Goal: Task Accomplishment & Management: Use online tool/utility

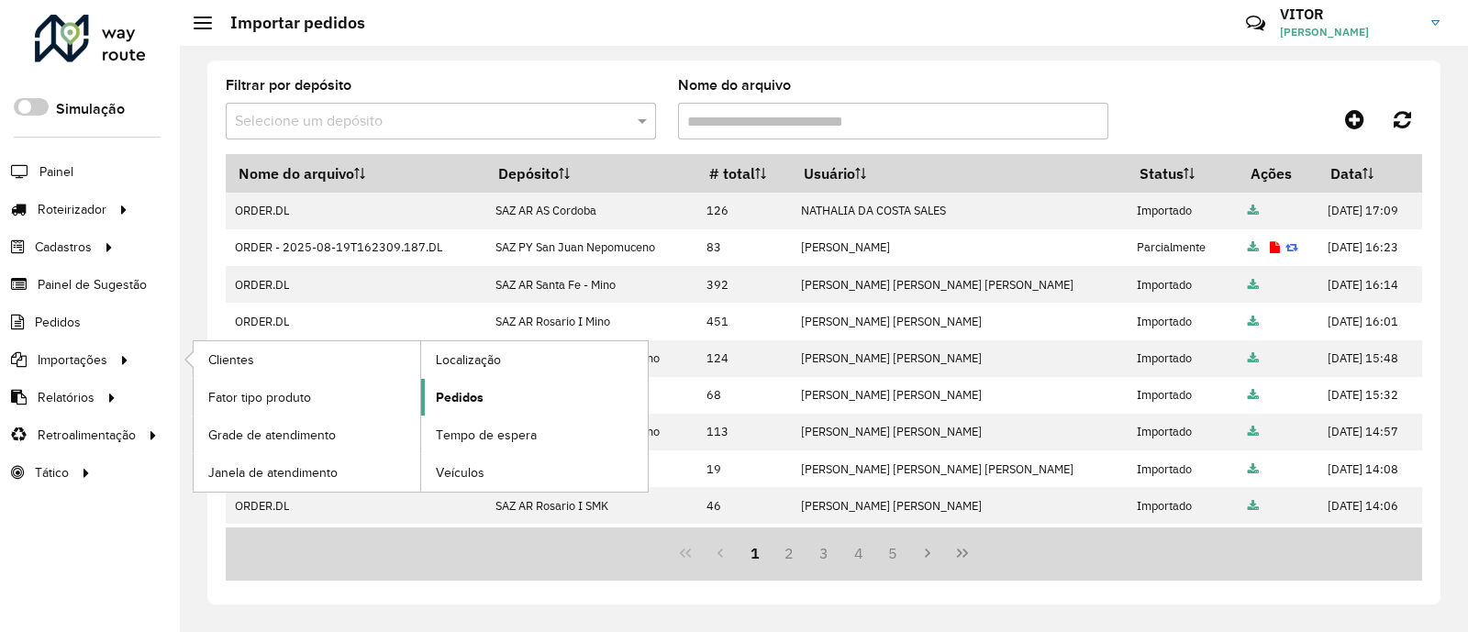
click at [431, 396] on link "Pedidos" at bounding box center [534, 397] width 227 height 37
click at [446, 395] on span "Pedidos" at bounding box center [460, 397] width 48 height 19
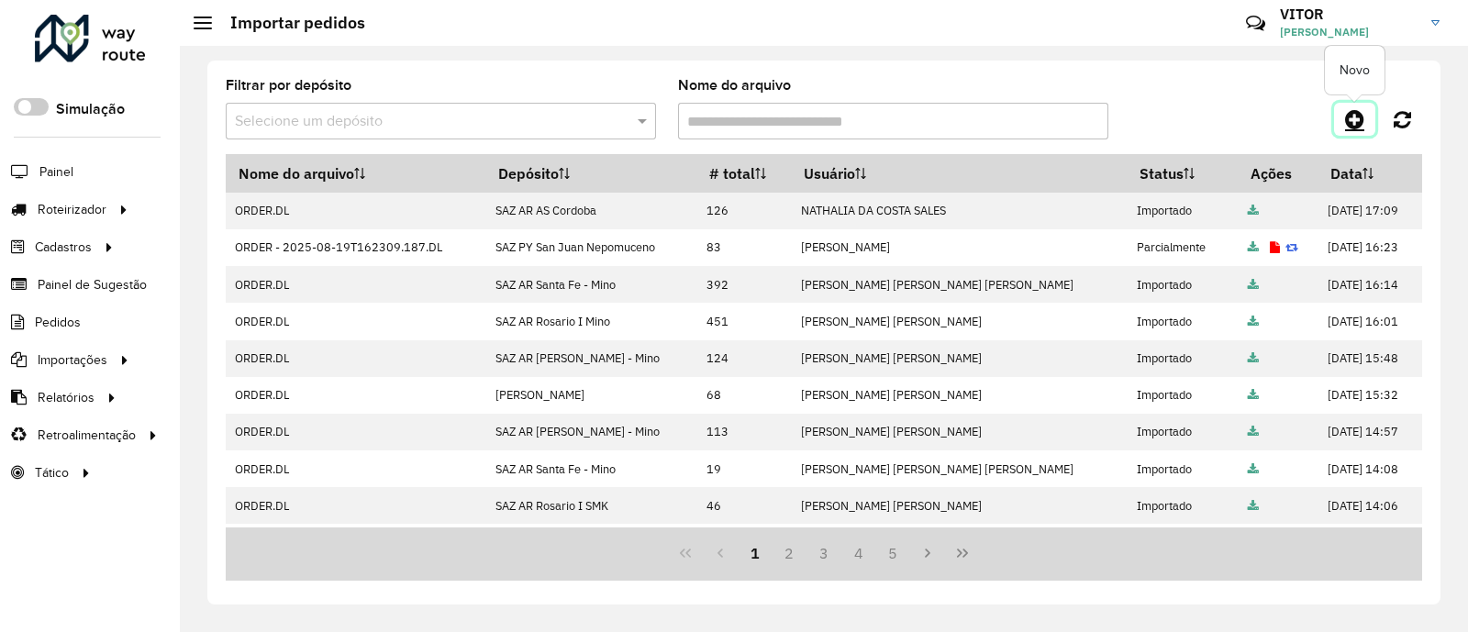
click at [1359, 119] on icon at bounding box center [1354, 119] width 19 height 22
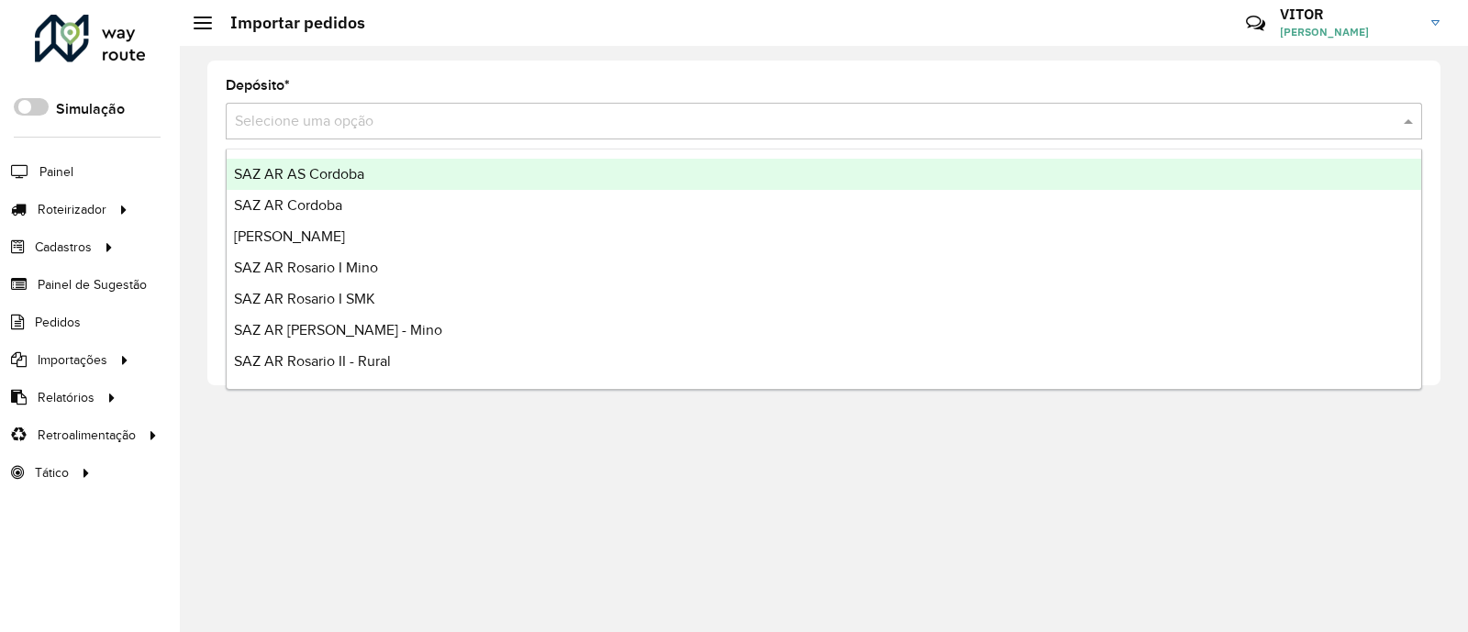
click at [304, 123] on input "text" at bounding box center [806, 122] width 1142 height 22
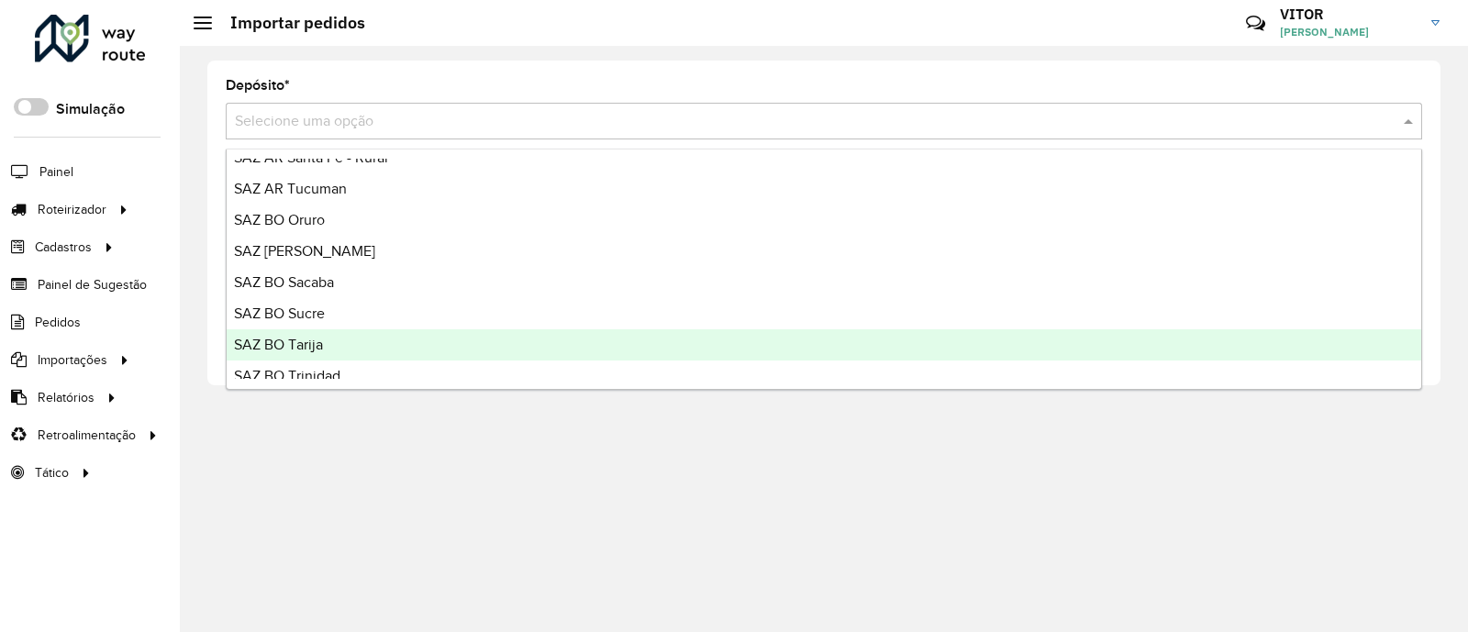
scroll to position [229, 0]
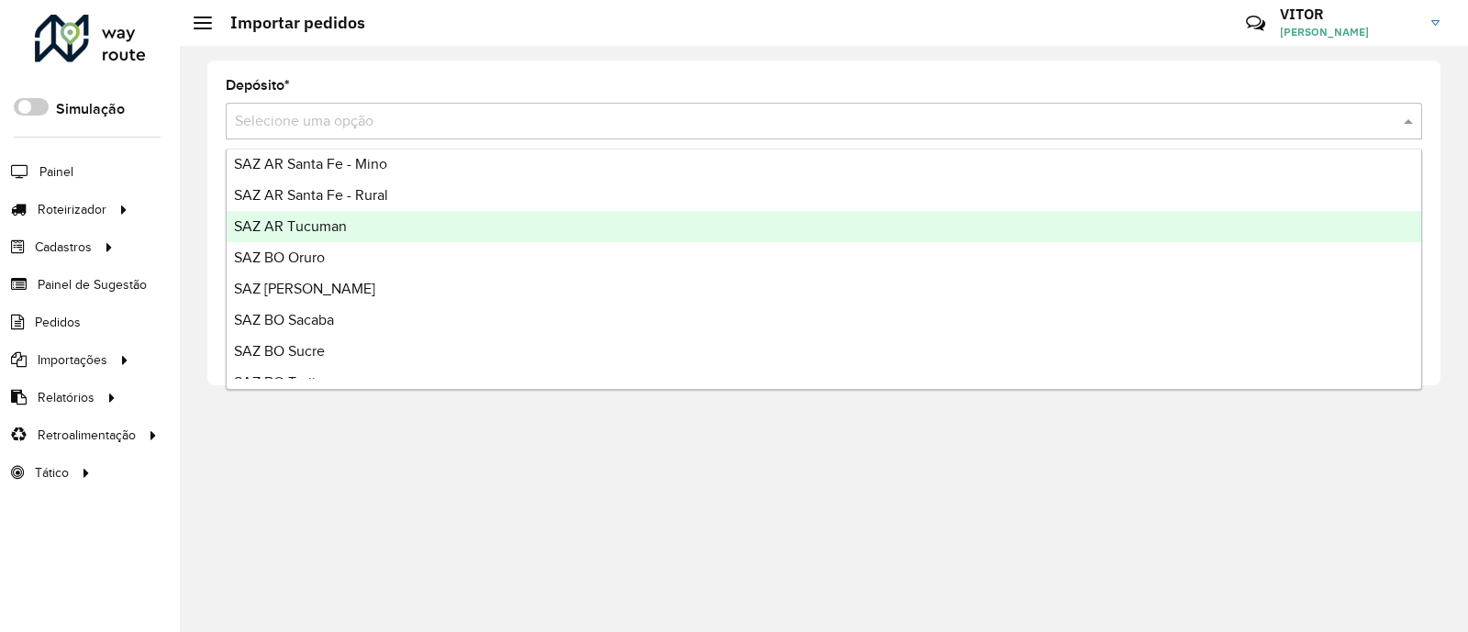
click at [348, 223] on div "SAZ AR Tucuman" at bounding box center [824, 226] width 1195 height 31
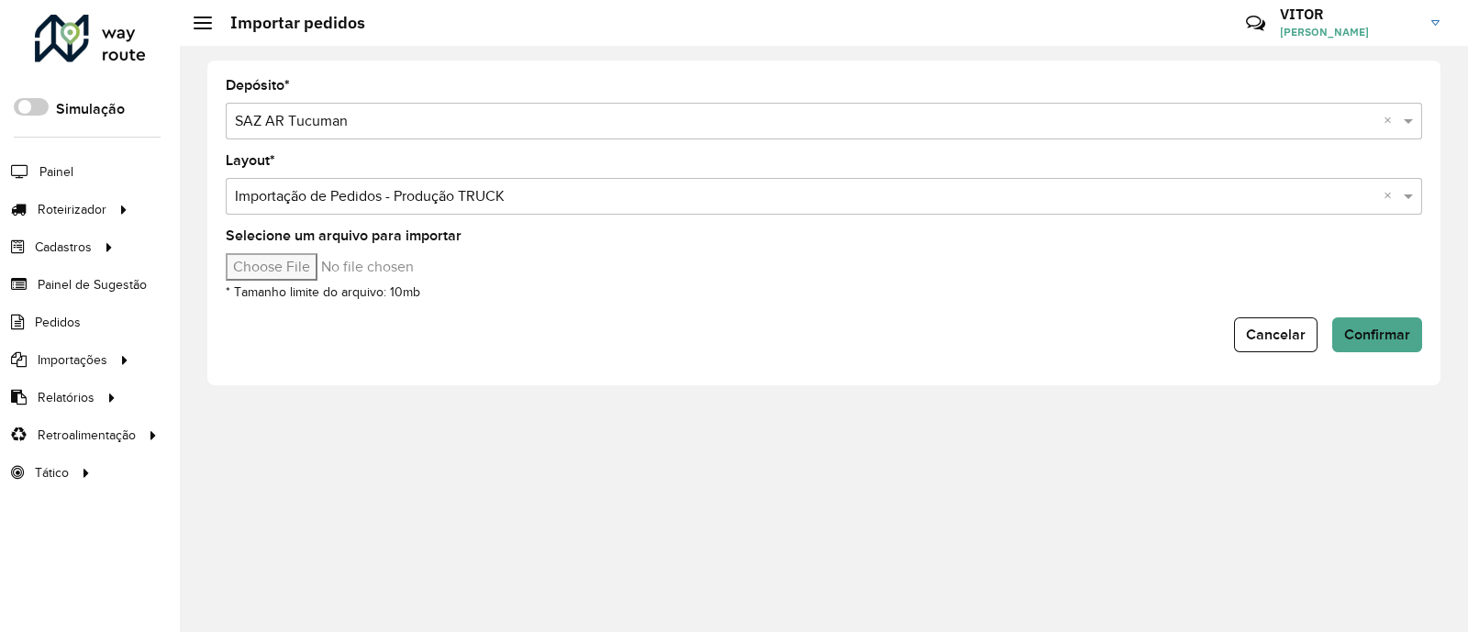
click at [297, 264] on input "Selecione um arquivo para importar" at bounding box center [382, 267] width 312 height 28
click at [220, 205] on span "Entregas" at bounding box center [234, 209] width 52 height 19
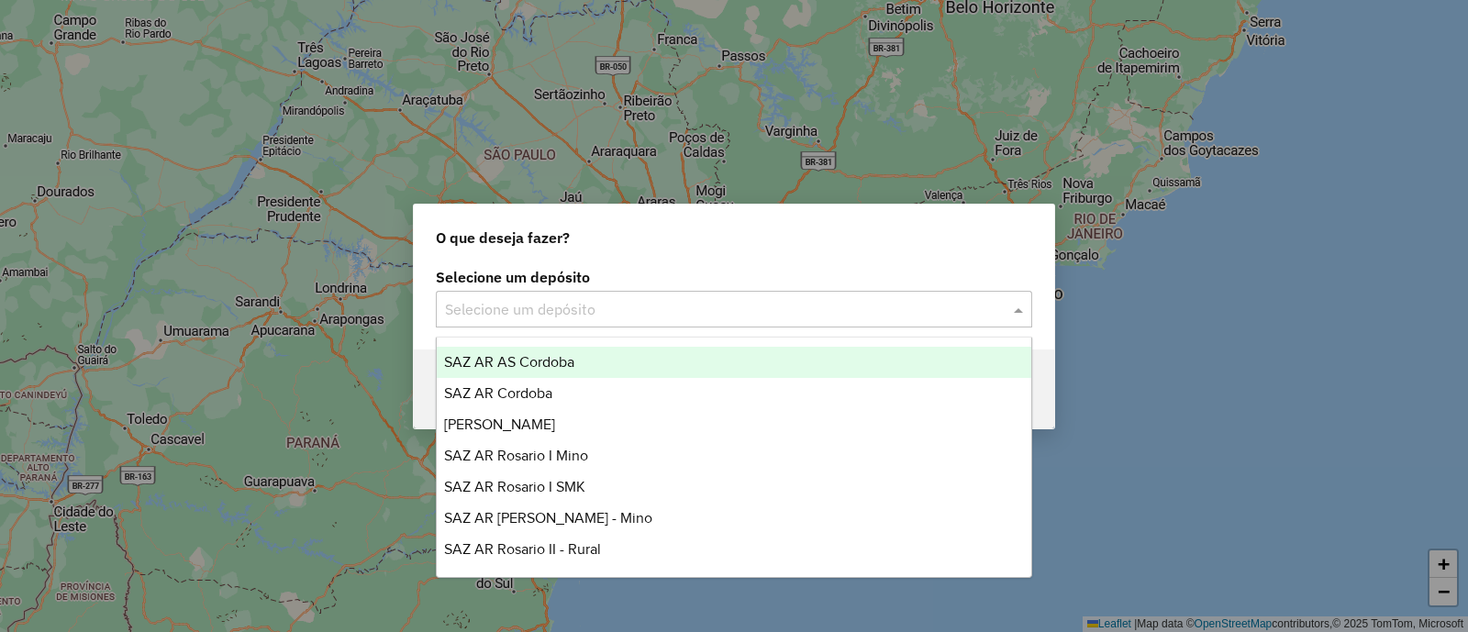
click at [485, 319] on div "Selecione um depósito" at bounding box center [734, 309] width 597 height 37
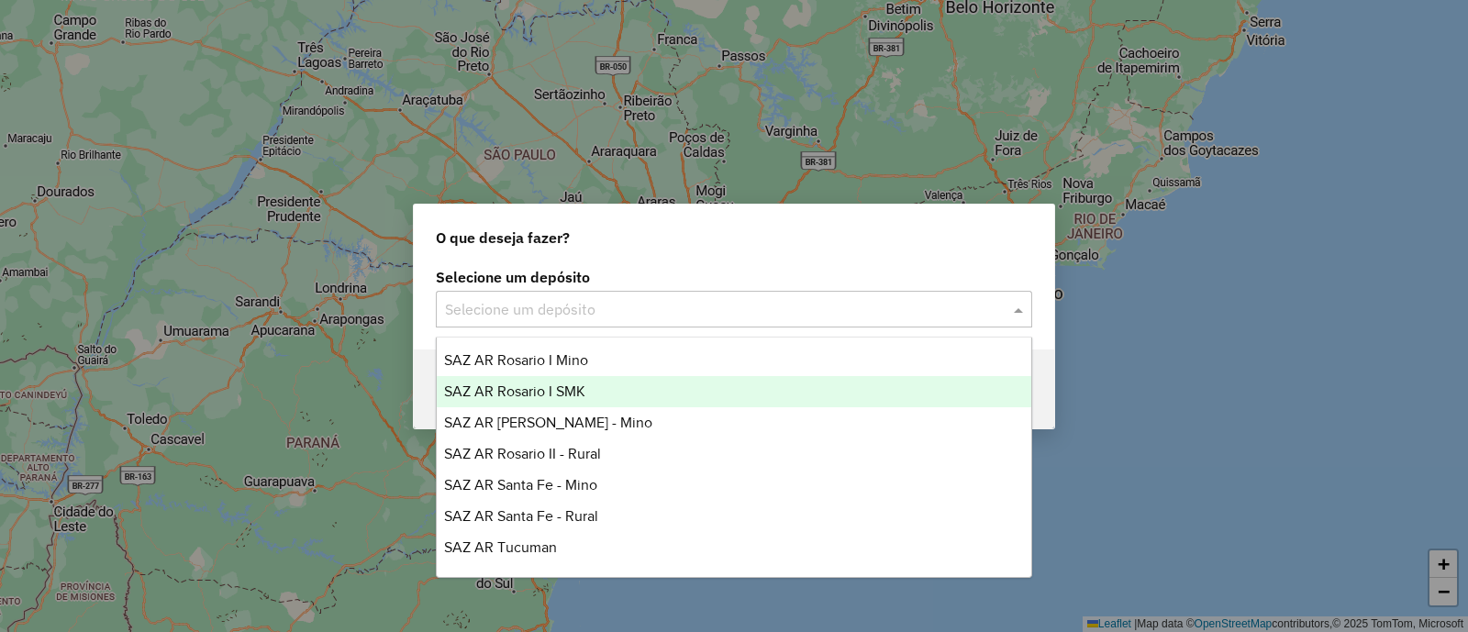
scroll to position [229, 0]
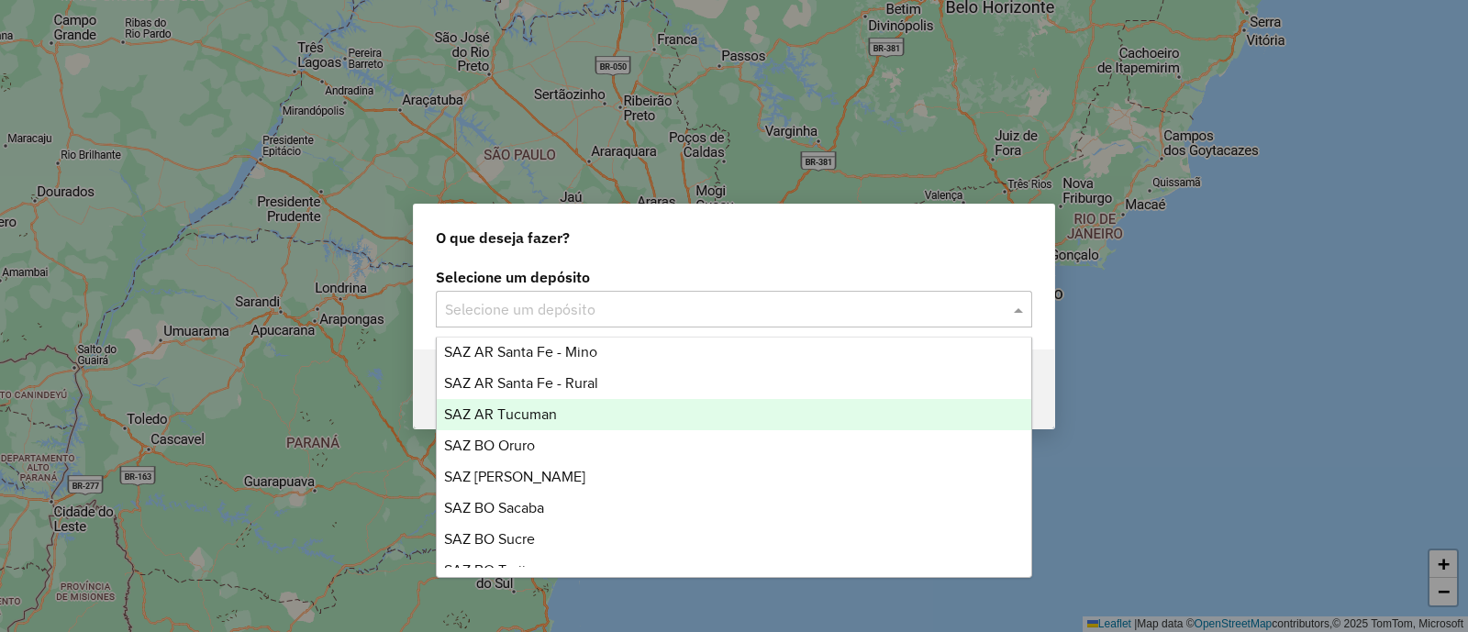
click at [560, 418] on div "SAZ AR Tucuman" at bounding box center [734, 414] width 595 height 31
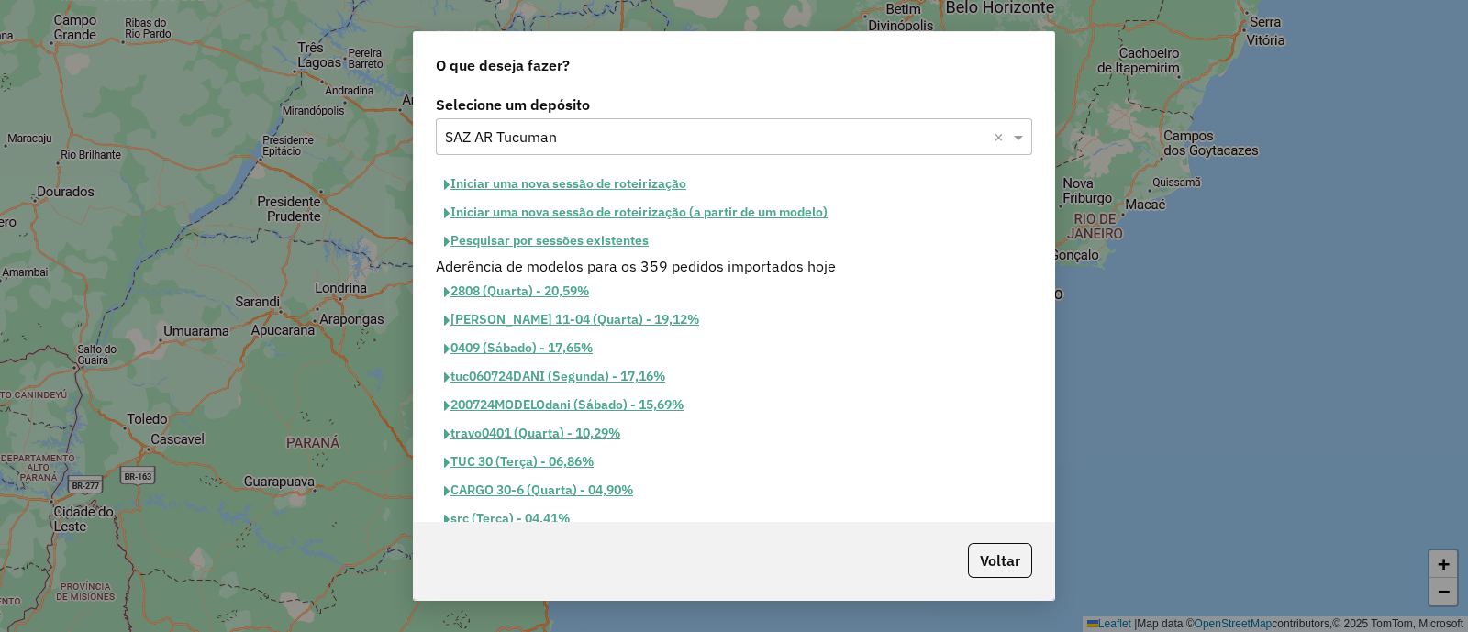
click at [533, 180] on button "Iniciar uma nova sessão de roteirização" at bounding box center [565, 184] width 259 height 28
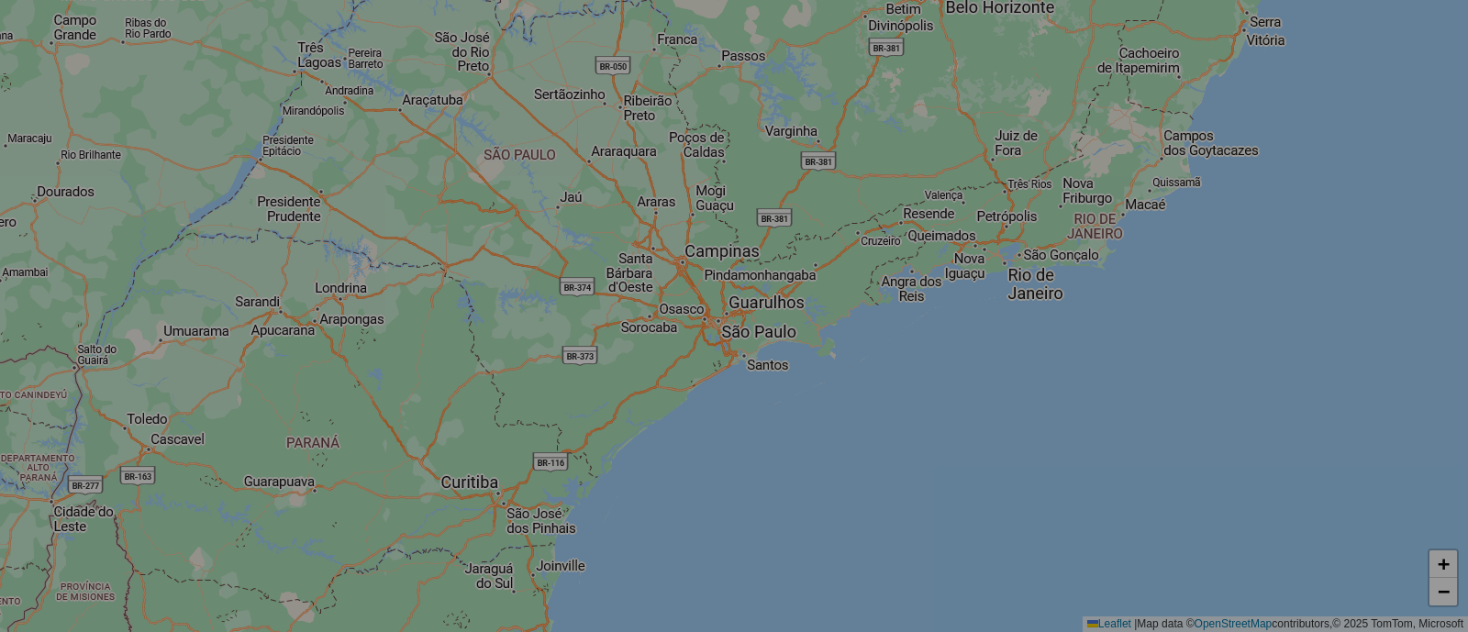
select select "*"
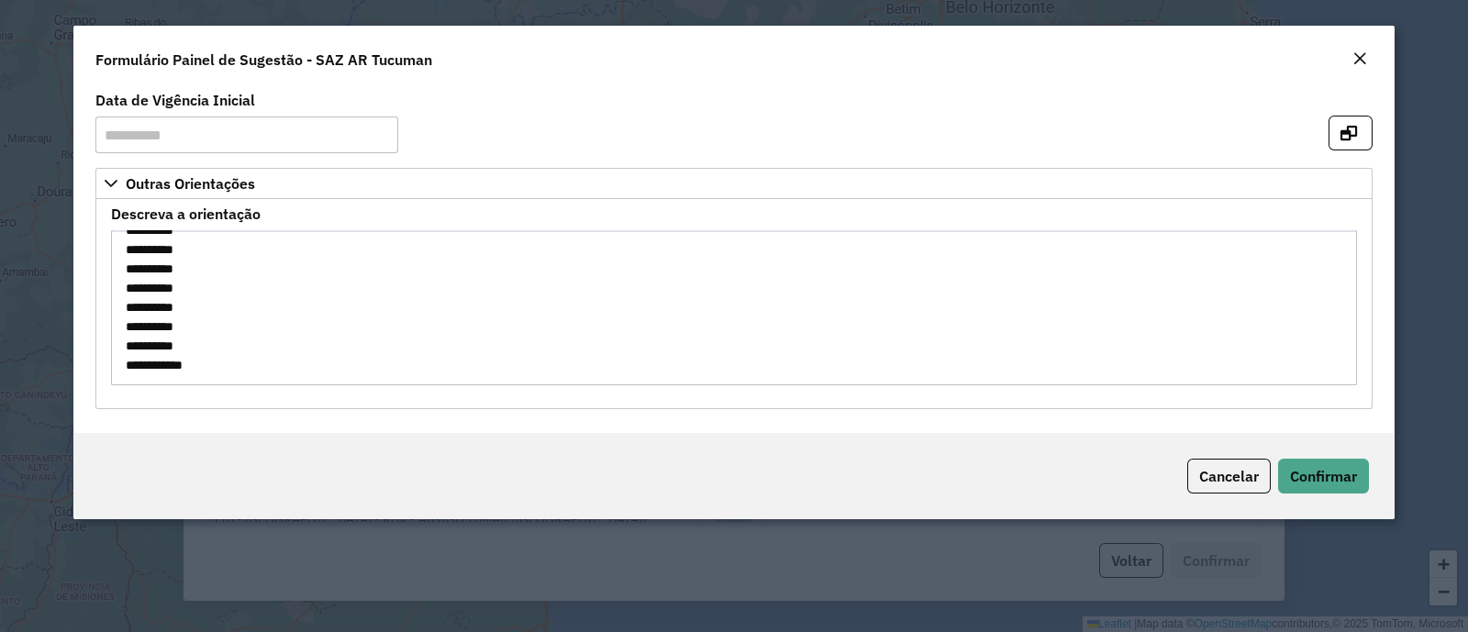
scroll to position [211, 0]
click at [1308, 474] on span "Confirmar" at bounding box center [1323, 476] width 67 height 18
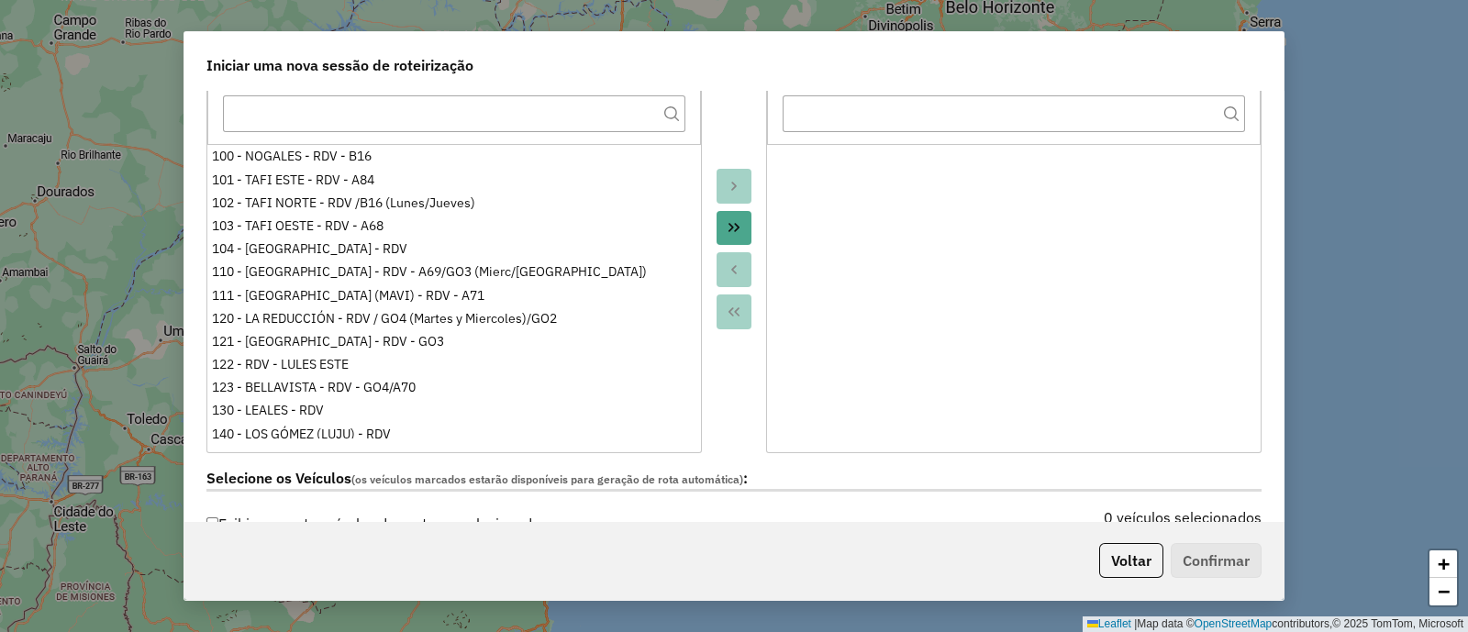
scroll to position [458, 0]
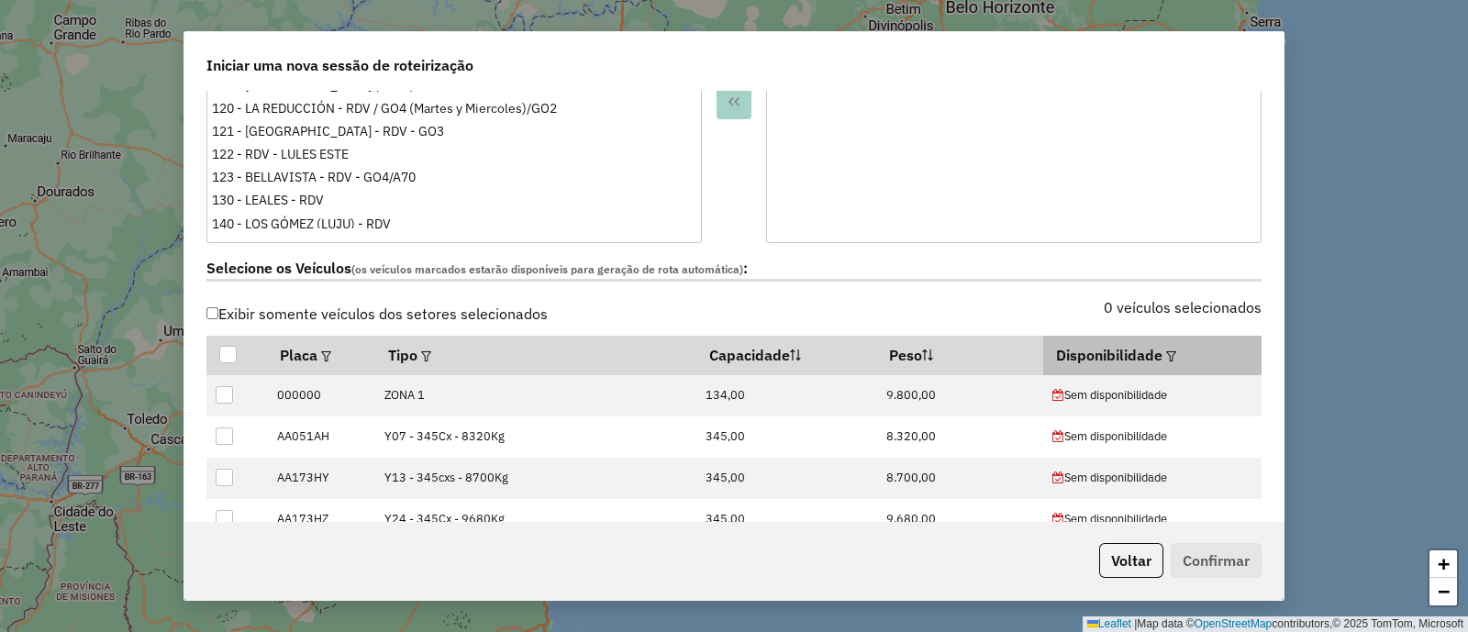
click at [1167, 361] on div at bounding box center [1170, 355] width 14 height 22
click at [1166, 353] on em at bounding box center [1171, 356] width 10 height 10
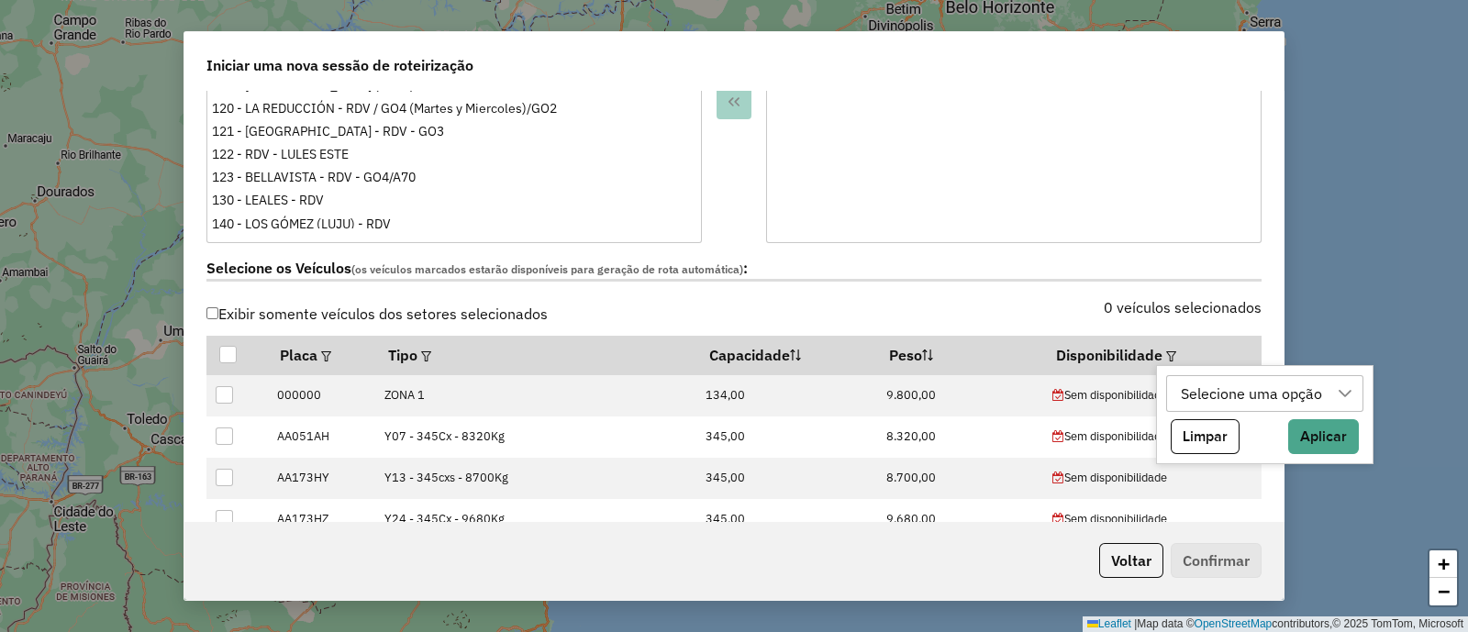
click at [1208, 389] on div "Selecione uma opção" at bounding box center [1252, 393] width 154 height 35
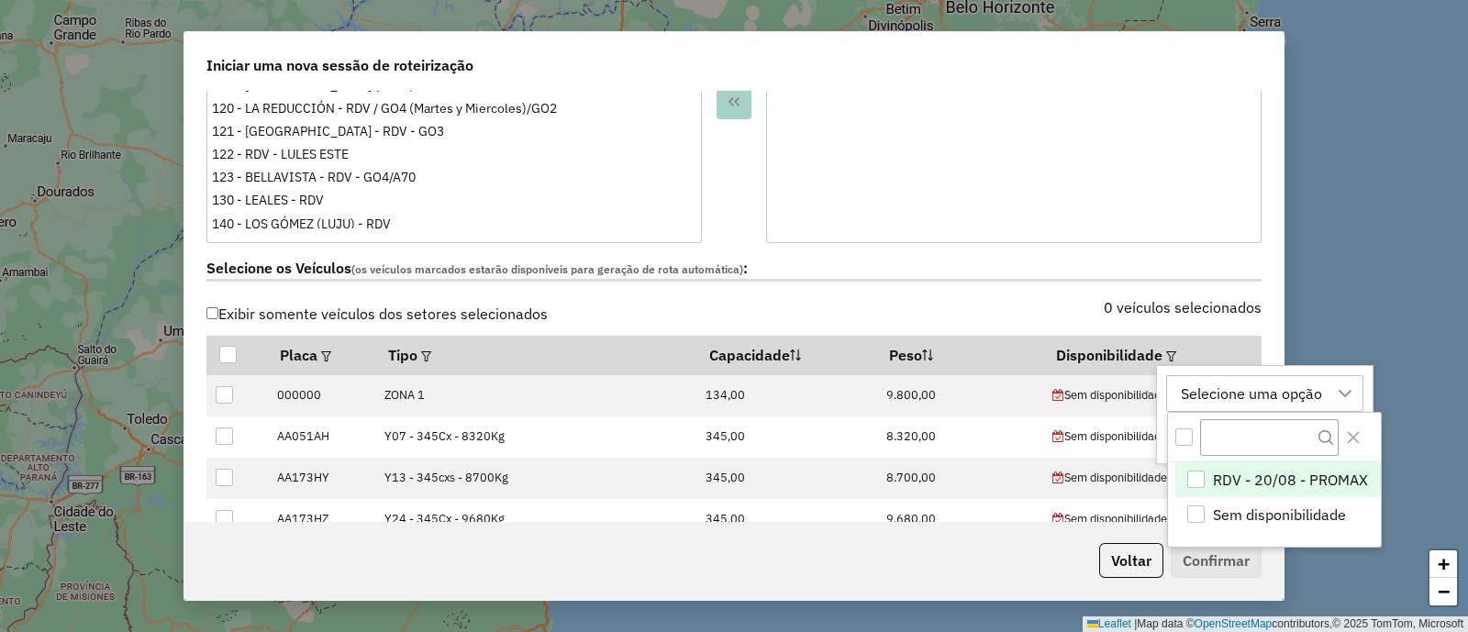
click at [1266, 484] on span "RDV - 20/08 - PROMAX" at bounding box center [1290, 480] width 155 height 22
click at [1006, 263] on label "Selecione os Veículos (os veículos marcados estarão disponíveis para geração de…" at bounding box center [733, 269] width 1055 height 25
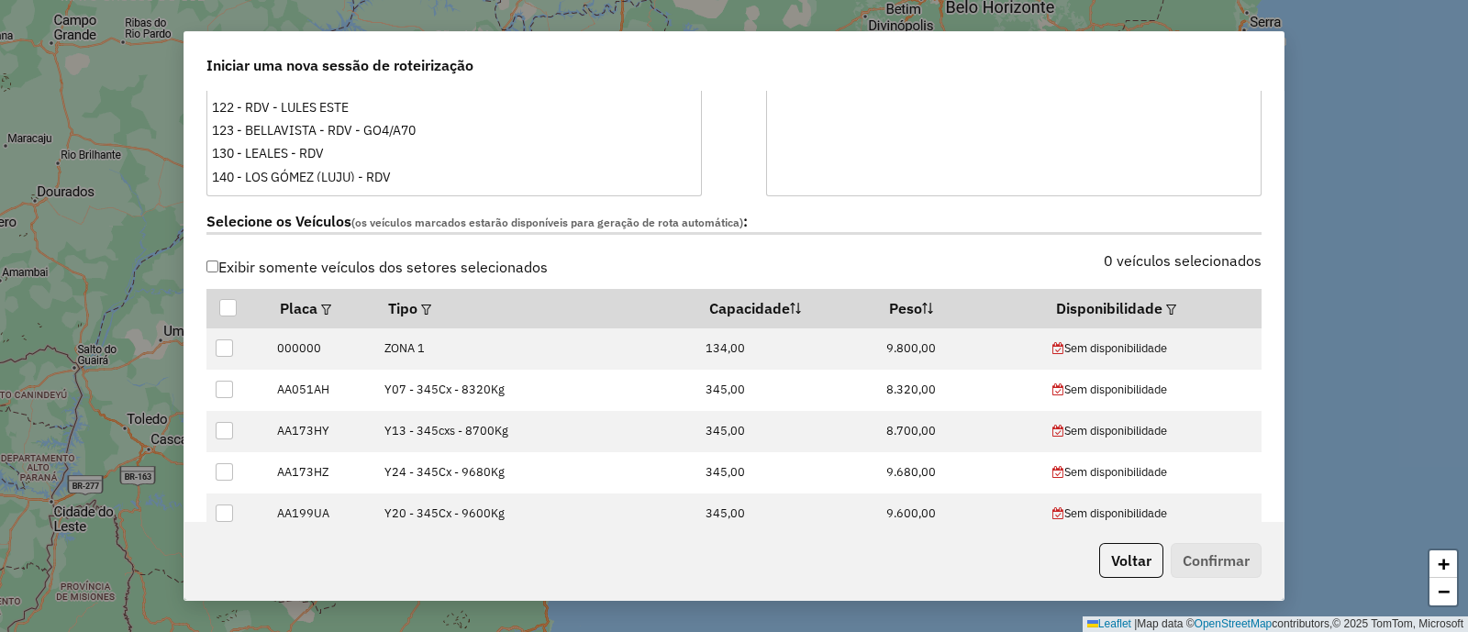
scroll to position [574, 0]
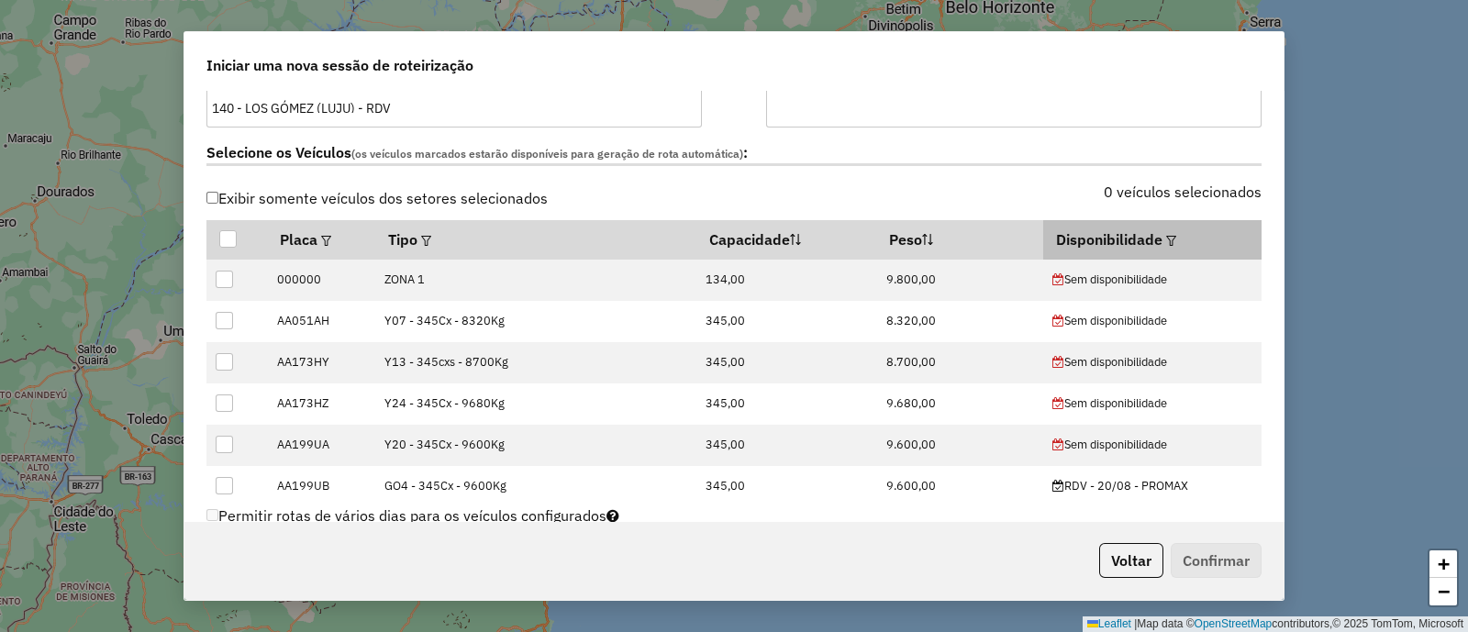
click at [1166, 239] on em at bounding box center [1171, 241] width 10 height 10
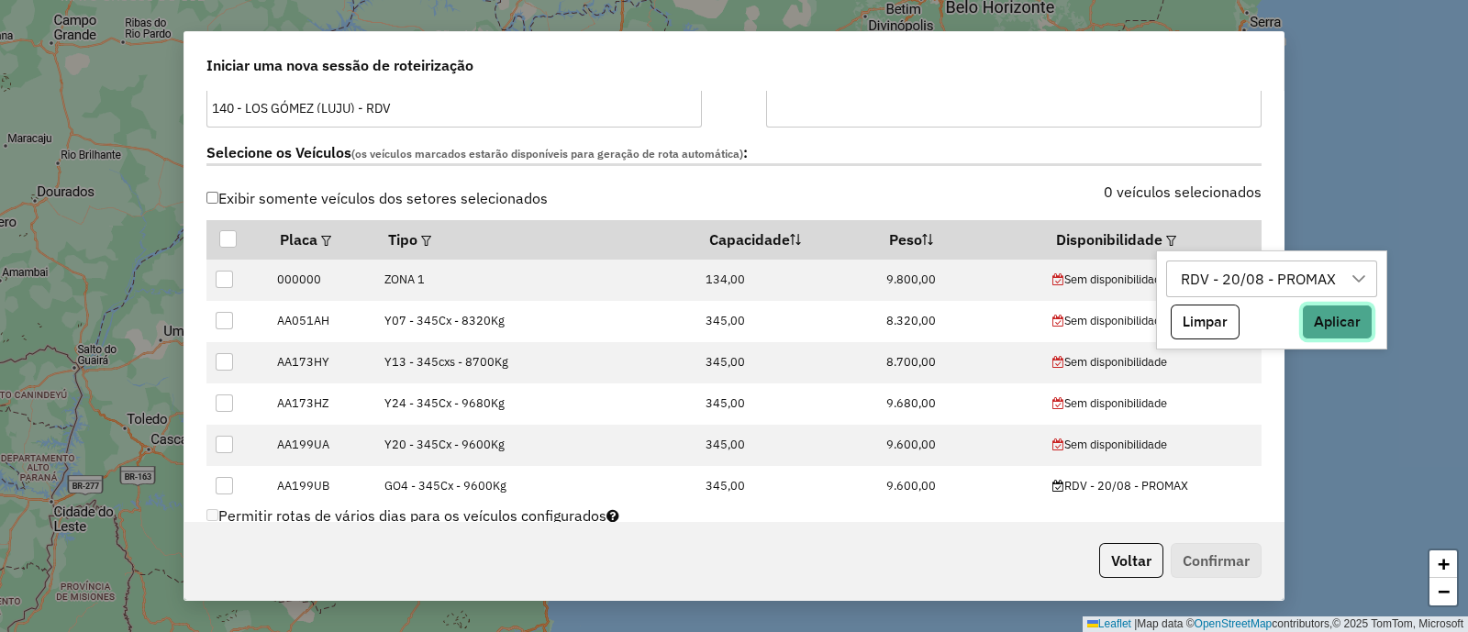
click at [1334, 323] on button "Aplicar" at bounding box center [1337, 322] width 71 height 35
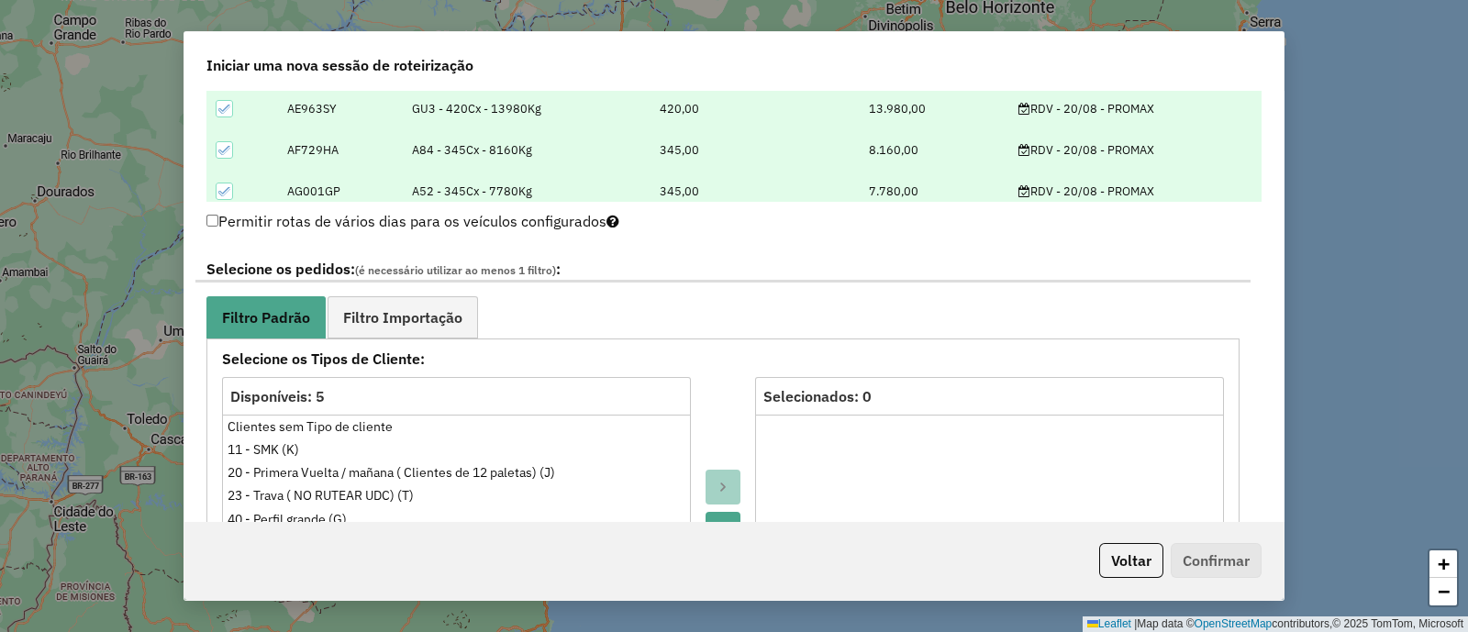
scroll to position [917, 0]
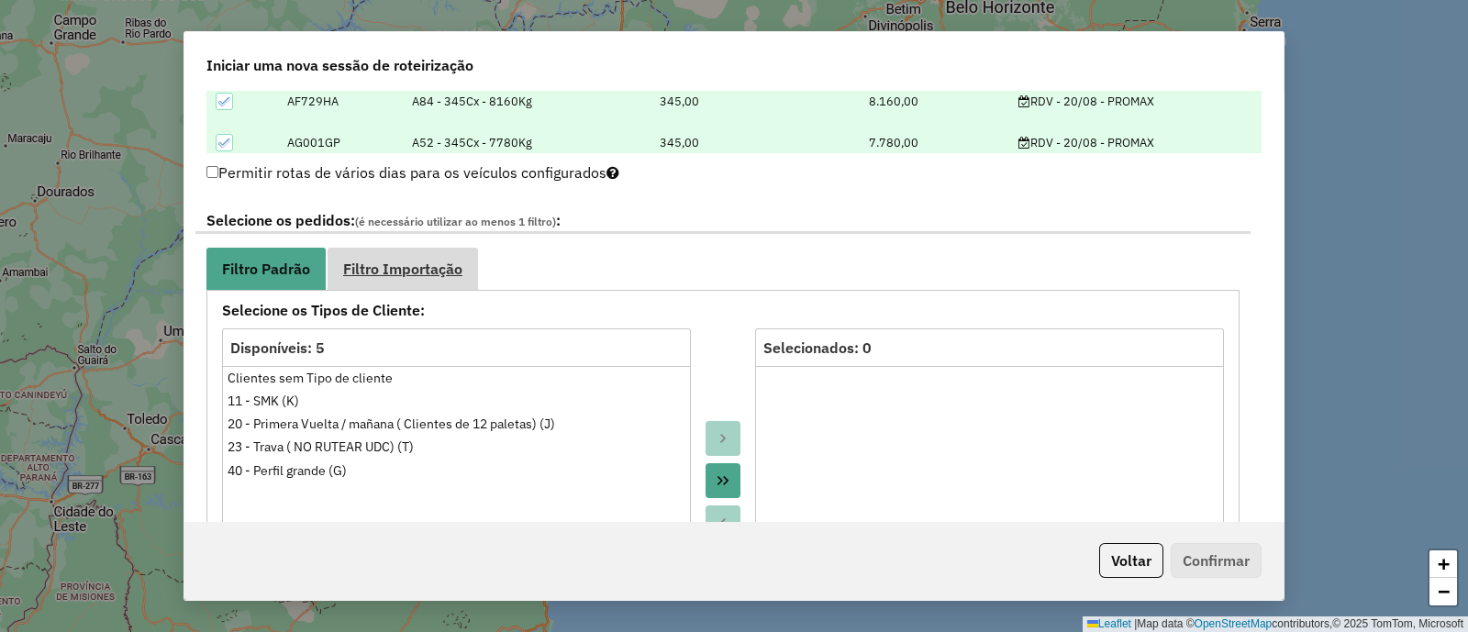
click at [445, 281] on link "Filtro Importação" at bounding box center [403, 268] width 151 height 41
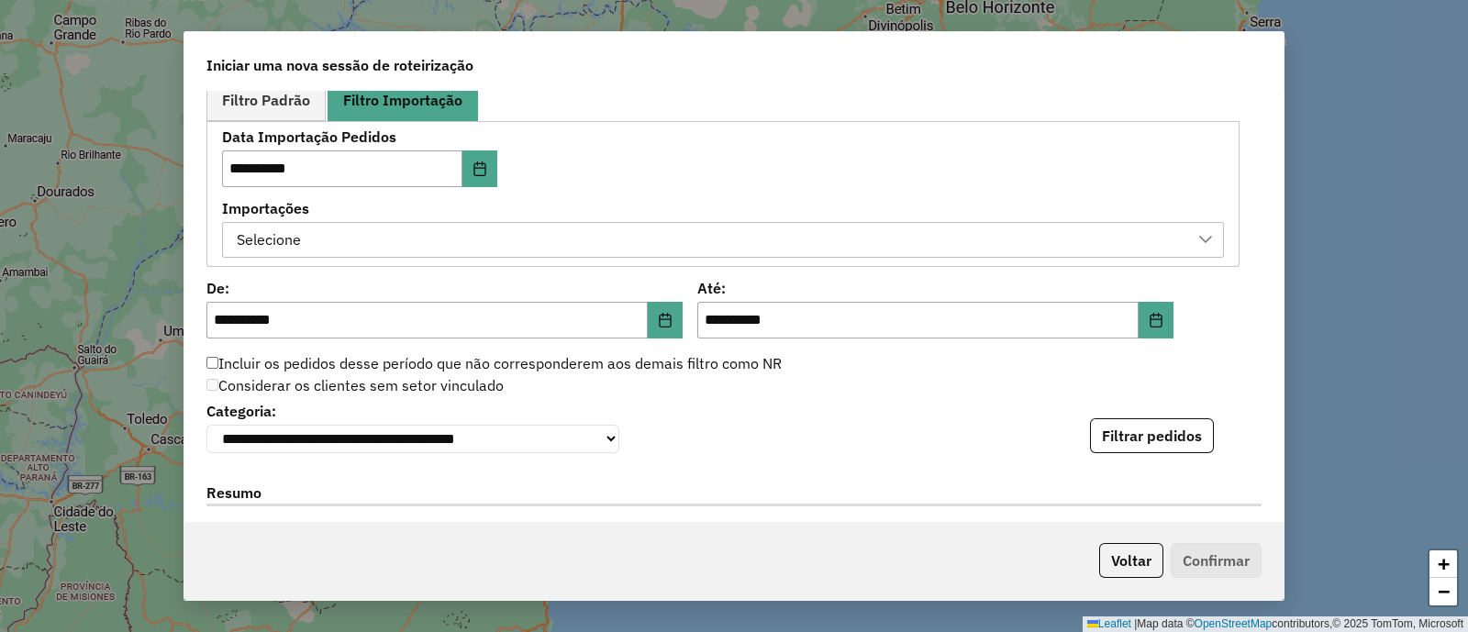
scroll to position [1147, 0]
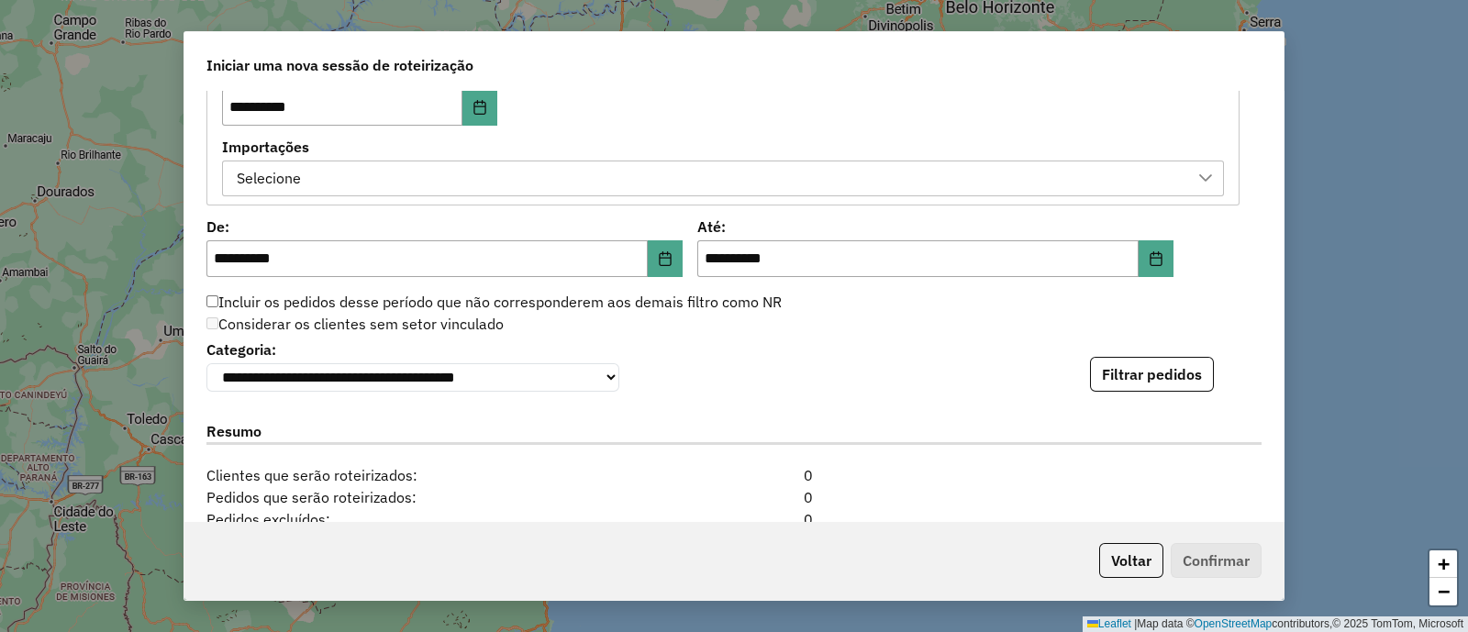
click at [586, 171] on div "Selecione" at bounding box center [709, 179] width 958 height 35
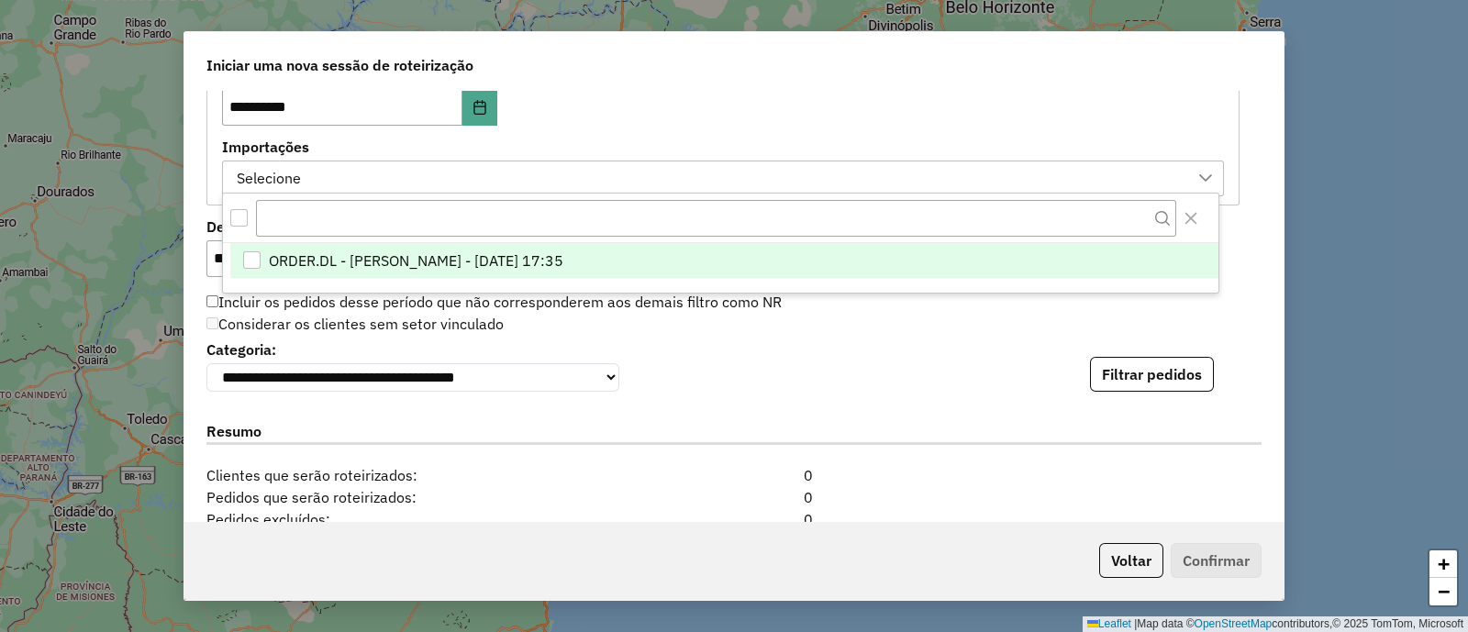
scroll to position [13, 84]
click at [563, 251] on span "ORDER.DL - [PERSON_NAME] - [DATE] 17:35" at bounding box center [415, 262] width 295 height 22
click at [1063, 366] on div "**********" at bounding box center [733, 364] width 1055 height 56
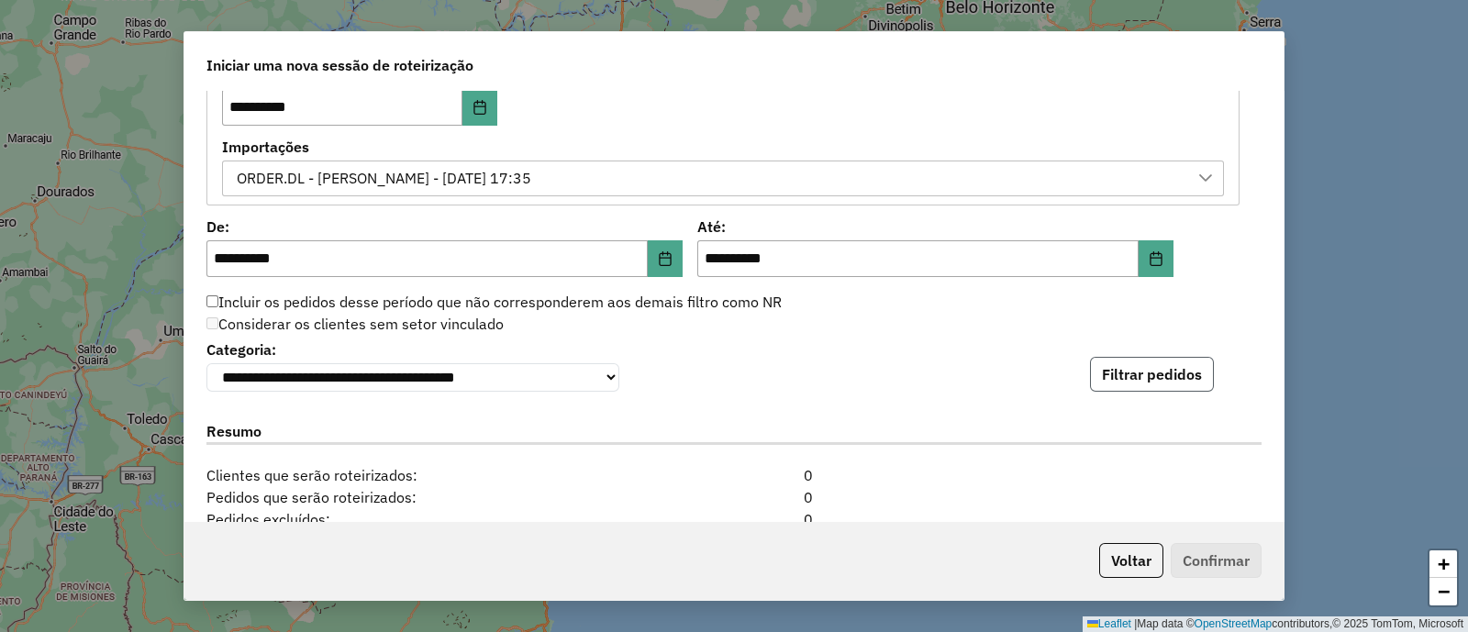
click at [1132, 367] on button "Filtrar pedidos" at bounding box center [1152, 374] width 124 height 35
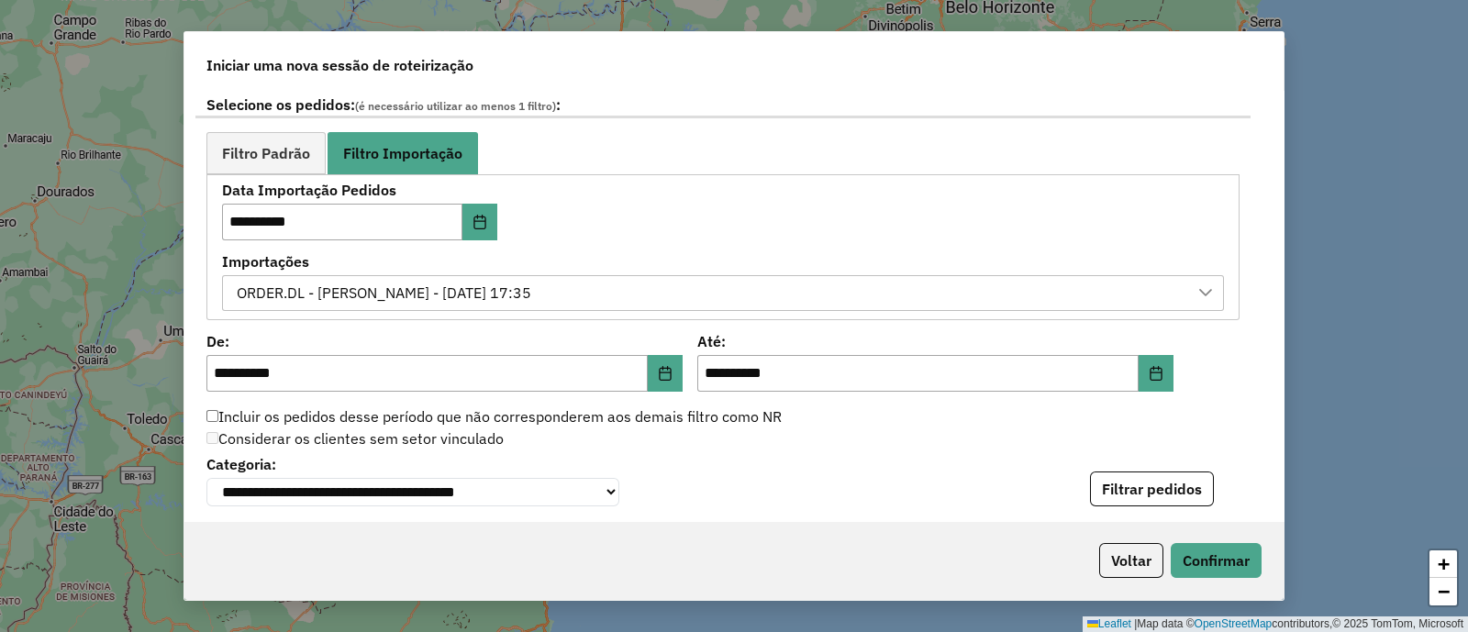
scroll to position [1009, 0]
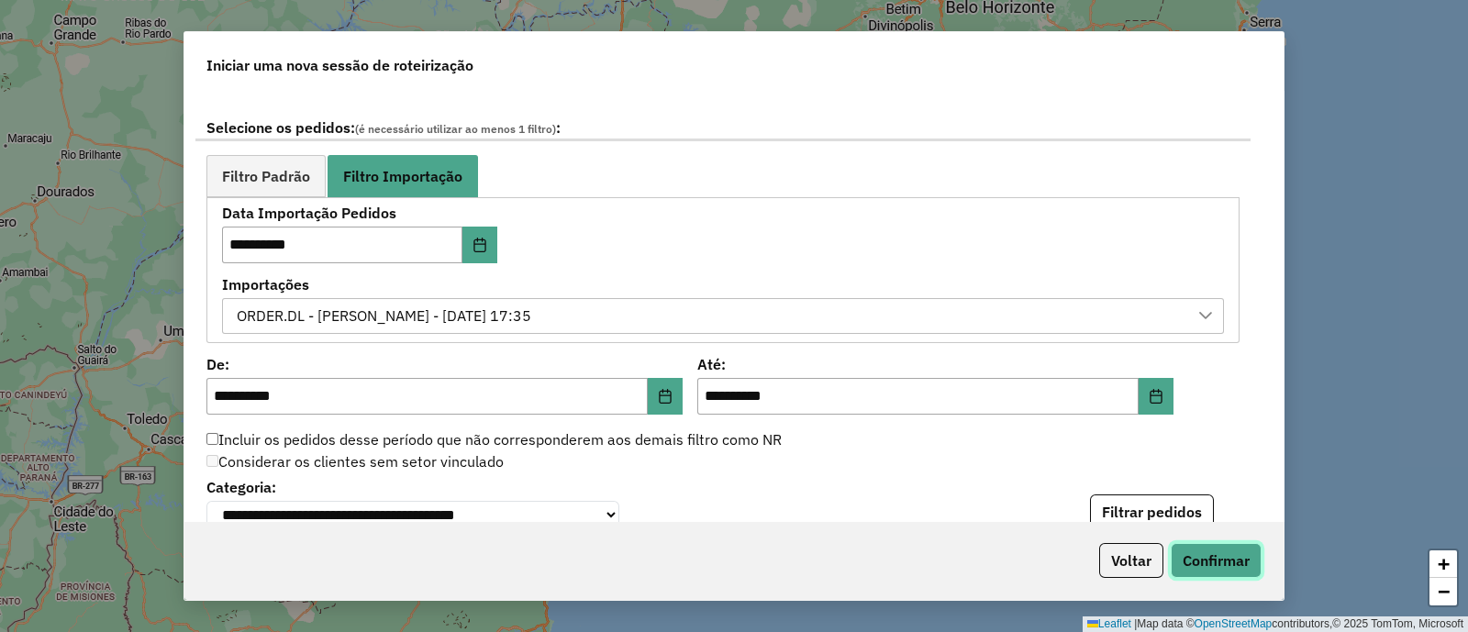
click at [1198, 552] on button "Confirmar" at bounding box center [1216, 560] width 91 height 35
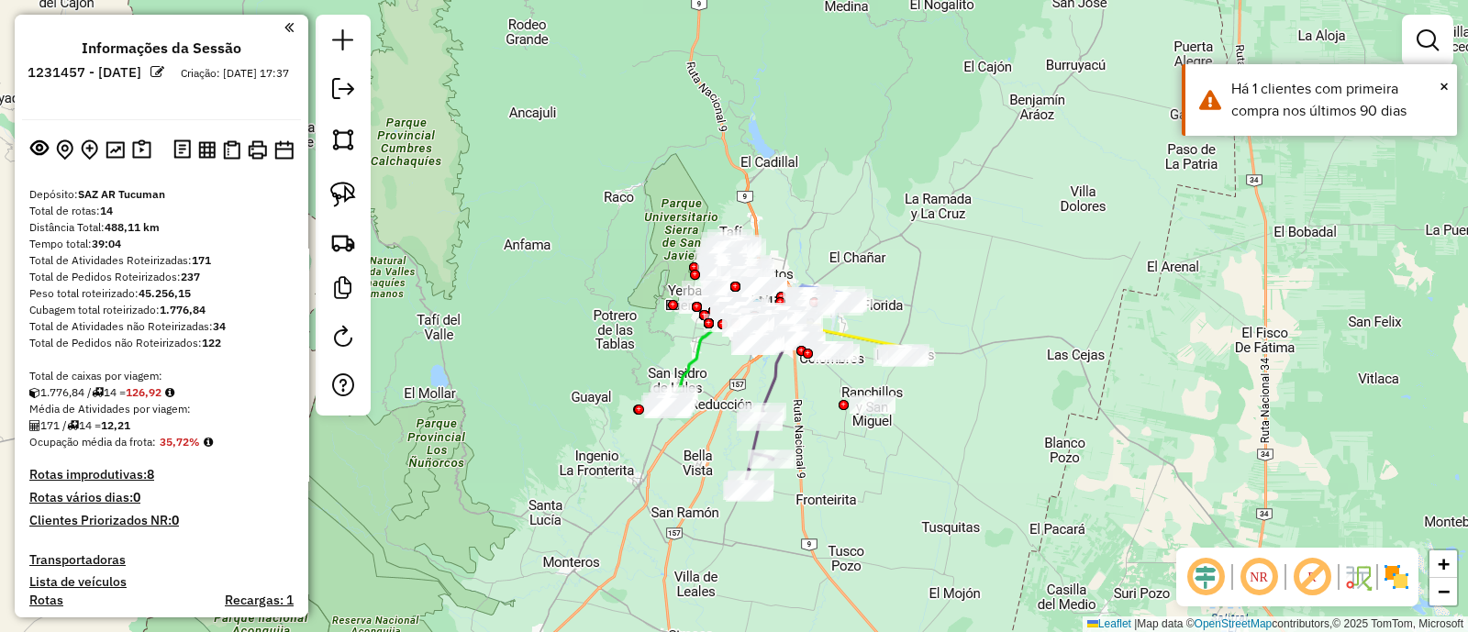
click at [1391, 585] on img at bounding box center [1396, 577] width 29 height 29
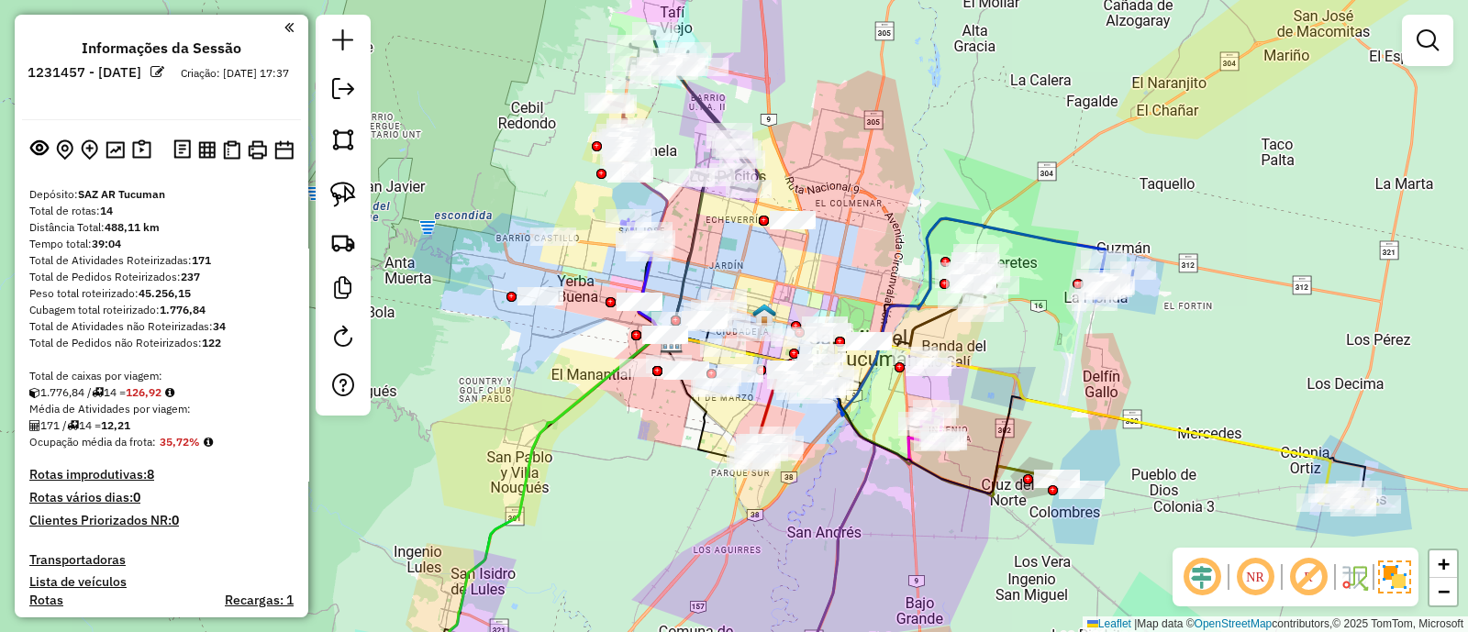
drag, startPoint x: 844, startPoint y: 418, endPoint x: 842, endPoint y: 468, distance: 50.5
click at [842, 468] on div "Janela de atendimento Grade de atendimento Capacidade Transportadoras Veículos …" at bounding box center [734, 316] width 1468 height 632
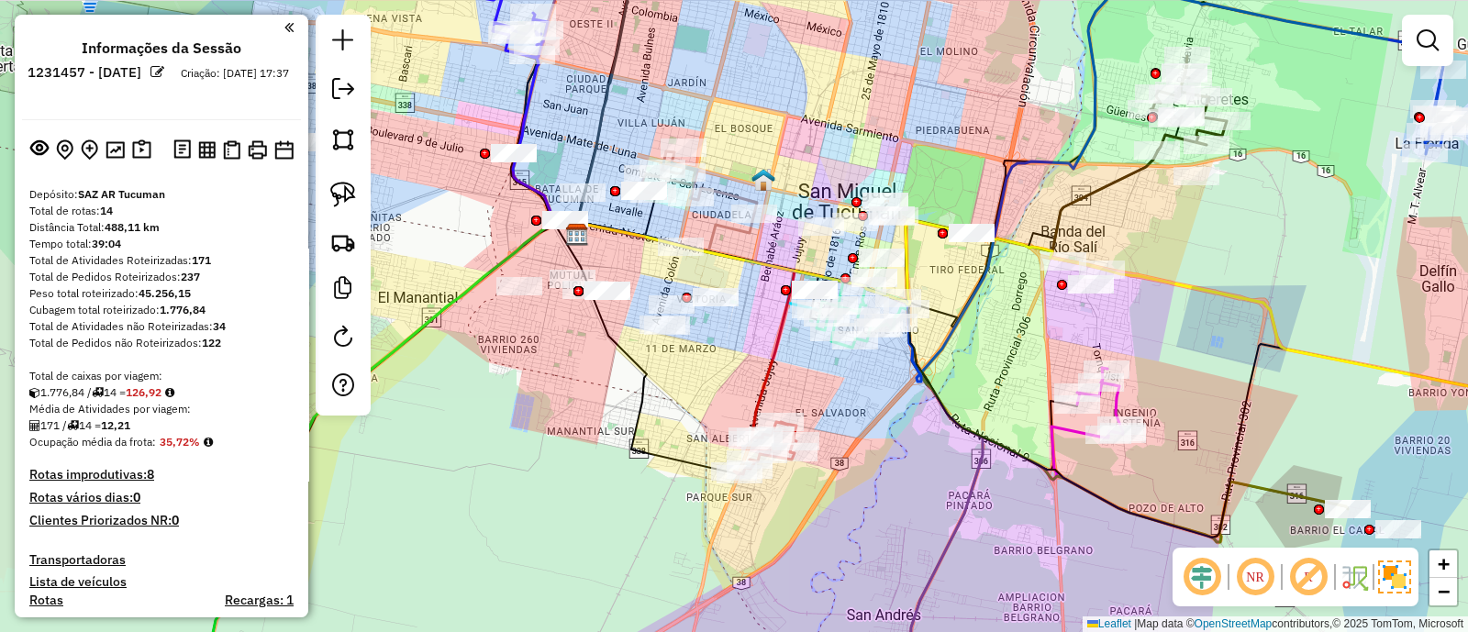
drag, startPoint x: 820, startPoint y: 453, endPoint x: 880, endPoint y: 460, distance: 60.9
click at [880, 460] on div "Janela de atendimento Grade de atendimento Capacidade Transportadoras Veículos …" at bounding box center [734, 316] width 1468 height 632
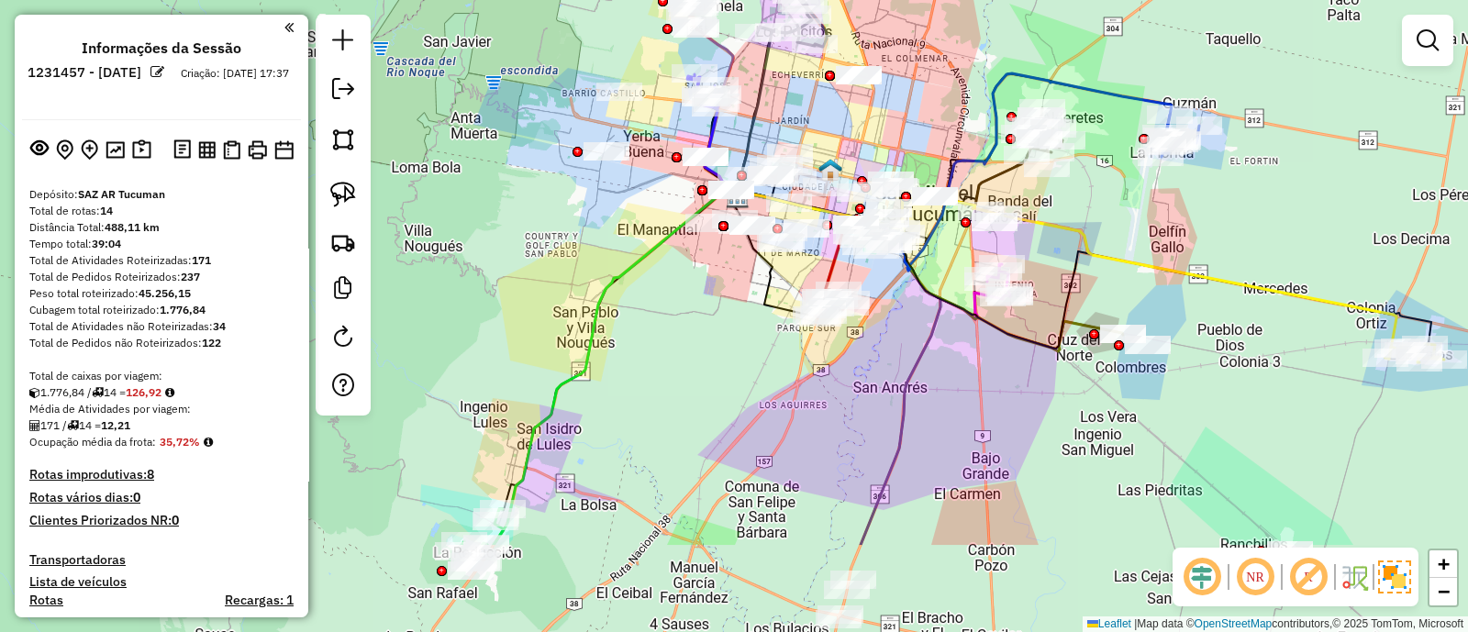
drag, startPoint x: 728, startPoint y: 570, endPoint x: 734, endPoint y: 419, distance: 150.6
click at [734, 419] on div "Janela de atendimento Grade de atendimento Capacidade Transportadoras Veículos …" at bounding box center [734, 316] width 1468 height 632
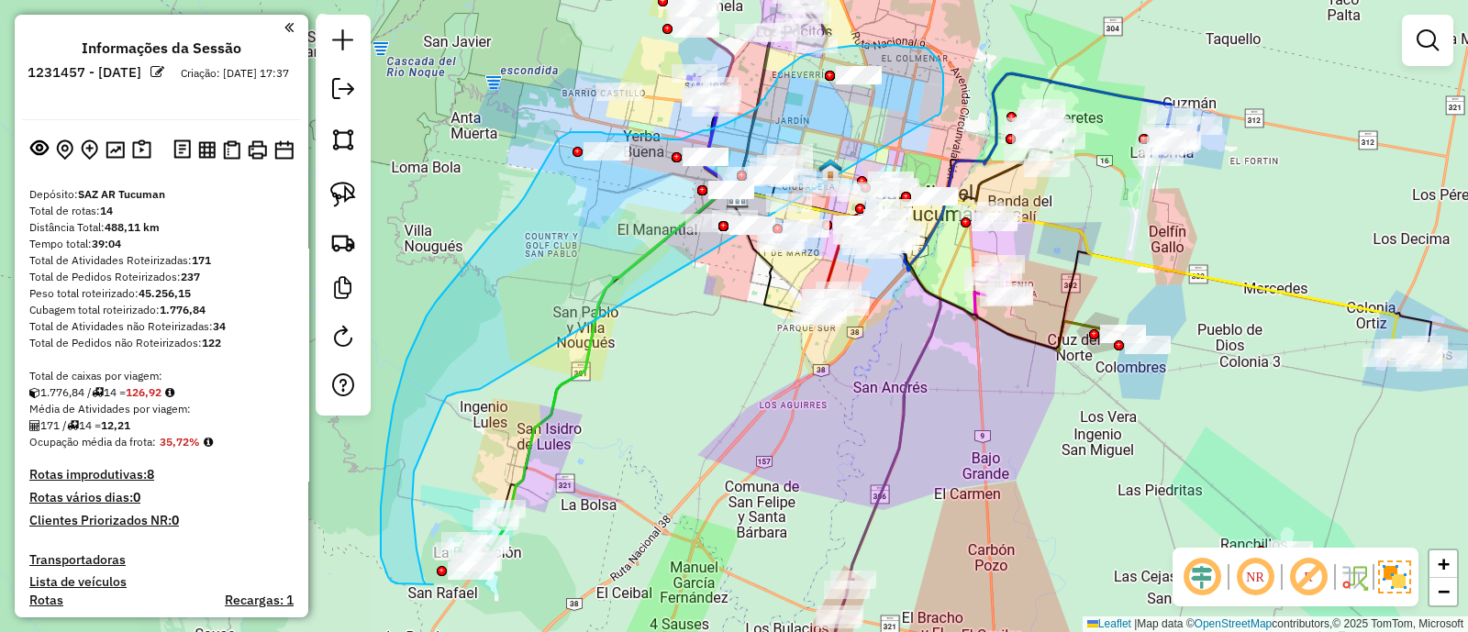
drag, startPoint x: 937, startPoint y: 116, endPoint x: 481, endPoint y: 389, distance: 531.8
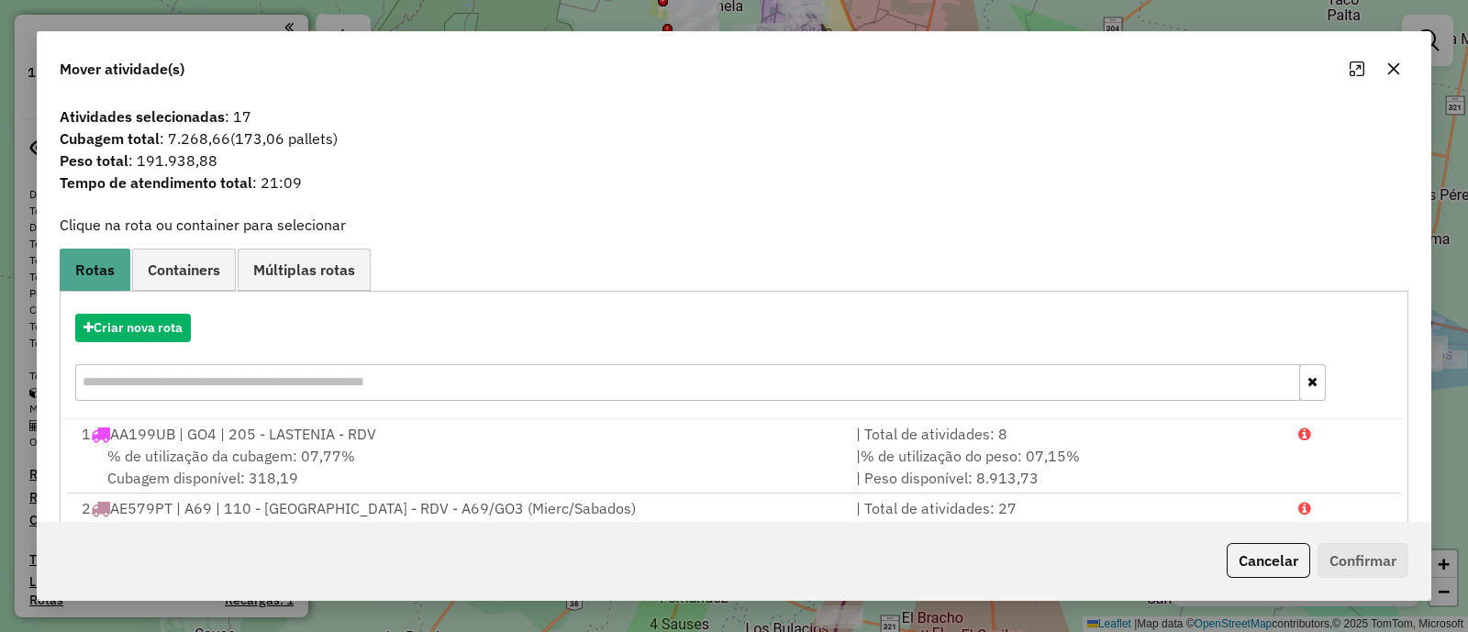
click at [1395, 68] on icon "button" at bounding box center [1395, 69] width 12 height 12
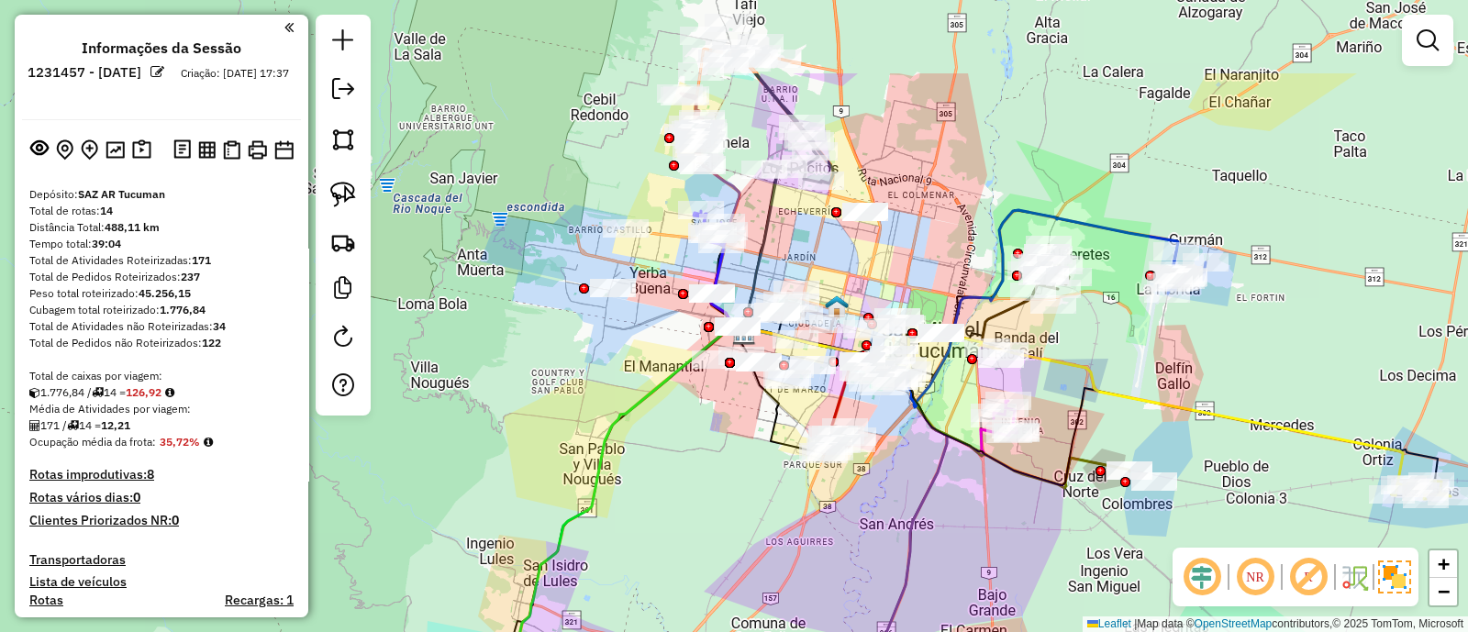
drag, startPoint x: 785, startPoint y: 439, endPoint x: 791, endPoint y: 575, distance: 136.9
click at [791, 575] on div "Janela de atendimento Grade de atendimento Capacidade Transportadoras Veículos …" at bounding box center [734, 316] width 1468 height 632
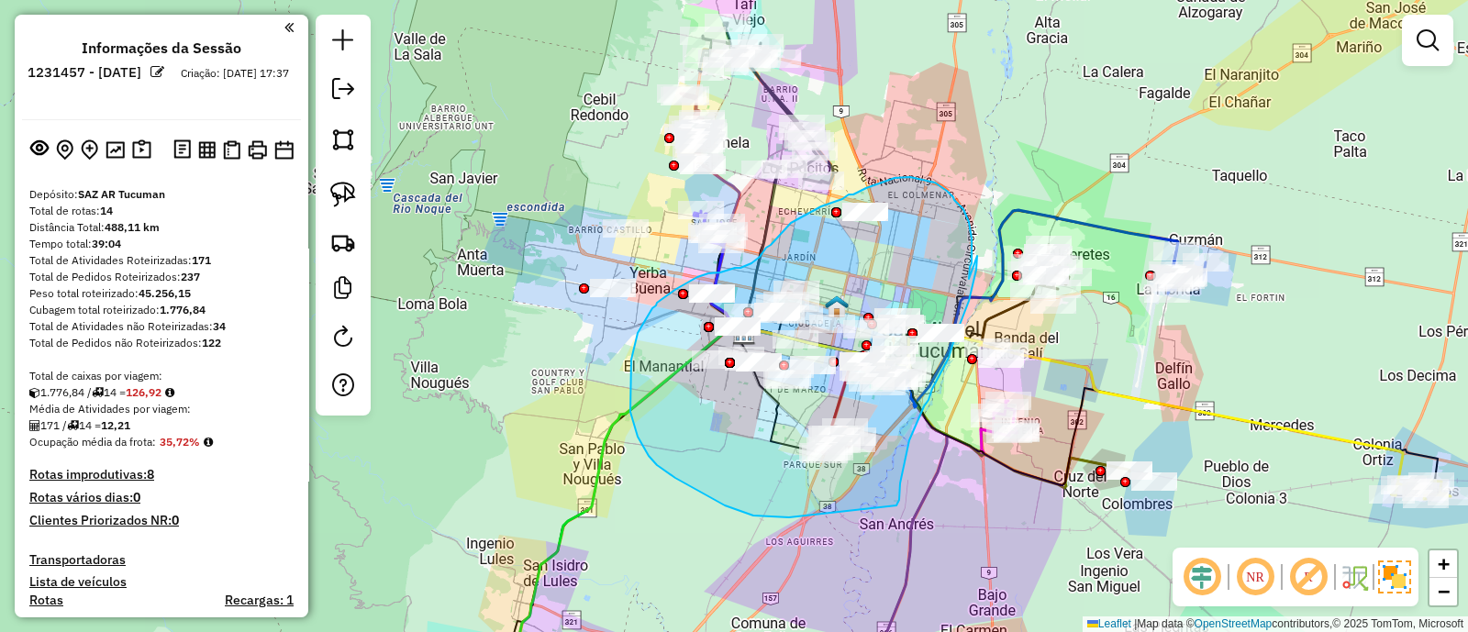
drag, startPoint x: 969, startPoint y: 279, endPoint x: 979, endPoint y: 250, distance: 31.1
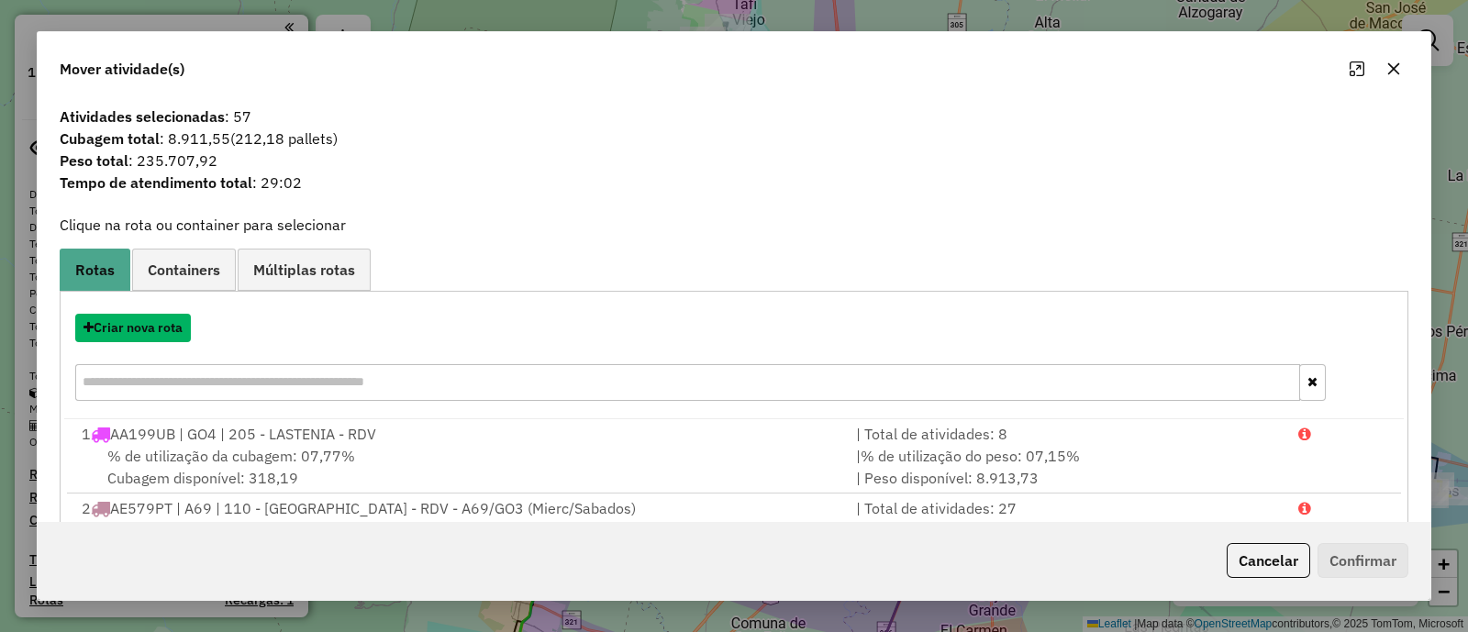
click at [154, 326] on button "Criar nova rota" at bounding box center [133, 328] width 116 height 28
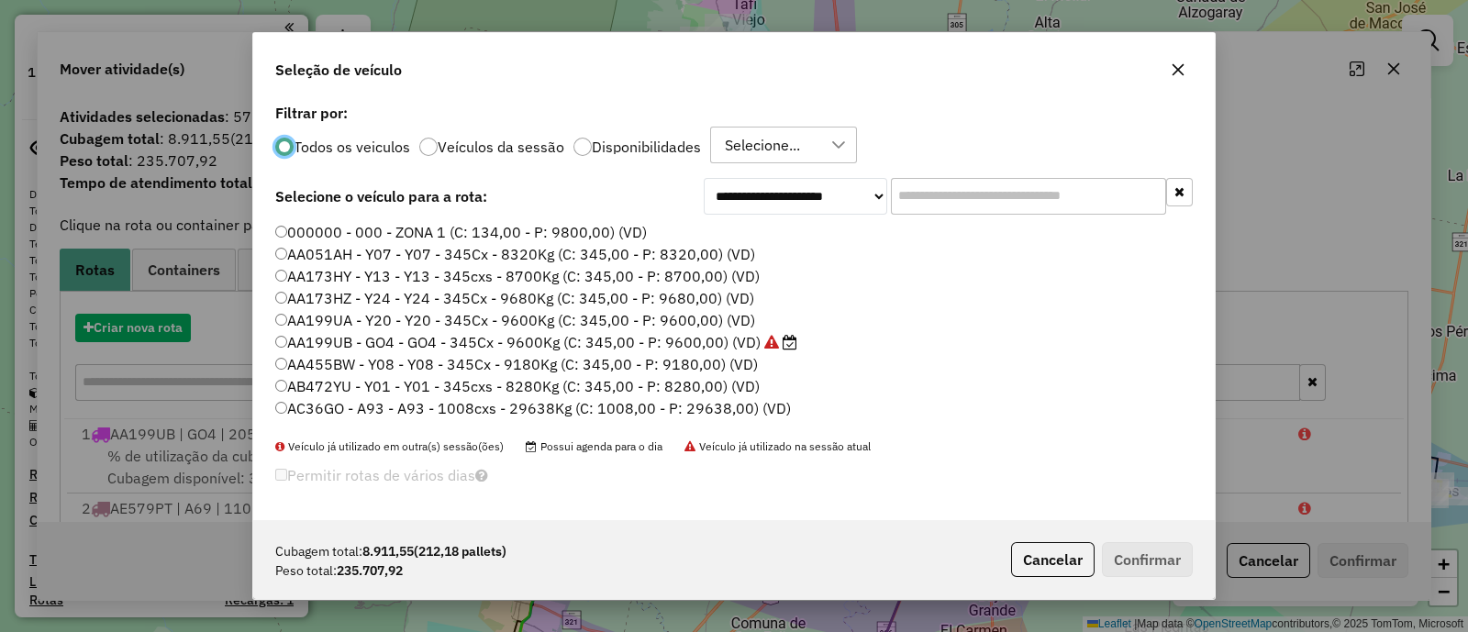
scroll to position [9, 6]
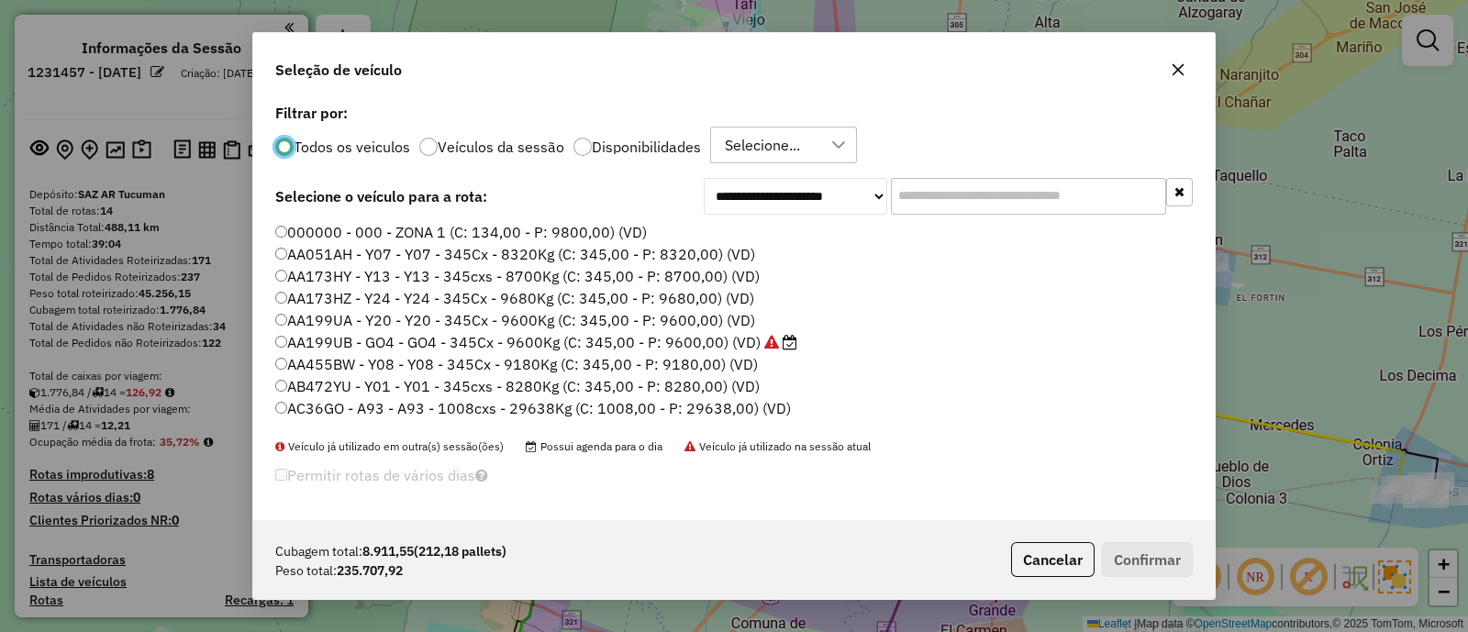
click at [1178, 69] on icon "button" at bounding box center [1179, 70] width 12 height 12
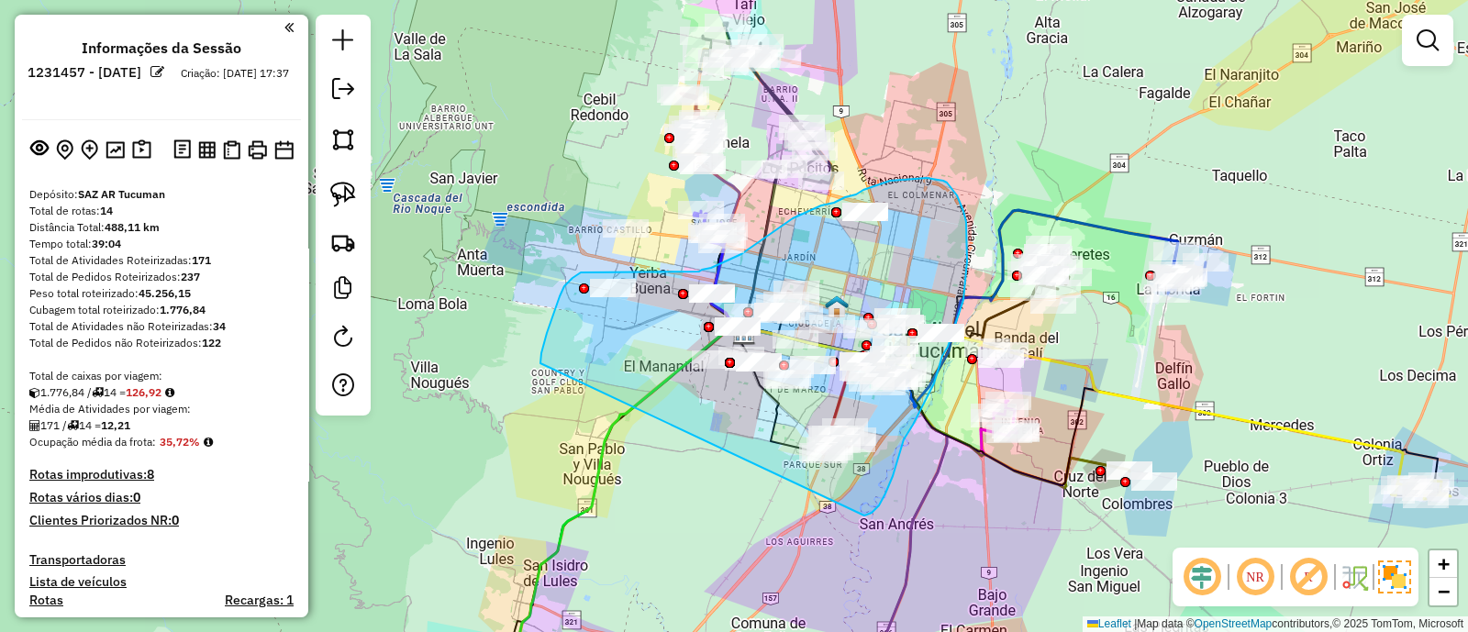
drag, startPoint x: 872, startPoint y: 513, endPoint x: 540, endPoint y: 366, distance: 363.2
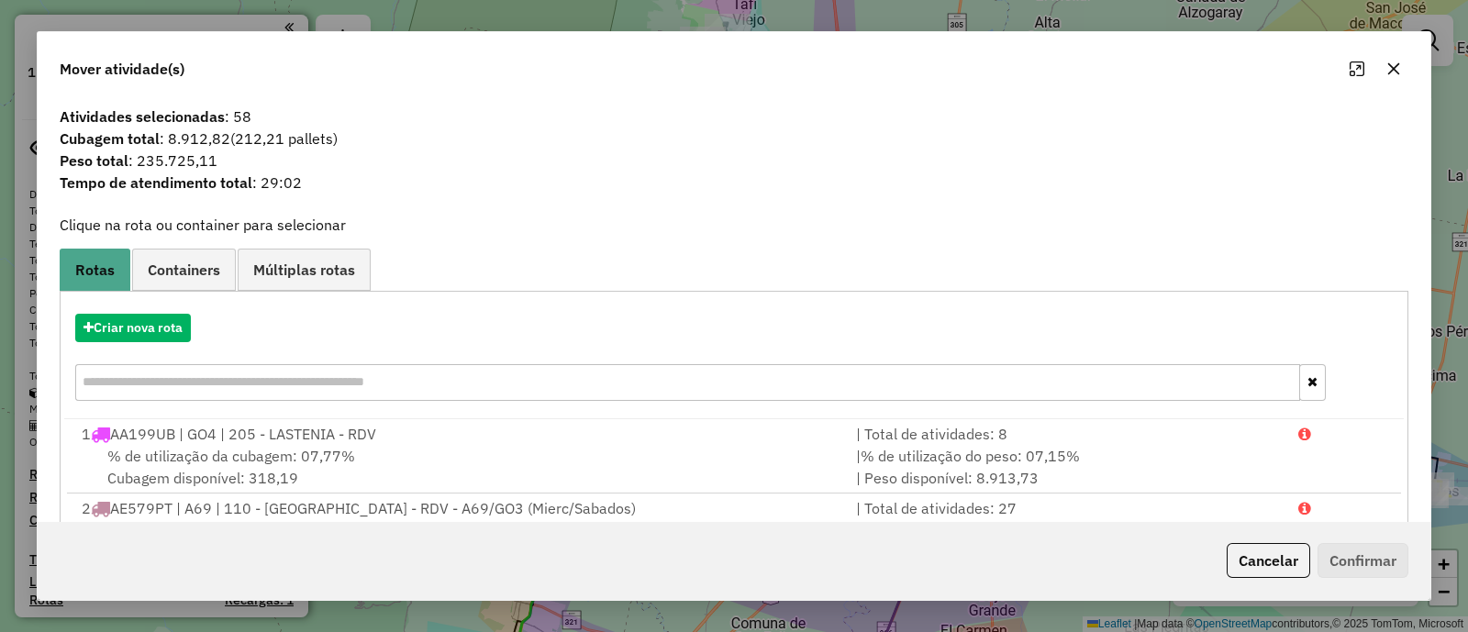
click at [181, 272] on span "Containers" at bounding box center [184, 269] width 73 height 15
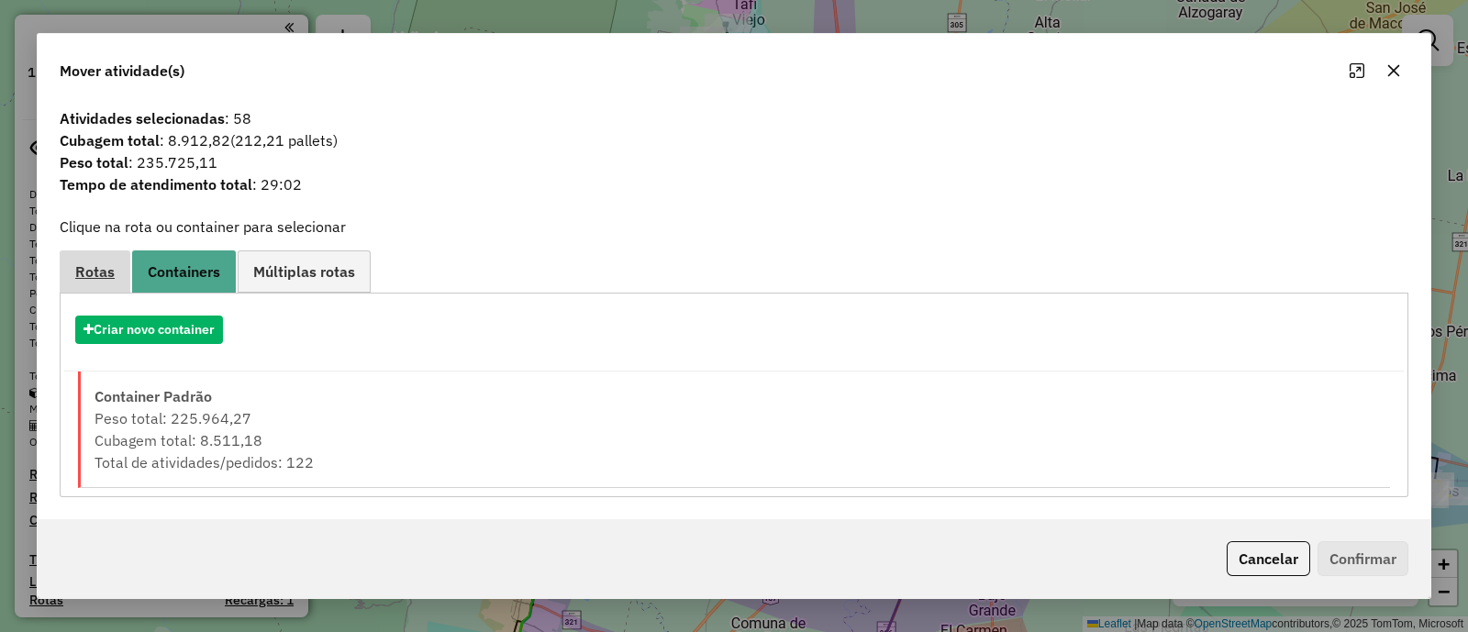
click at [106, 279] on span "Rotas" at bounding box center [94, 271] width 39 height 15
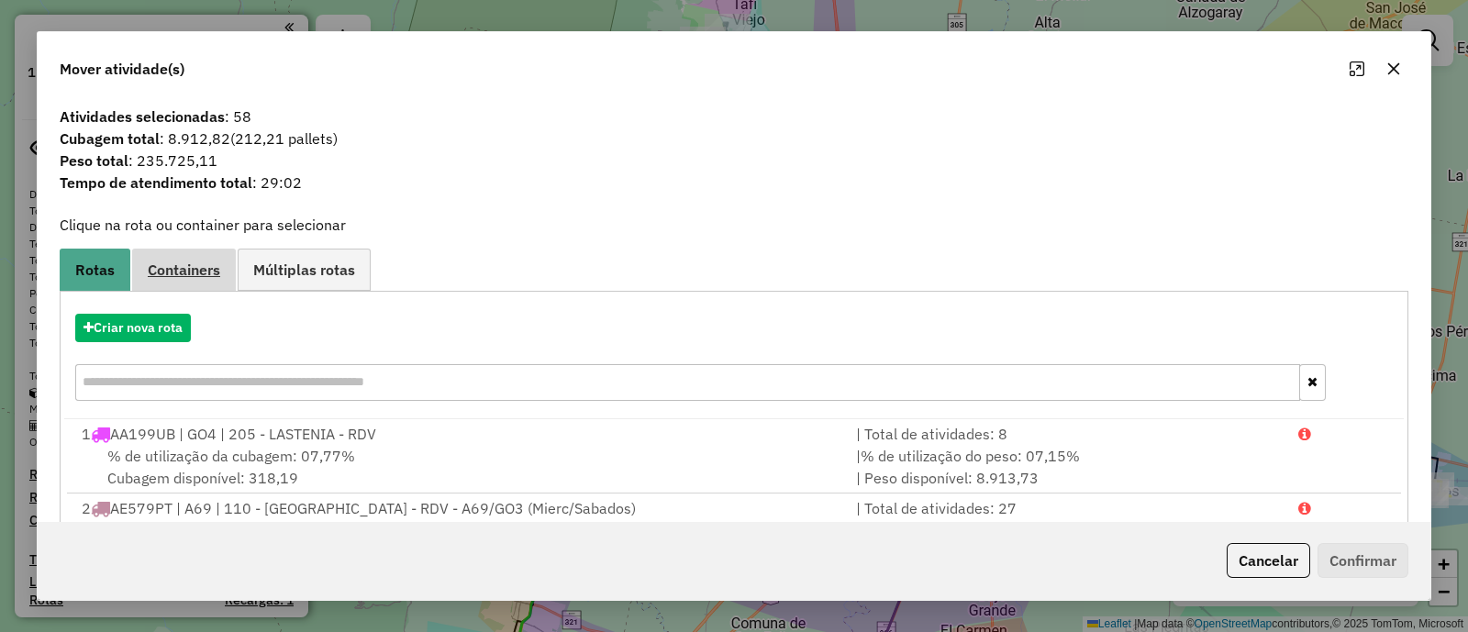
click at [179, 277] on span "Containers" at bounding box center [184, 269] width 73 height 15
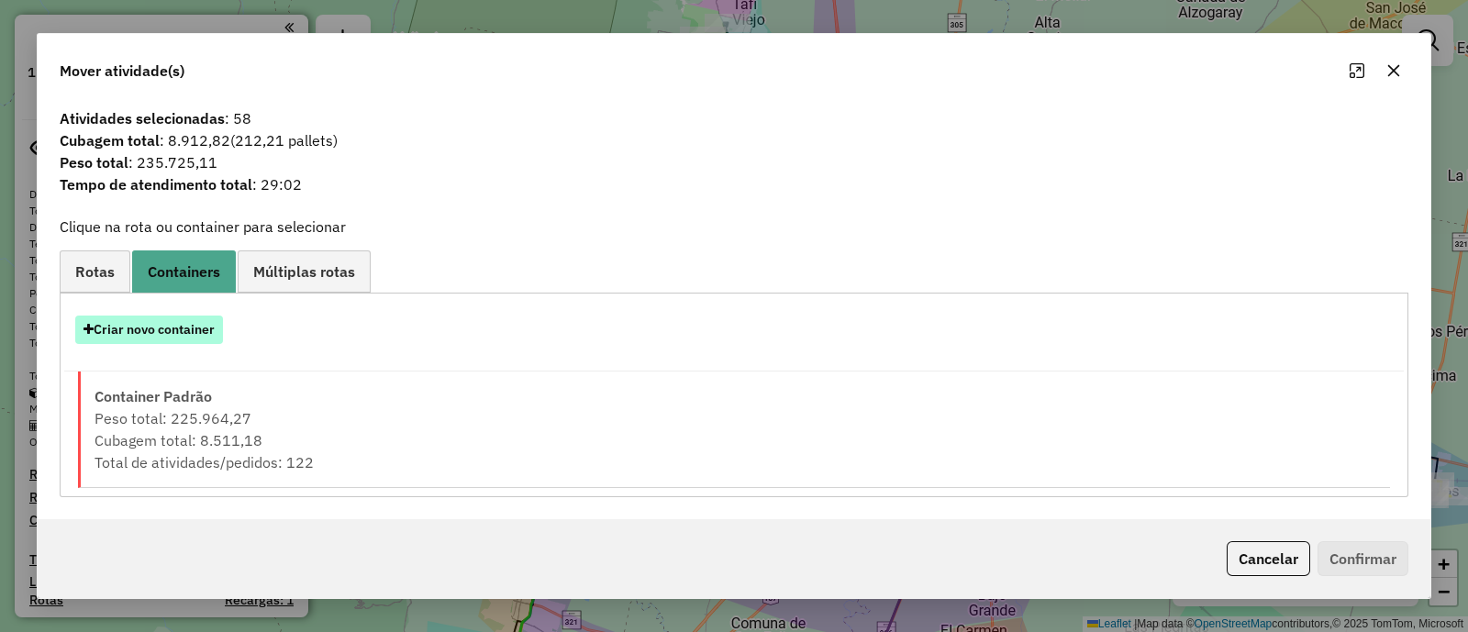
click at [148, 329] on button "Criar novo container" at bounding box center [149, 330] width 148 height 28
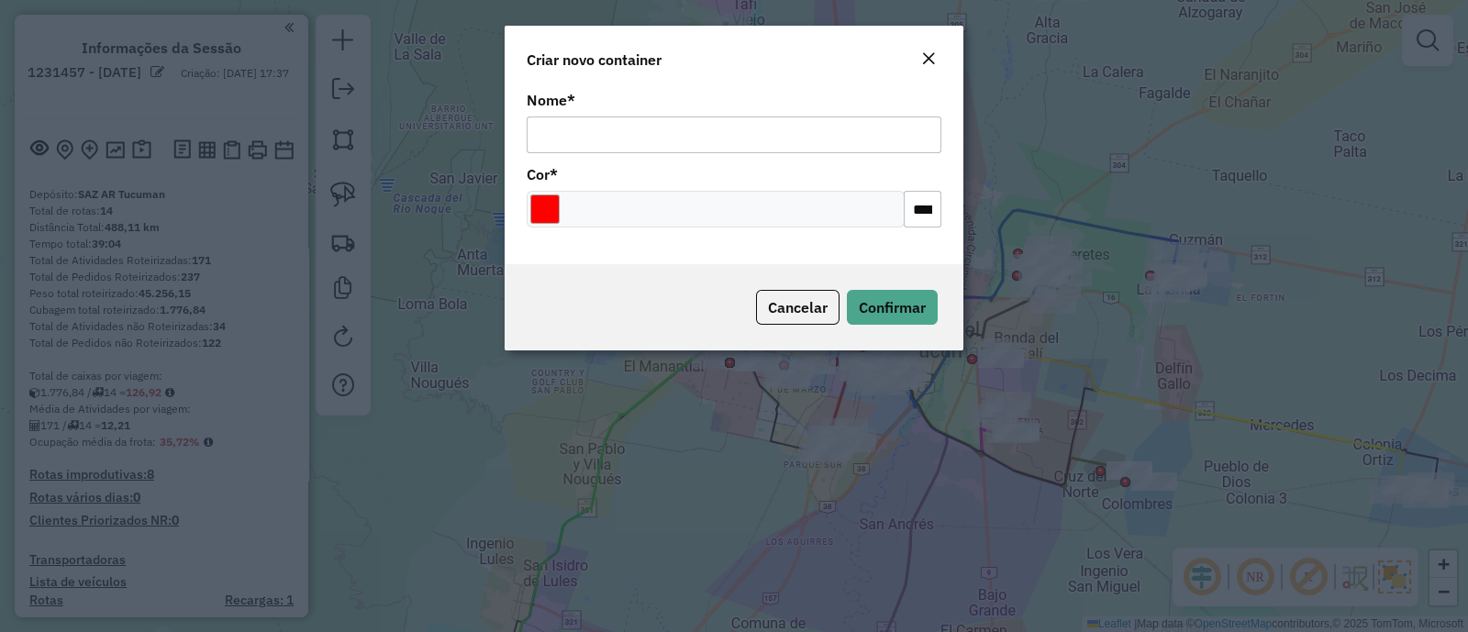
click at [583, 127] on input "Nome *" at bounding box center [734, 135] width 415 height 37
type input "*********"
click at [550, 218] on input "Select a color" at bounding box center [544, 209] width 29 height 29
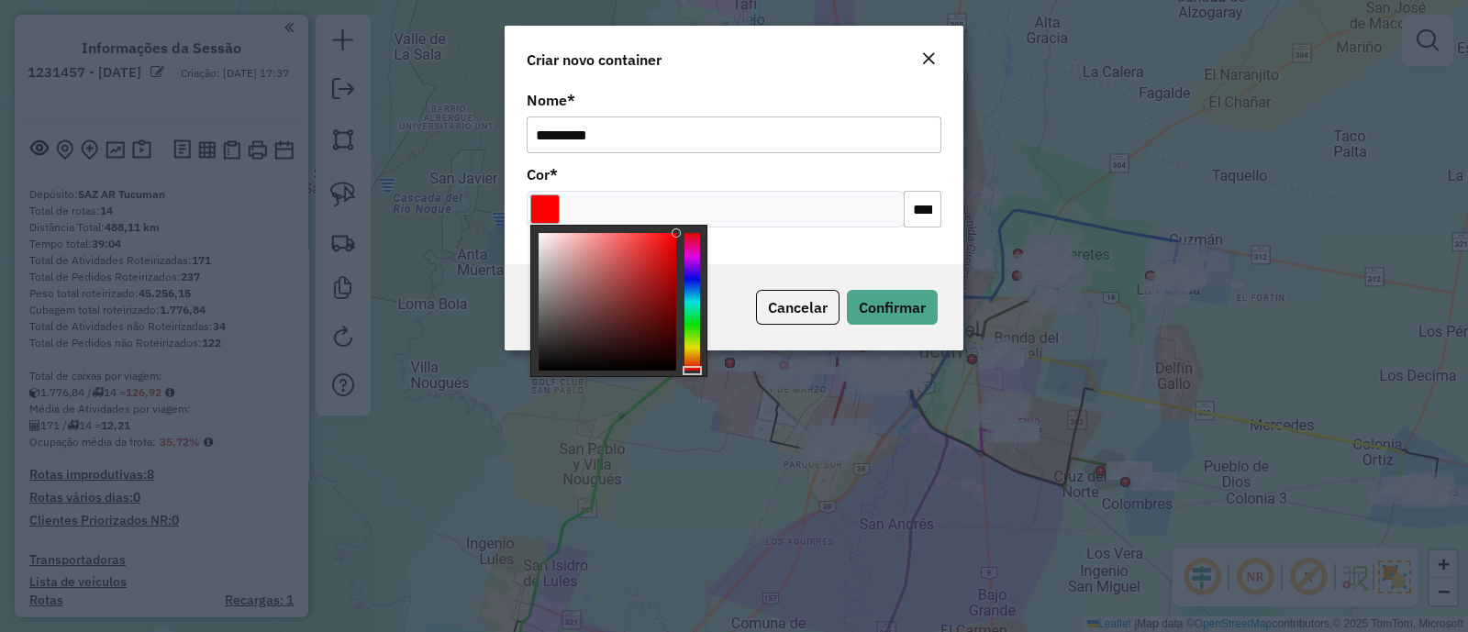
type input "*******"
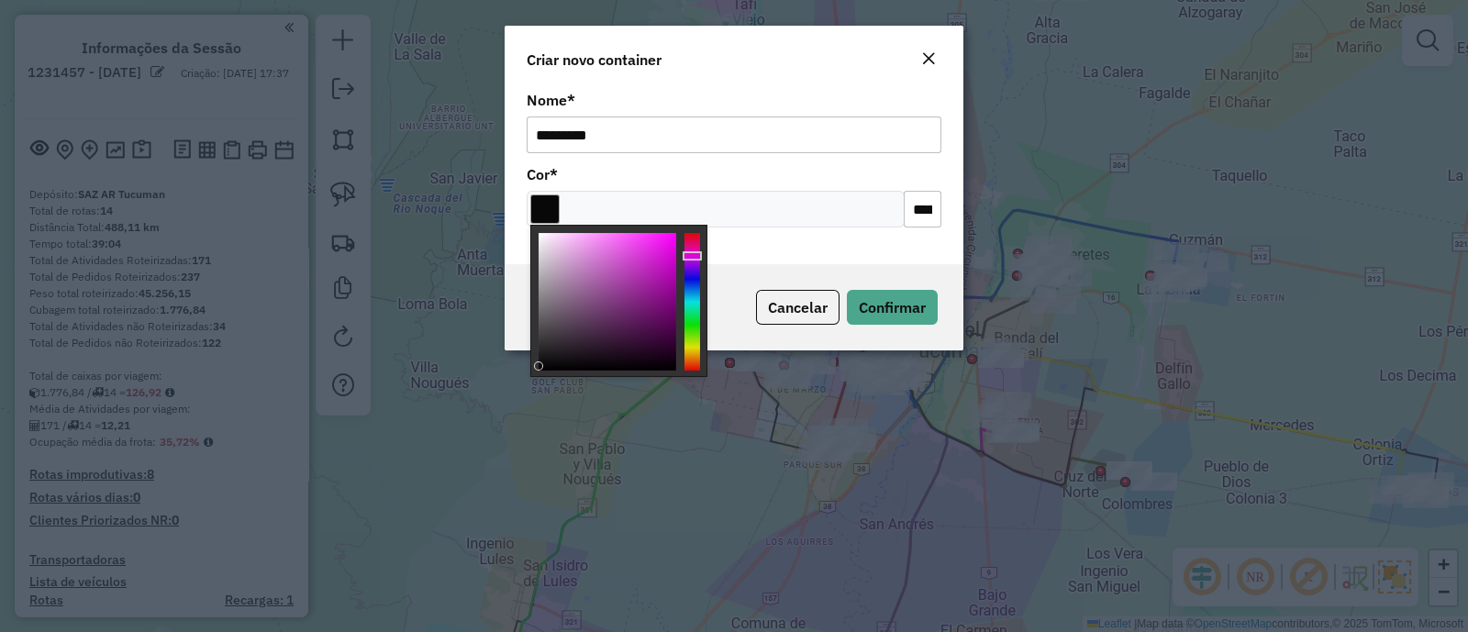
click at [541, 365] on div at bounding box center [608, 302] width 138 height 138
click at [912, 296] on button "Confirmar" at bounding box center [892, 307] width 91 height 35
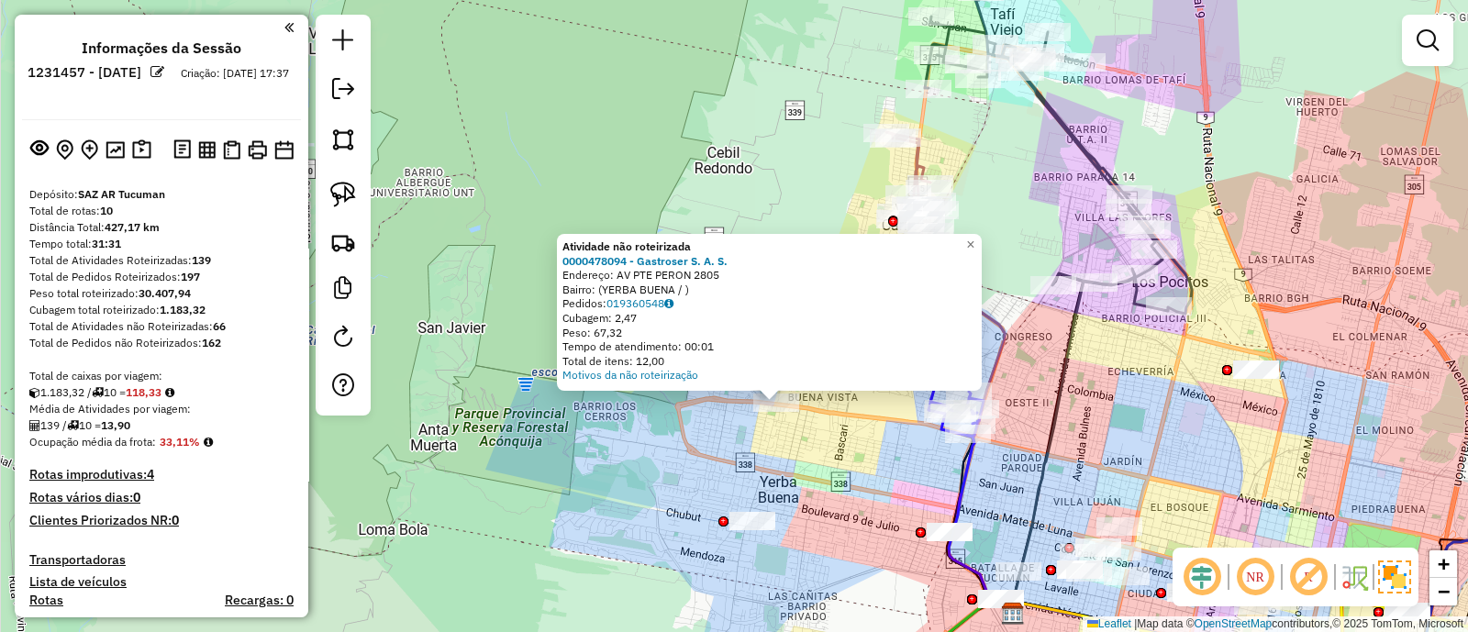
click at [818, 496] on div "Atividade não roteirizada 0000478094 - Gastroser S. A. S. Endereço: AV PTE PERO…" at bounding box center [734, 316] width 1468 height 632
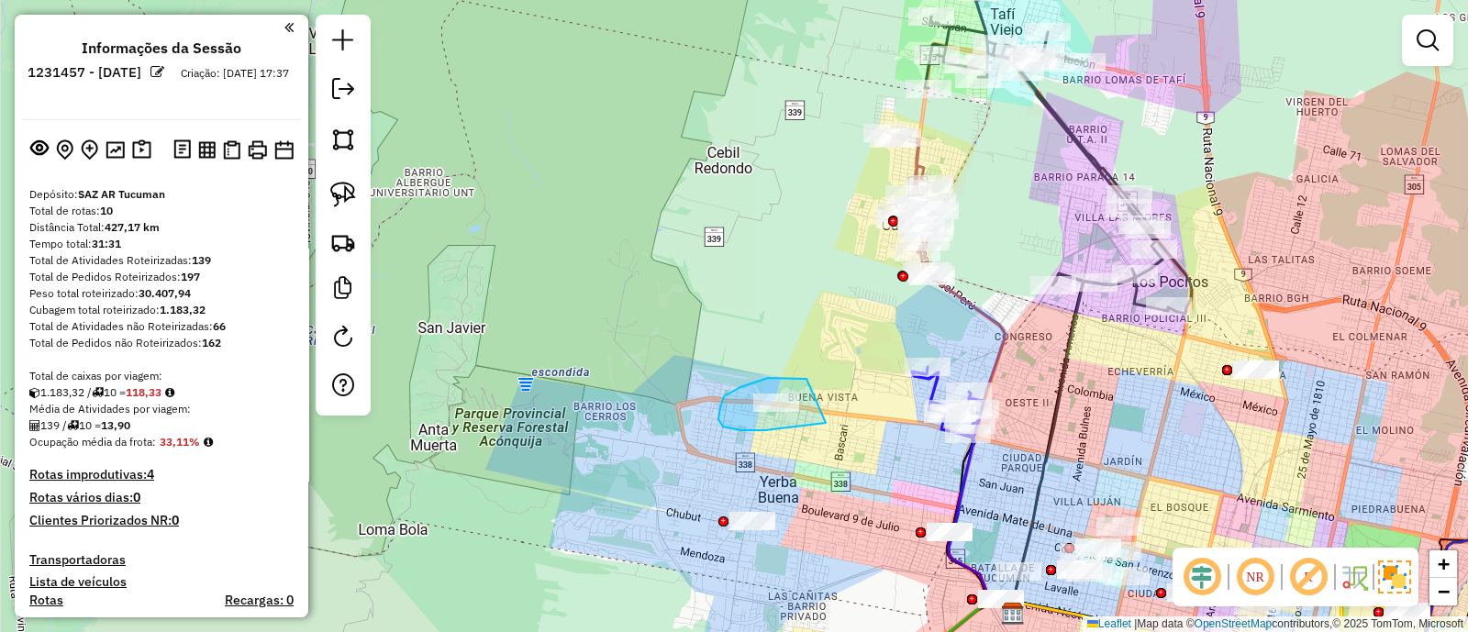
drag, startPoint x: 782, startPoint y: 378, endPoint x: 826, endPoint y: 423, distance: 62.9
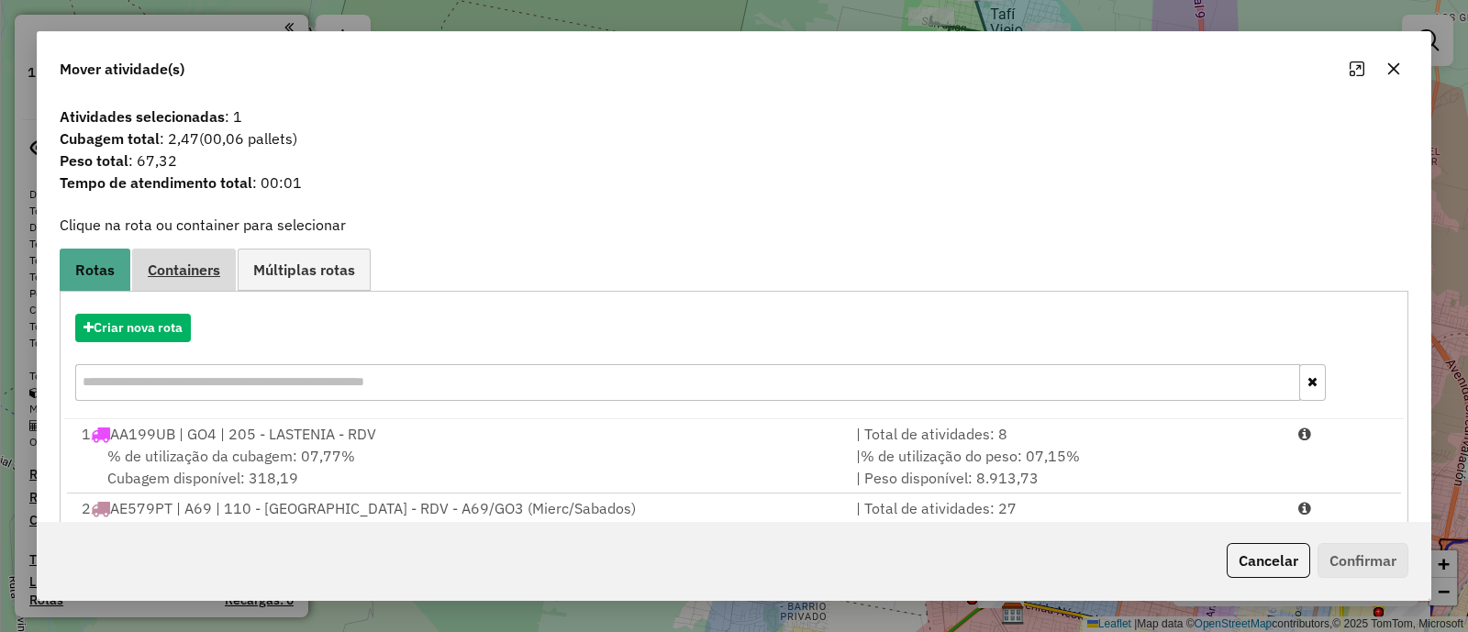
click at [170, 277] on span "Containers" at bounding box center [184, 269] width 73 height 15
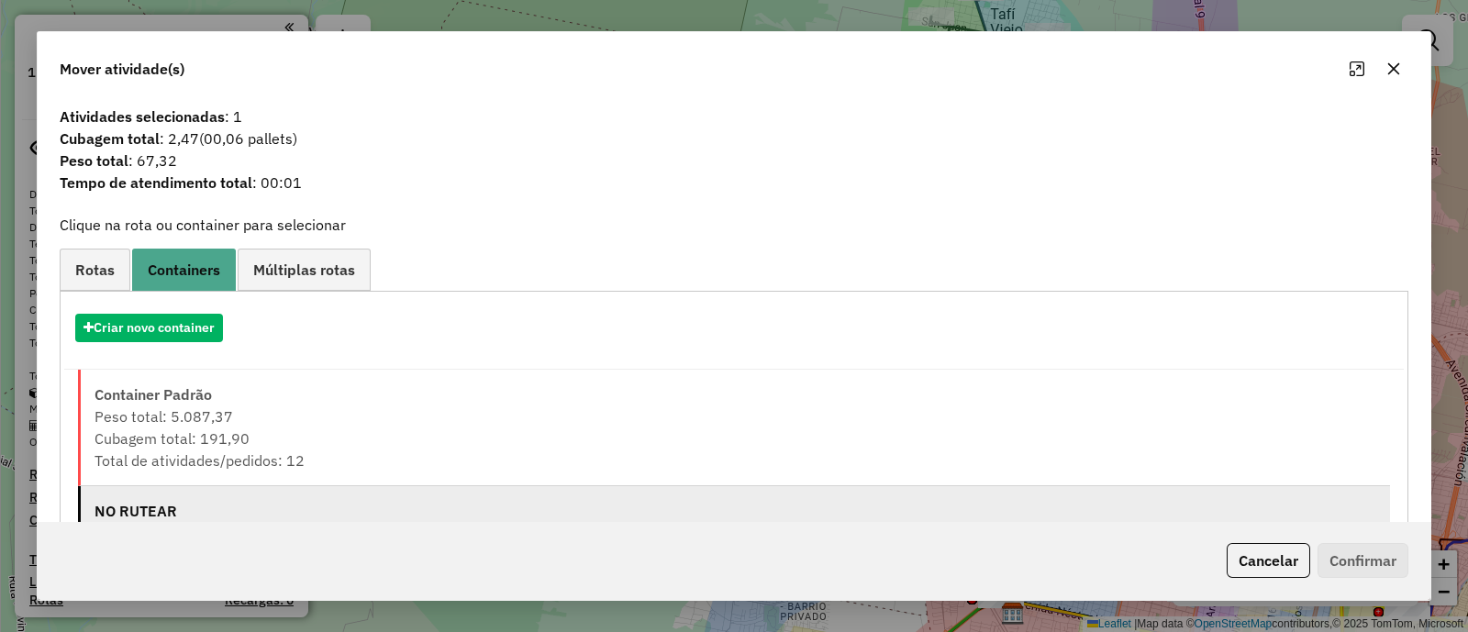
click at [195, 496] on li "NO RUTEAR Peso total: 235.725,11 Cubagem total: 8.912,82 Total de atividades/pe…" at bounding box center [734, 544] width 1312 height 117
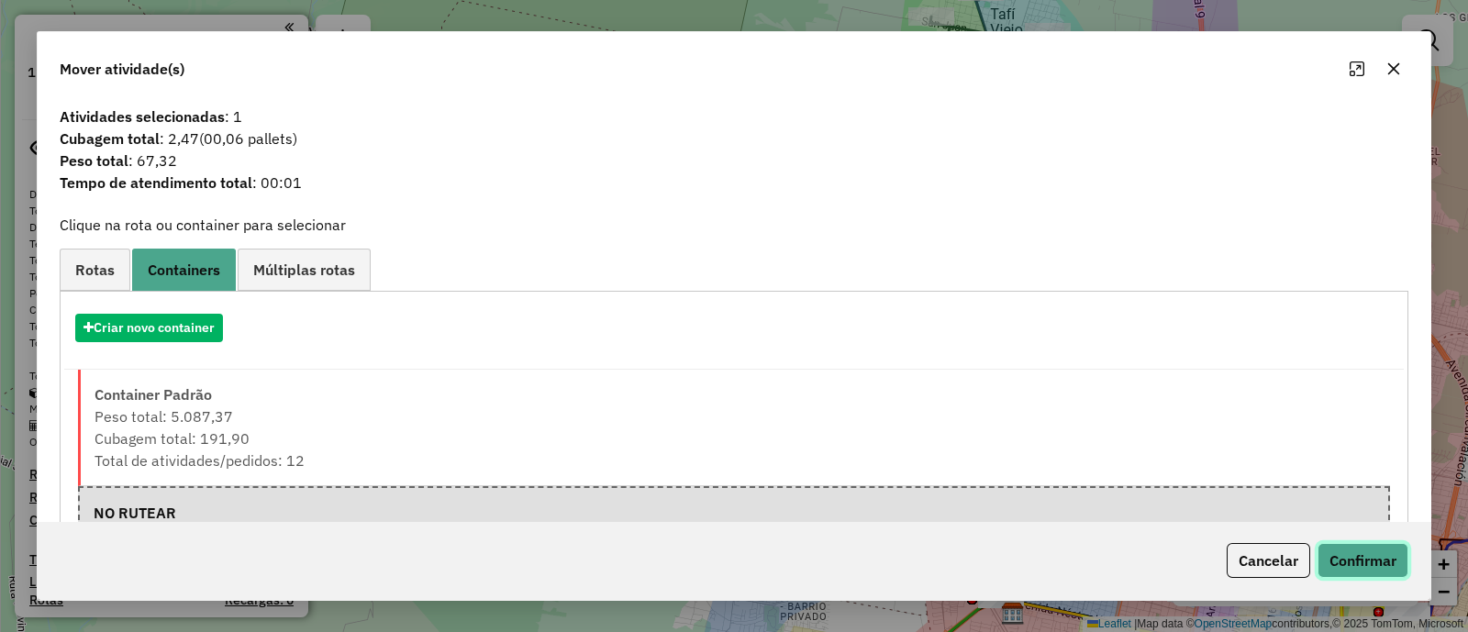
click at [1349, 562] on button "Confirmar" at bounding box center [1363, 560] width 91 height 35
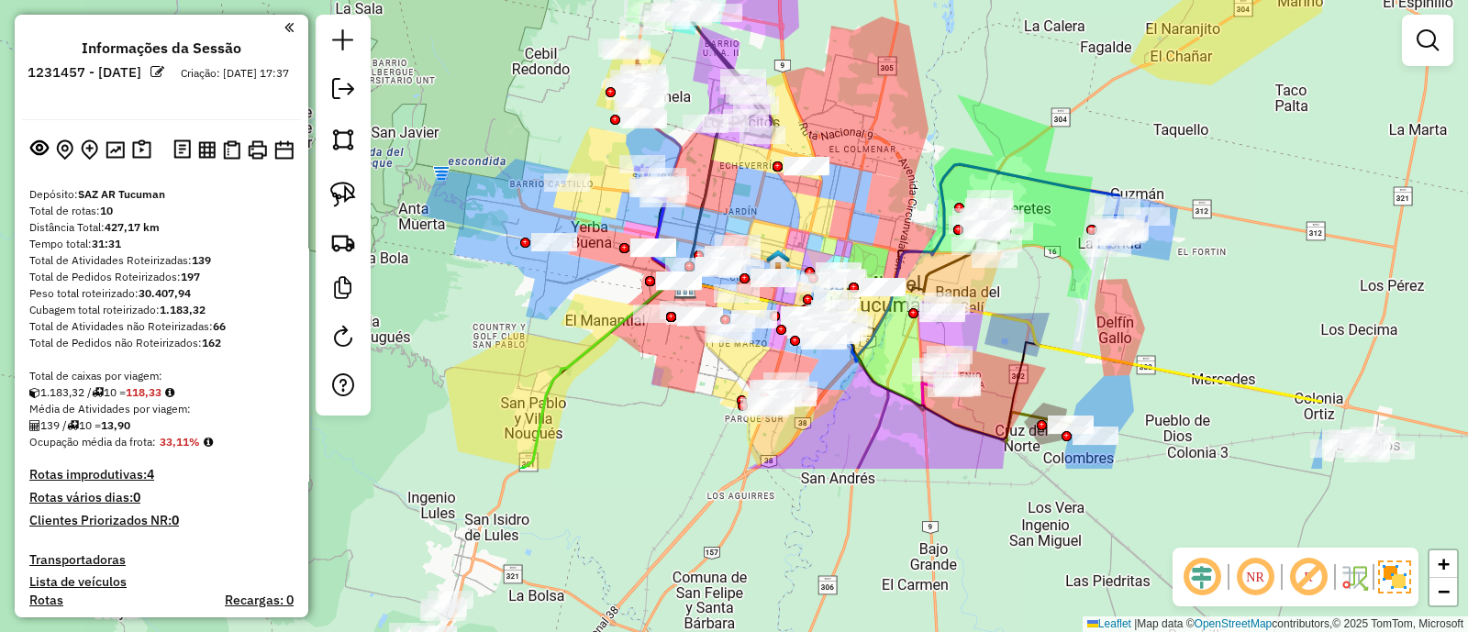
drag, startPoint x: 1064, startPoint y: 441, endPoint x: 771, endPoint y: 215, distance: 370.3
click at [771, 215] on div "Janela de atendimento Grade de atendimento Capacidade Transportadoras Veículos …" at bounding box center [734, 316] width 1468 height 632
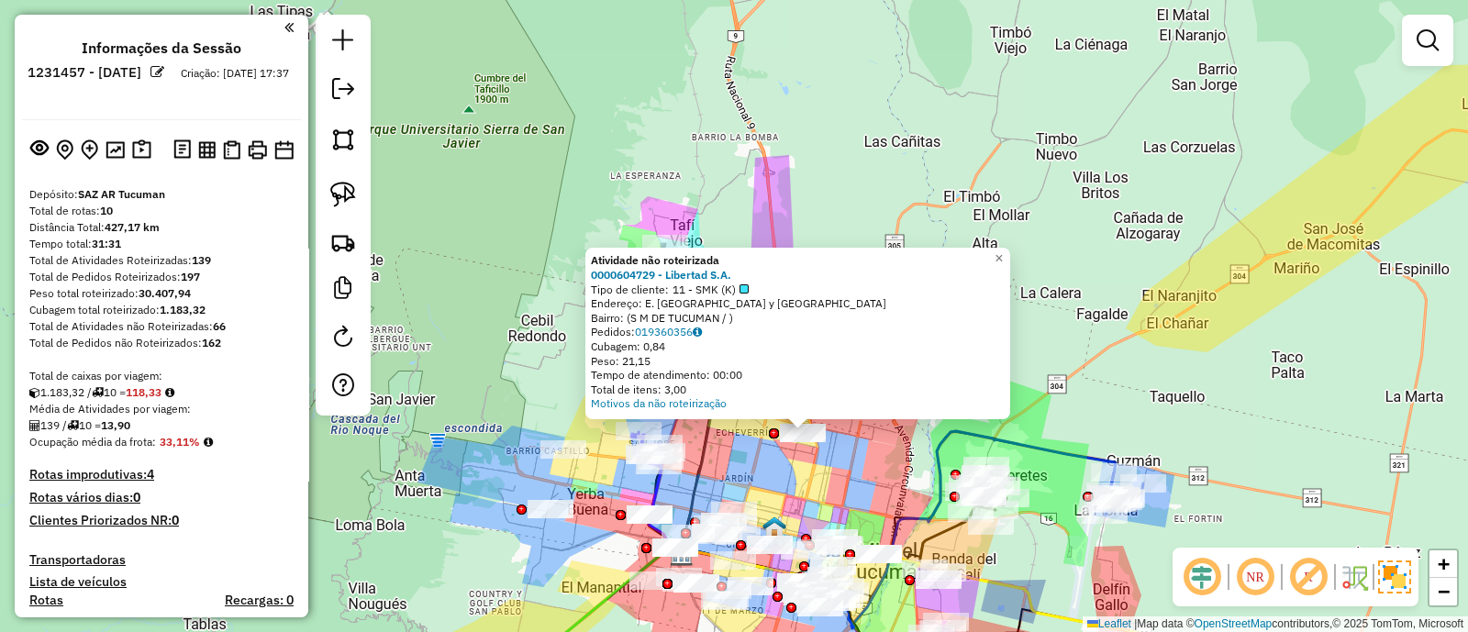
click at [832, 460] on div "Atividade não roteirizada 0000604729 - Libertad S.A. Tipo de cliente: 11 - SMK …" at bounding box center [734, 316] width 1468 height 632
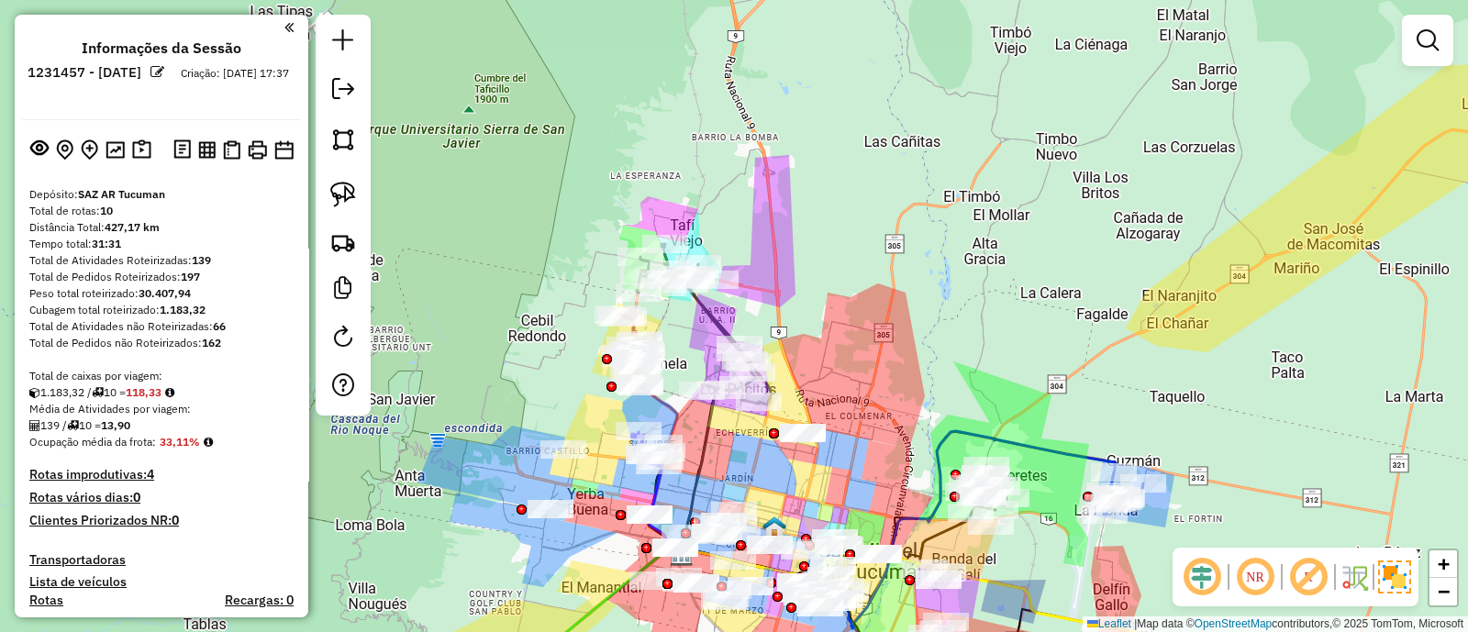
drag, startPoint x: 821, startPoint y: 503, endPoint x: 795, endPoint y: 254, distance: 250.1
click at [797, 265] on div "Janela de atendimento Grade de atendimento Capacidade Transportadoras Veículos …" at bounding box center [734, 316] width 1468 height 632
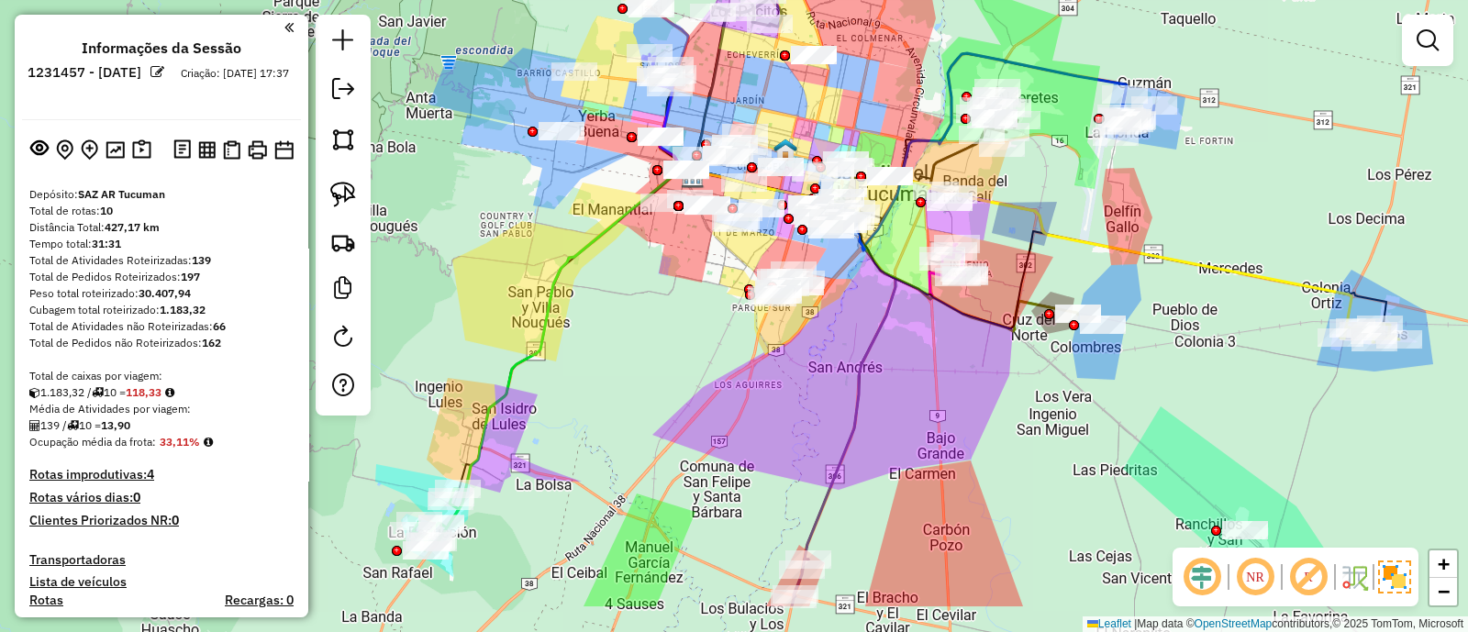
drag, startPoint x: 909, startPoint y: 465, endPoint x: 973, endPoint y: 383, distance: 104.6
click at [973, 383] on div "Janela de atendimento Grade de atendimento Capacidade Transportadoras Veículos …" at bounding box center [734, 316] width 1468 height 632
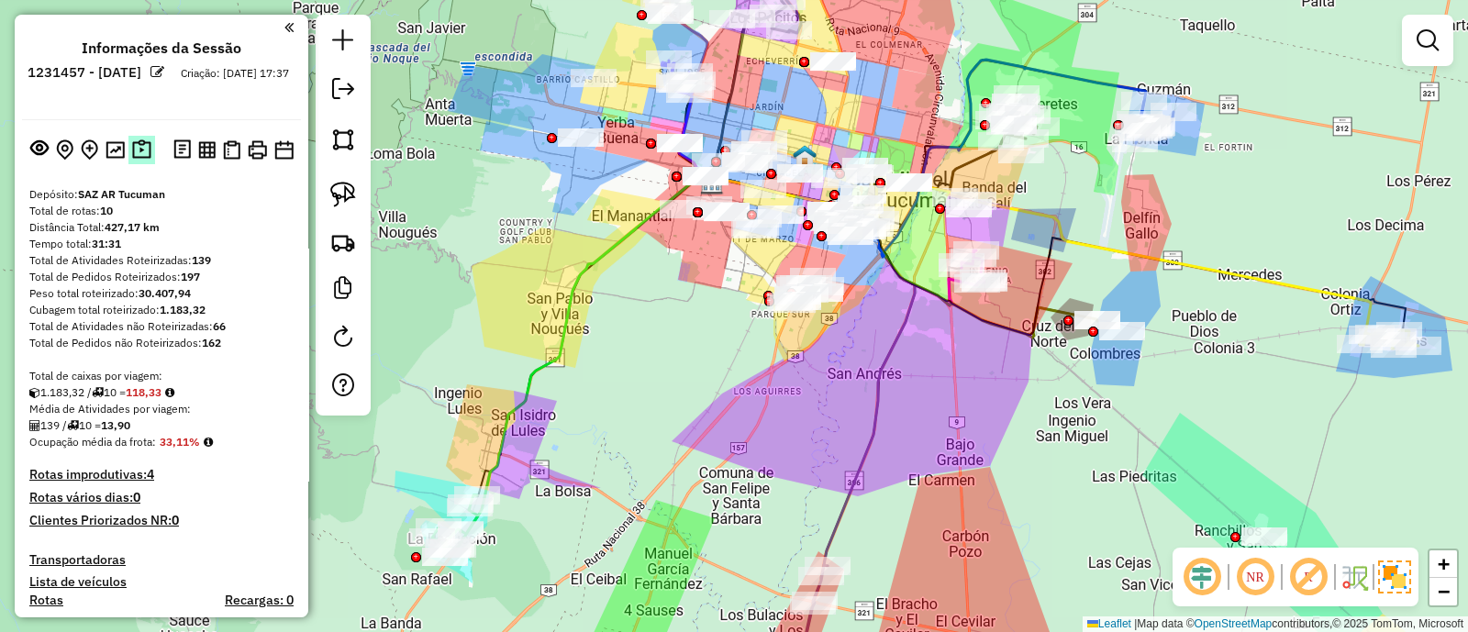
click at [133, 149] on img at bounding box center [141, 149] width 19 height 21
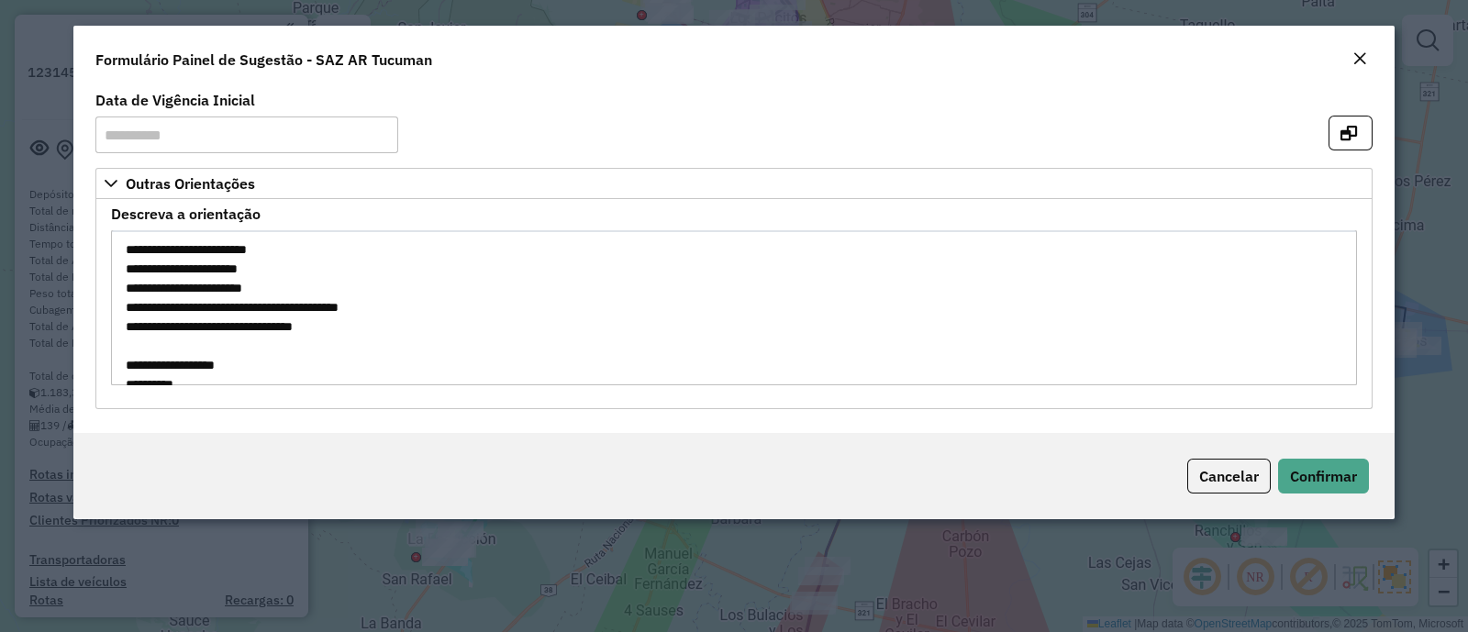
drag, startPoint x: 124, startPoint y: 247, endPoint x: 203, endPoint y: 243, distance: 79.0
click at [203, 243] on textarea "**********" at bounding box center [734, 307] width 1246 height 155
click at [1367, 63] on button "Close" at bounding box center [1360, 60] width 26 height 24
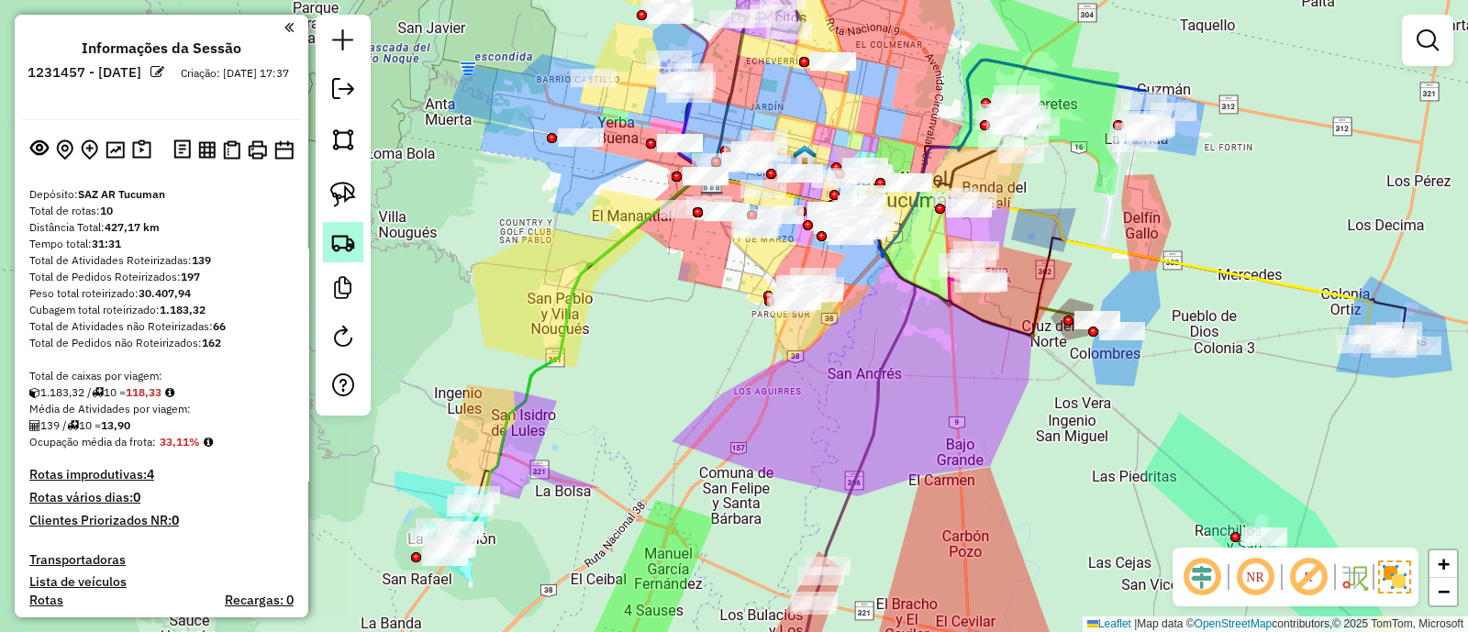
click at [343, 245] on img at bounding box center [343, 242] width 26 height 26
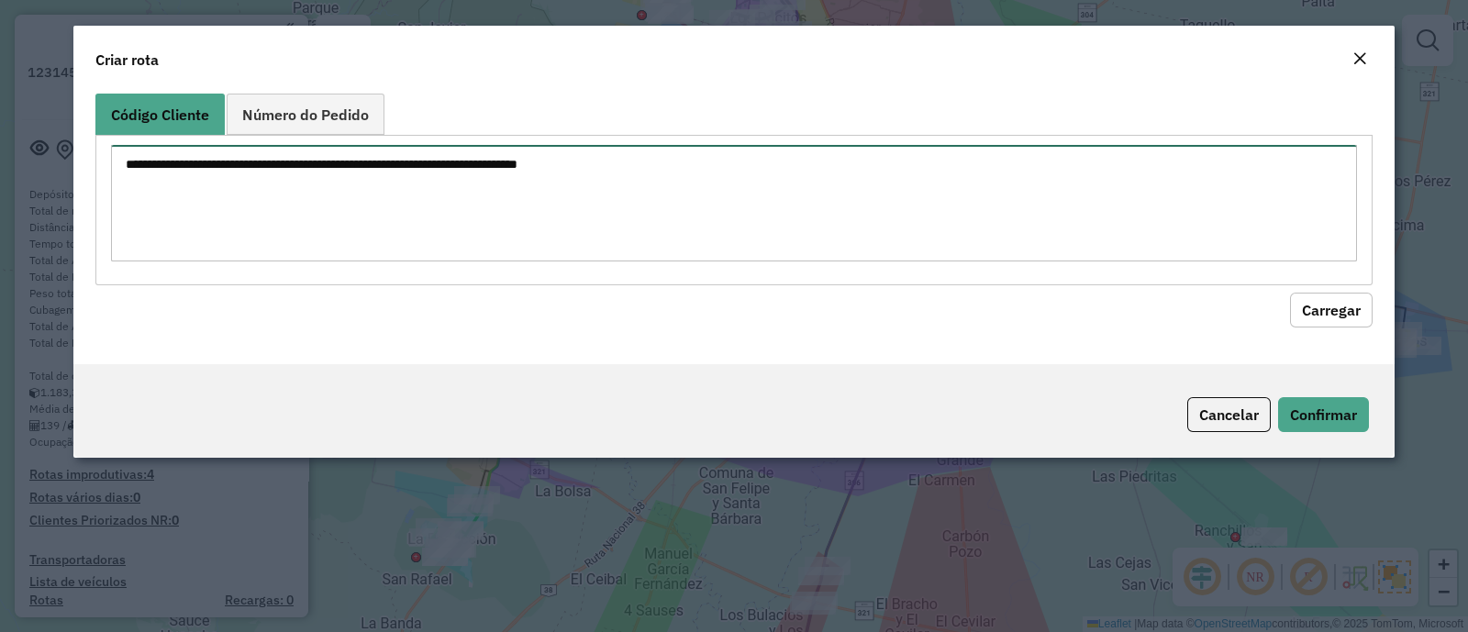
paste textarea "**********"
type textarea "**********"
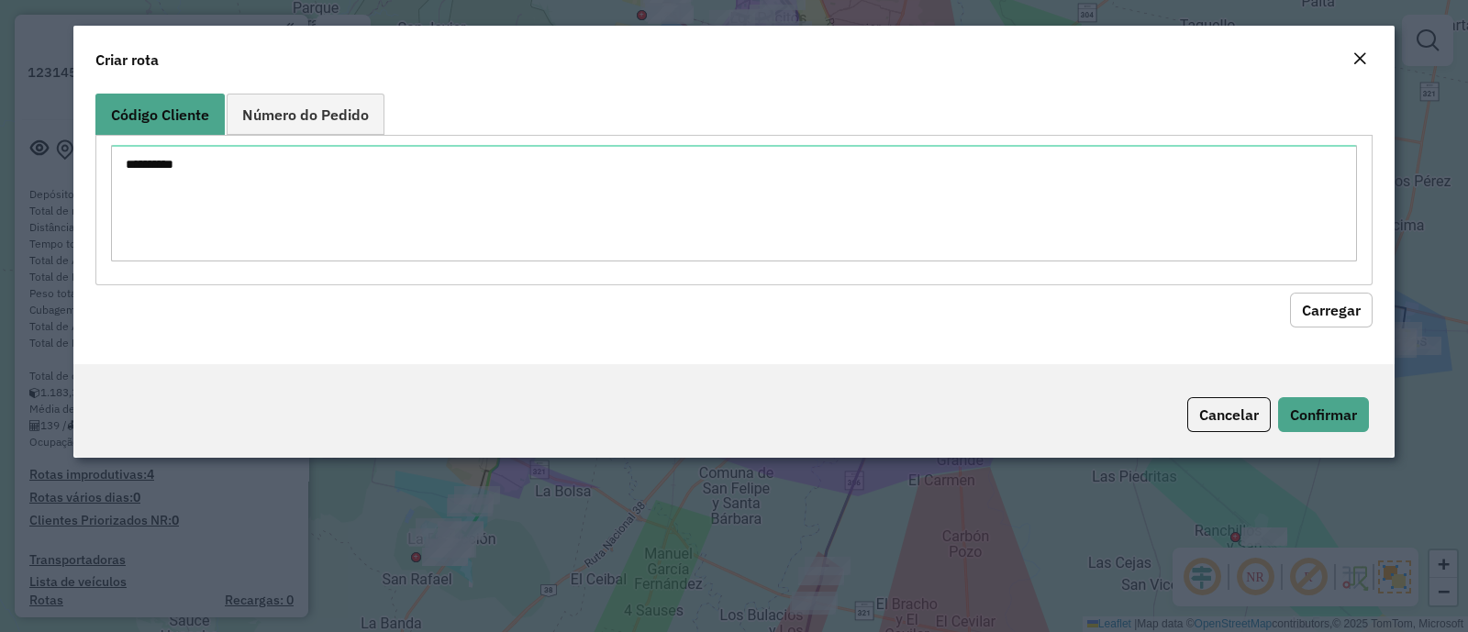
click at [1328, 315] on button "Carregar" at bounding box center [1331, 310] width 83 height 35
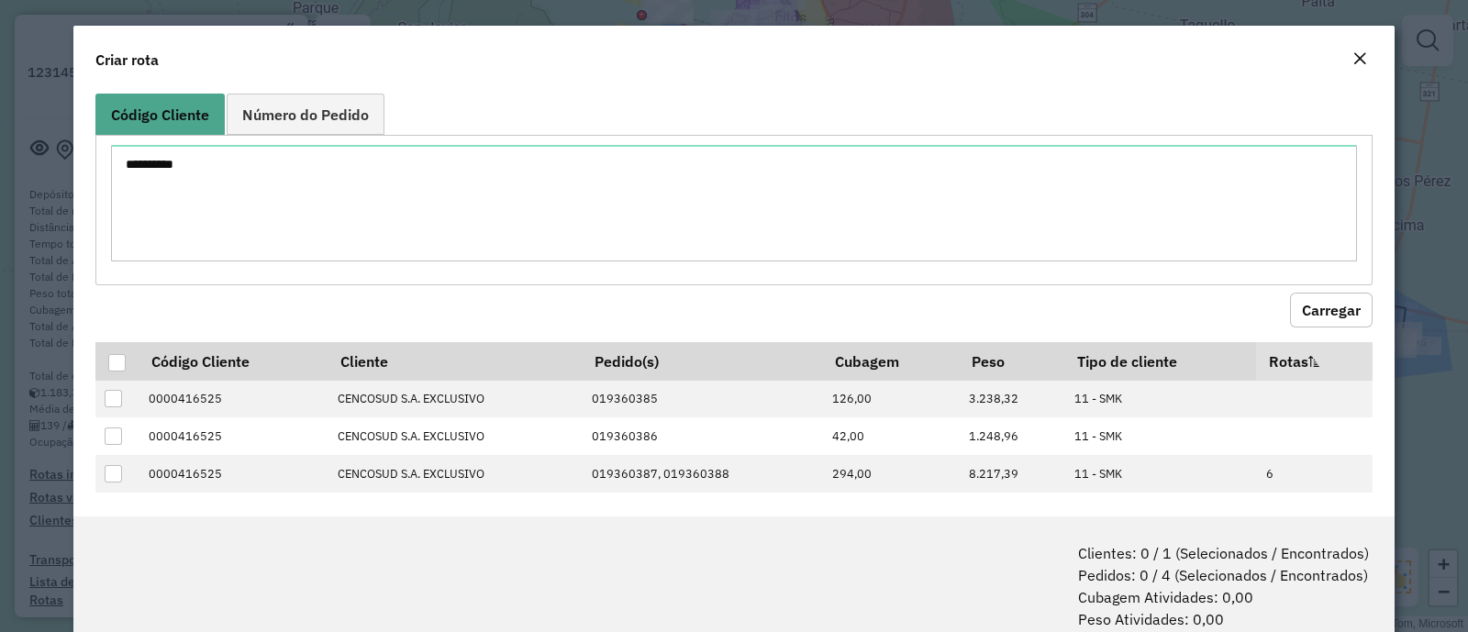
click at [1358, 59] on em "Close" at bounding box center [1360, 58] width 15 height 15
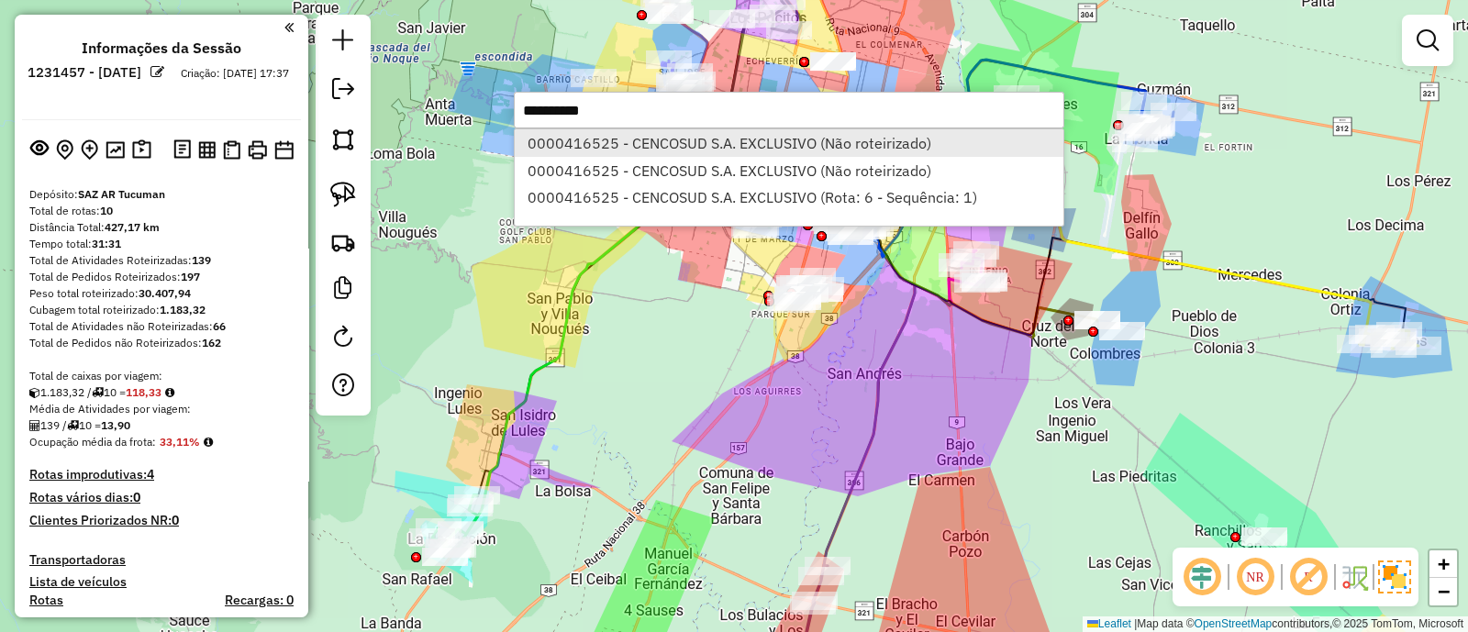
type input "**********"
click at [825, 141] on li "0000416525 - CENCOSUD S.A. EXCLUSIVO (Não roteirizado)" at bounding box center [789, 143] width 549 height 28
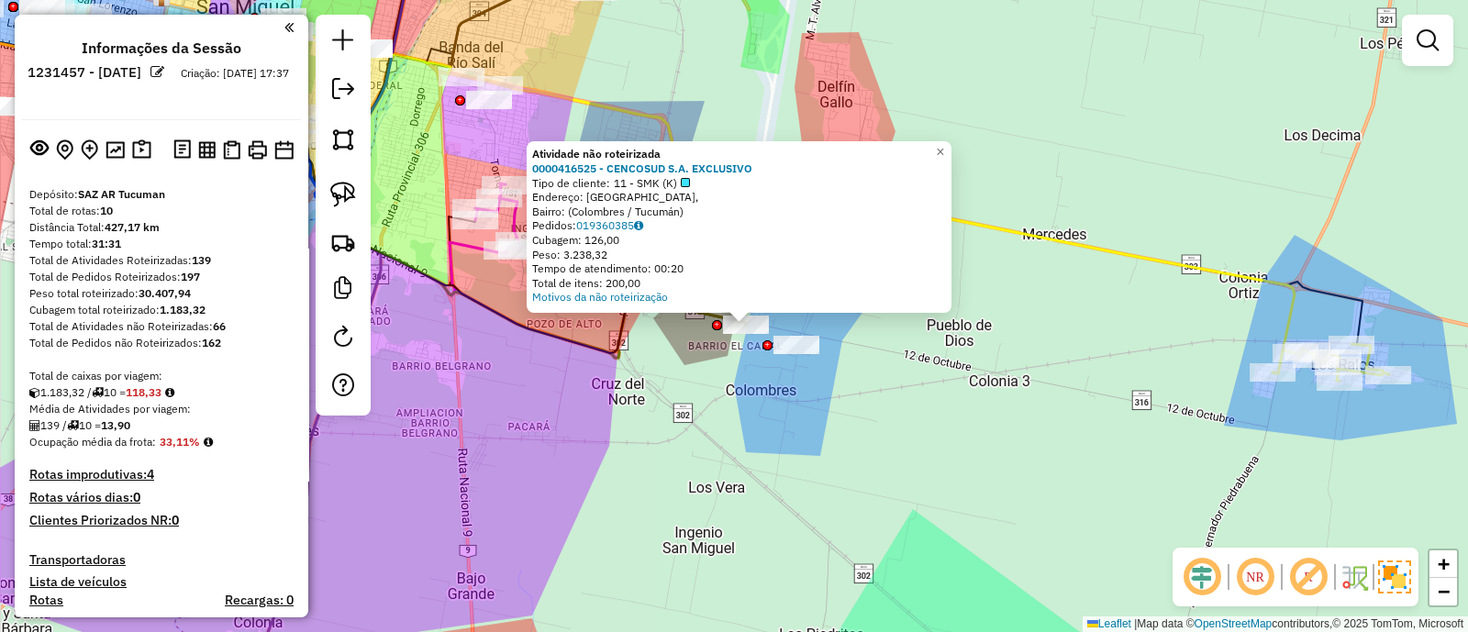
click at [694, 374] on div "Atividade não roteirizada 0000416525 - CENCOSUD S.A. EXCLUSIVO Tipo de cliente:…" at bounding box center [734, 316] width 1468 height 632
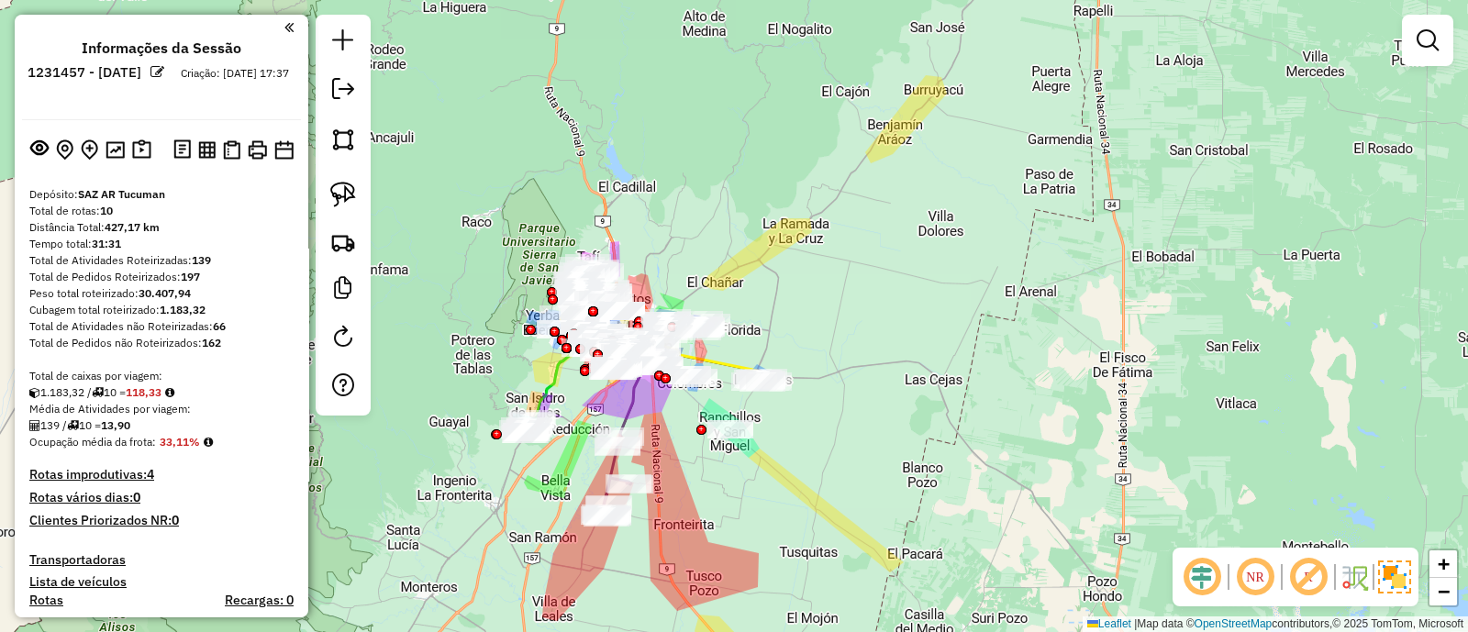
drag, startPoint x: 674, startPoint y: 410, endPoint x: 771, endPoint y: 445, distance: 103.3
click at [771, 445] on div "Janela de atendimento Grade de atendimento Capacidade Transportadoras Veículos …" at bounding box center [734, 316] width 1468 height 632
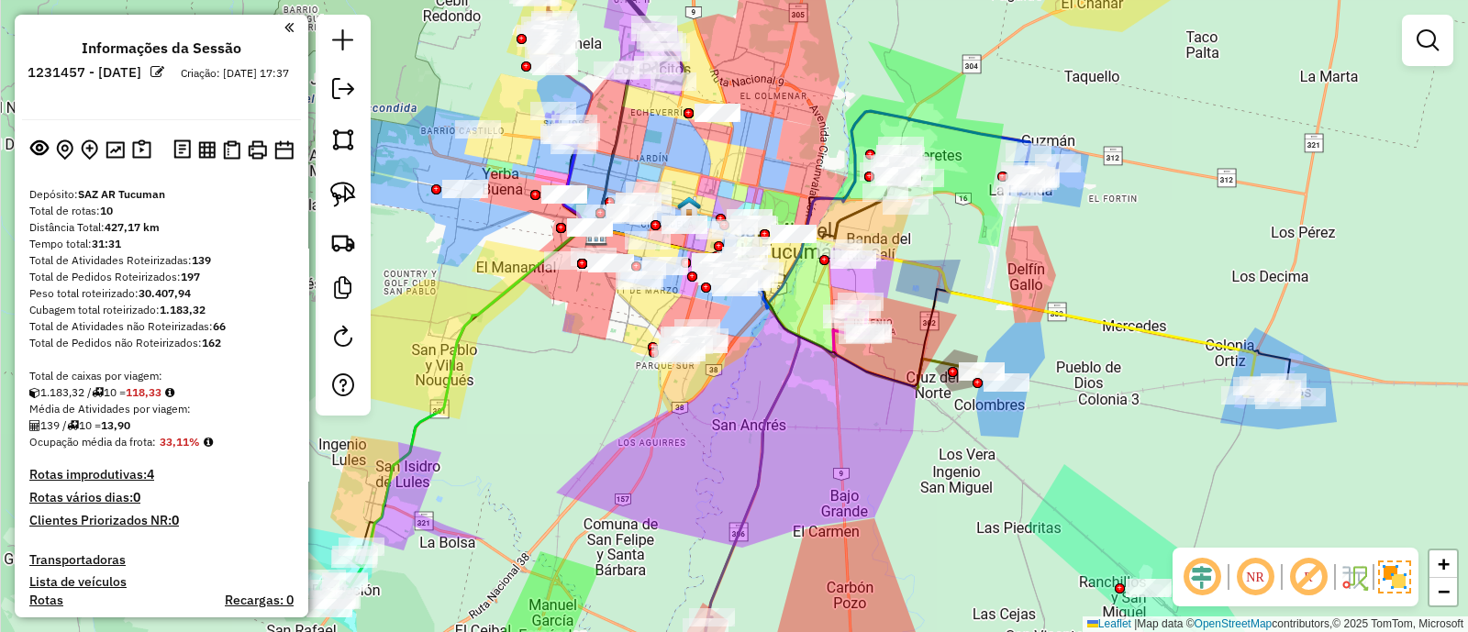
drag, startPoint x: 542, startPoint y: 408, endPoint x: 619, endPoint y: 361, distance: 90.7
click at [619, 361] on div "Janela de atendimento Grade de atendimento Capacidade Transportadoras Veículos …" at bounding box center [734, 316] width 1468 height 632
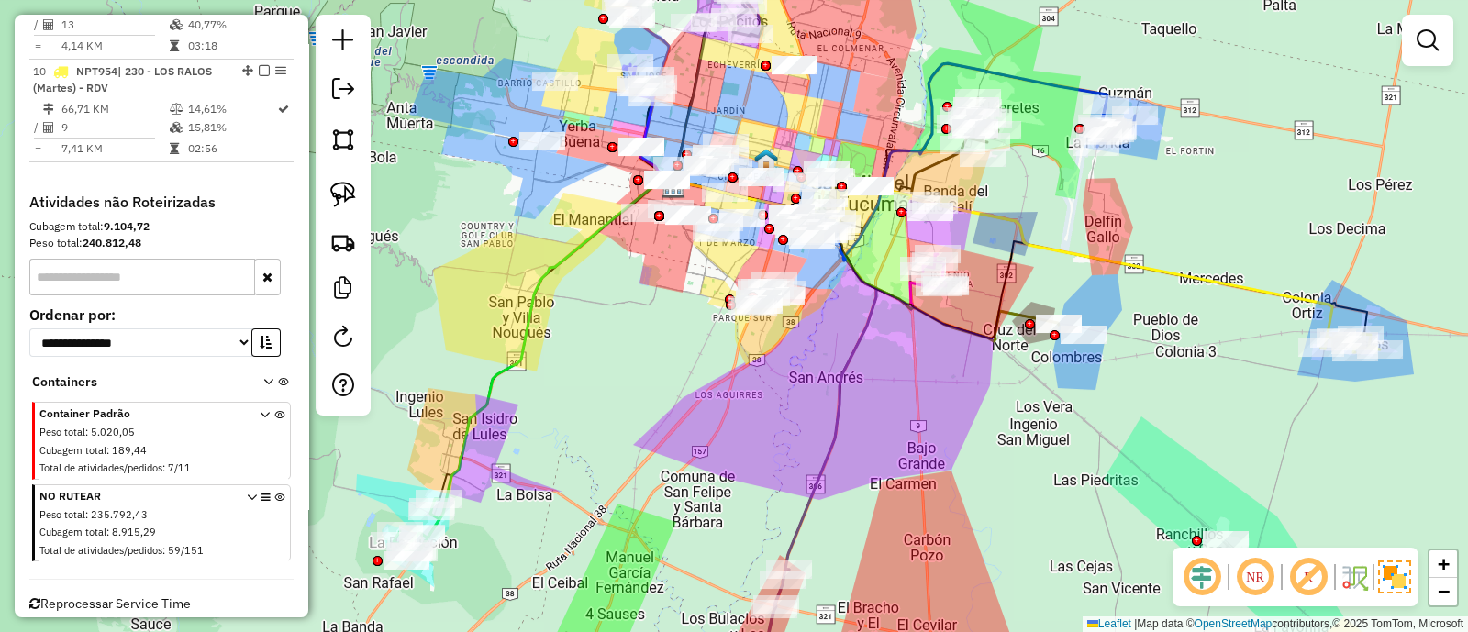
scroll to position [1652, 0]
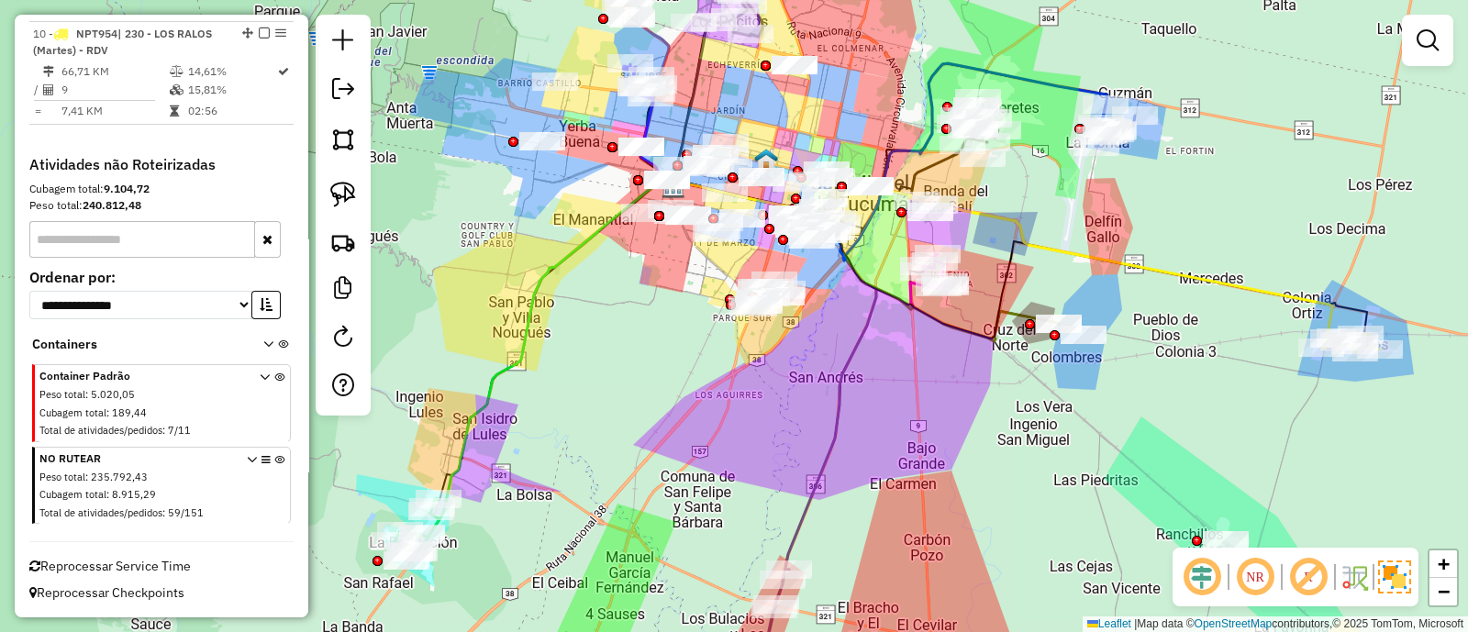
click at [275, 460] on icon at bounding box center [279, 489] width 10 height 69
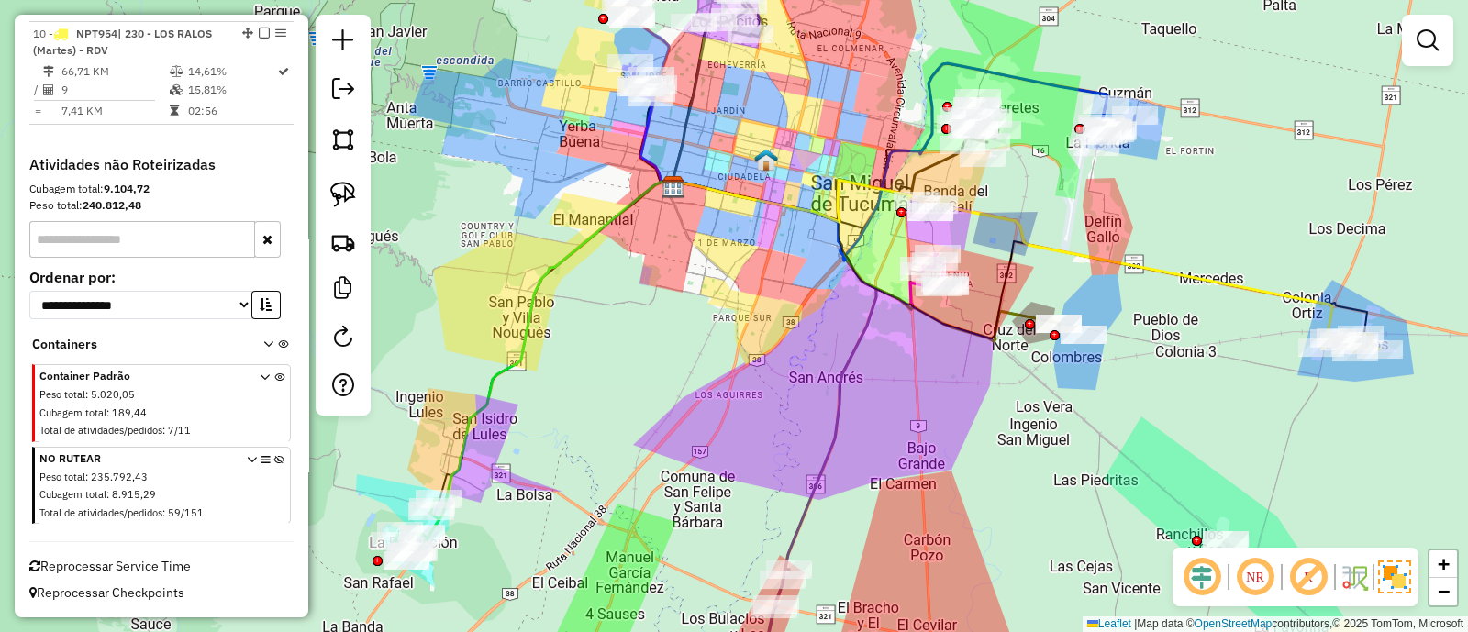
click at [680, 339] on div "Janela de atendimento Grade de atendimento Capacidade Transportadoras Veículos …" at bounding box center [734, 316] width 1468 height 632
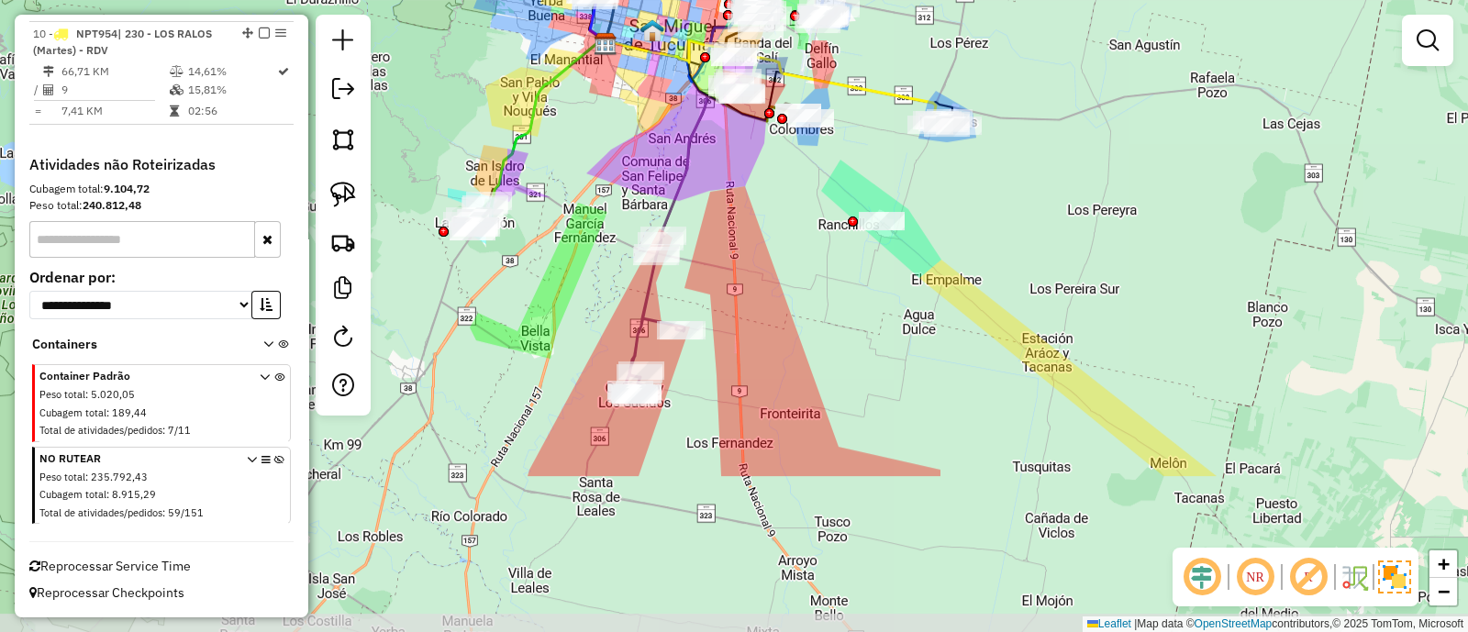
drag, startPoint x: 711, startPoint y: 355, endPoint x: 649, endPoint y: 134, distance: 229.8
click at [649, 134] on div "Janela de atendimento Grade de atendimento Capacidade Transportadoras Veículos …" at bounding box center [734, 316] width 1468 height 632
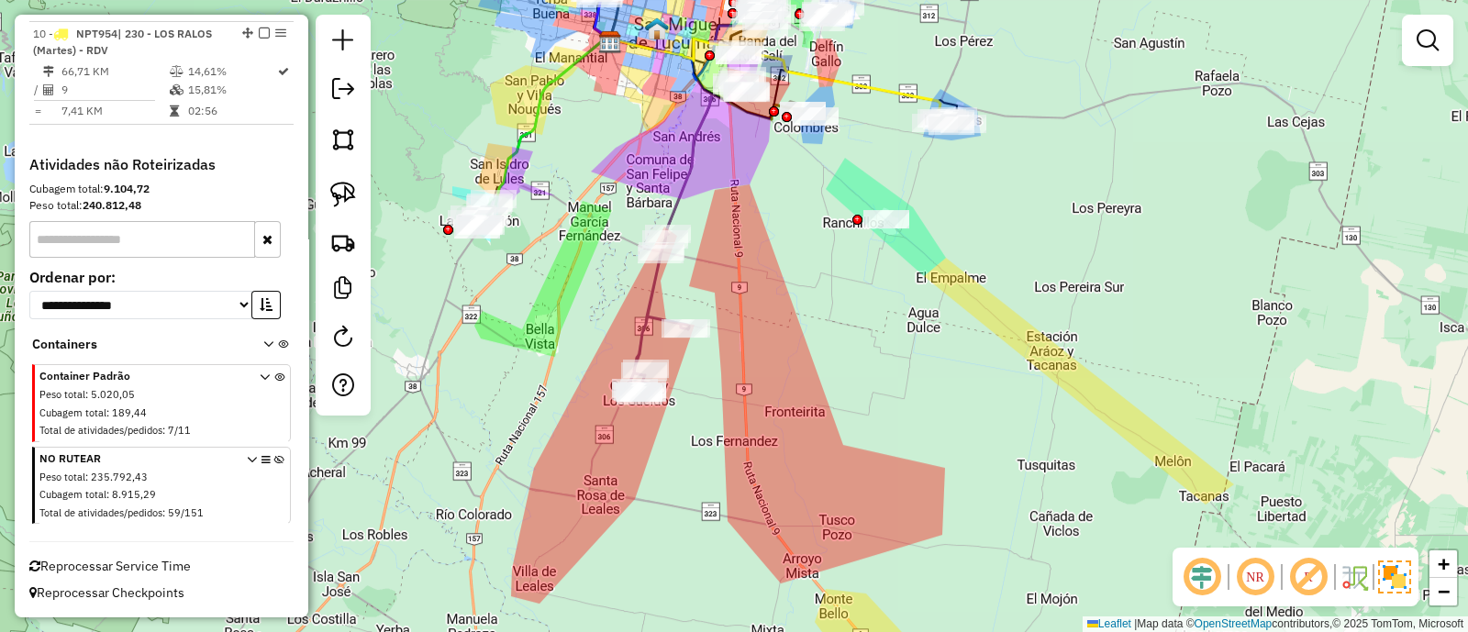
click at [517, 153] on icon at bounding box center [548, 128] width 127 height 178
select select "**********"
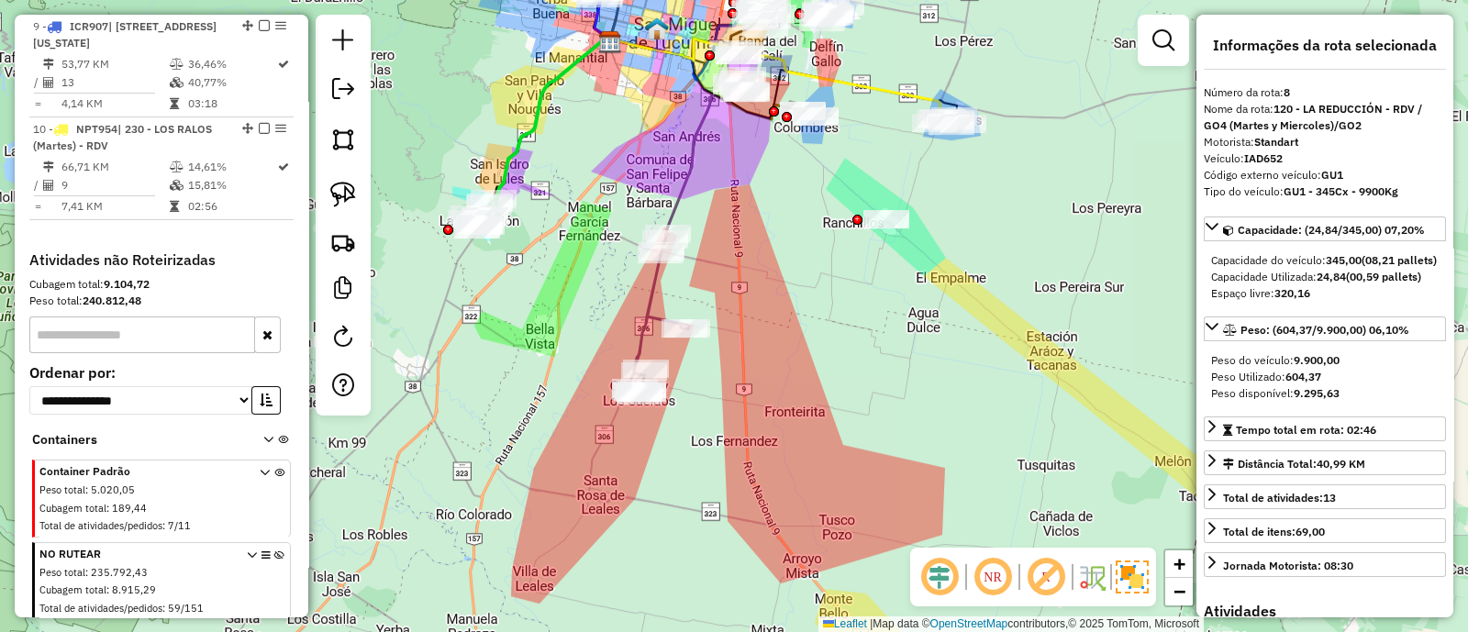
scroll to position [1440, 0]
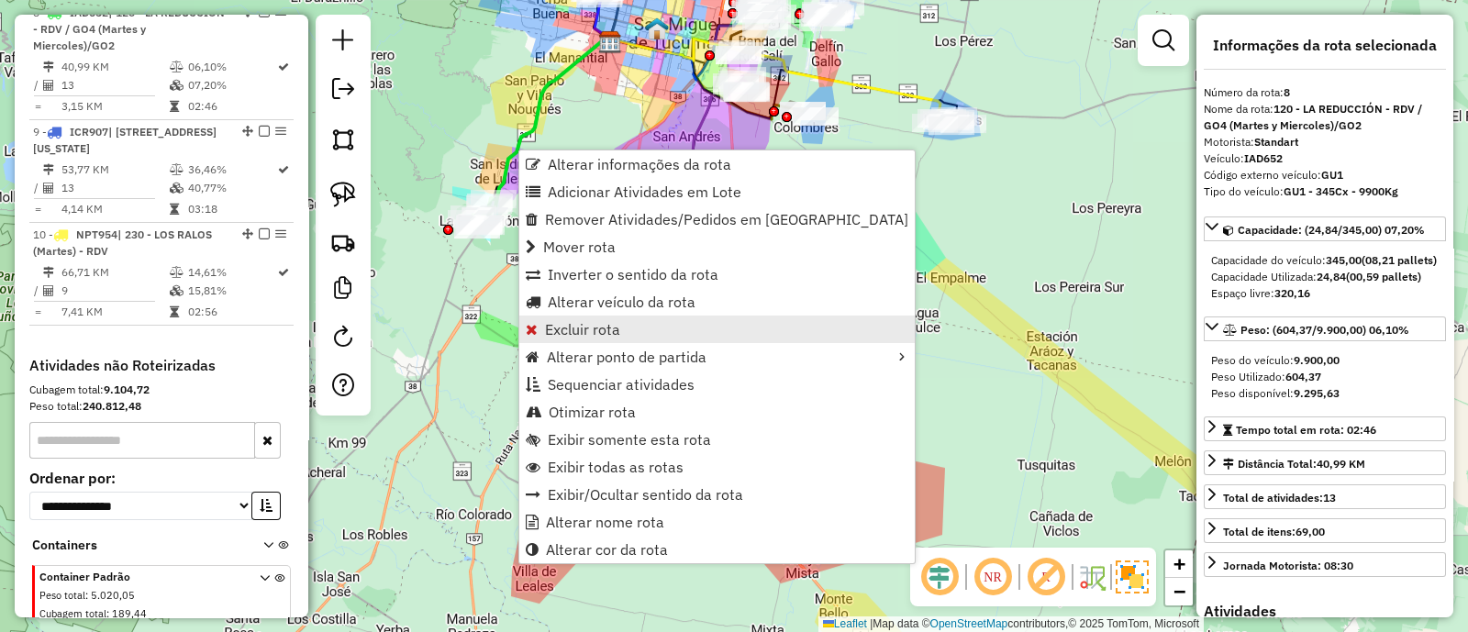
click at [592, 335] on span "Excluir rota" at bounding box center [582, 329] width 75 height 15
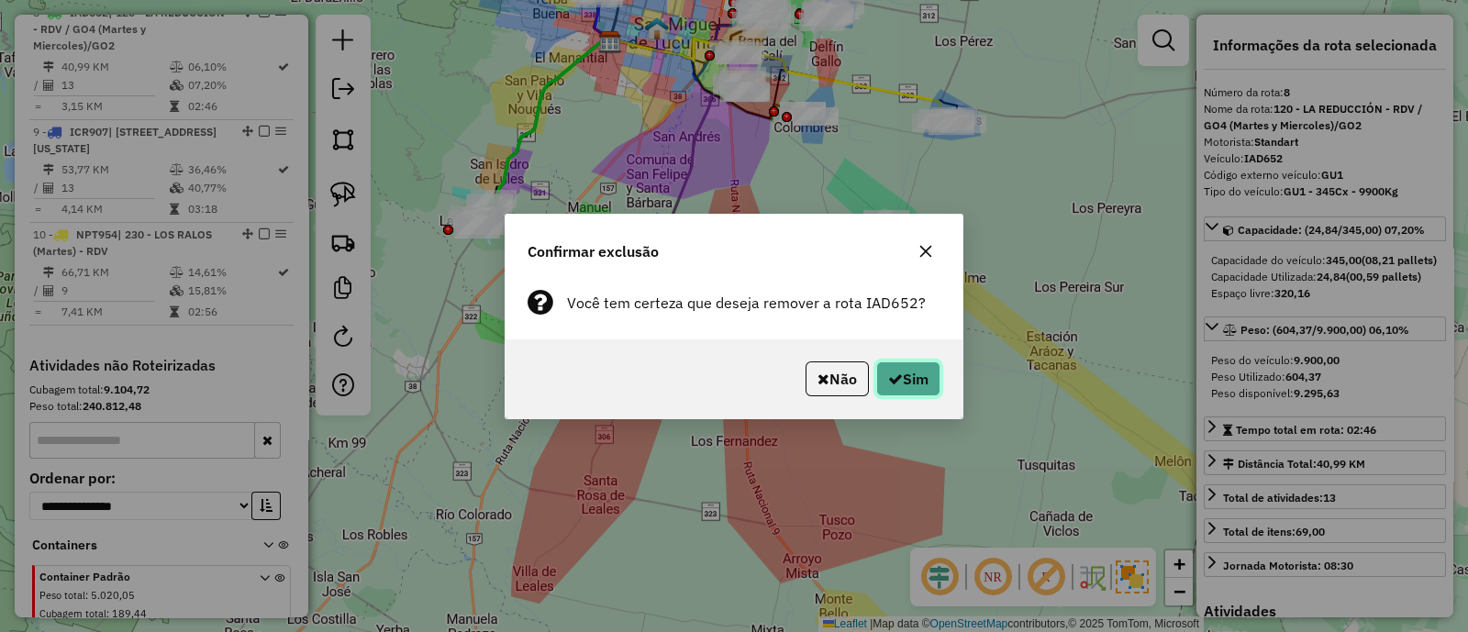
click at [930, 392] on button "Sim" at bounding box center [908, 379] width 64 height 35
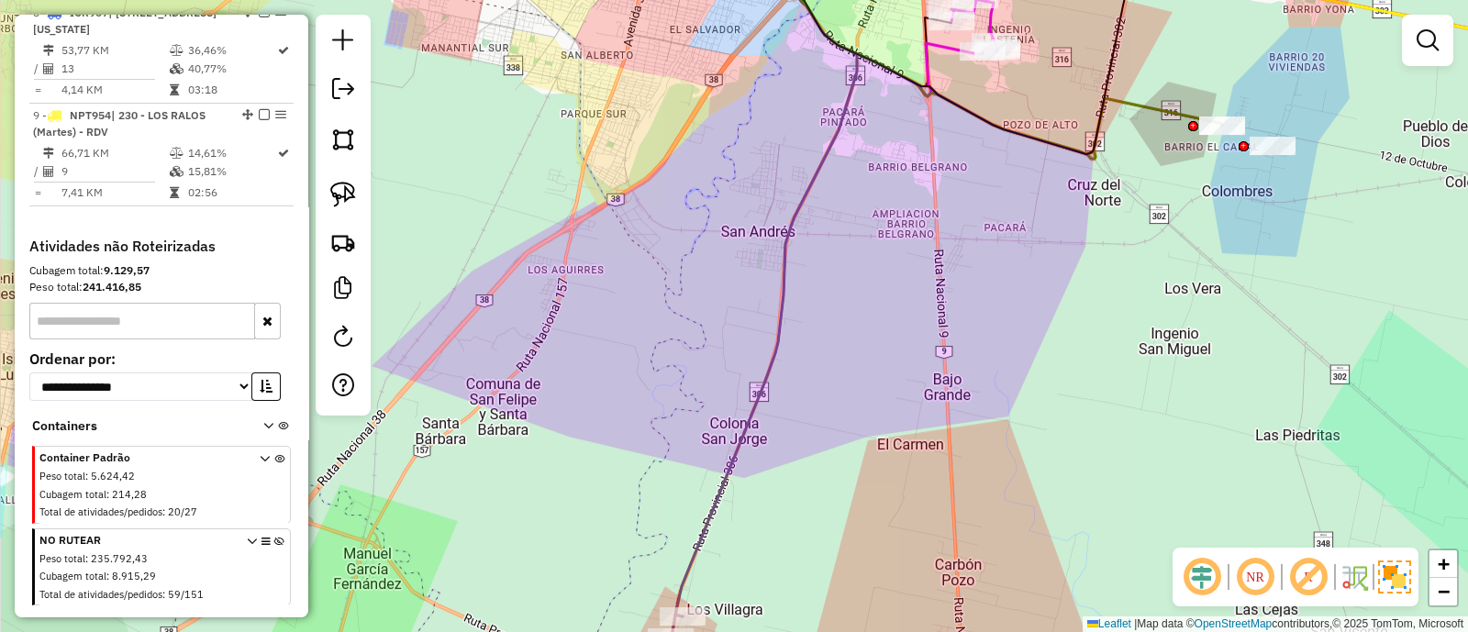
drag, startPoint x: 785, startPoint y: 407, endPoint x: 730, endPoint y: 236, distance: 179.4
click at [730, 236] on div "Janela de atendimento Grade de atendimento Capacidade Transportadoras Veículos …" at bounding box center [734, 316] width 1468 height 632
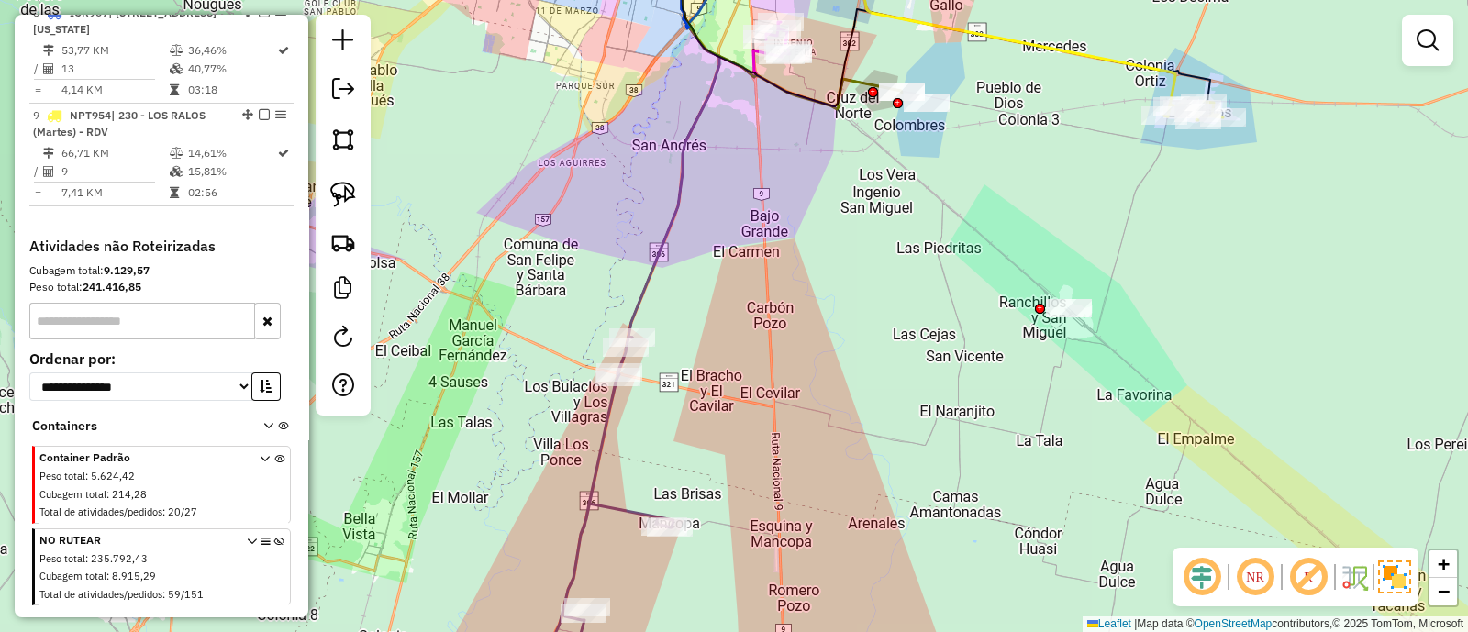
drag, startPoint x: 803, startPoint y: 306, endPoint x: 611, endPoint y: 358, distance: 198.8
click at [612, 358] on div "Janela de atendimento Grade de atendimento Capacidade Transportadoras Veículos …" at bounding box center [734, 316] width 1468 height 632
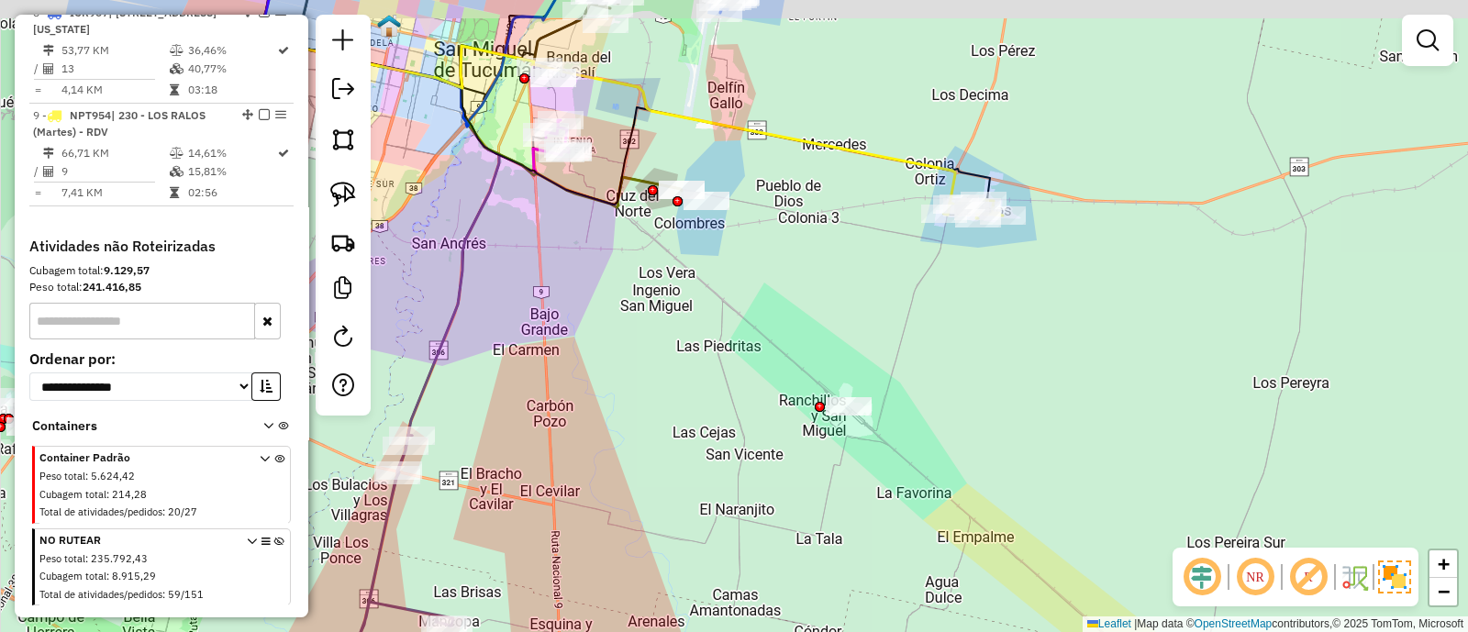
drag, startPoint x: 767, startPoint y: 267, endPoint x: 624, endPoint y: 445, distance: 228.5
click at [624, 445] on div "Janela de atendimento Grade de atendimento Capacidade Transportadoras Veículos …" at bounding box center [734, 316] width 1468 height 632
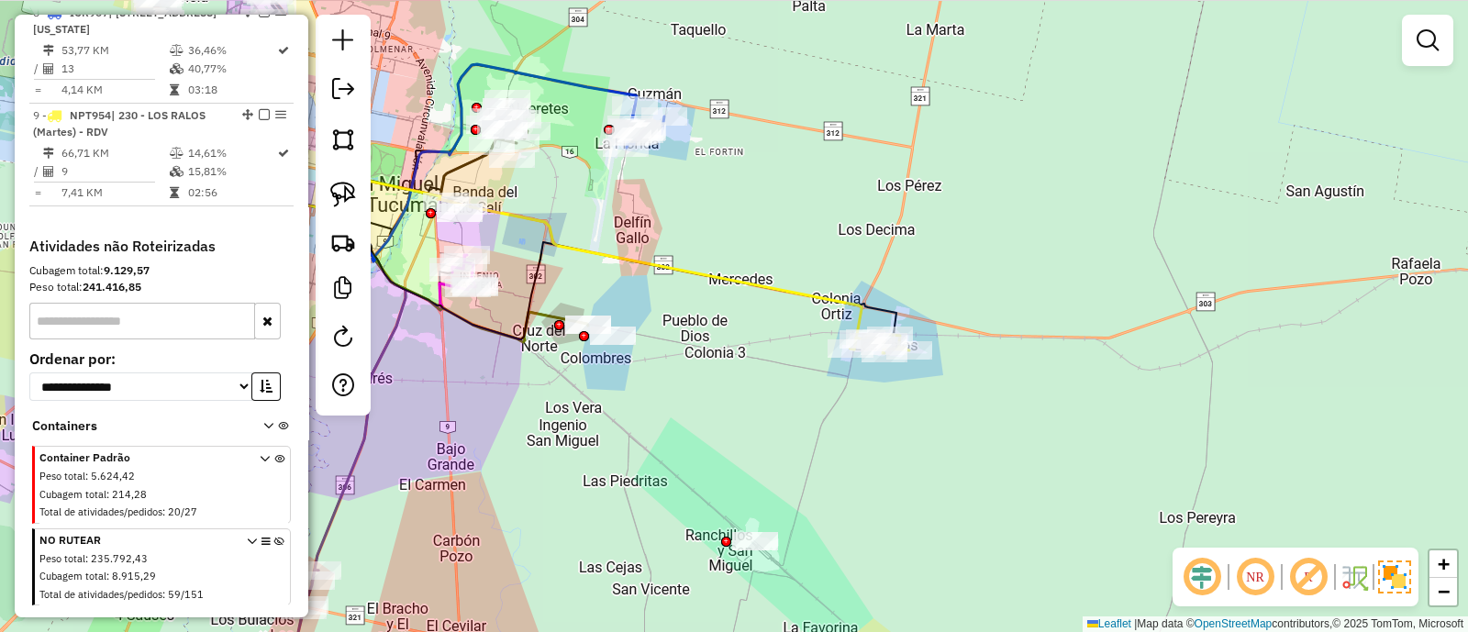
click at [754, 282] on icon at bounding box center [532, 265] width 659 height 169
select select "**********"
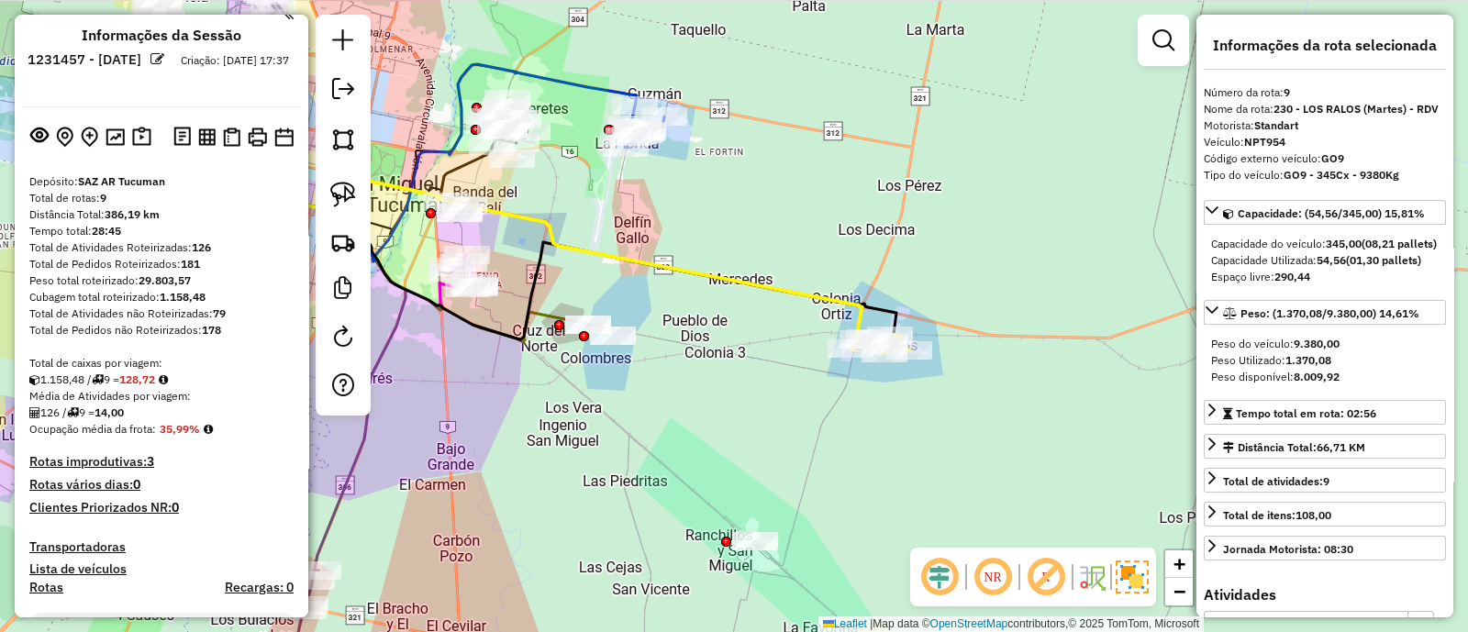
scroll to position [0, 0]
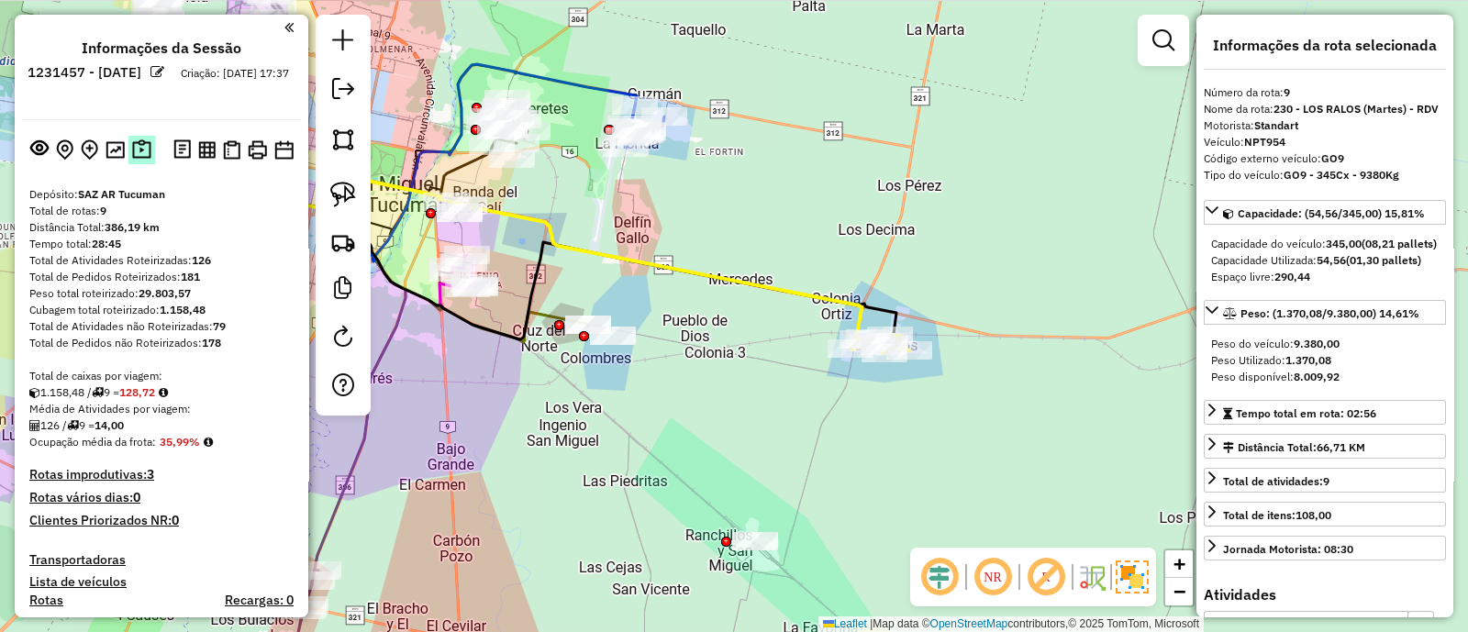
click at [138, 137] on button at bounding box center [141, 150] width 27 height 28
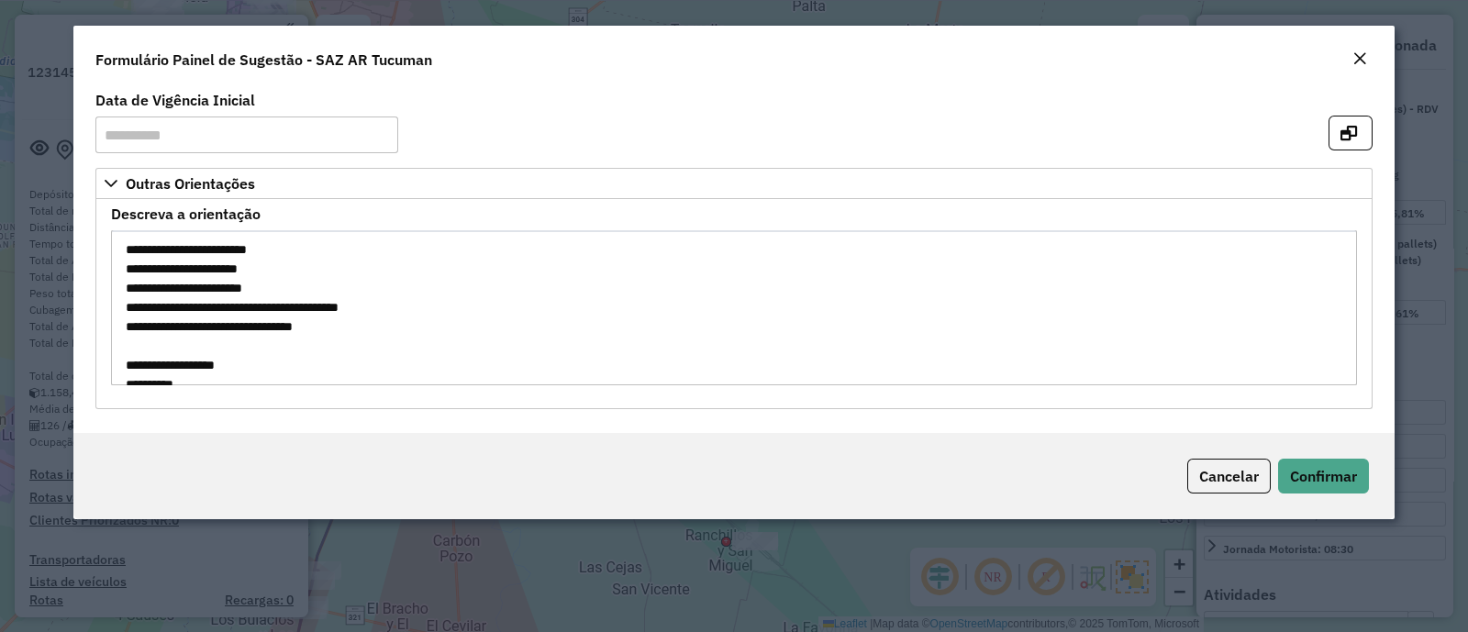
drag, startPoint x: 128, startPoint y: 305, endPoint x: 205, endPoint y: 305, distance: 77.1
click at [205, 305] on textarea "**********" at bounding box center [734, 307] width 1246 height 155
click at [1361, 61] on em "Close" at bounding box center [1360, 58] width 15 height 15
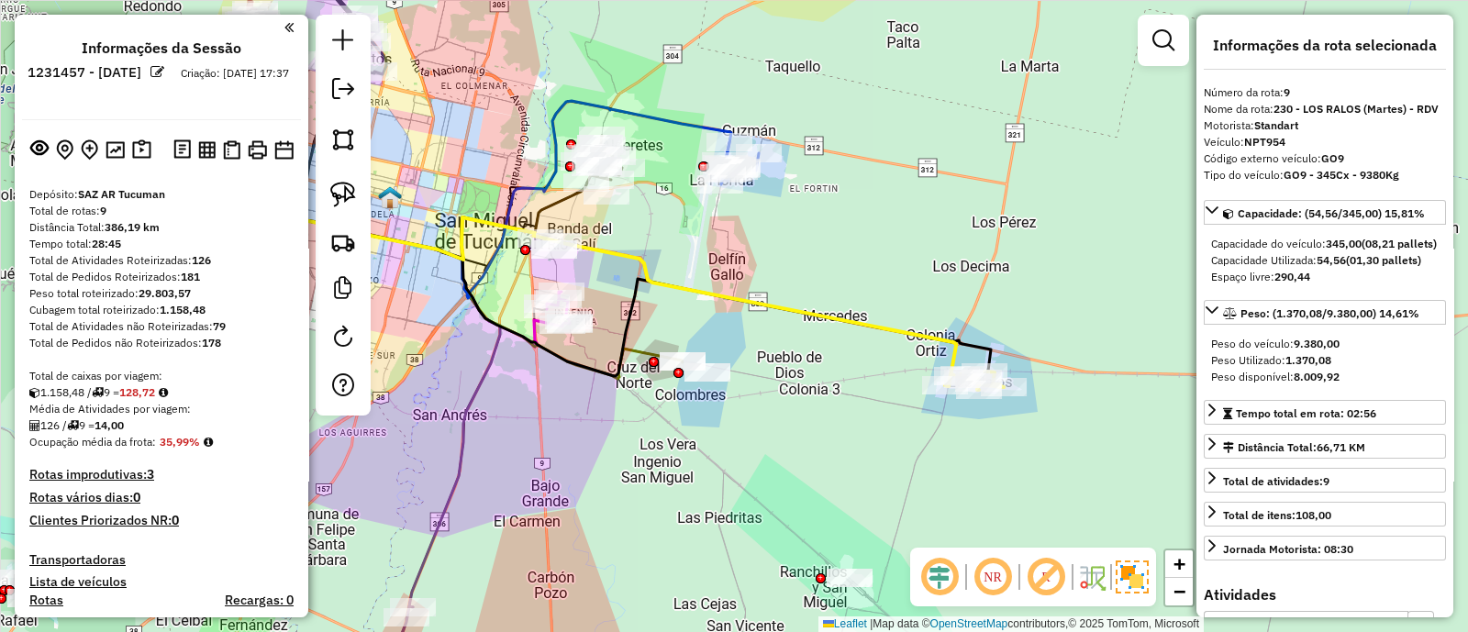
drag, startPoint x: 550, startPoint y: 401, endPoint x: 681, endPoint y: 450, distance: 140.0
click at [681, 450] on div "Janela de atendimento Grade de atendimento Capacidade Transportadoras Veículos …" at bounding box center [734, 316] width 1468 height 632
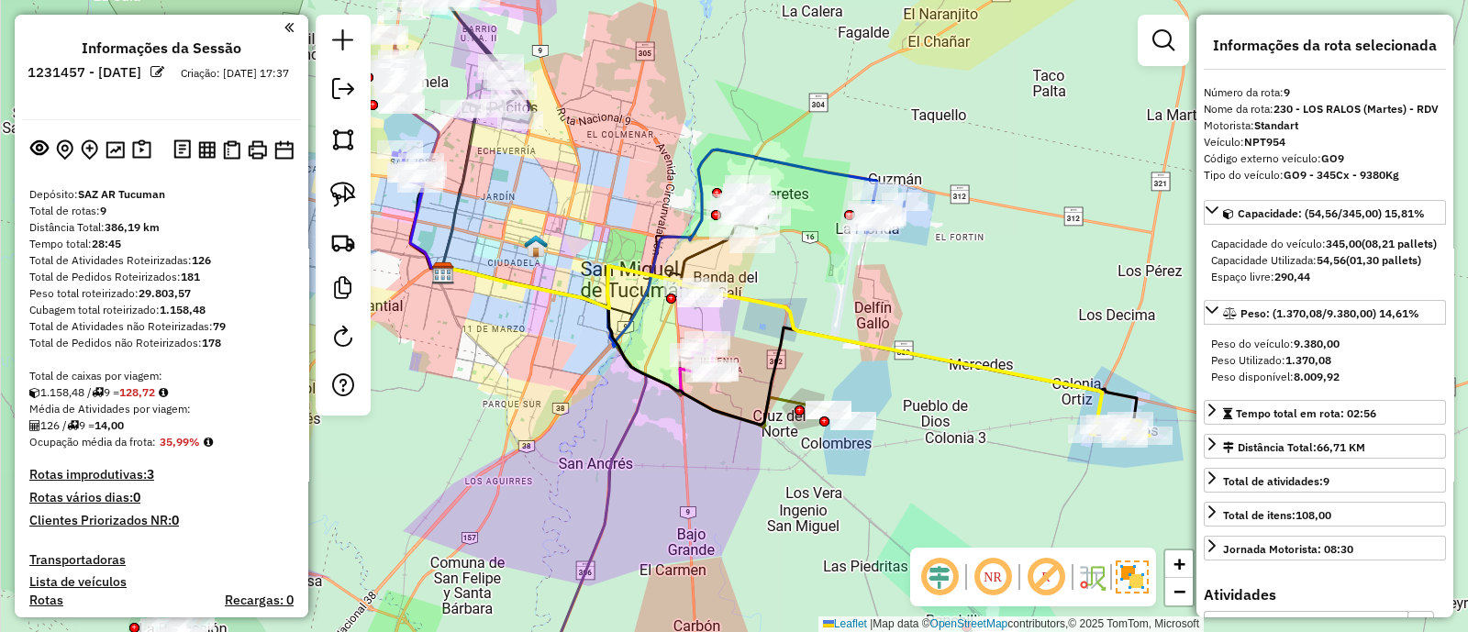
drag, startPoint x: 541, startPoint y: 404, endPoint x: 693, endPoint y: 424, distance: 153.7
click at [693, 423] on div "Janela de atendimento Grade de atendimento Capacidade Transportadoras Veículos …" at bounding box center [734, 316] width 1468 height 632
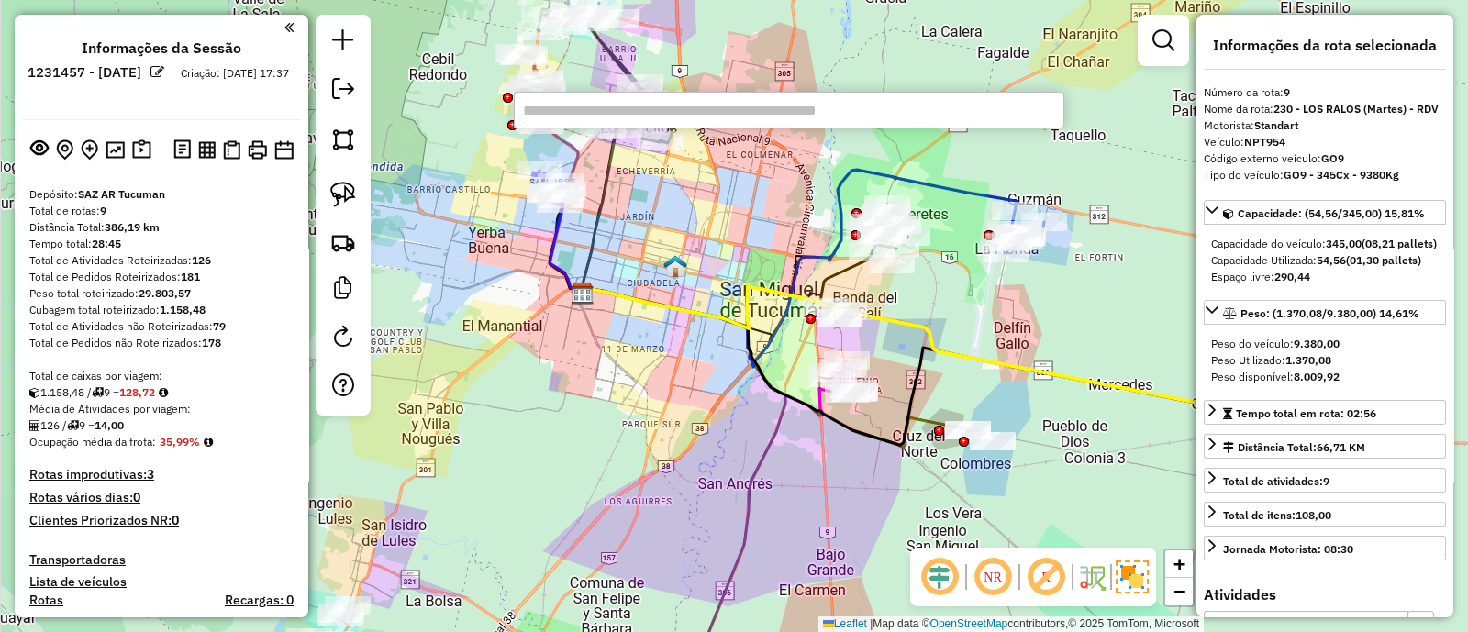
paste input "**********"
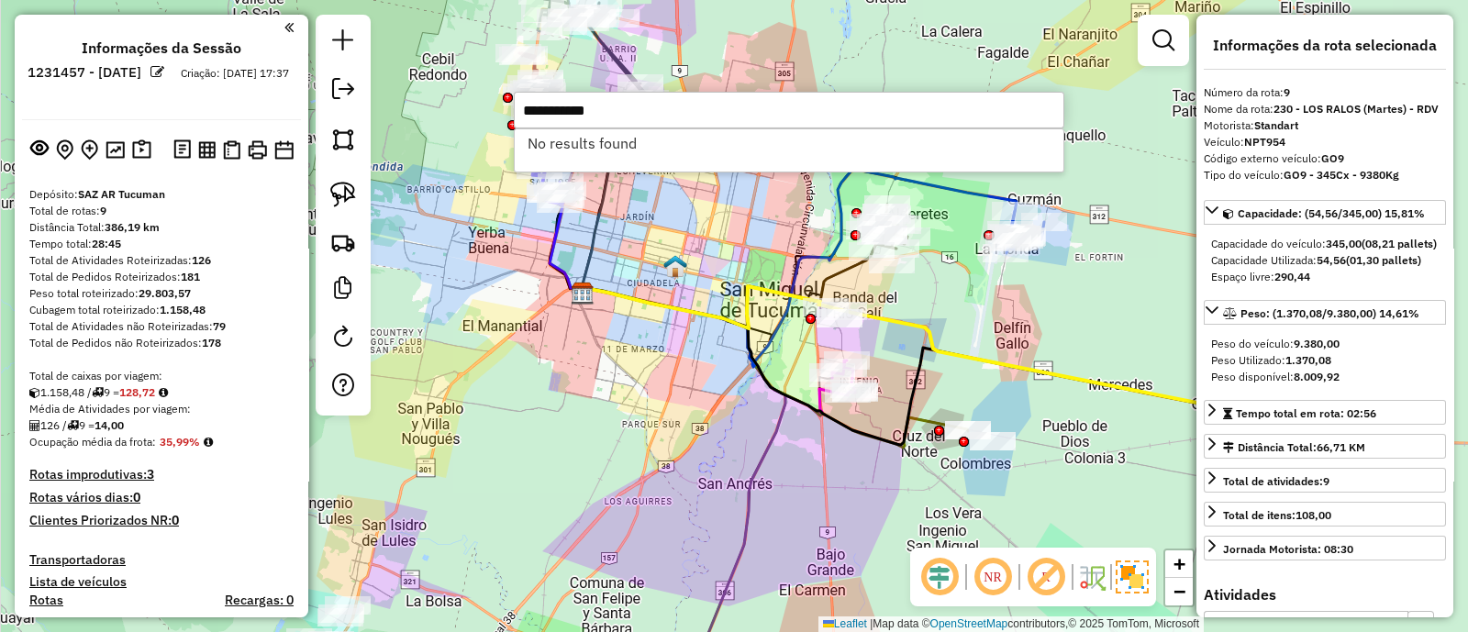
type input "**********"
click at [659, 373] on div "Janela de atendimento Grade de atendimento Capacidade Transportadoras Veículos …" at bounding box center [734, 316] width 1468 height 632
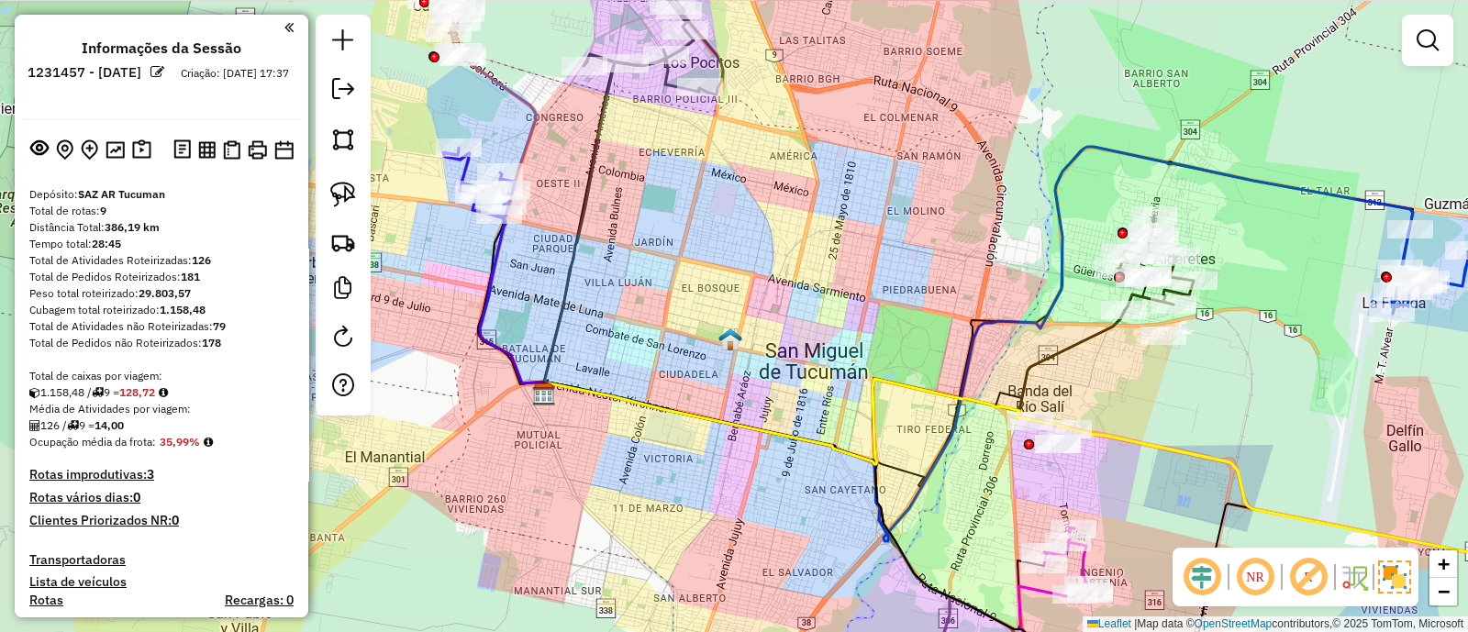
click at [500, 259] on icon at bounding box center [511, 294] width 77 height 199
select select "**********"
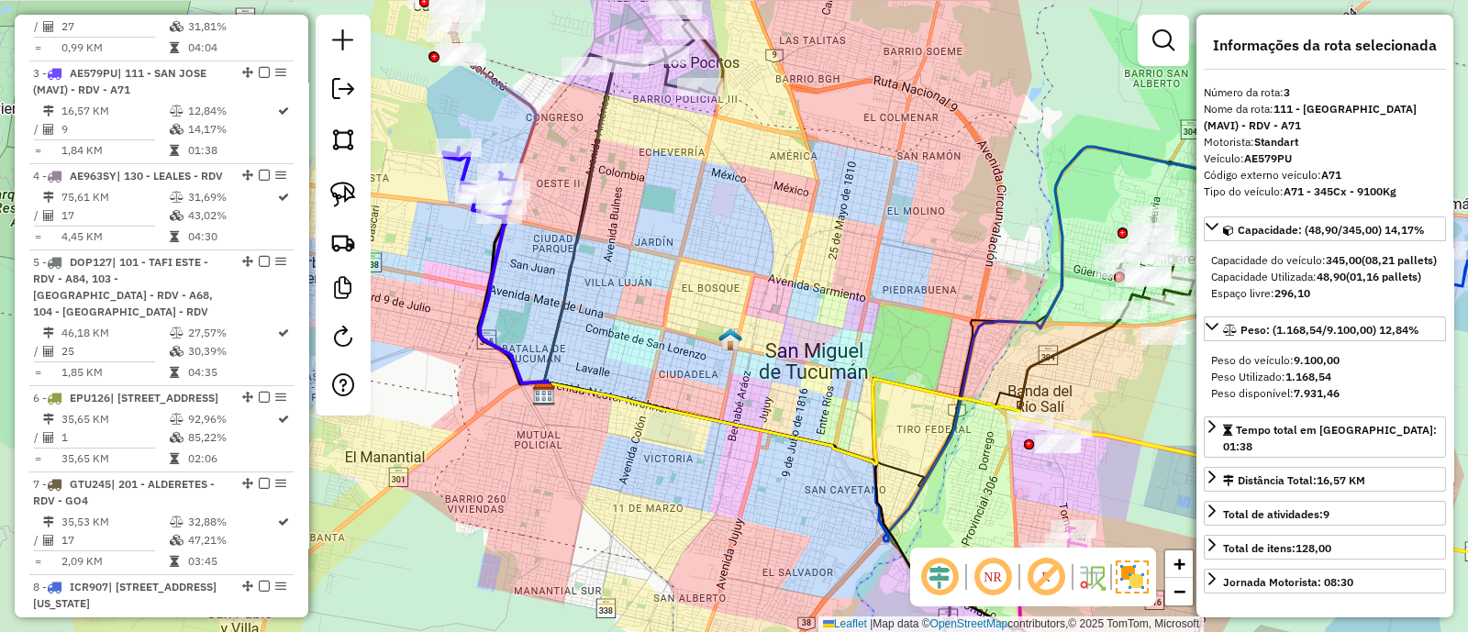
scroll to position [911, 0]
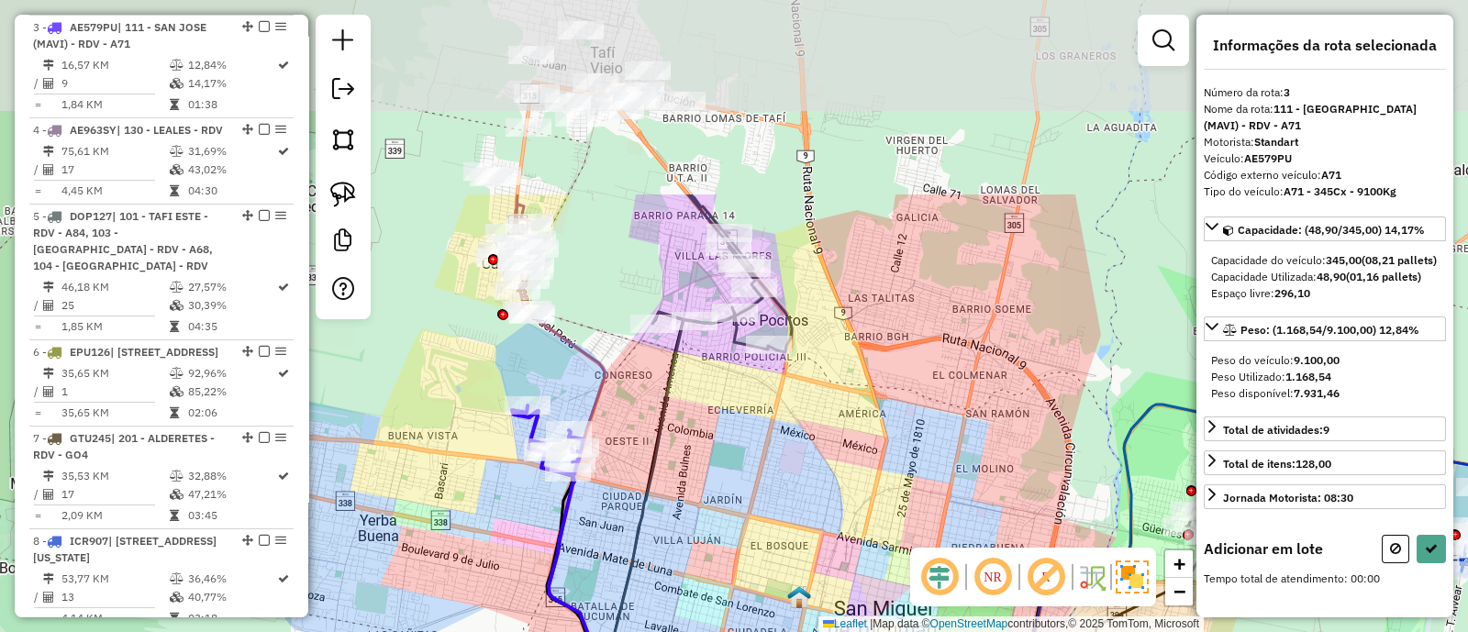
drag, startPoint x: 565, startPoint y: 167, endPoint x: 638, endPoint y: 428, distance: 270.5
click at [638, 428] on div "Janela de atendimento Grade de atendimento Capacidade Transportadoras Veículos …" at bounding box center [734, 316] width 1468 height 632
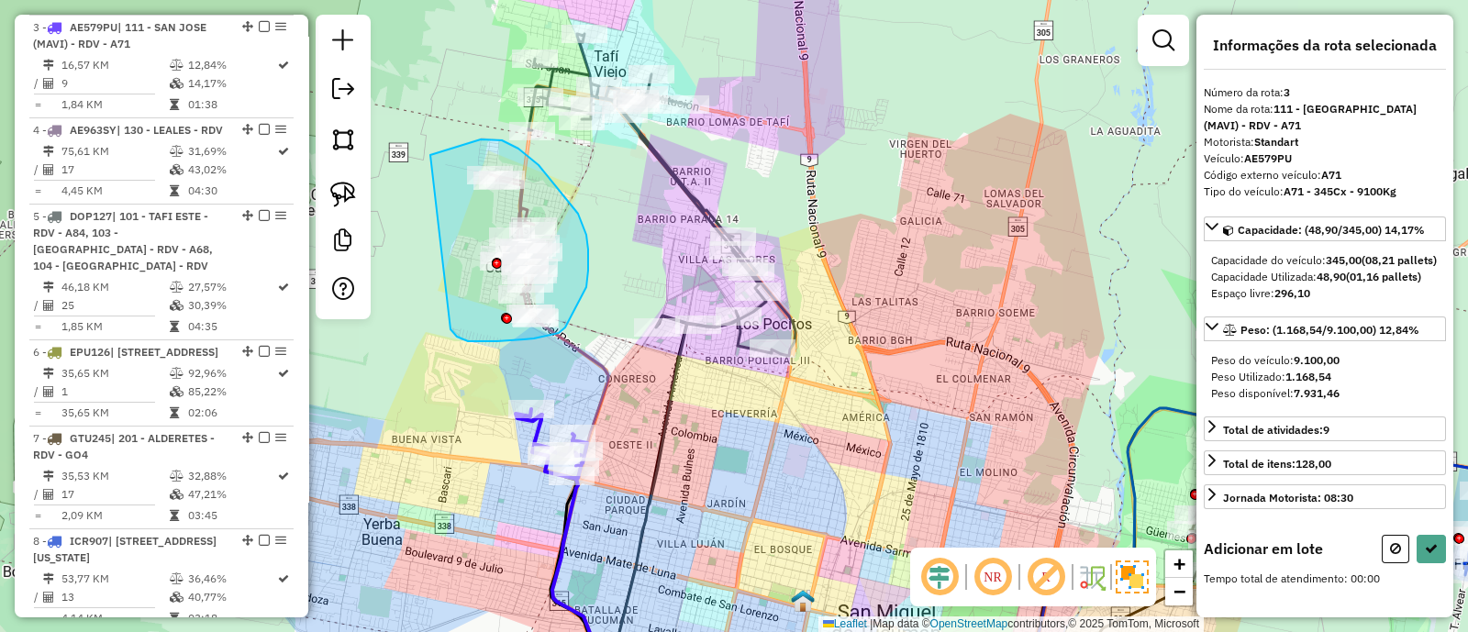
drag, startPoint x: 452, startPoint y: 331, endPoint x: 428, endPoint y: 156, distance: 177.0
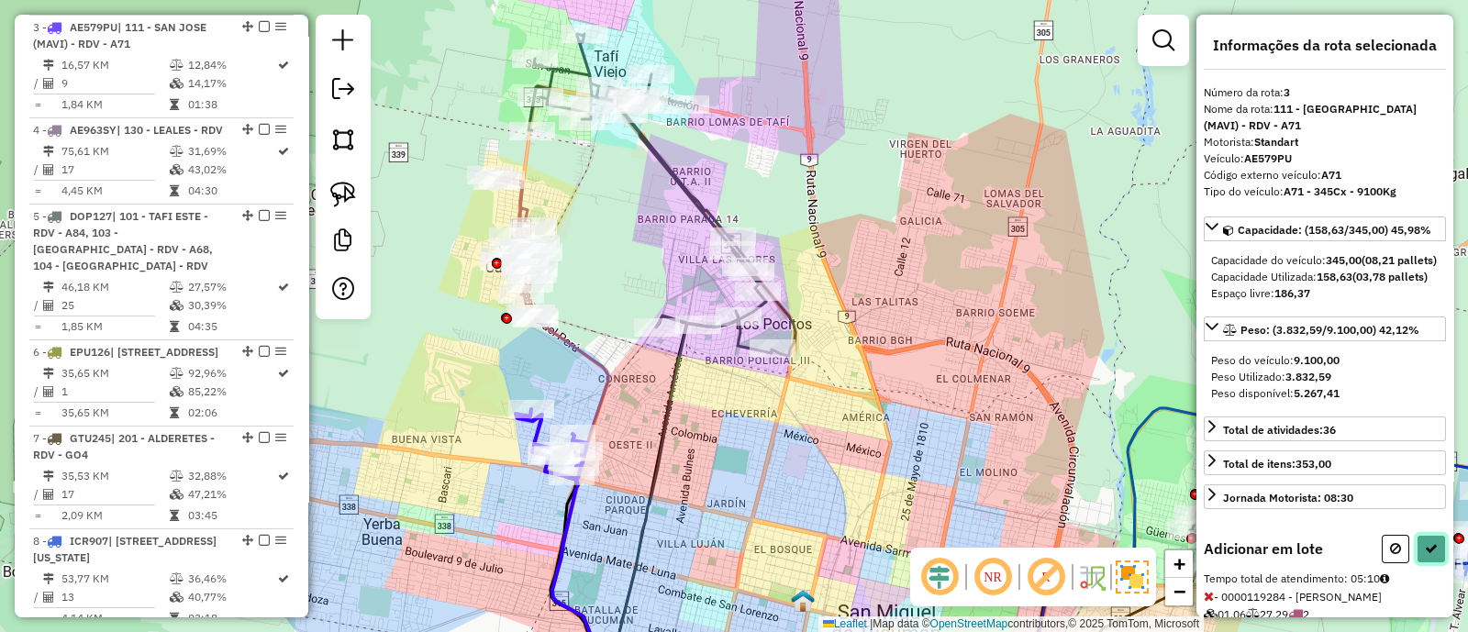
click at [1427, 563] on button at bounding box center [1431, 549] width 29 height 28
select select "**********"
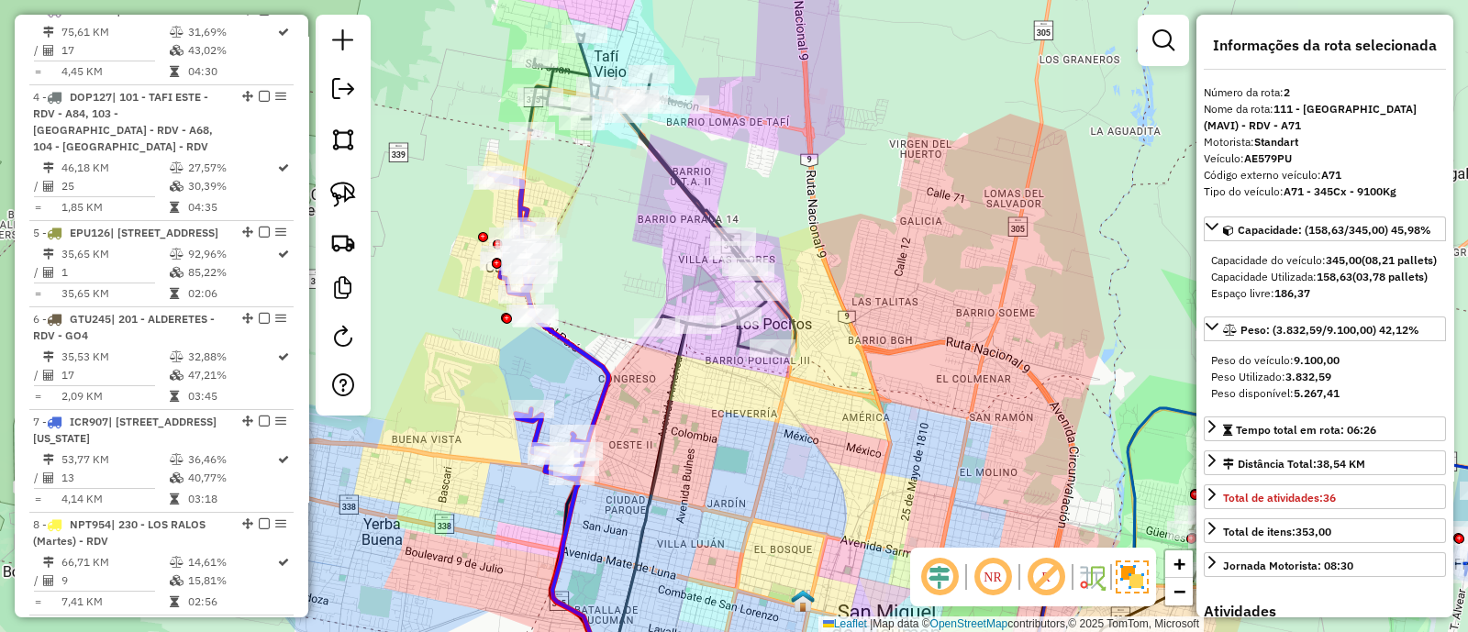
click at [661, 157] on icon at bounding box center [662, 195] width 267 height 322
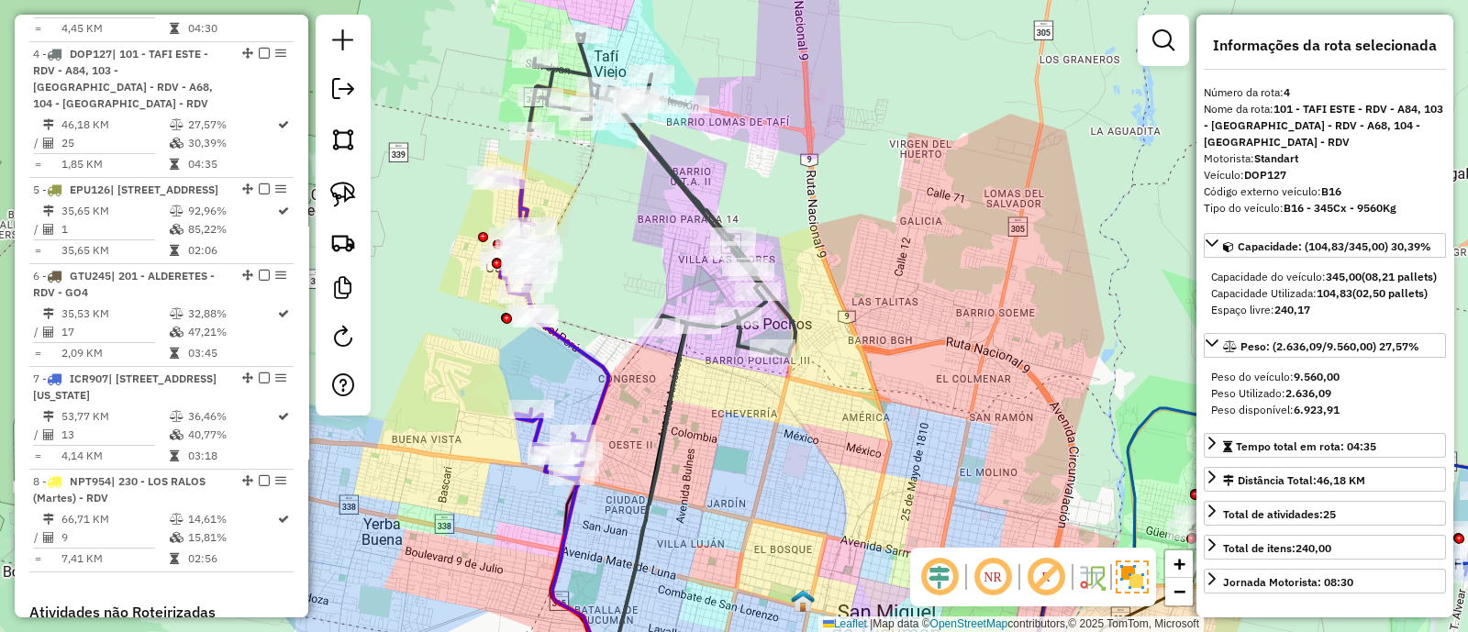
scroll to position [996, 0]
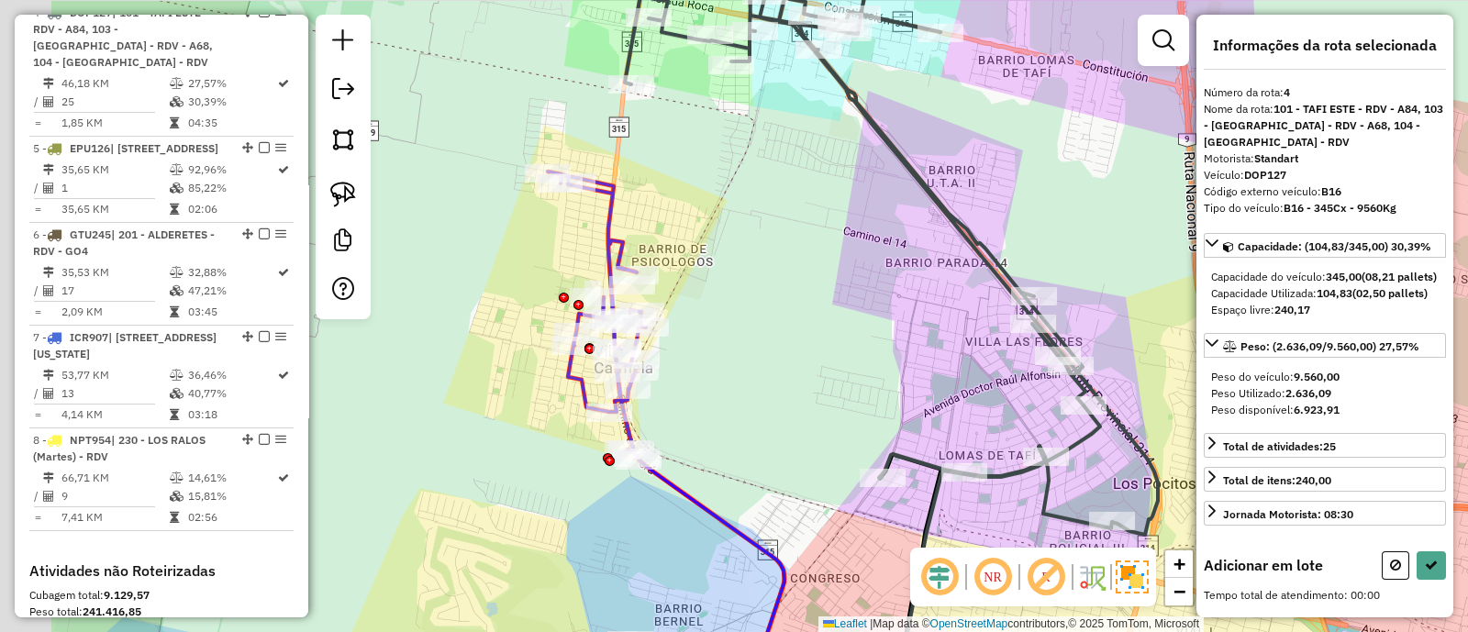
drag, startPoint x: 615, startPoint y: 192, endPoint x: 697, endPoint y: 235, distance: 92.4
click at [697, 190] on div "Janela de atendimento Grade de atendimento Capacidade Transportadoras Veículos …" at bounding box center [734, 316] width 1468 height 632
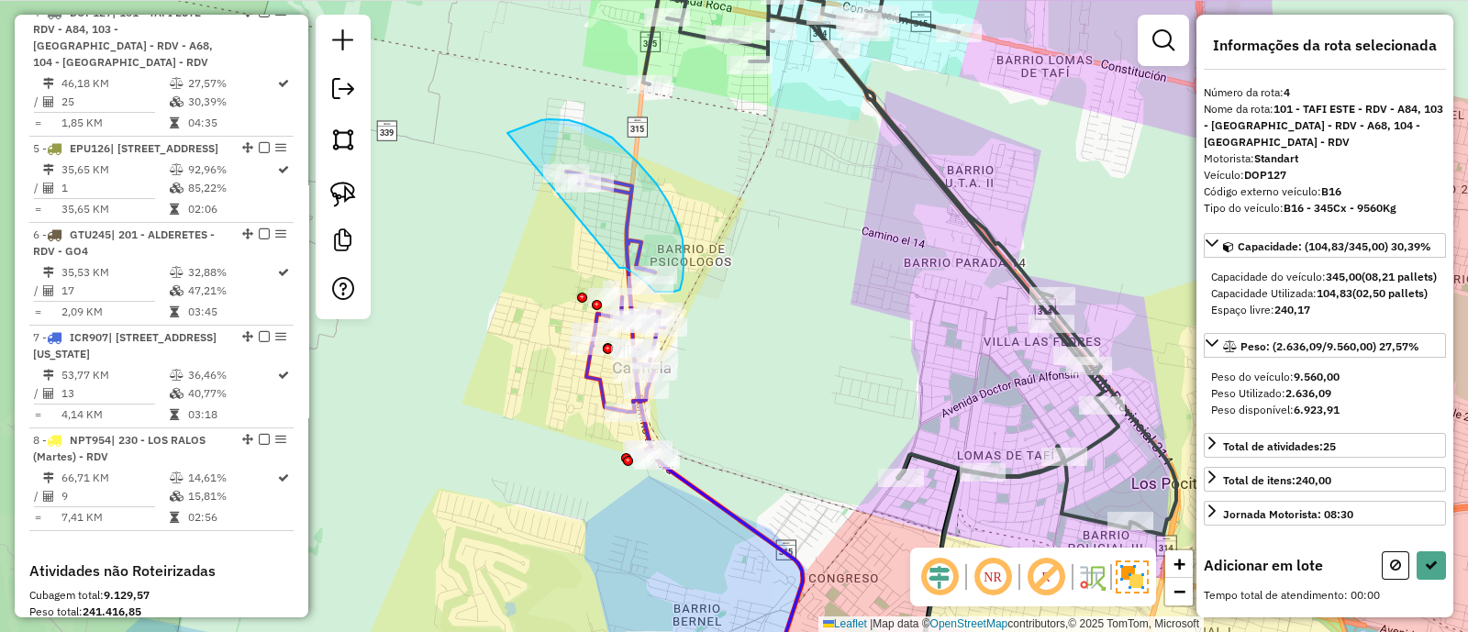
drag, startPoint x: 619, startPoint y: 268, endPoint x: 508, endPoint y: 133, distance: 175.3
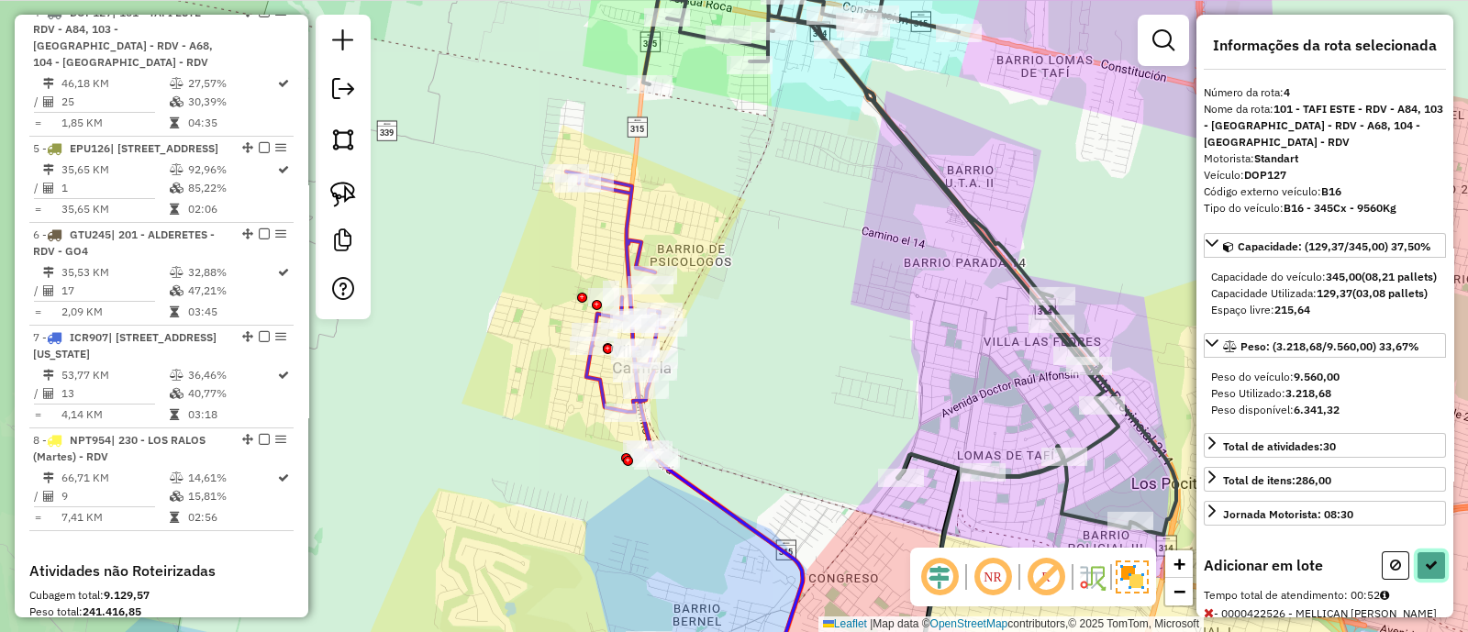
click at [1425, 572] on icon at bounding box center [1431, 565] width 13 height 13
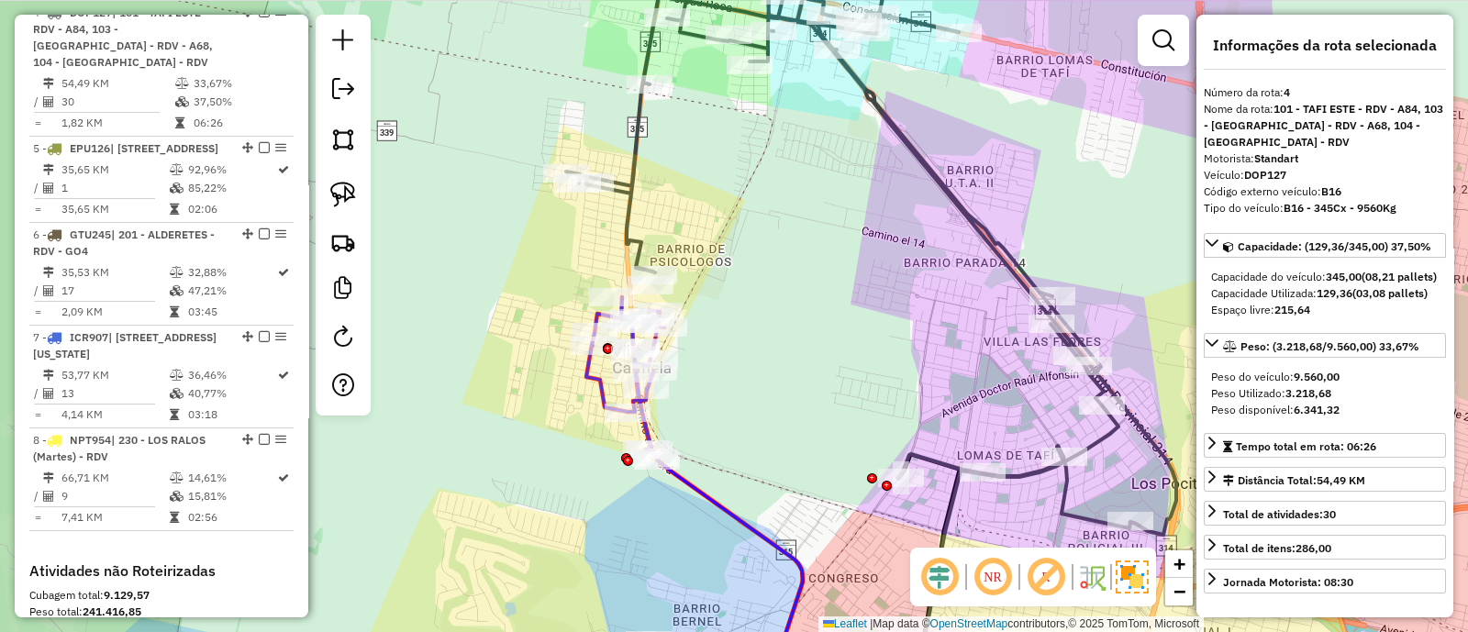
click at [601, 381] on icon at bounding box center [694, 496] width 217 height 398
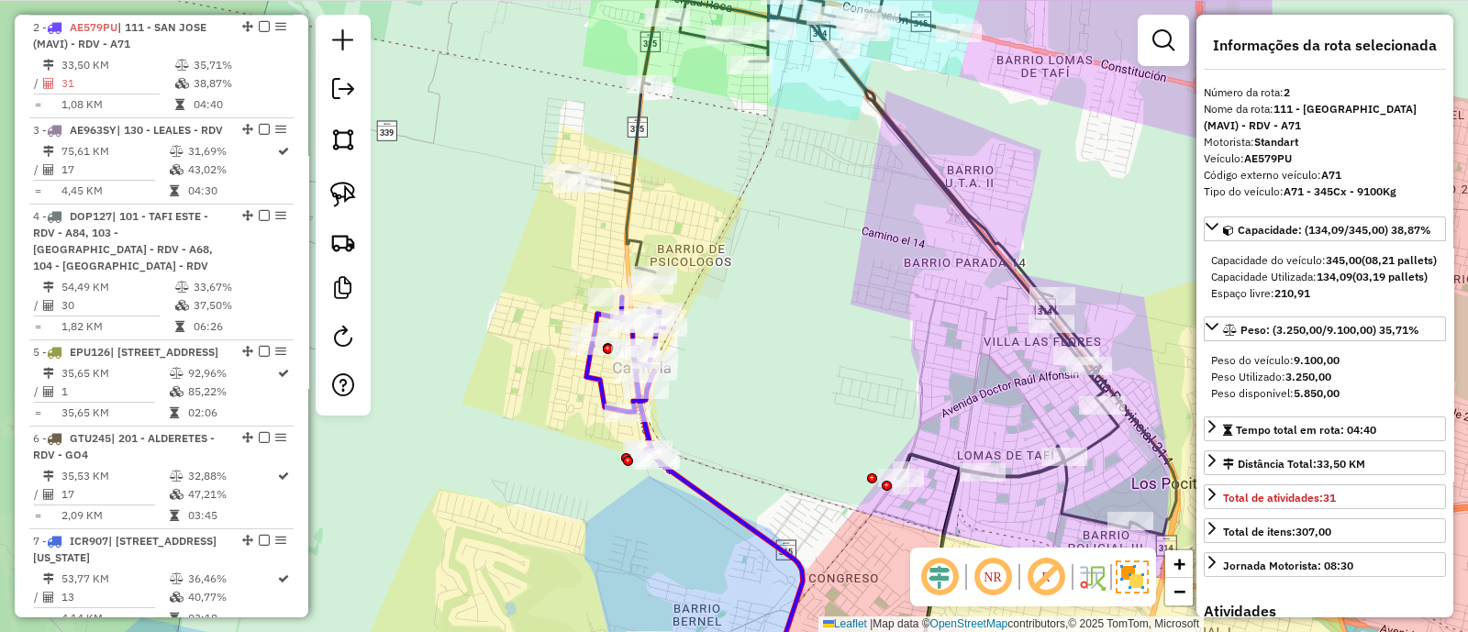
scroll to position [344, 0]
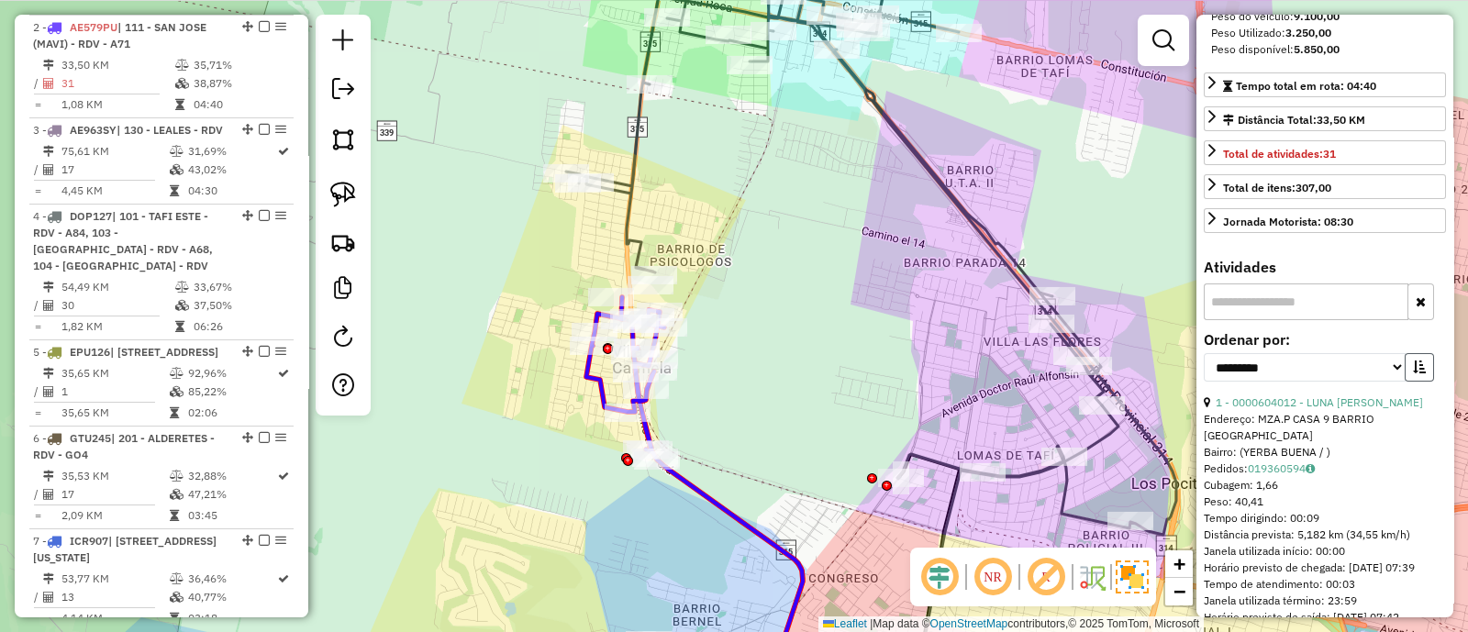
click at [1420, 374] on icon "button" at bounding box center [1419, 367] width 13 height 13
click at [1304, 382] on select "**********" at bounding box center [1305, 367] width 202 height 28
select select "**********"
click at [1204, 382] on select "**********" at bounding box center [1305, 367] width 202 height 28
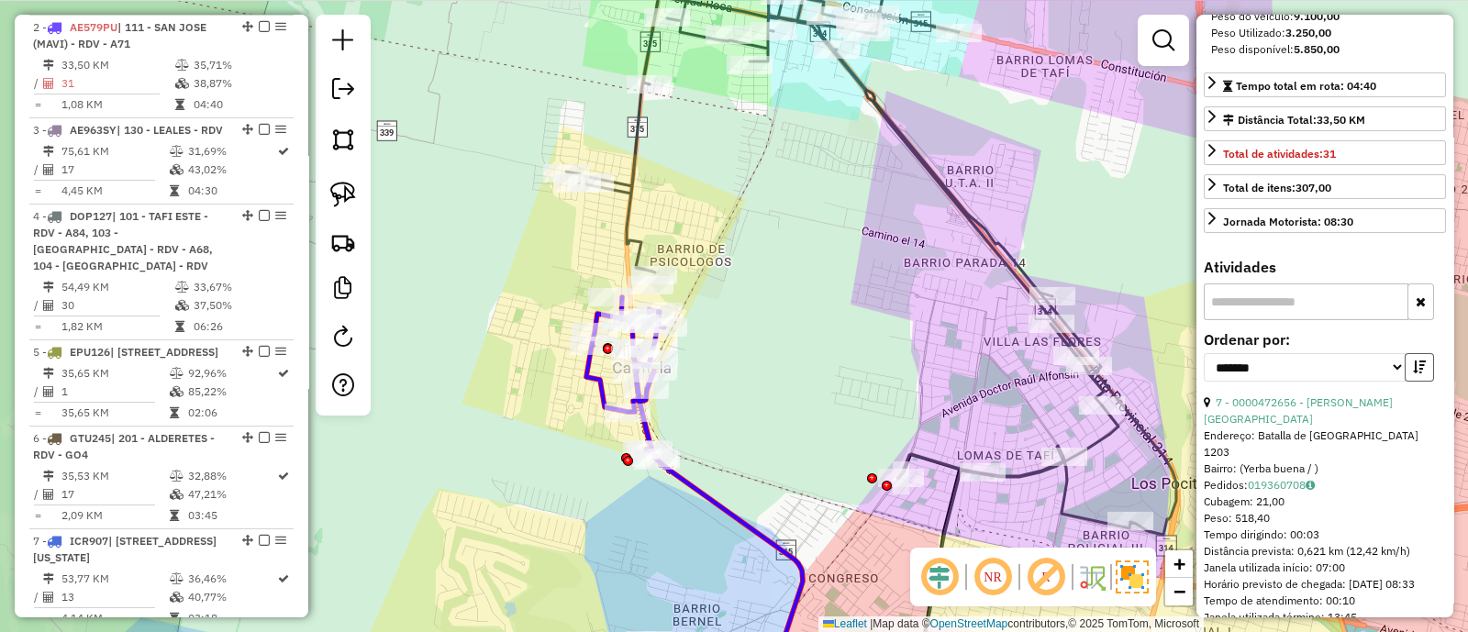
click at [1418, 374] on icon "button" at bounding box center [1419, 367] width 13 height 13
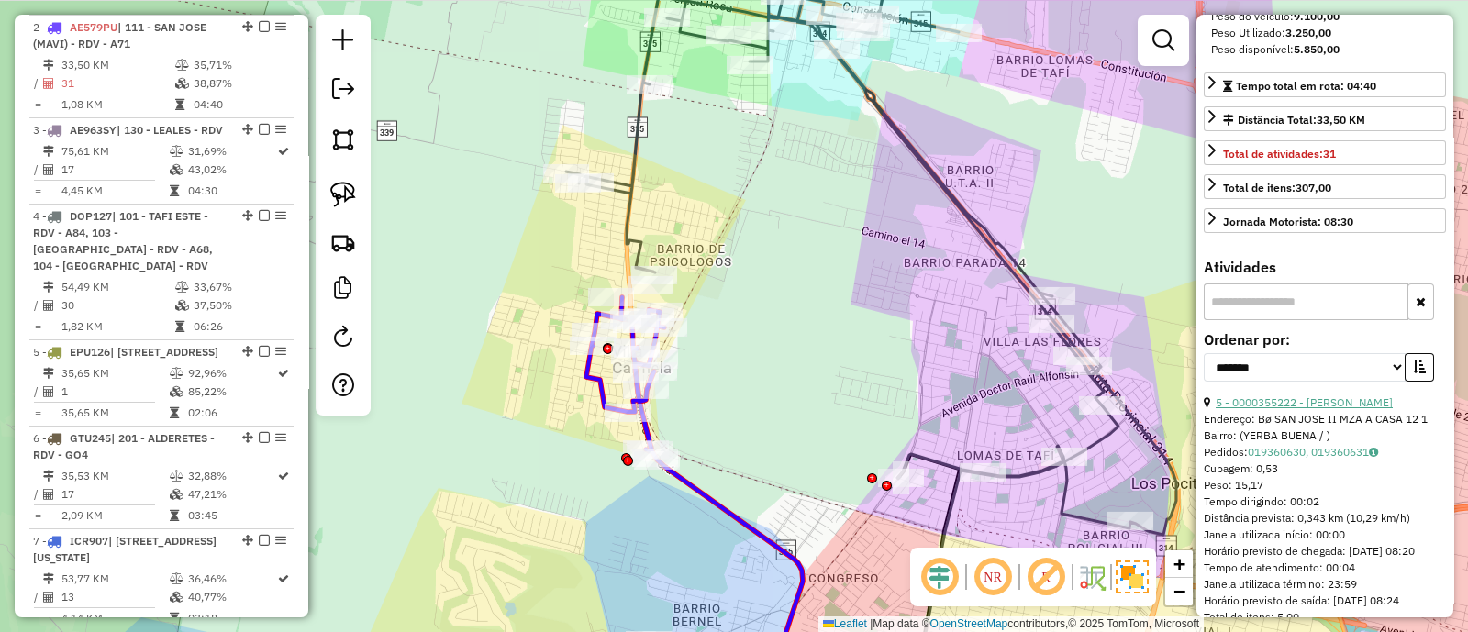
click at [1322, 409] on link "5 - 0000355222 - [PERSON_NAME]" at bounding box center [1304, 403] width 177 height 14
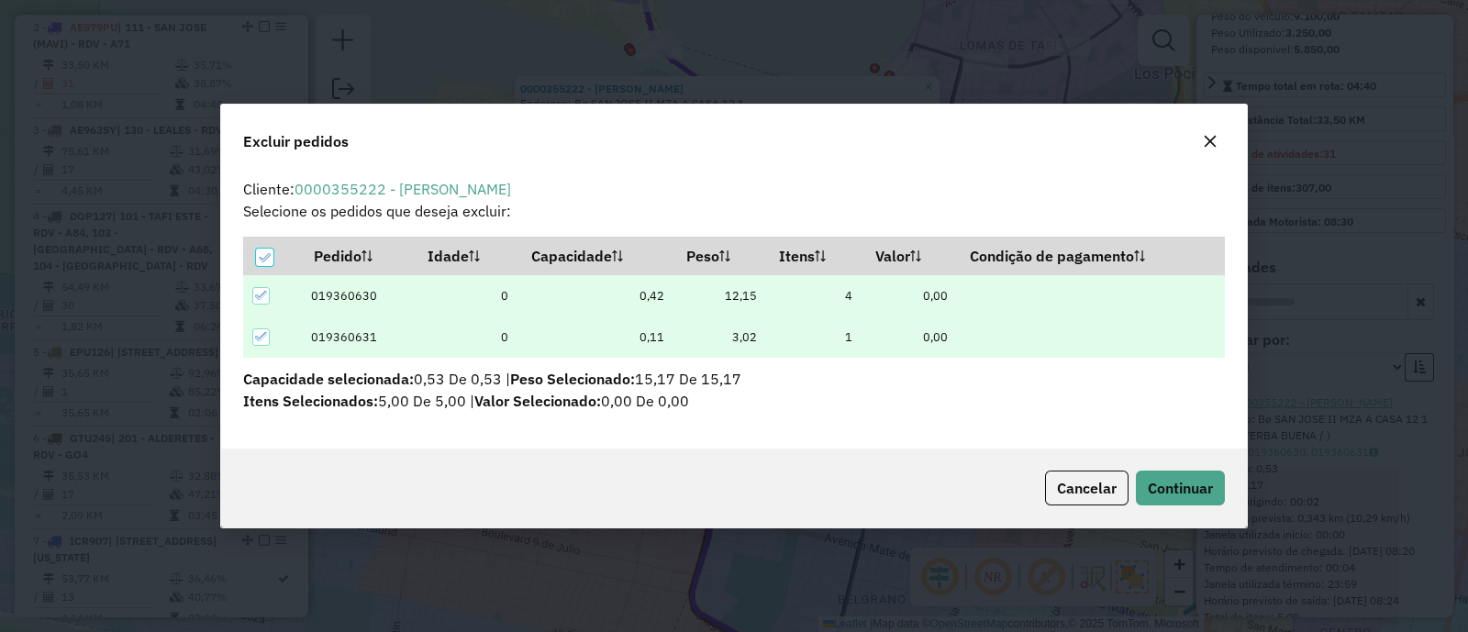
scroll to position [0, 0]
click at [1234, 469] on div "Cancelar Continuar" at bounding box center [734, 488] width 1026 height 79
click at [1202, 493] on span "Continuar" at bounding box center [1180, 488] width 65 height 18
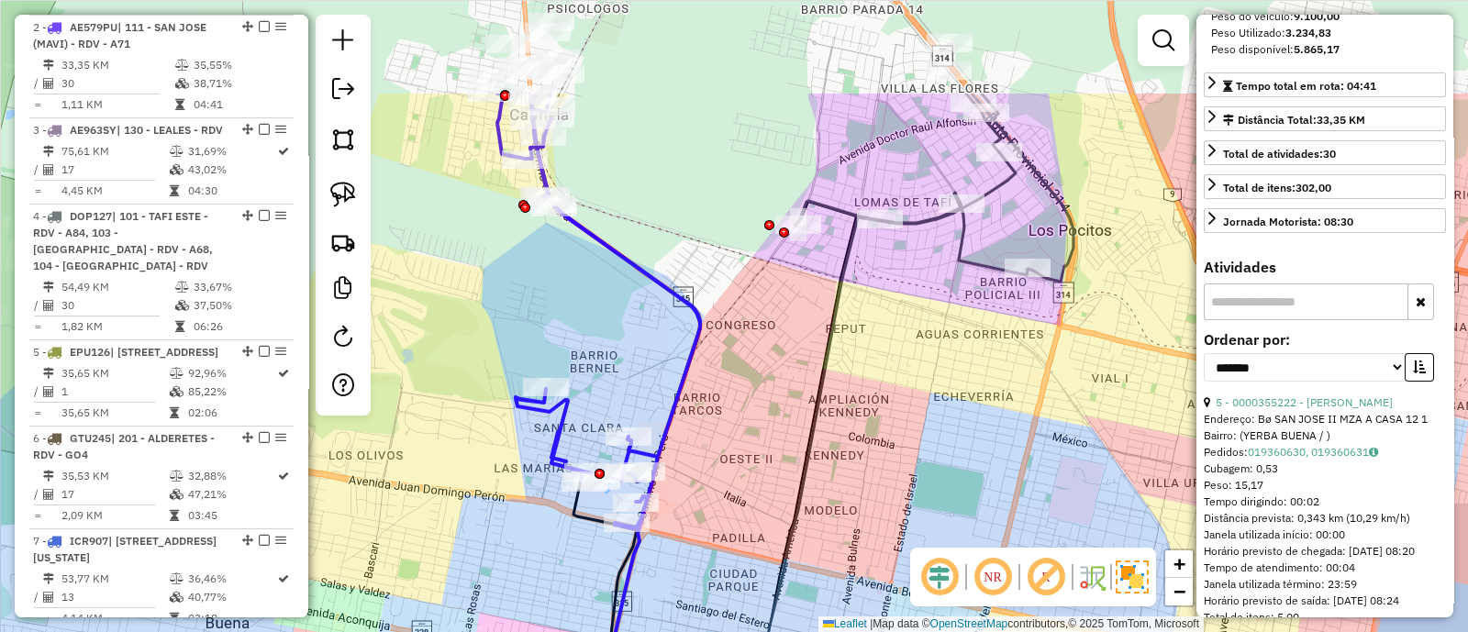
drag, startPoint x: 1023, startPoint y: 240, endPoint x: 881, endPoint y: 462, distance: 263.0
click at [881, 462] on div "Janela de atendimento Grade de atendimento Capacidade Transportadoras Veículos …" at bounding box center [734, 316] width 1468 height 632
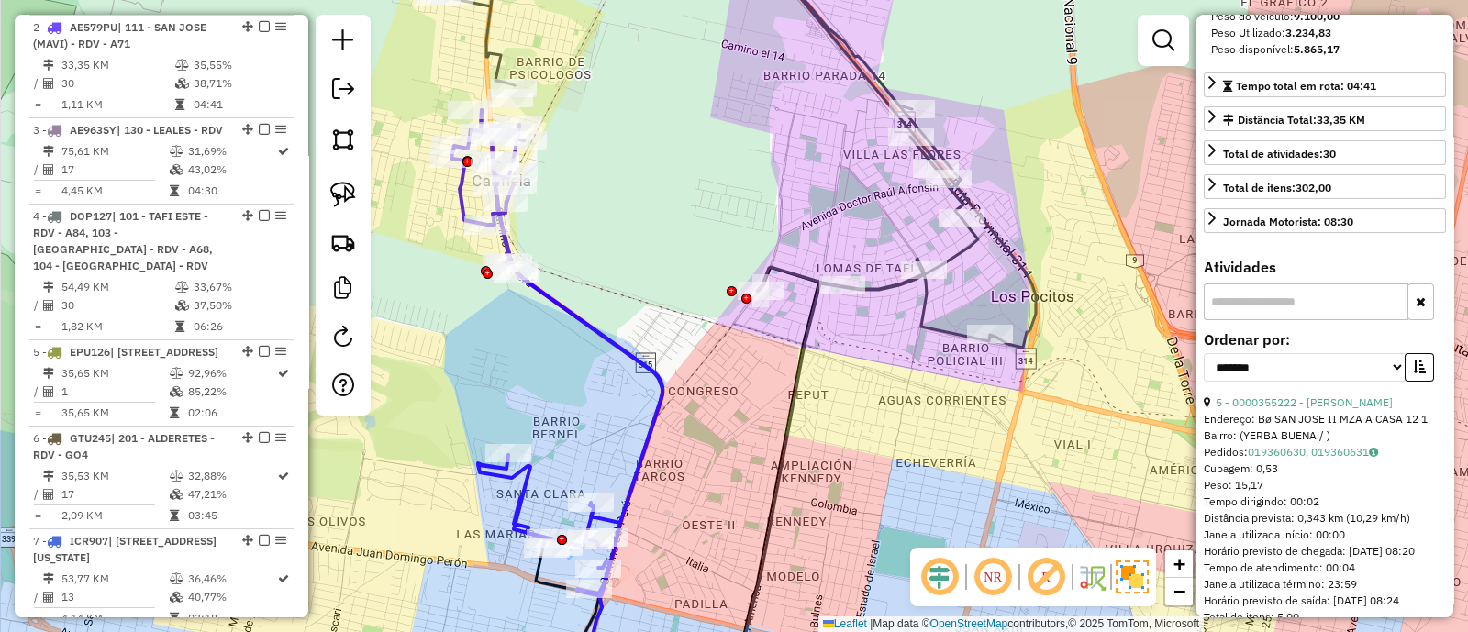
click at [887, 293] on icon at bounding box center [731, 142] width 610 height 411
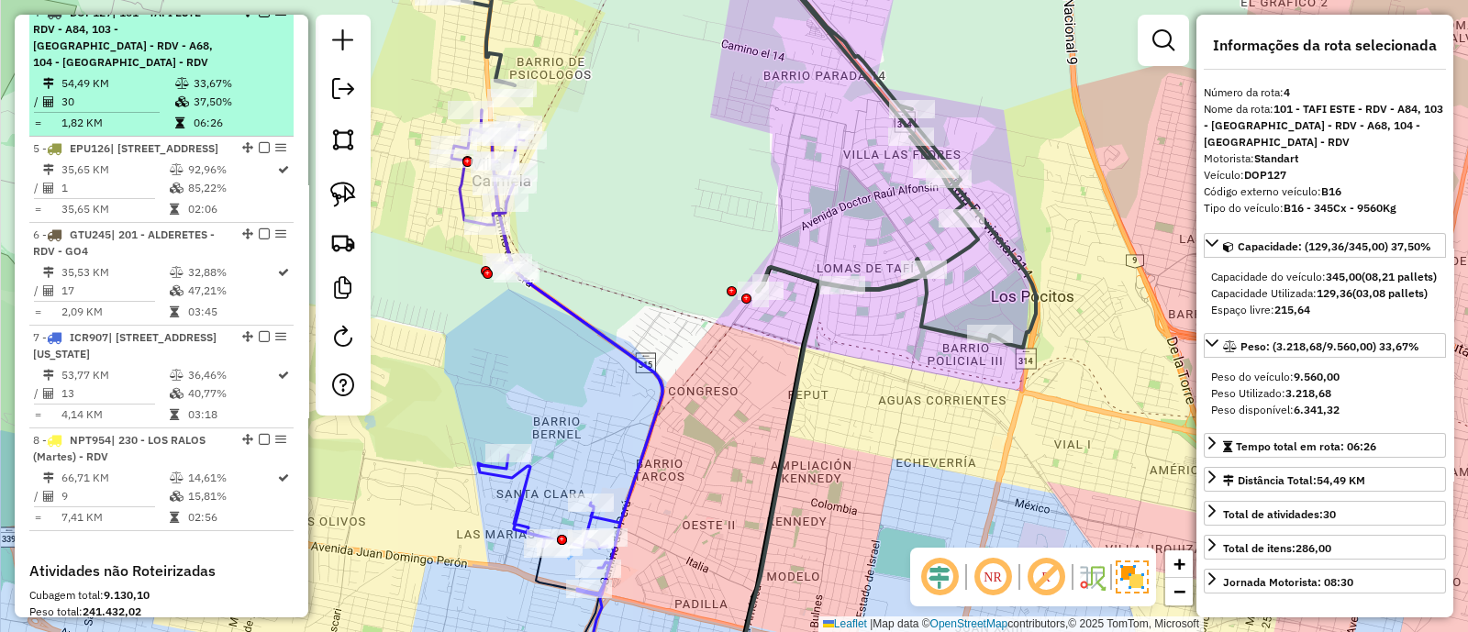
click at [261, 17] on em at bounding box center [264, 11] width 11 height 11
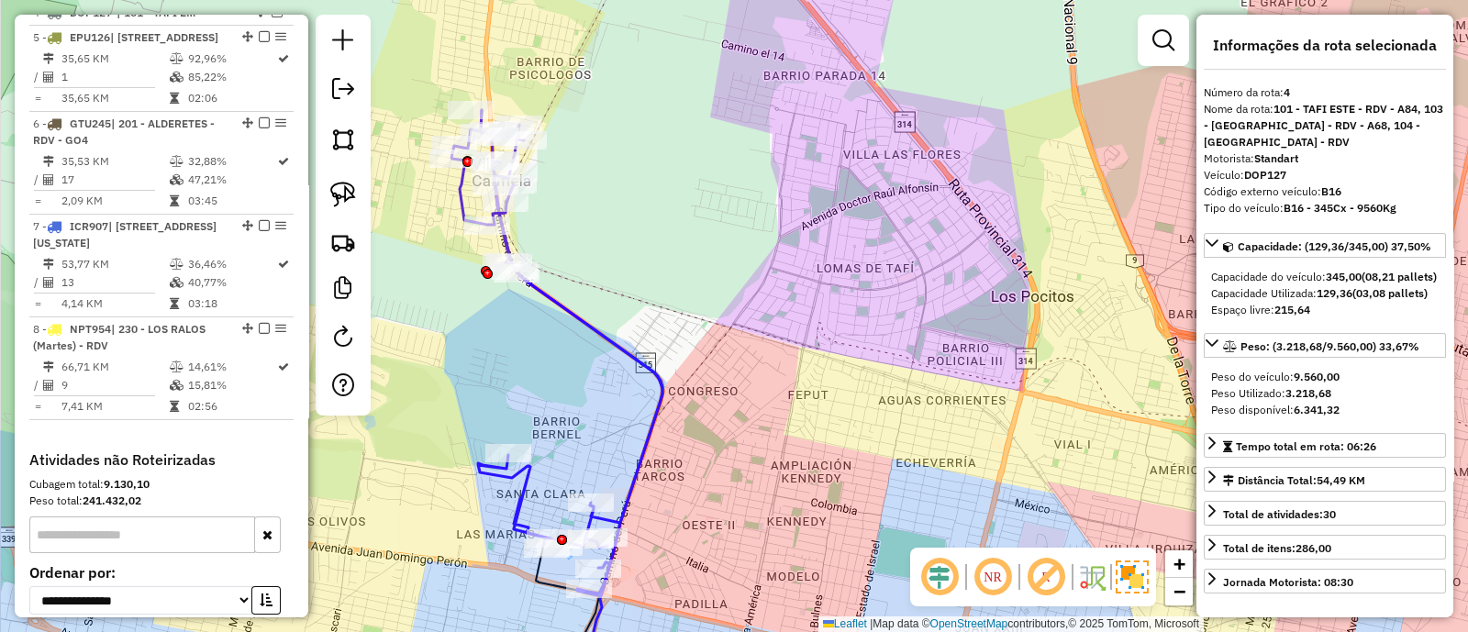
click at [564, 300] on icon at bounding box center [557, 352] width 211 height 485
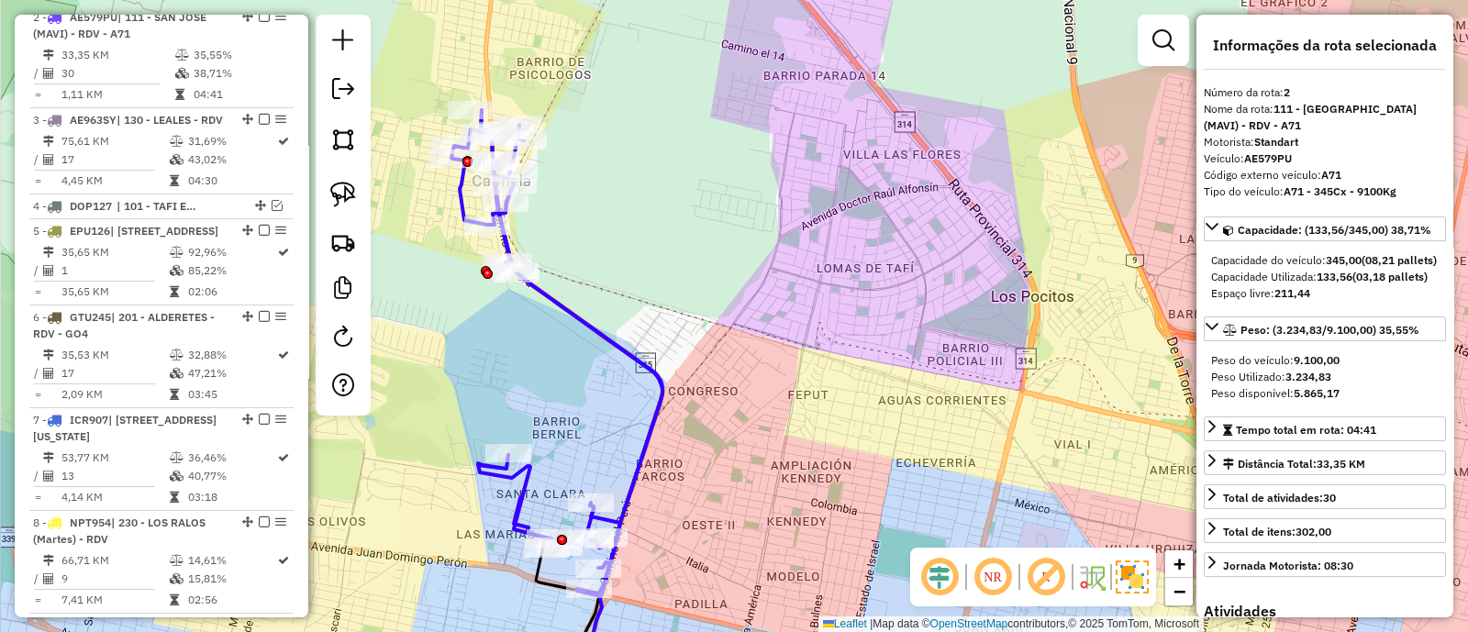
scroll to position [792, 0]
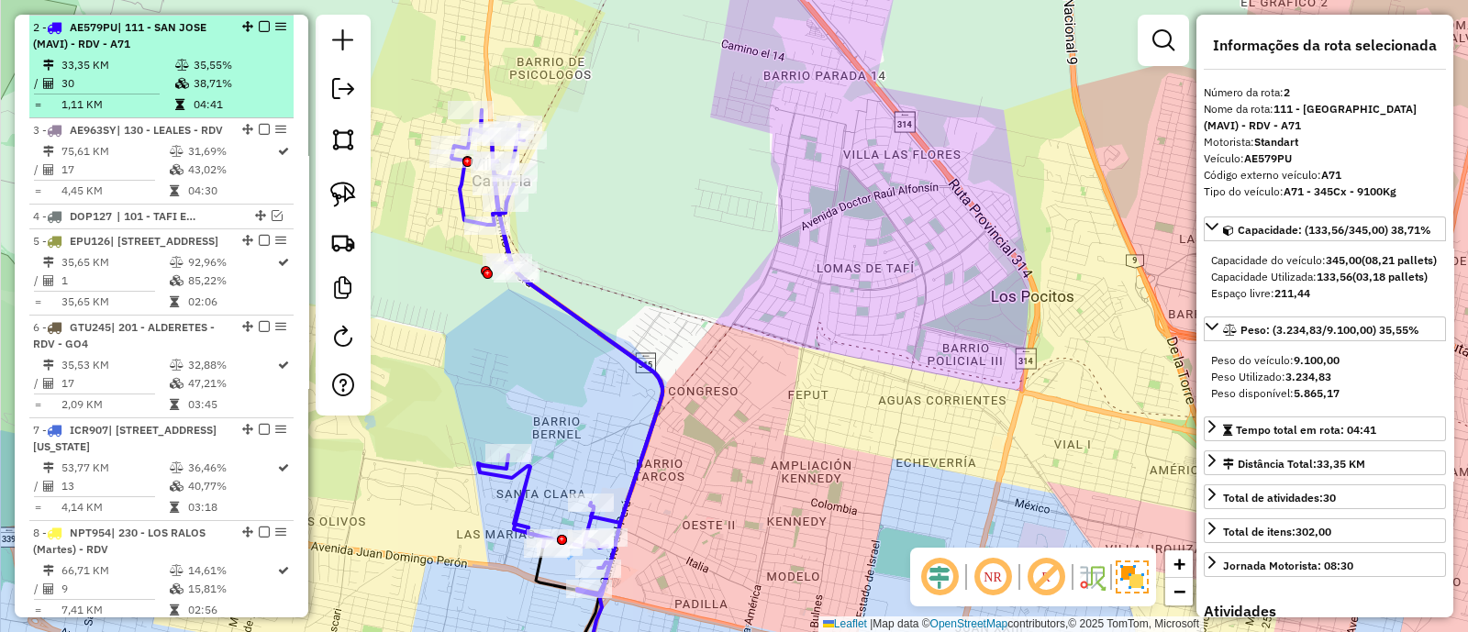
click at [259, 25] on em at bounding box center [264, 26] width 11 height 11
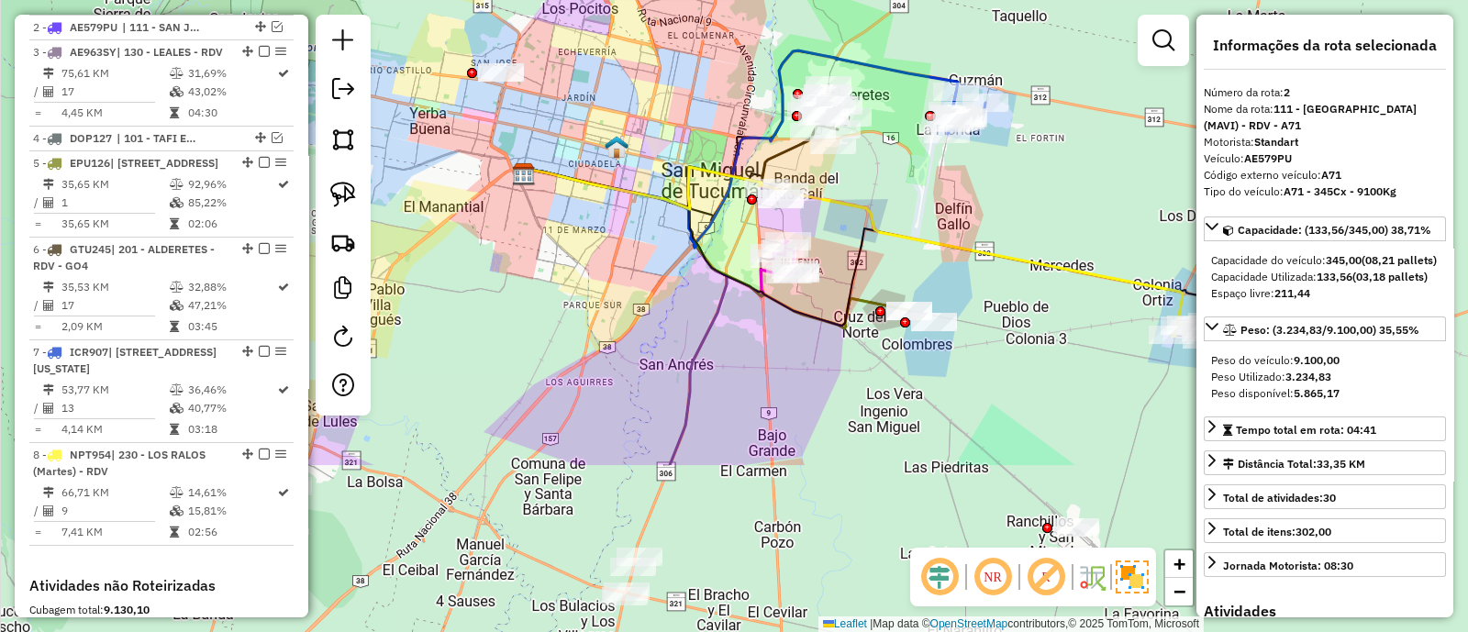
drag, startPoint x: 764, startPoint y: 355, endPoint x: 685, endPoint y: 125, distance: 243.5
click at [685, 125] on div "Janela de atendimento Grade de atendimento Capacidade Transportadoras Veículos …" at bounding box center [734, 316] width 1468 height 632
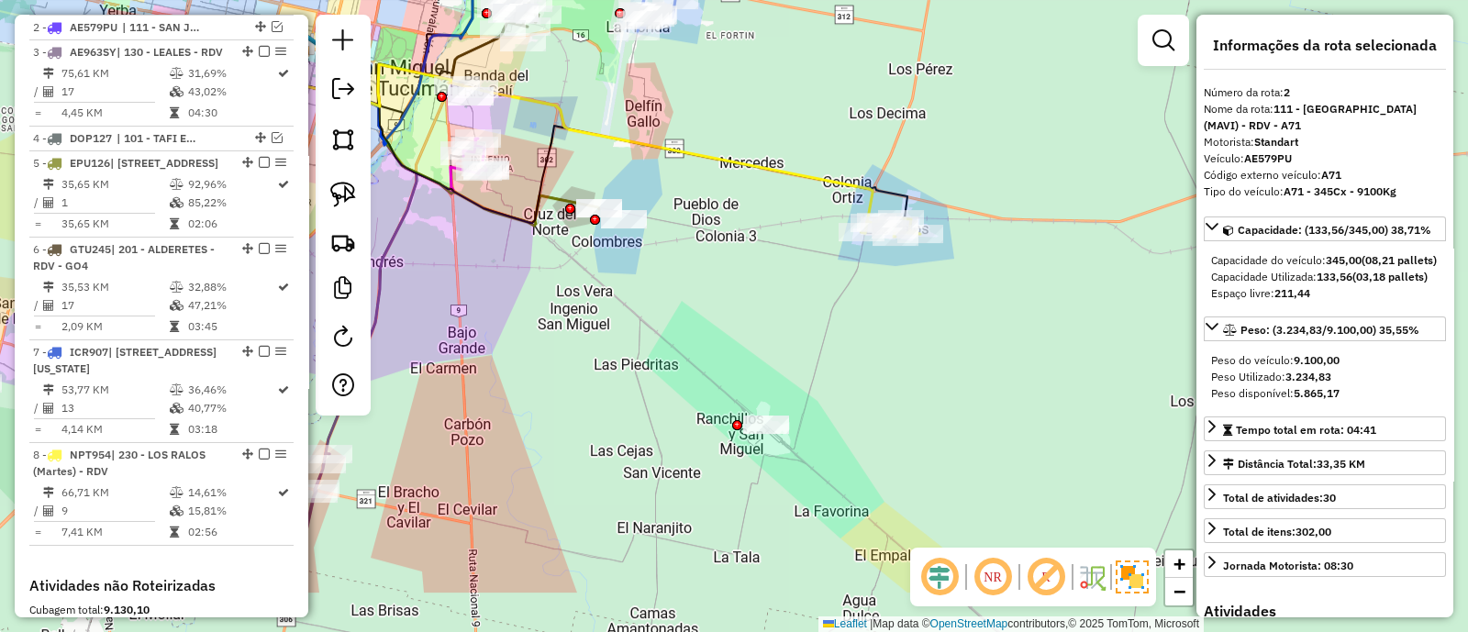
drag, startPoint x: 1023, startPoint y: 299, endPoint x: 716, endPoint y: 247, distance: 311.9
click at [716, 247] on div "Janela de atendimento Grade de atendimento Capacidade Transportadoras Veículos …" at bounding box center [734, 316] width 1468 height 632
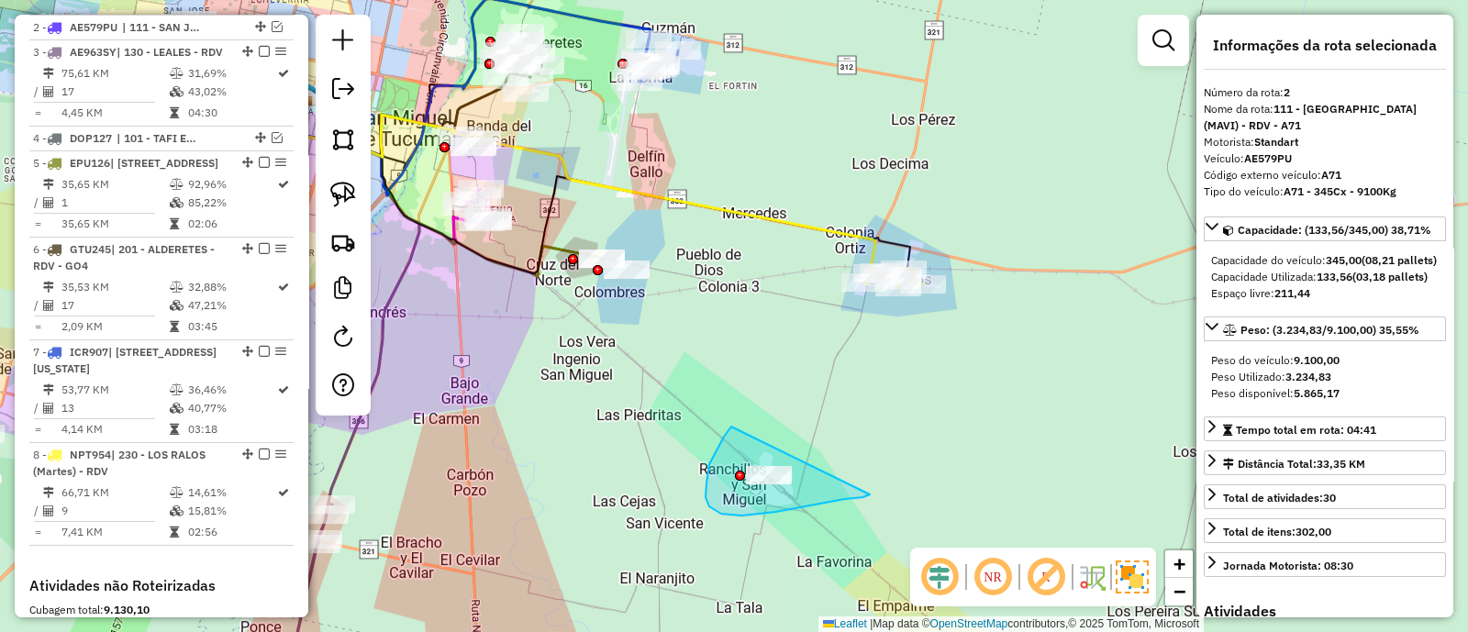
drag, startPoint x: 709, startPoint y: 507, endPoint x: 875, endPoint y: 492, distance: 165.8
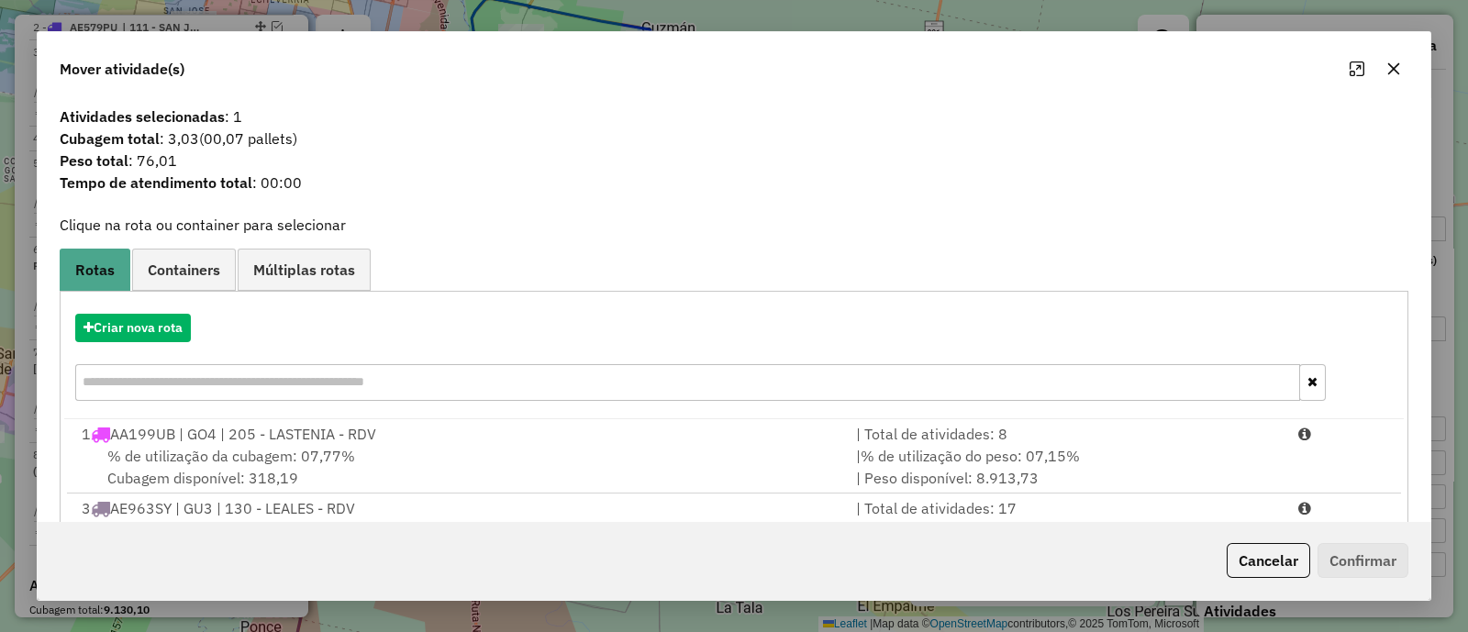
click at [1396, 68] on icon "button" at bounding box center [1394, 68] width 15 height 15
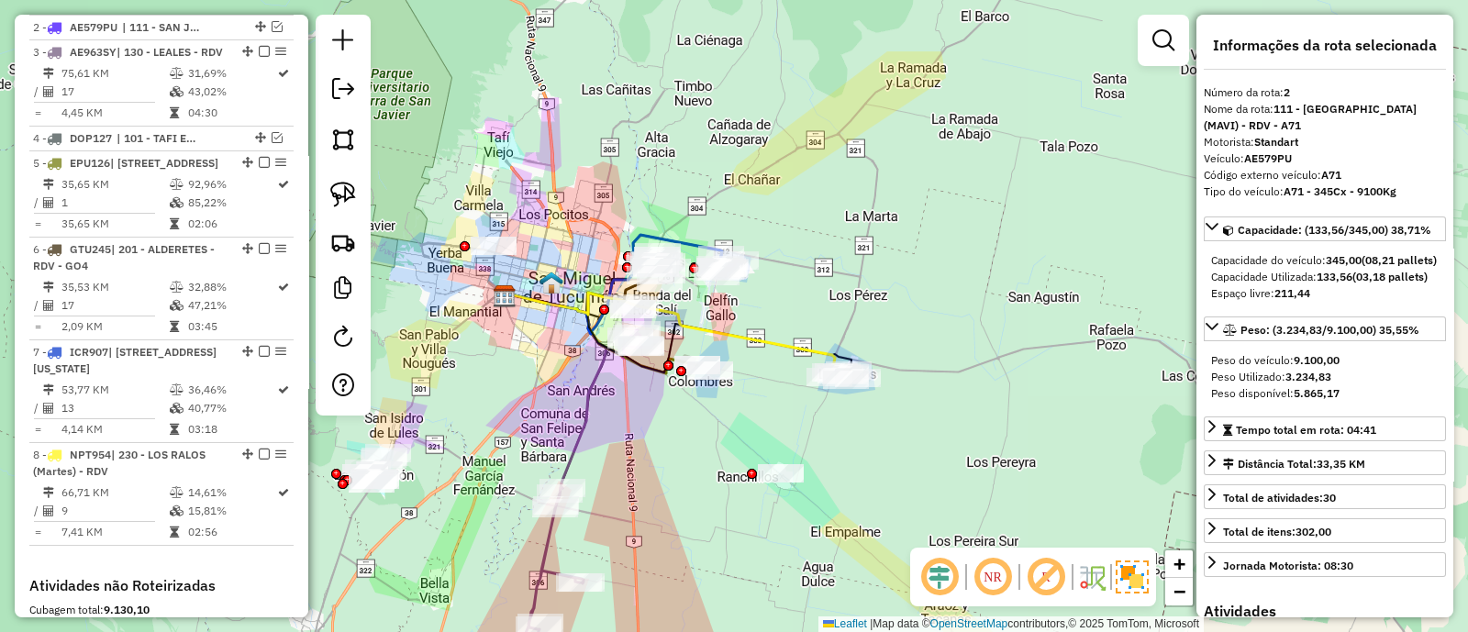
drag, startPoint x: 590, startPoint y: 374, endPoint x: 703, endPoint y: 501, distance: 169.6
click at [703, 501] on div "Janela de atendimento Grade de atendimento Capacidade Transportadoras Veículos …" at bounding box center [734, 316] width 1468 height 632
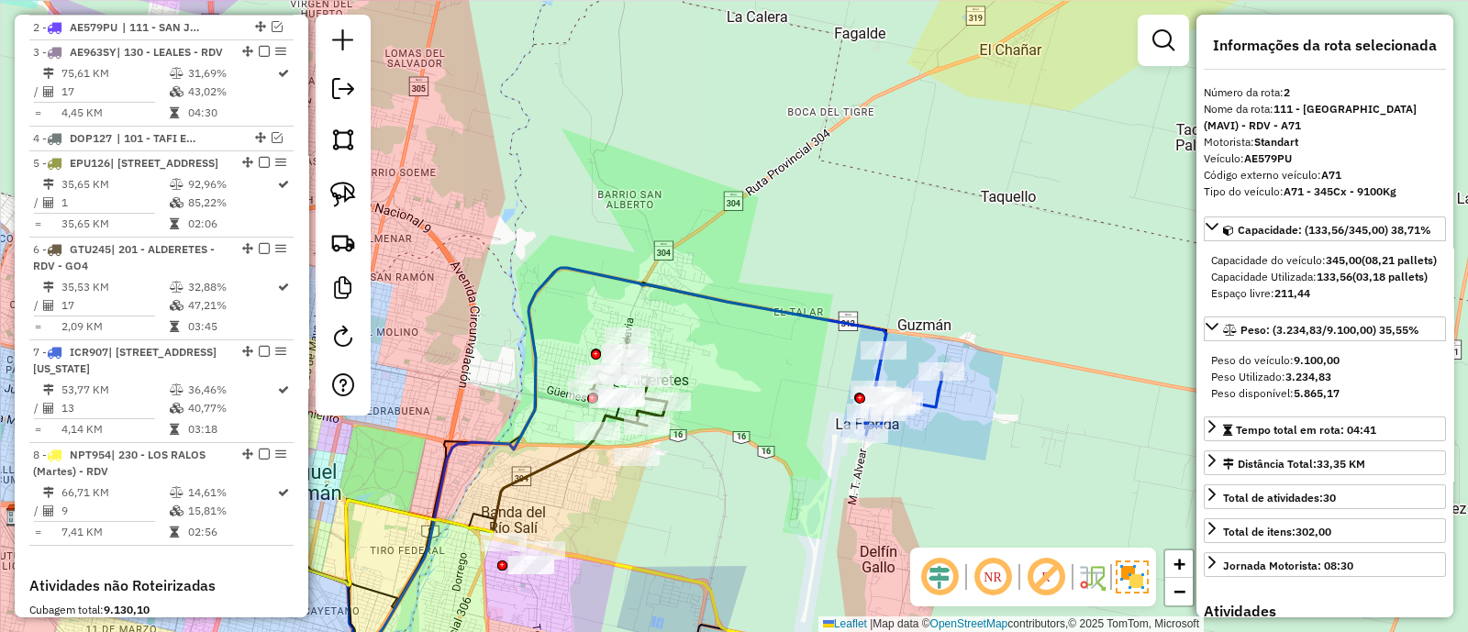
click at [795, 316] on icon at bounding box center [452, 465] width 868 height 395
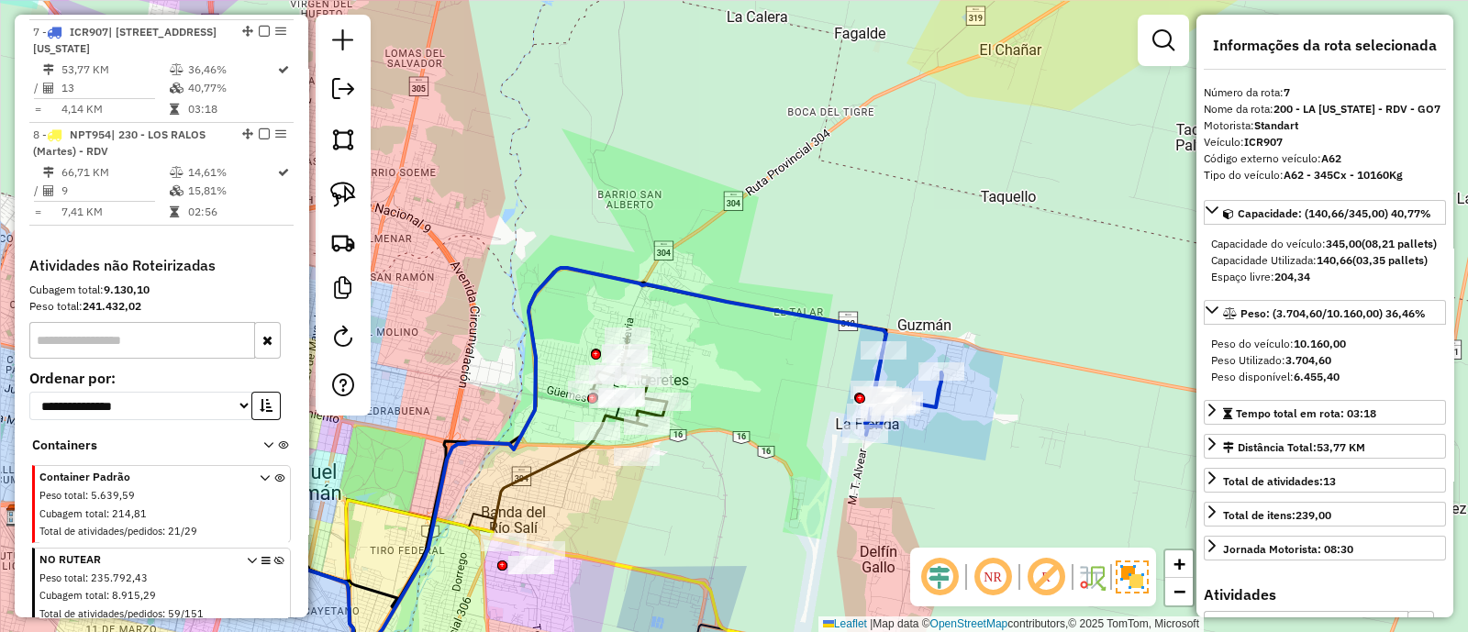
scroll to position [1148, 0]
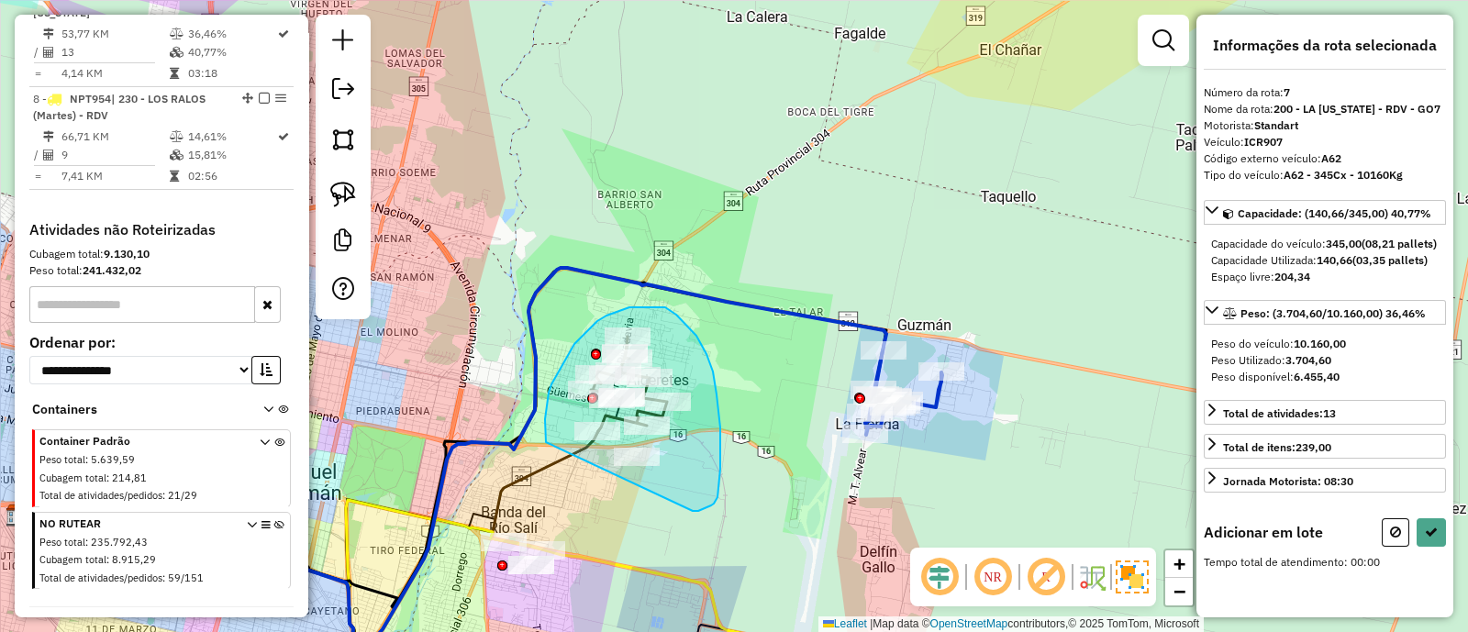
drag, startPoint x: 718, startPoint y: 497, endPoint x: 546, endPoint y: 442, distance: 180.2
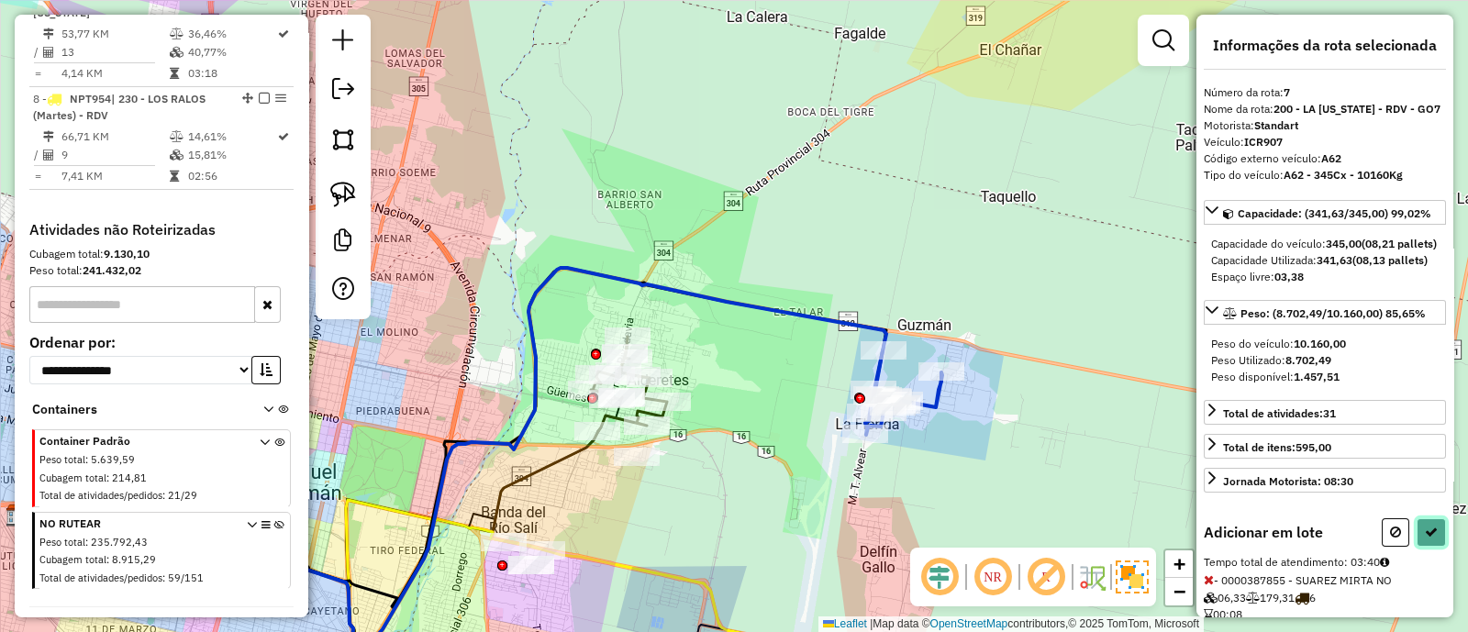
click at [1425, 539] on icon at bounding box center [1431, 532] width 13 height 13
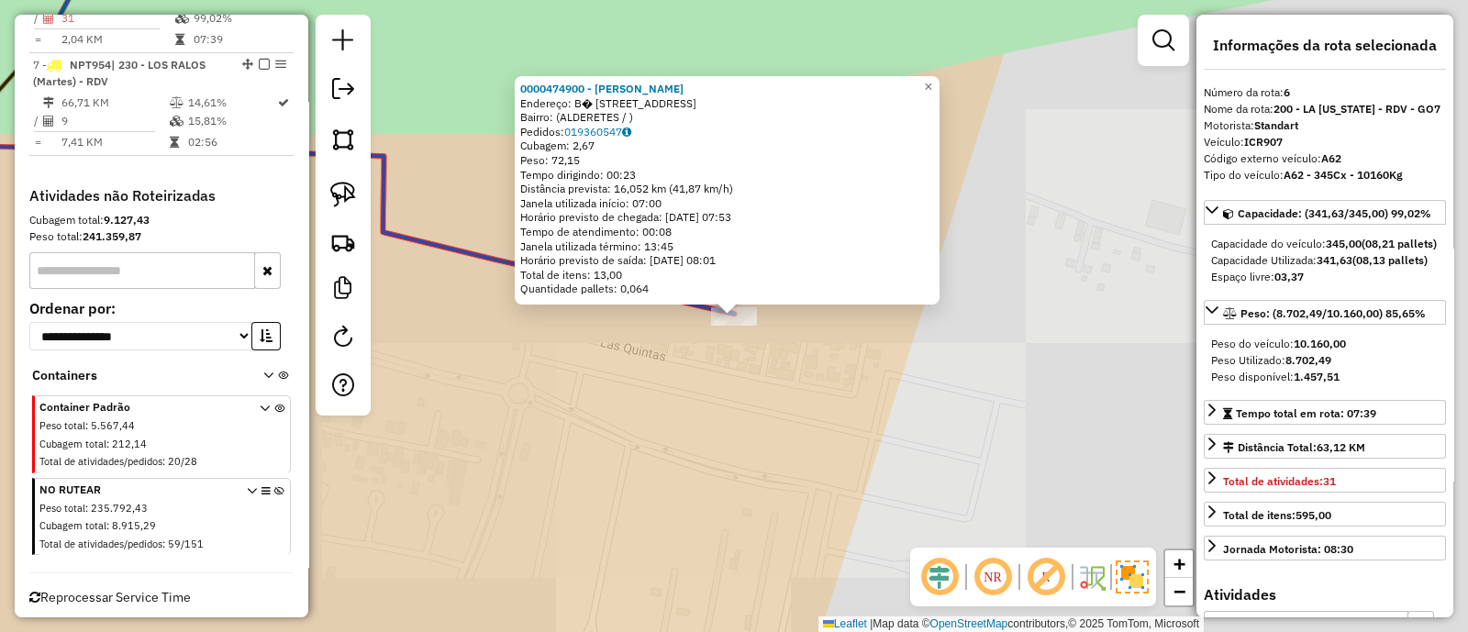
scroll to position [1046, 0]
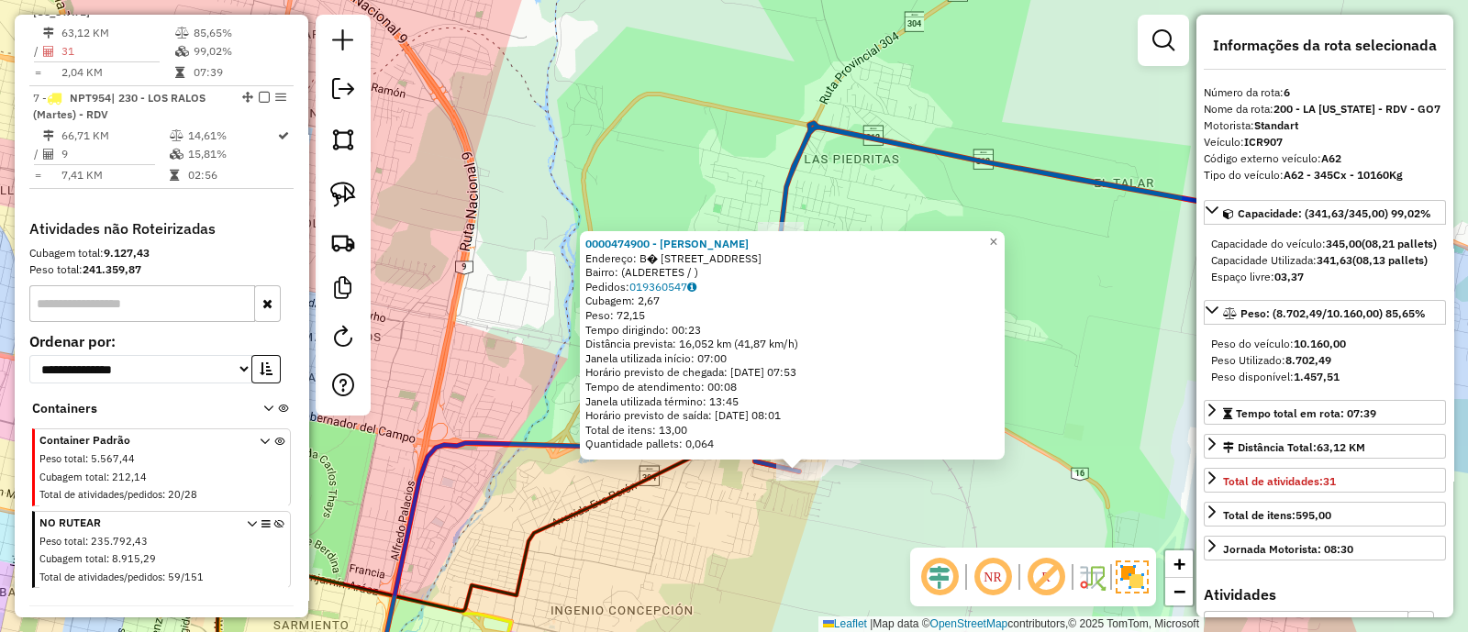
click at [857, 536] on div "0000474900 - Ibanez [PERSON_NAME]: B� SAN JOSE DE COSTA MZ B LOTE 7 1 Bairro: (…" at bounding box center [734, 316] width 1468 height 632
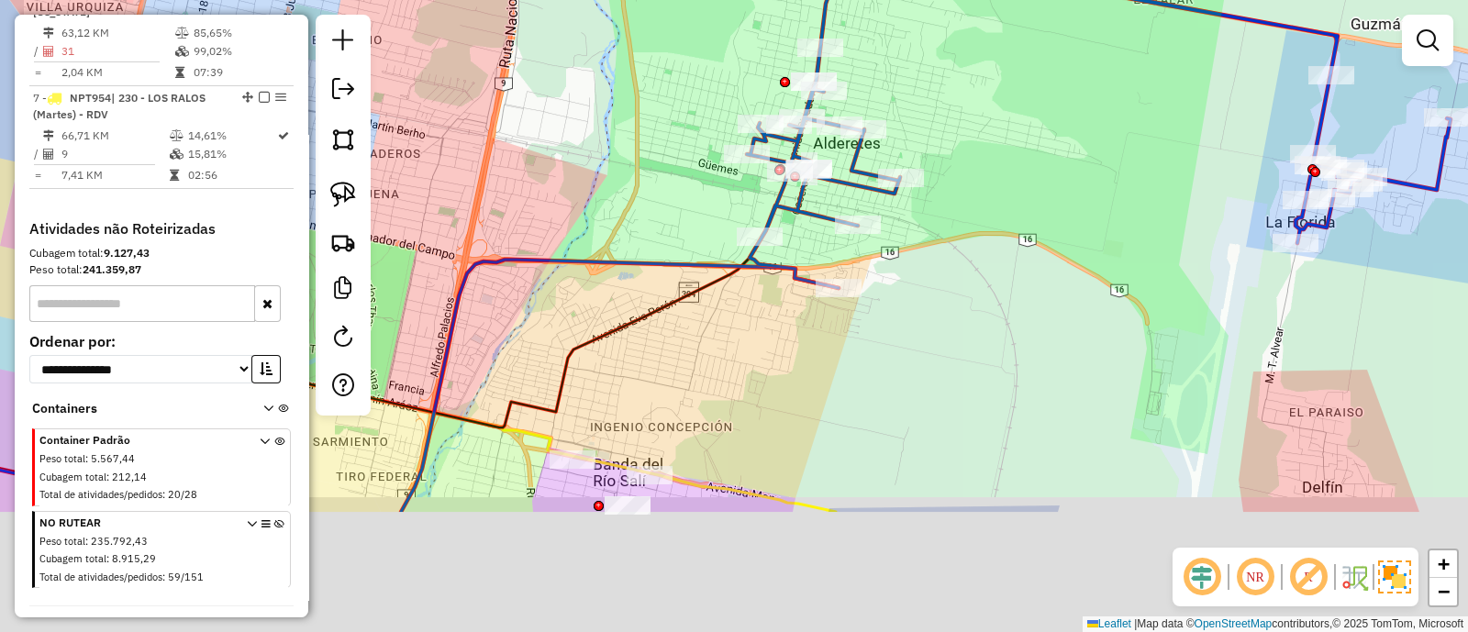
drag, startPoint x: 883, startPoint y: 399, endPoint x: 896, endPoint y: 316, distance: 84.5
click at [896, 316] on div "Janela de atendimento Grade de atendimento Capacidade Transportadoras Veículos …" at bounding box center [734, 316] width 1468 height 632
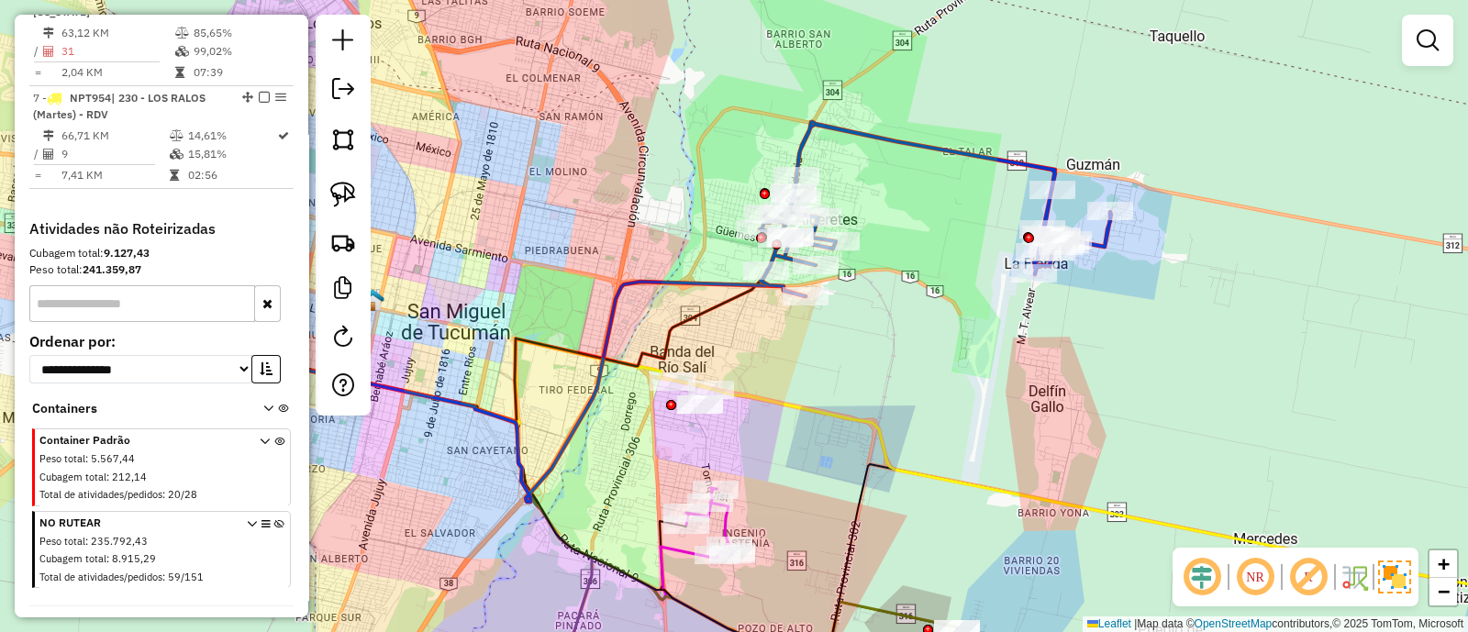
click at [725, 526] on icon at bounding box center [709, 521] width 46 height 67
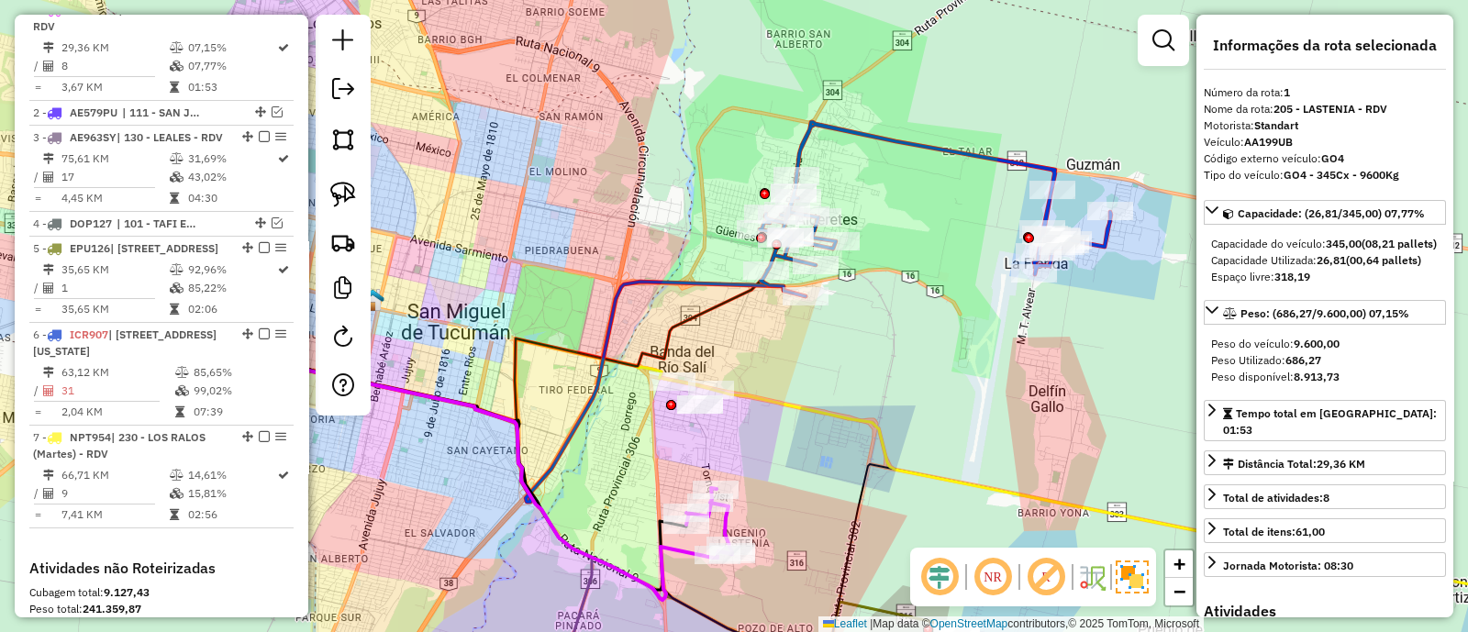
scroll to position [688, 0]
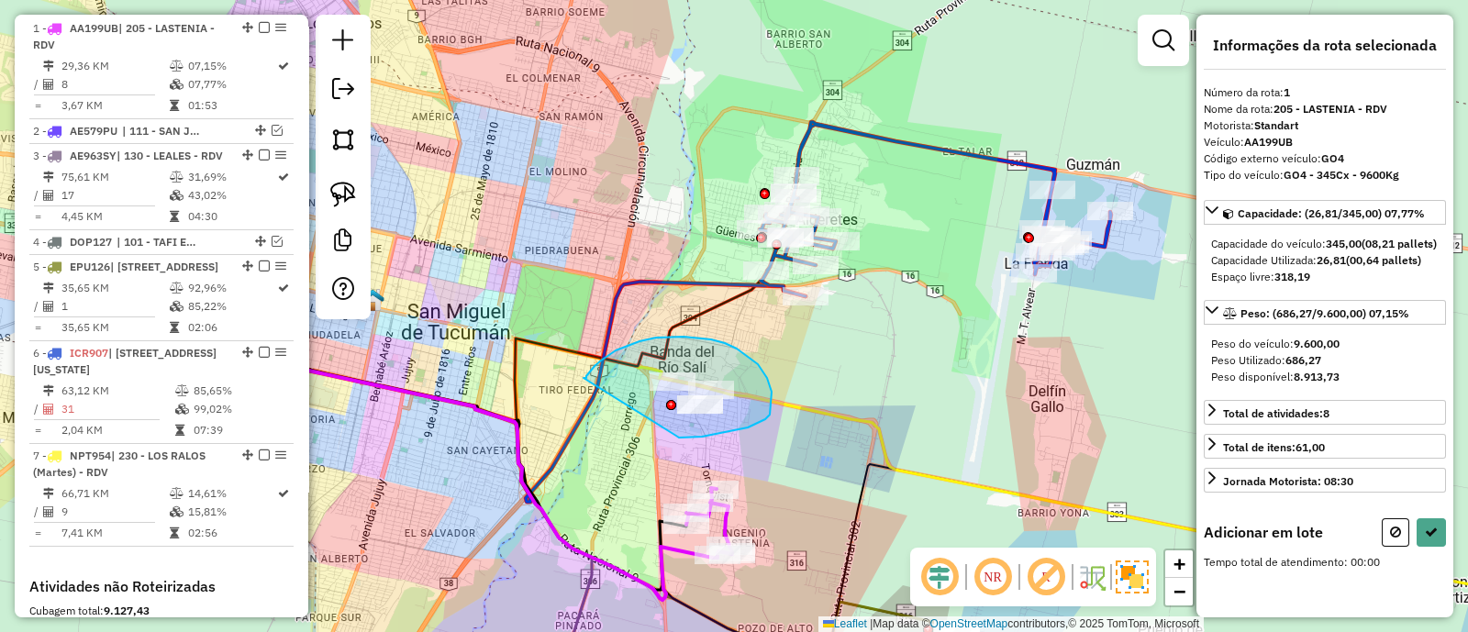
drag, startPoint x: 717, startPoint y: 433, endPoint x: 584, endPoint y: 378, distance: 144.0
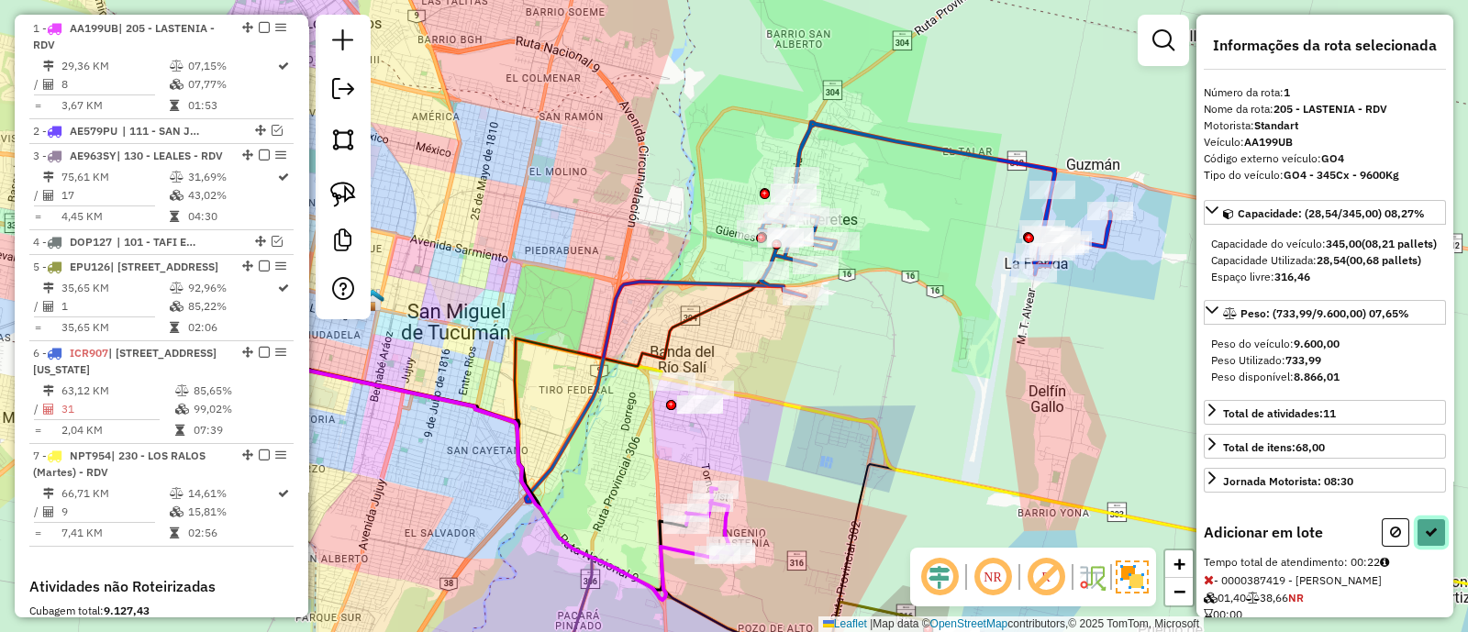
click at [1426, 539] on icon at bounding box center [1431, 532] width 13 height 13
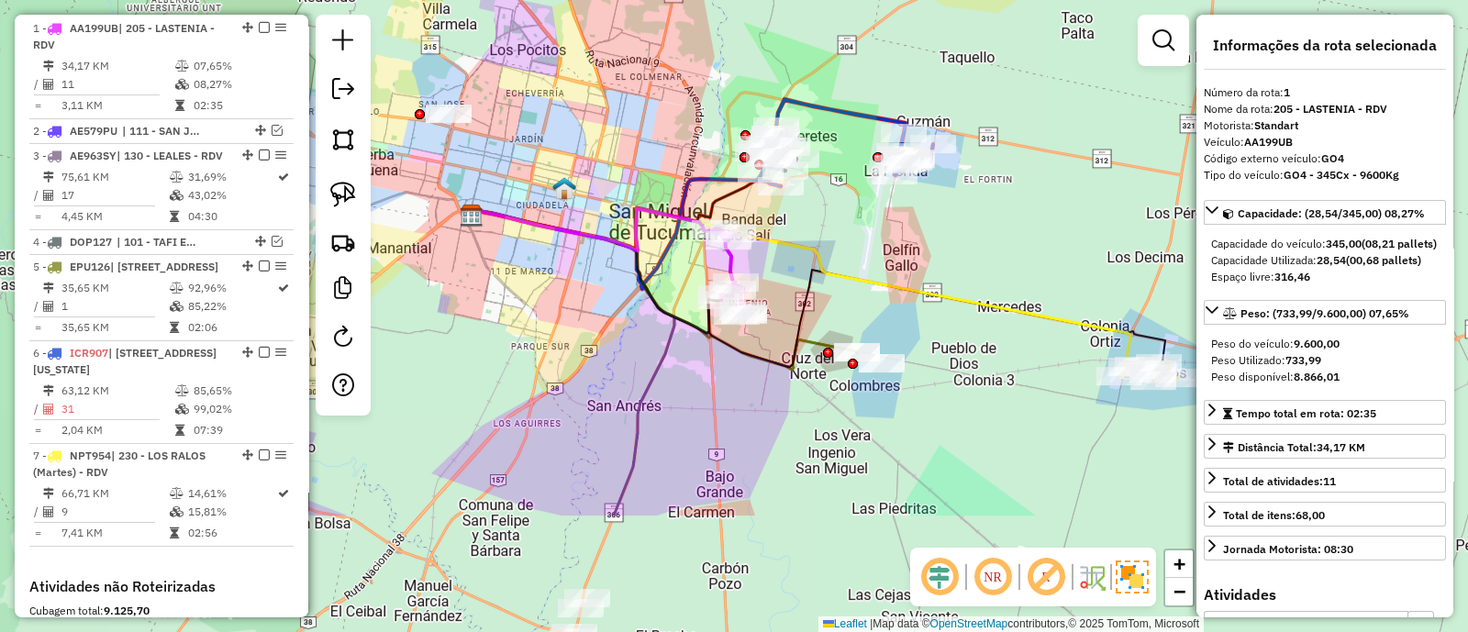
drag, startPoint x: 790, startPoint y: 457, endPoint x: 763, endPoint y: 183, distance: 275.8
click at [765, 204] on div "Janela de atendimento Grade de atendimento Capacidade Transportadoras Veículos …" at bounding box center [734, 316] width 1468 height 632
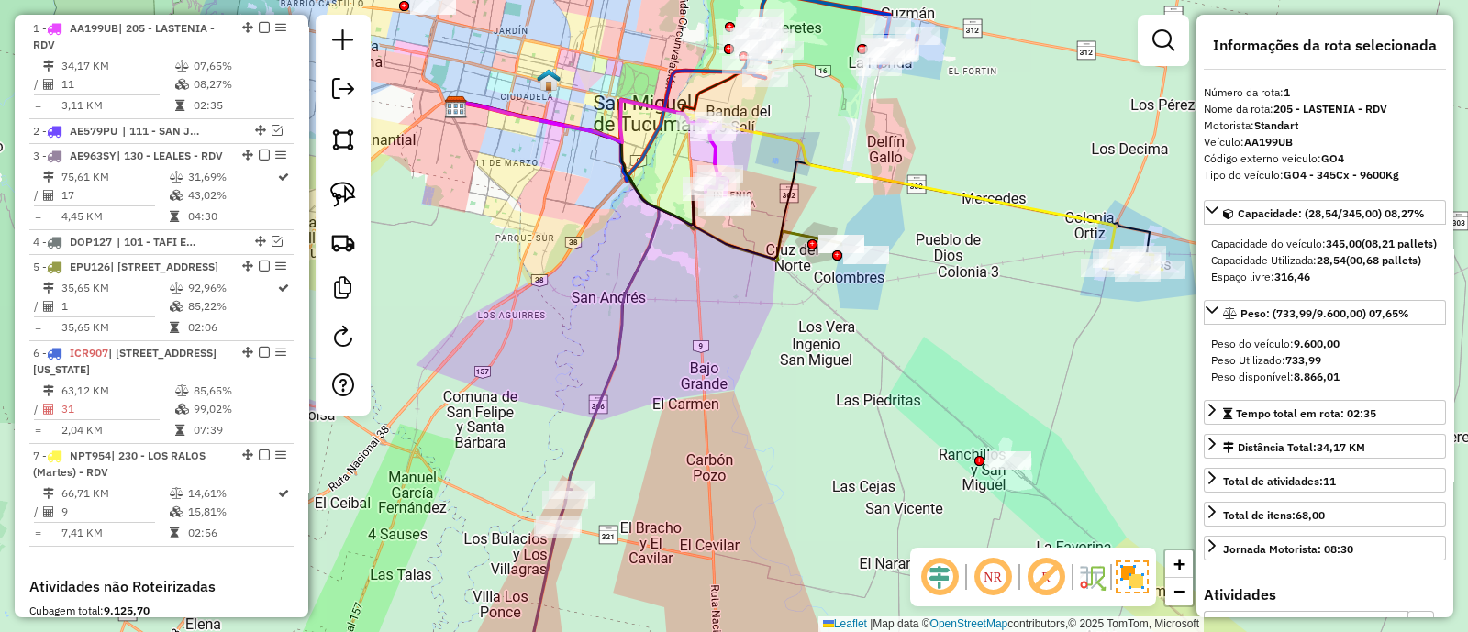
drag, startPoint x: 690, startPoint y: 400, endPoint x: 687, endPoint y: 374, distance: 26.8
click at [699, 381] on div "Janela de atendimento Grade de atendimento Capacidade Transportadoras Veículos …" at bounding box center [734, 316] width 1468 height 632
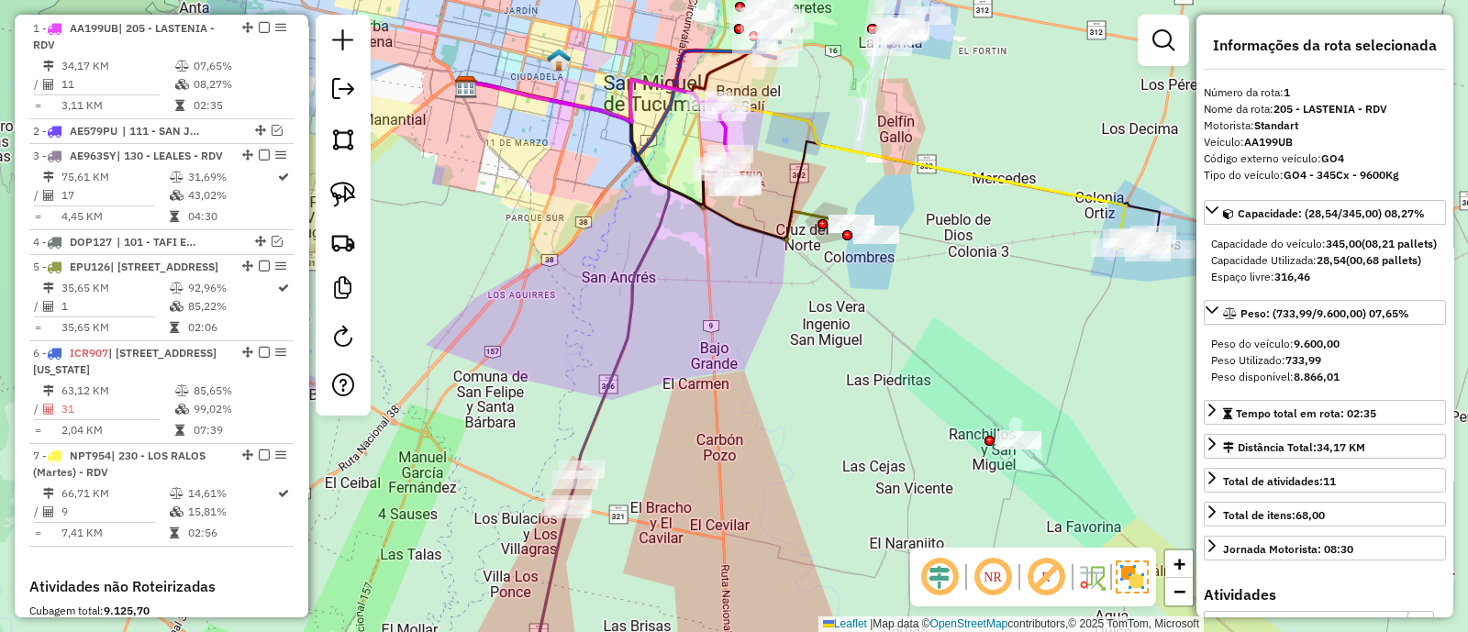
click at [606, 374] on icon at bounding box center [567, 276] width 203 height 388
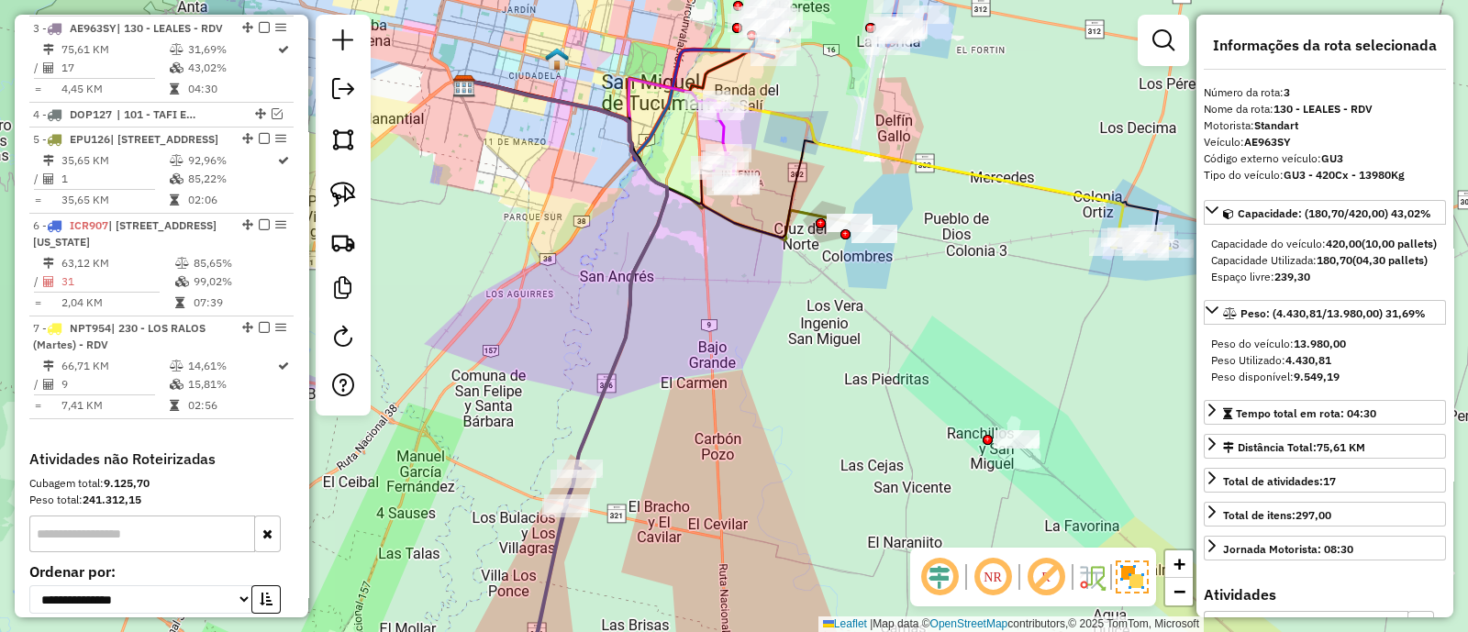
click at [610, 374] on icon at bounding box center [565, 275] width 203 height 388
click at [801, 311] on div "Janela de atendimento Grade de atendimento Capacidade Transportadoras Veículos …" at bounding box center [734, 316] width 1468 height 632
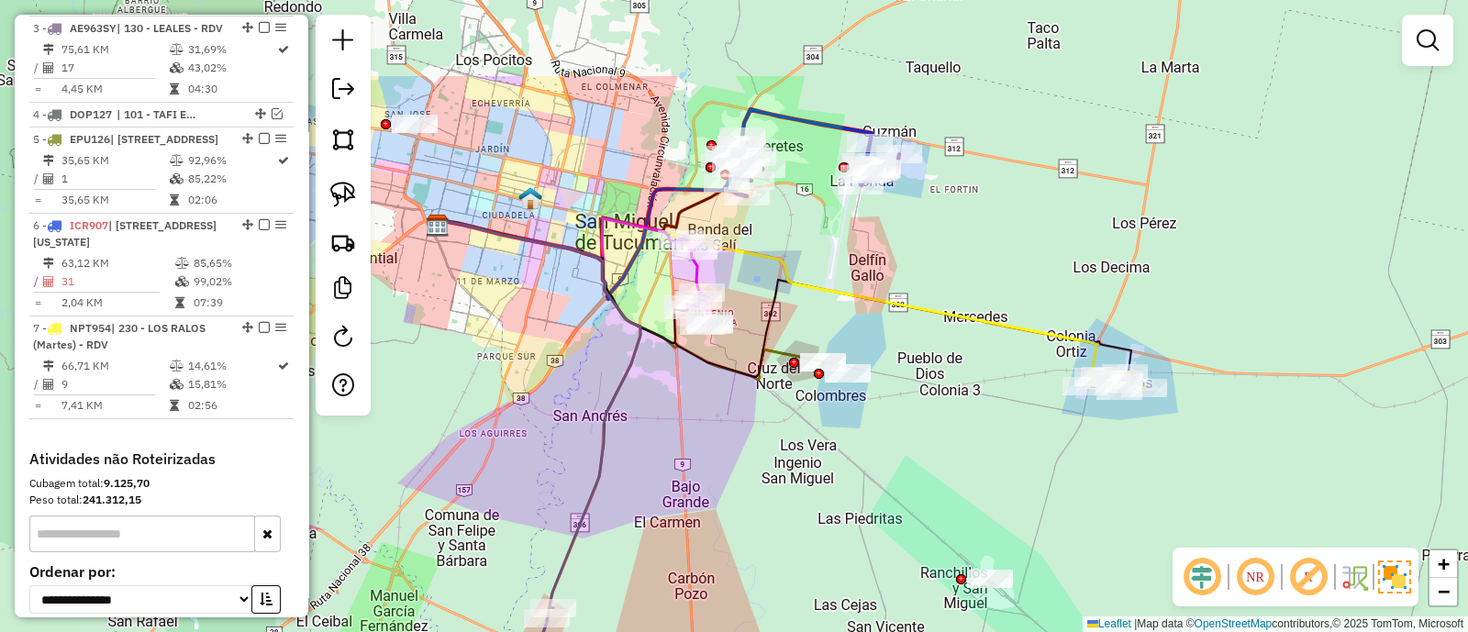
drag, startPoint x: 693, startPoint y: 250, endPoint x: 661, endPoint y: 400, distance: 153.9
click at [661, 400] on div "Janela de atendimento Grade de atendimento Capacidade Transportadoras Veículos …" at bounding box center [734, 316] width 1468 height 632
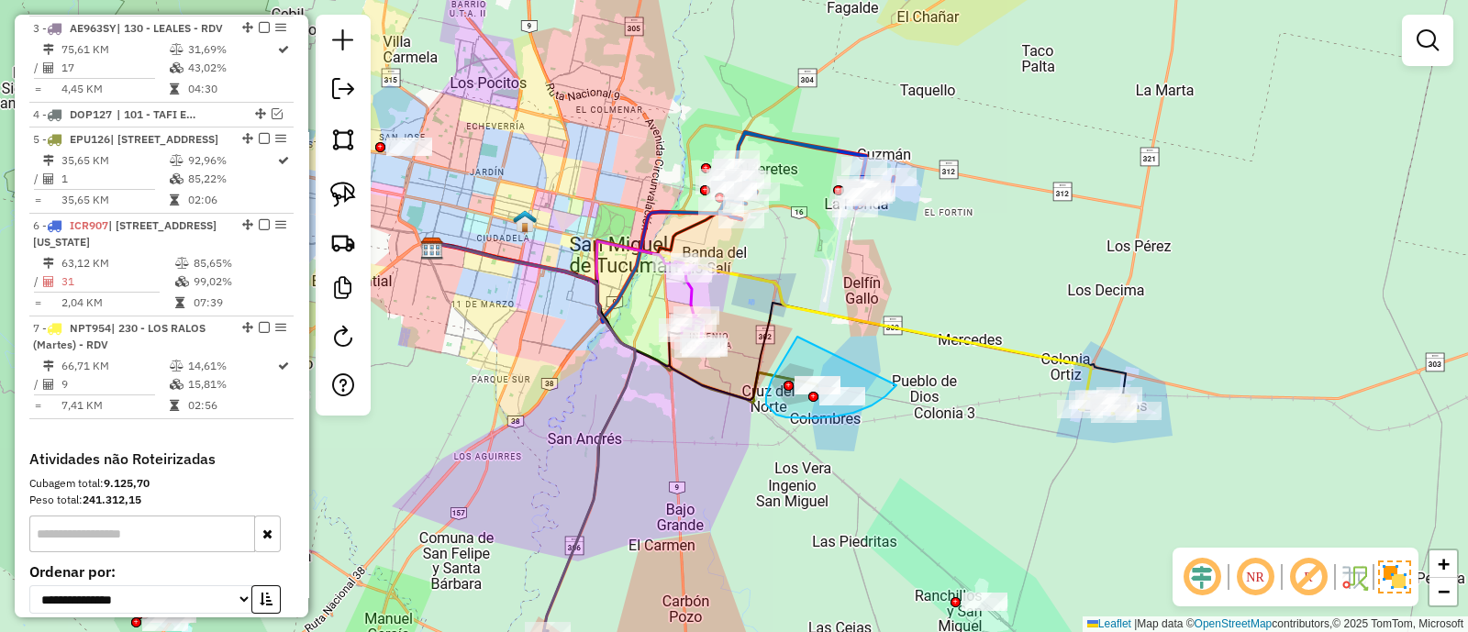
drag, startPoint x: 788, startPoint y: 351, endPoint x: 906, endPoint y: 377, distance: 120.4
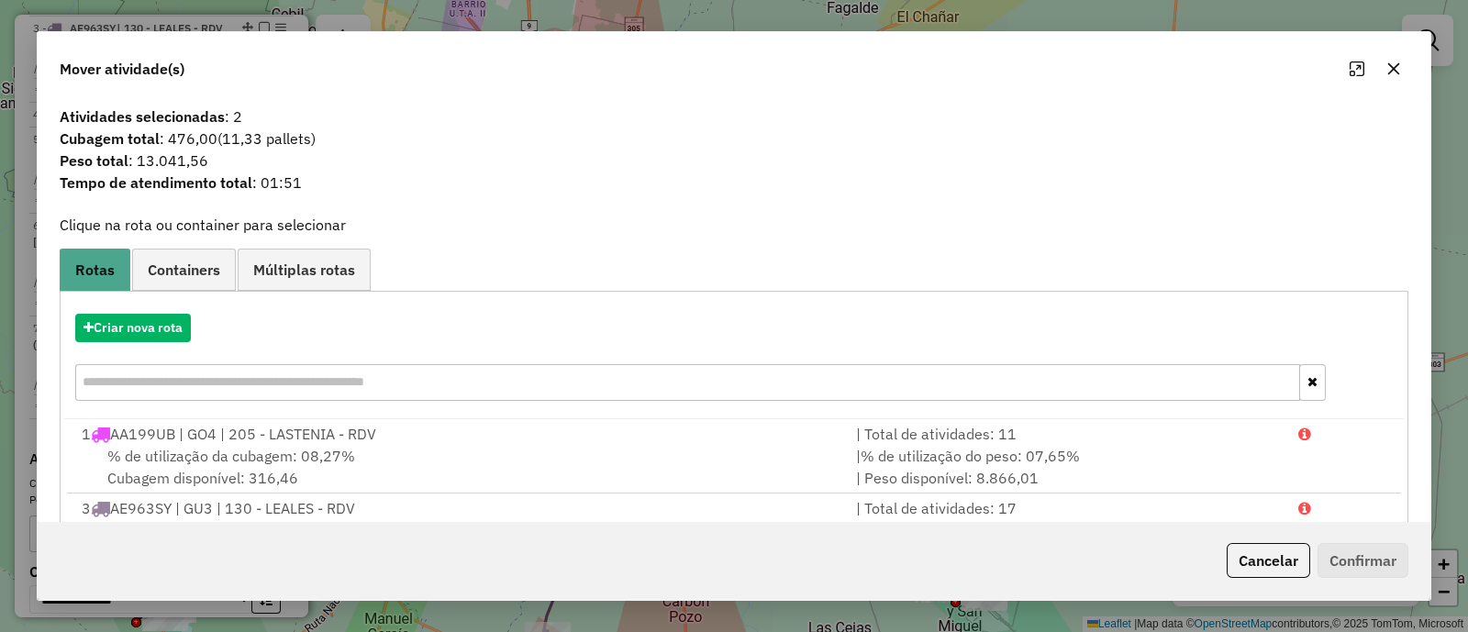
click at [1405, 67] on button "button" at bounding box center [1393, 68] width 29 height 29
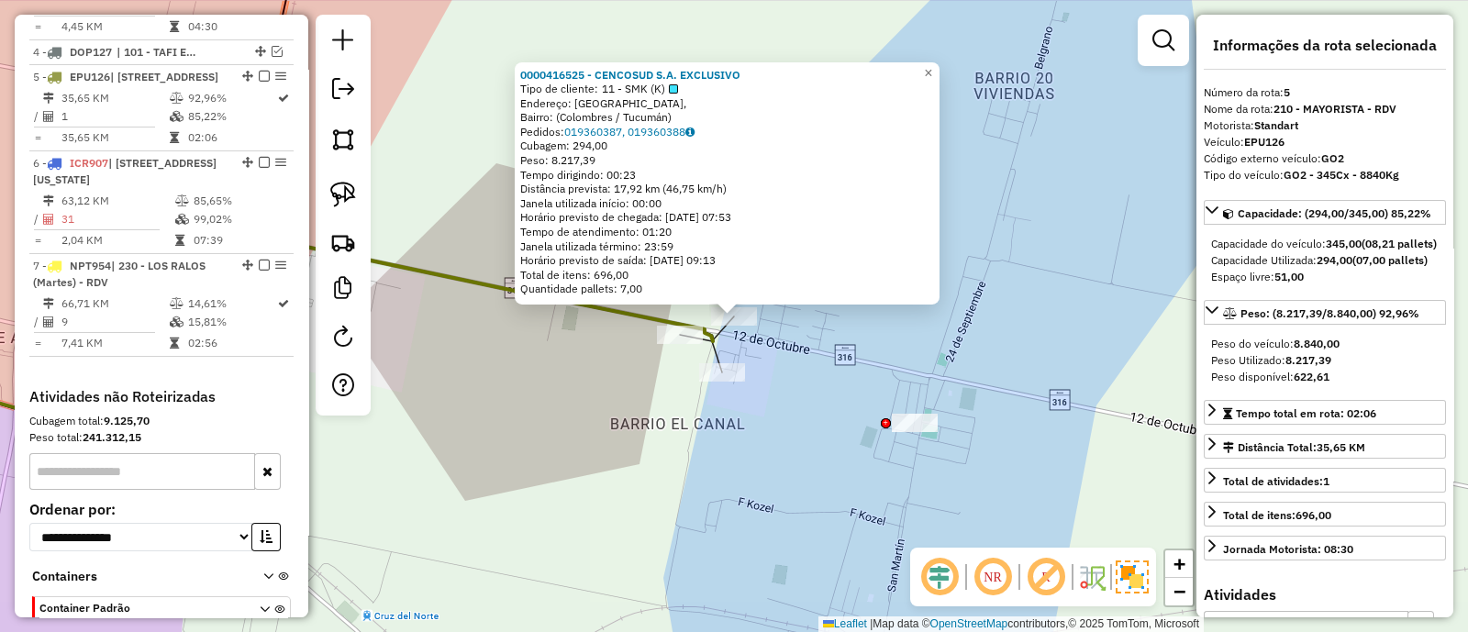
scroll to position [943, 0]
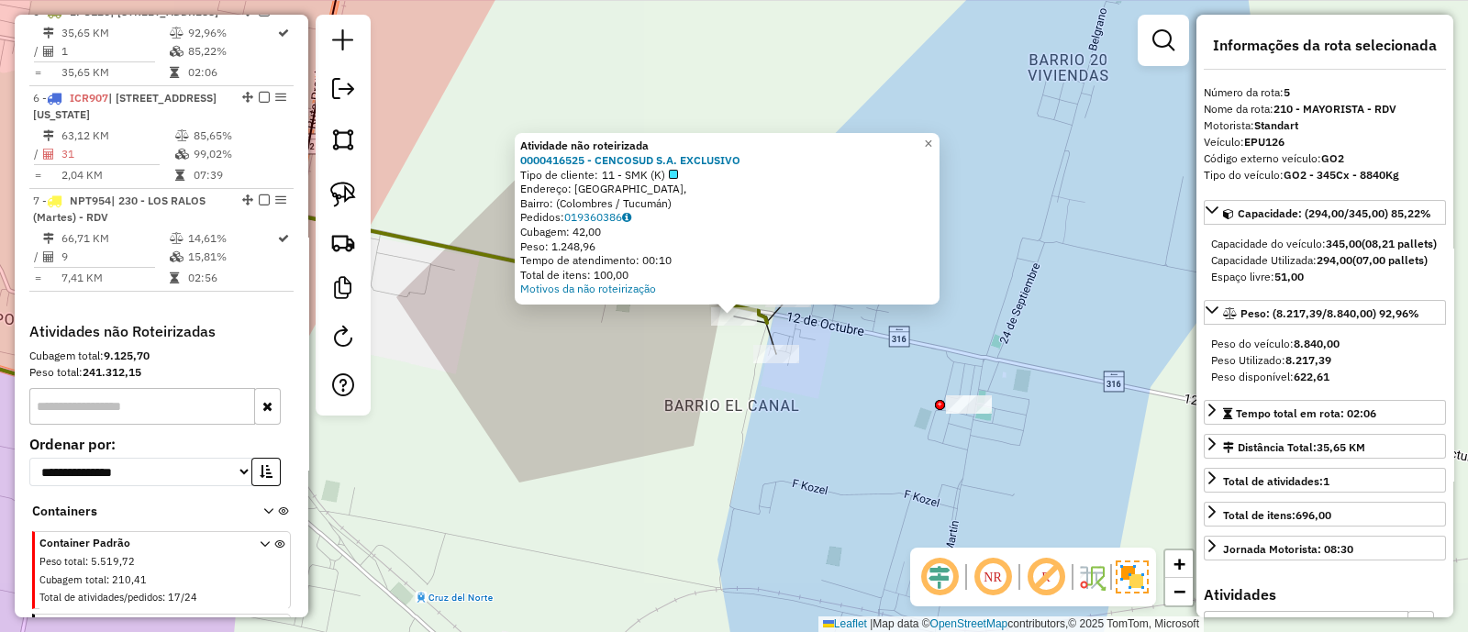
click at [778, 369] on div "Atividade não roteirizada 0000416525 - CENCOSUD S.A. EXCLUSIVO Tipo de cliente:…" at bounding box center [734, 316] width 1468 height 632
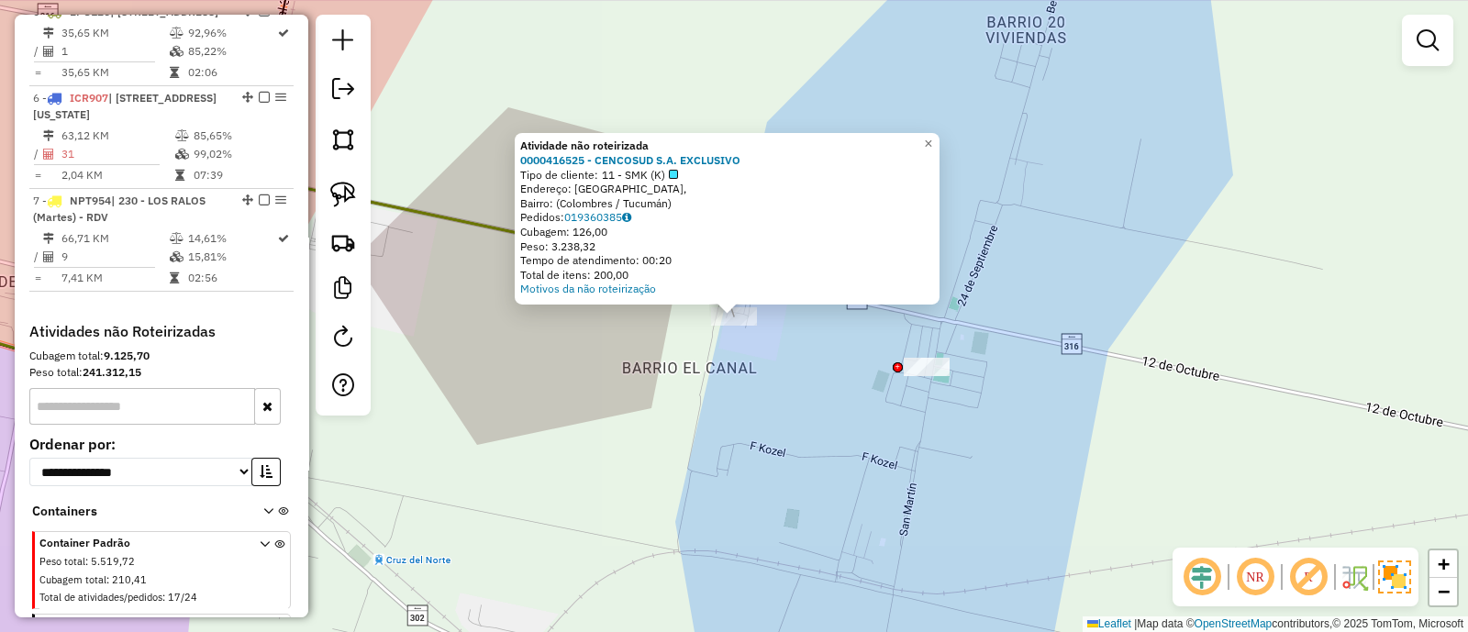
click at [750, 368] on div "Atividade não roteirizada 0000416525 - CENCOSUD S.A. EXCLUSIVO Tipo de cliente:…" at bounding box center [734, 316] width 1468 height 632
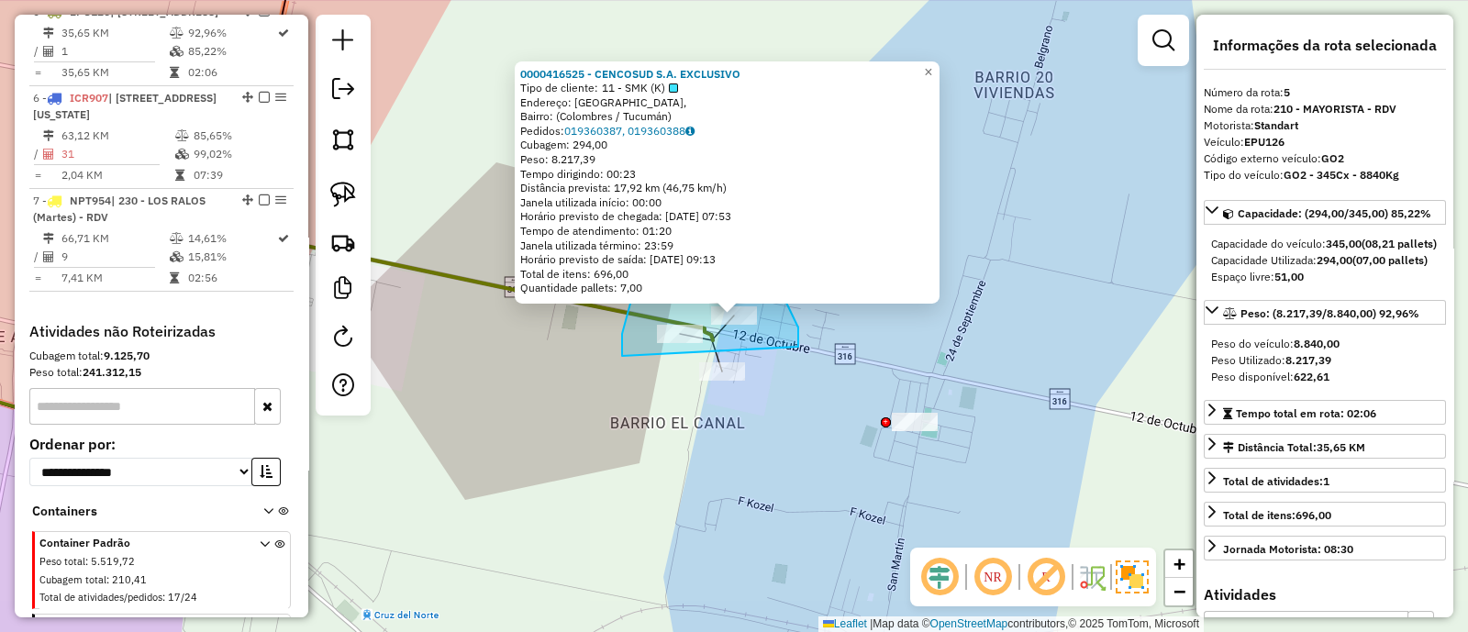
drag, startPoint x: 798, startPoint y: 328, endPoint x: 622, endPoint y: 356, distance: 178.5
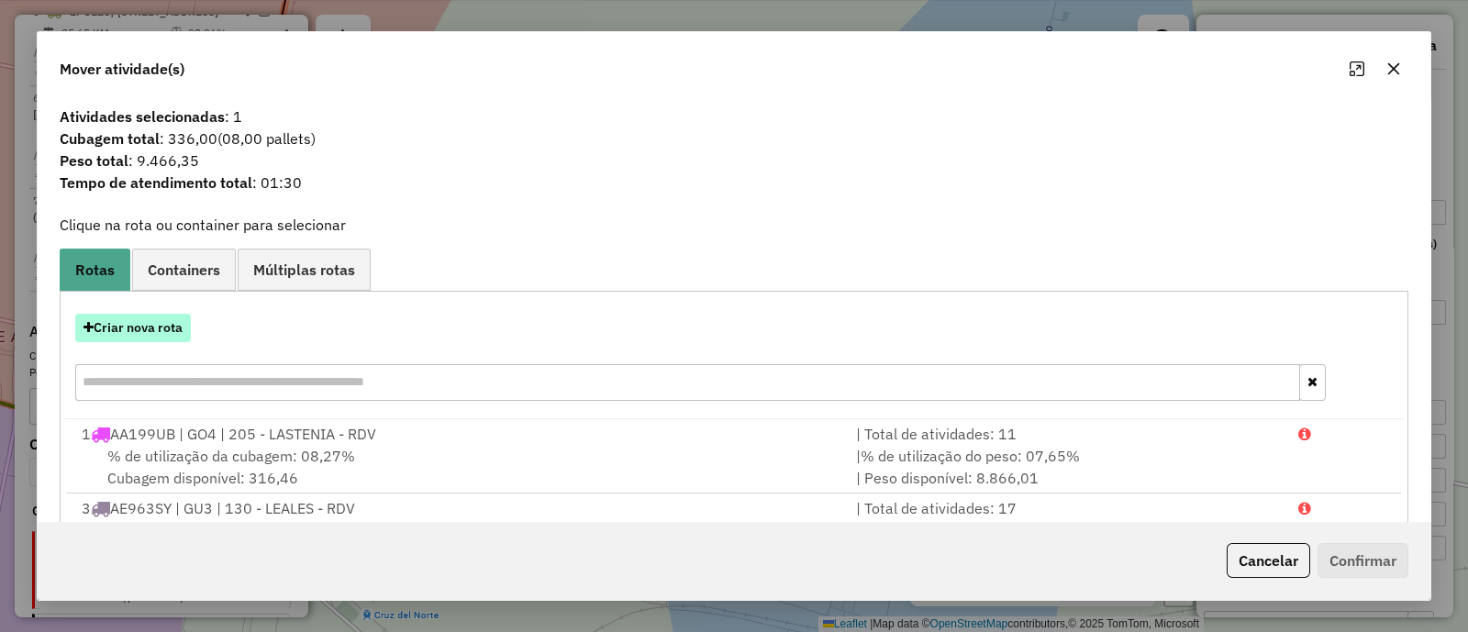
click at [101, 333] on button "Criar nova rota" at bounding box center [133, 328] width 116 height 28
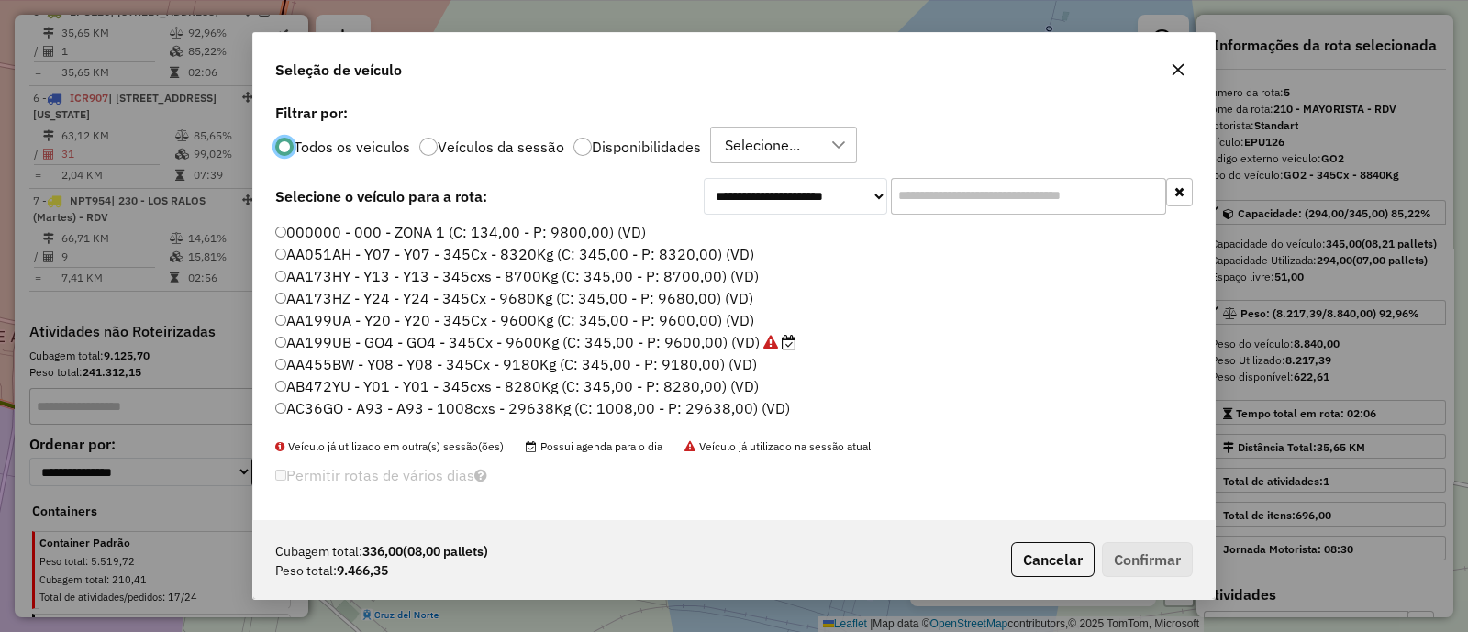
scroll to position [229, 0]
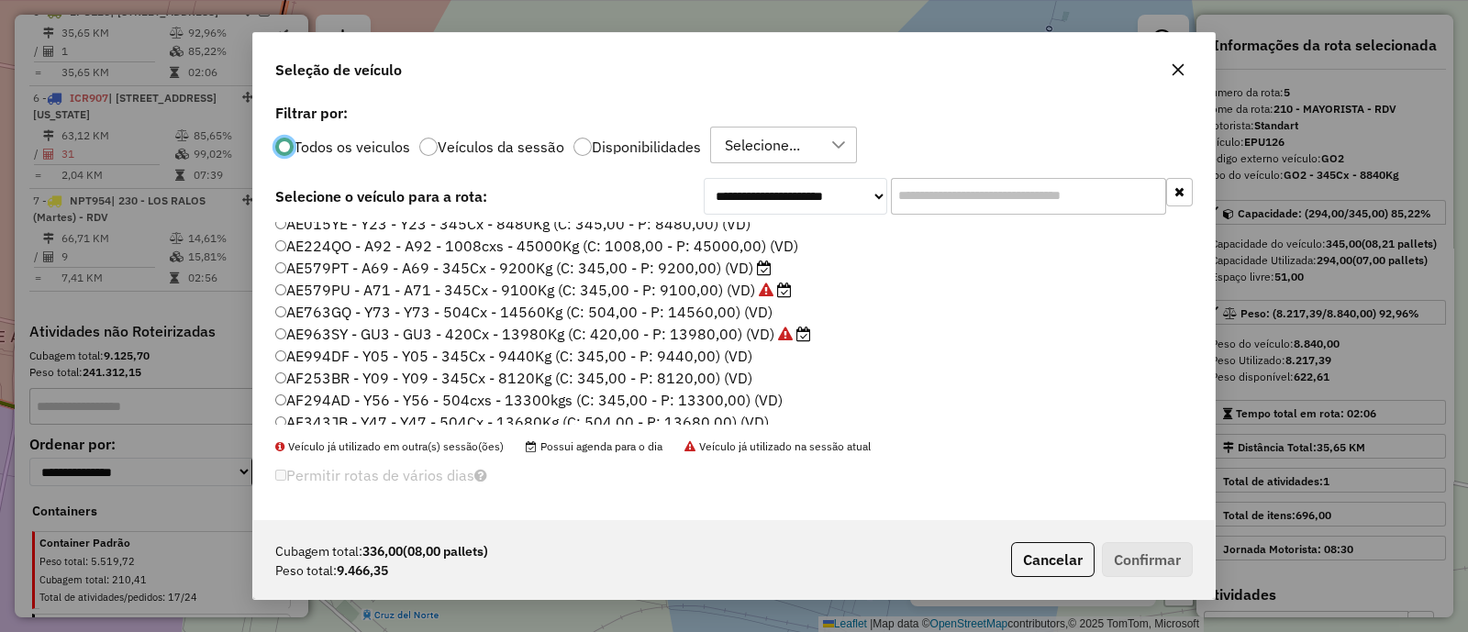
click at [574, 155] on div "Todos os veiculos Veículos da sessão Disponibilidades Selecione..." at bounding box center [734, 145] width 918 height 37
click at [578, 150] on div at bounding box center [583, 147] width 18 height 18
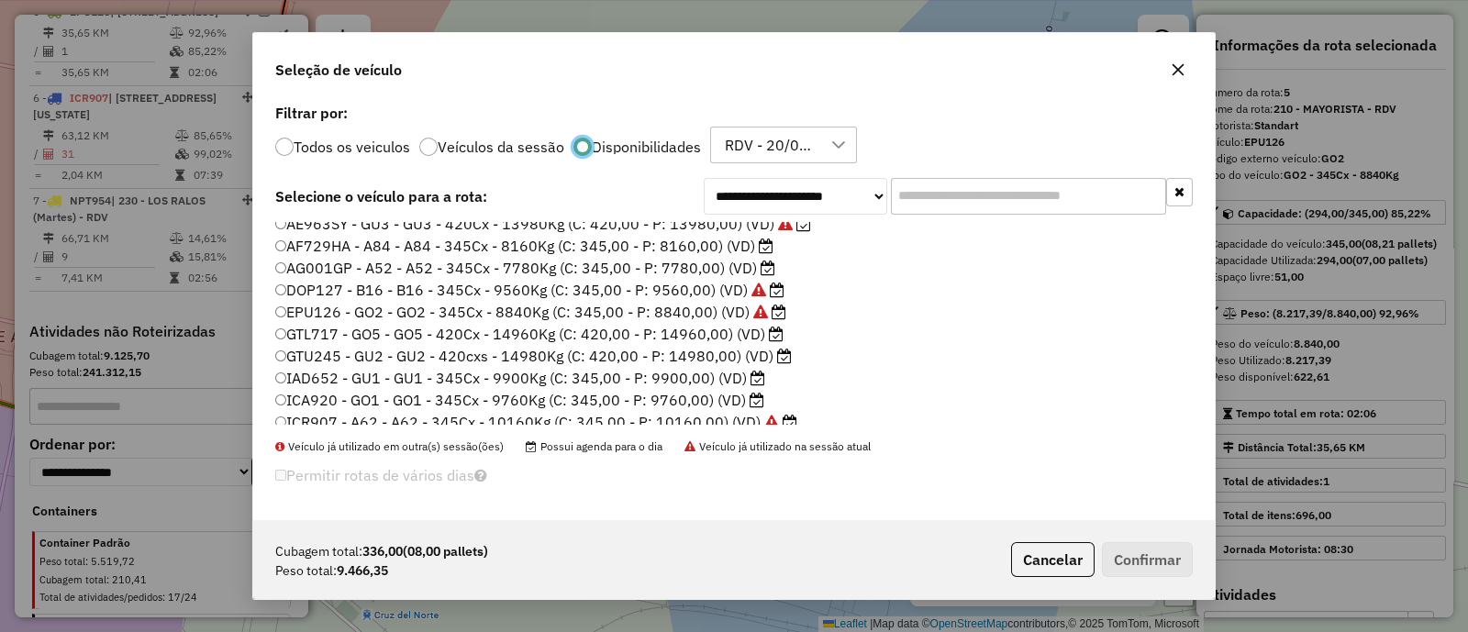
scroll to position [106, 0]
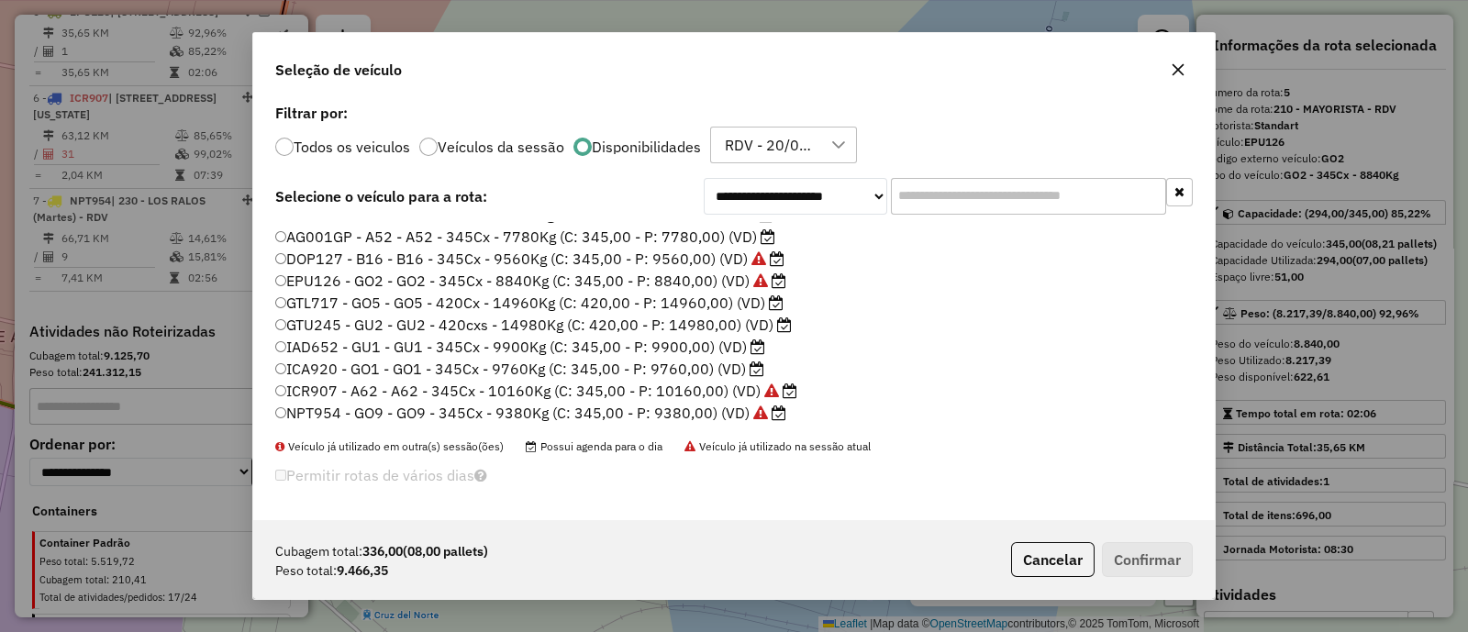
click at [664, 363] on label "ICA920 - GO1 - GO1 - 345Cx - 9760Kg (C: 345,00 - P: 9760,00) (VD)" at bounding box center [519, 369] width 489 height 22
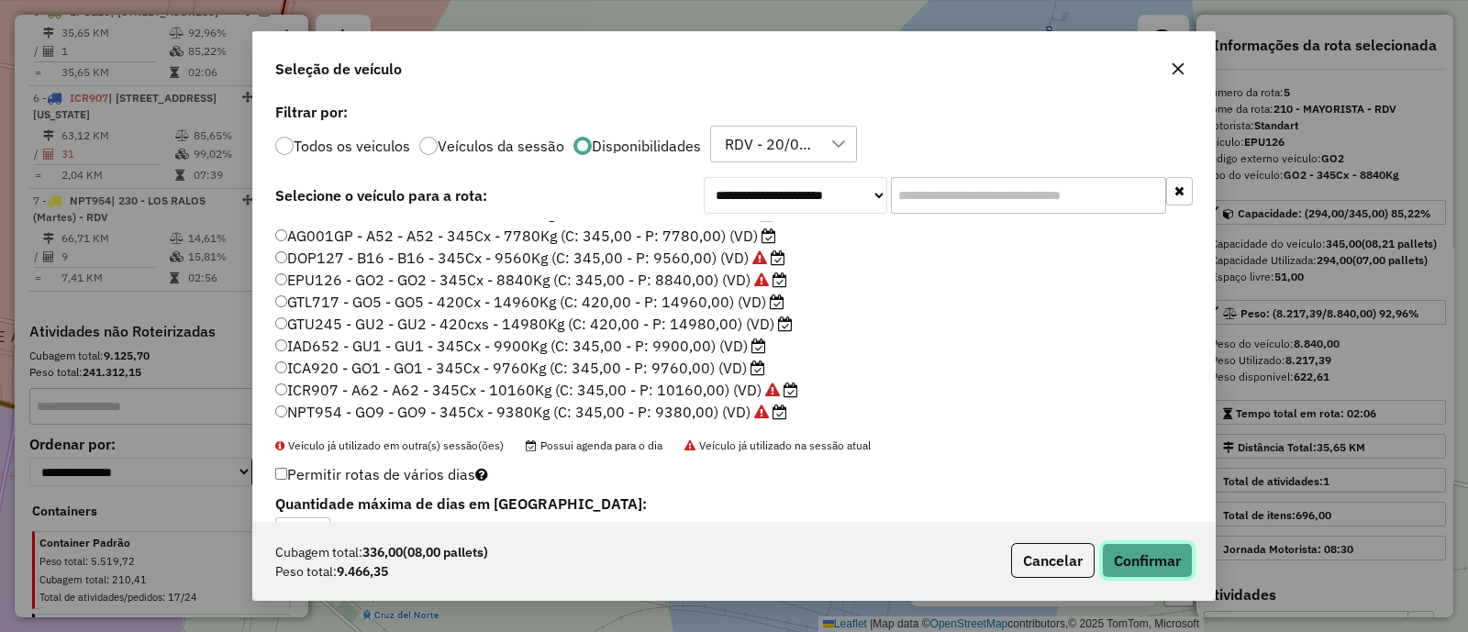
click at [1156, 555] on button "Confirmar" at bounding box center [1147, 560] width 91 height 35
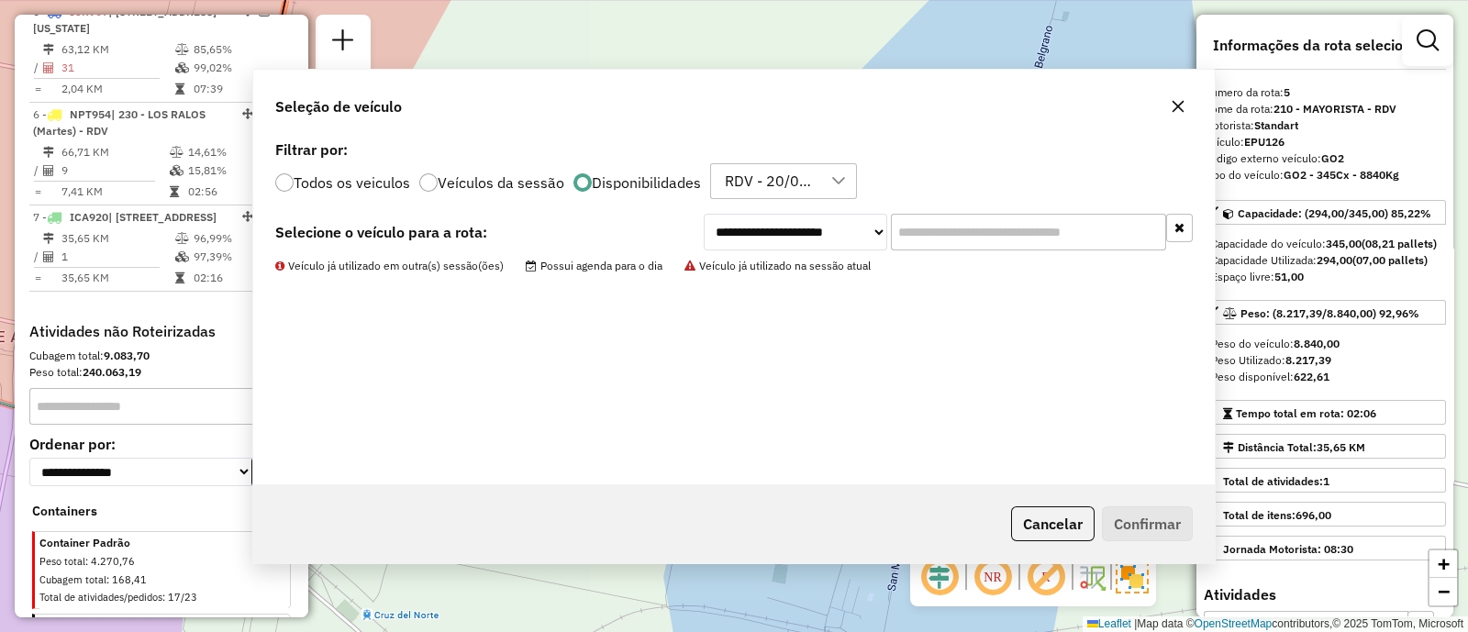
scroll to position [841, 0]
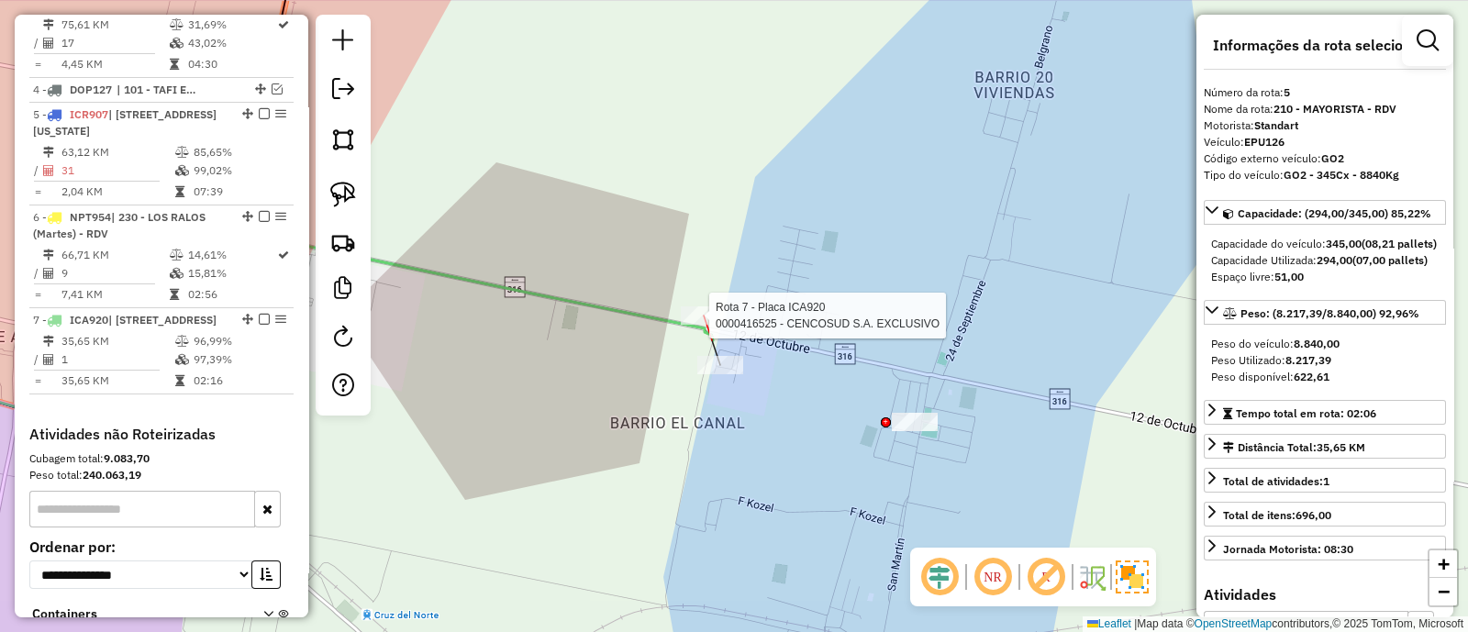
click at [701, 305] on div "Rota 7 - Placa ICA920 0000416525 - CENCOSUD S.A. EXCLUSIVO Janela de atendiment…" at bounding box center [734, 316] width 1468 height 632
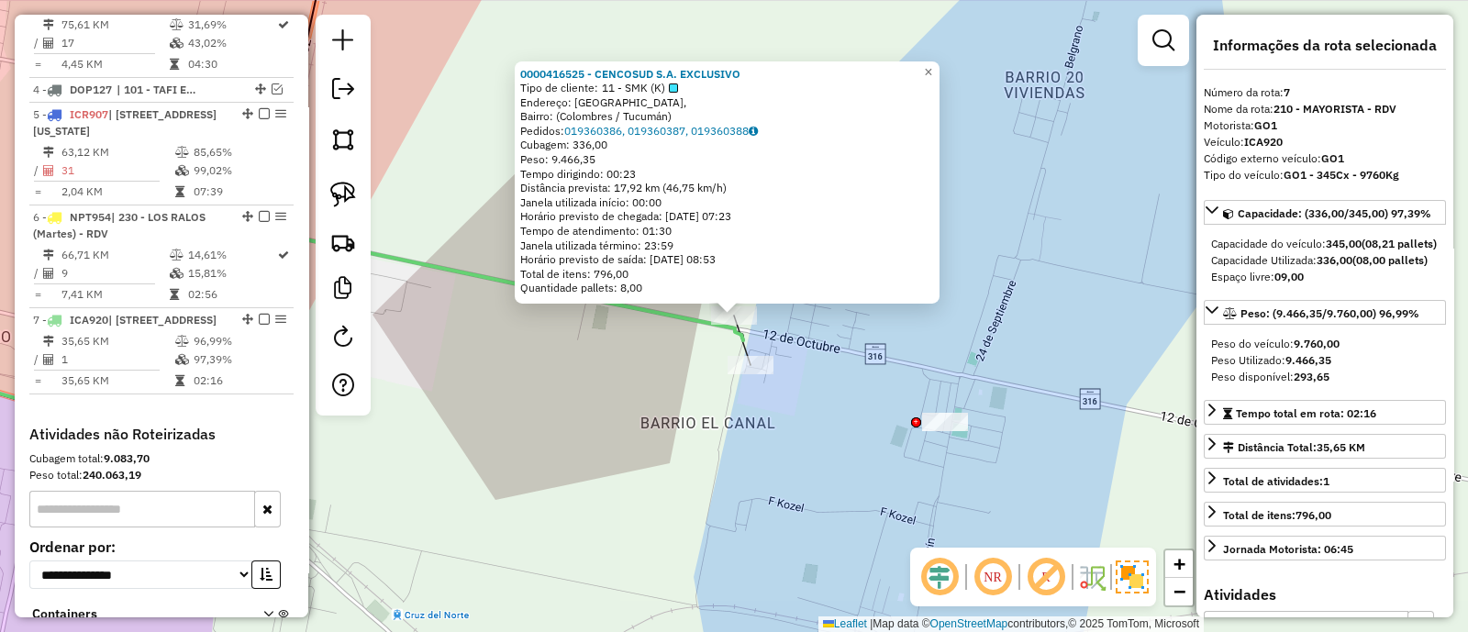
scroll to position [1139, 0]
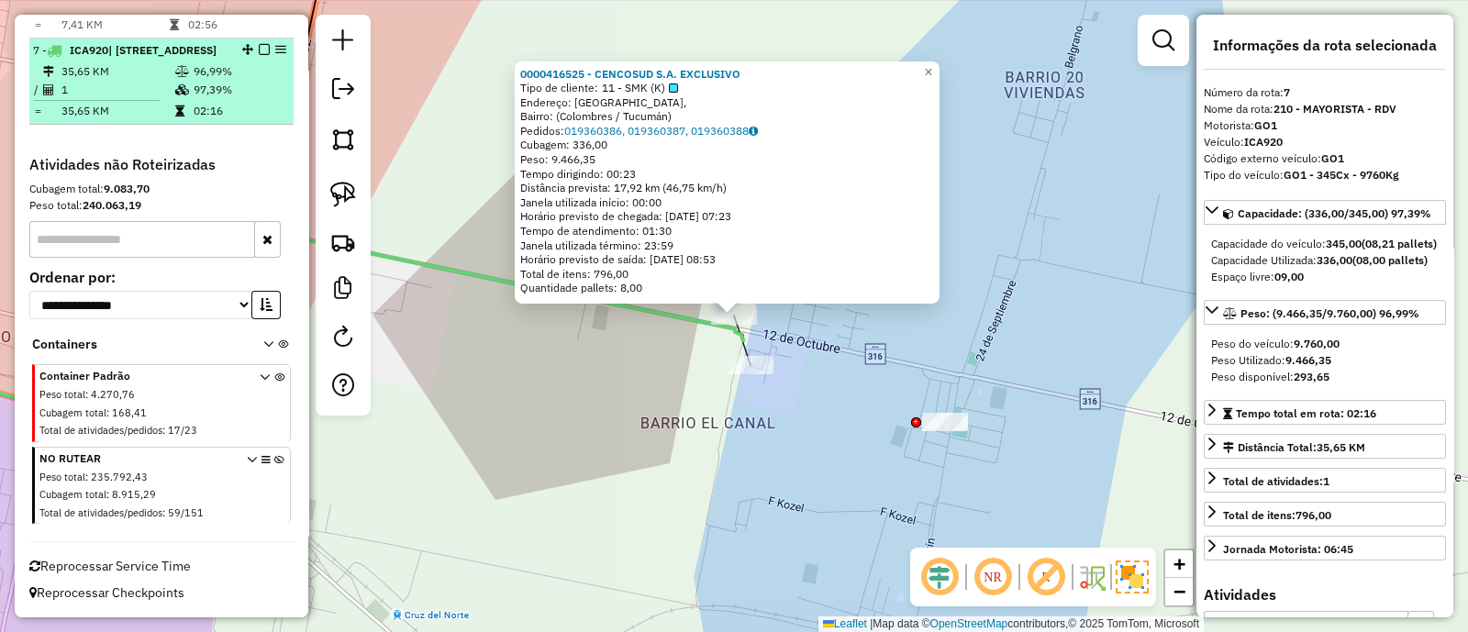
click at [259, 44] on em at bounding box center [264, 49] width 11 height 11
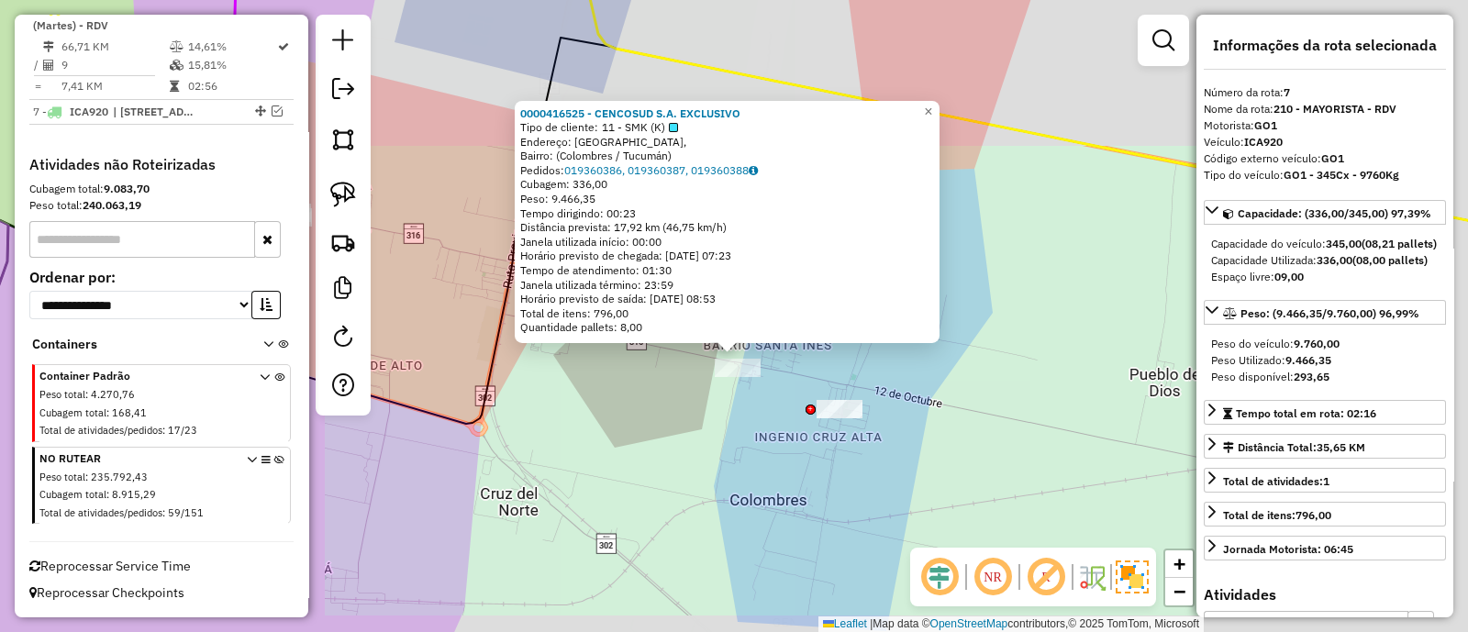
click at [745, 404] on div "0000416525 - CENCOSUD S.A. EXCLUSIVO Tipo de cliente: 11 - SMK (K) Endereço: [G…" at bounding box center [734, 316] width 1468 height 632
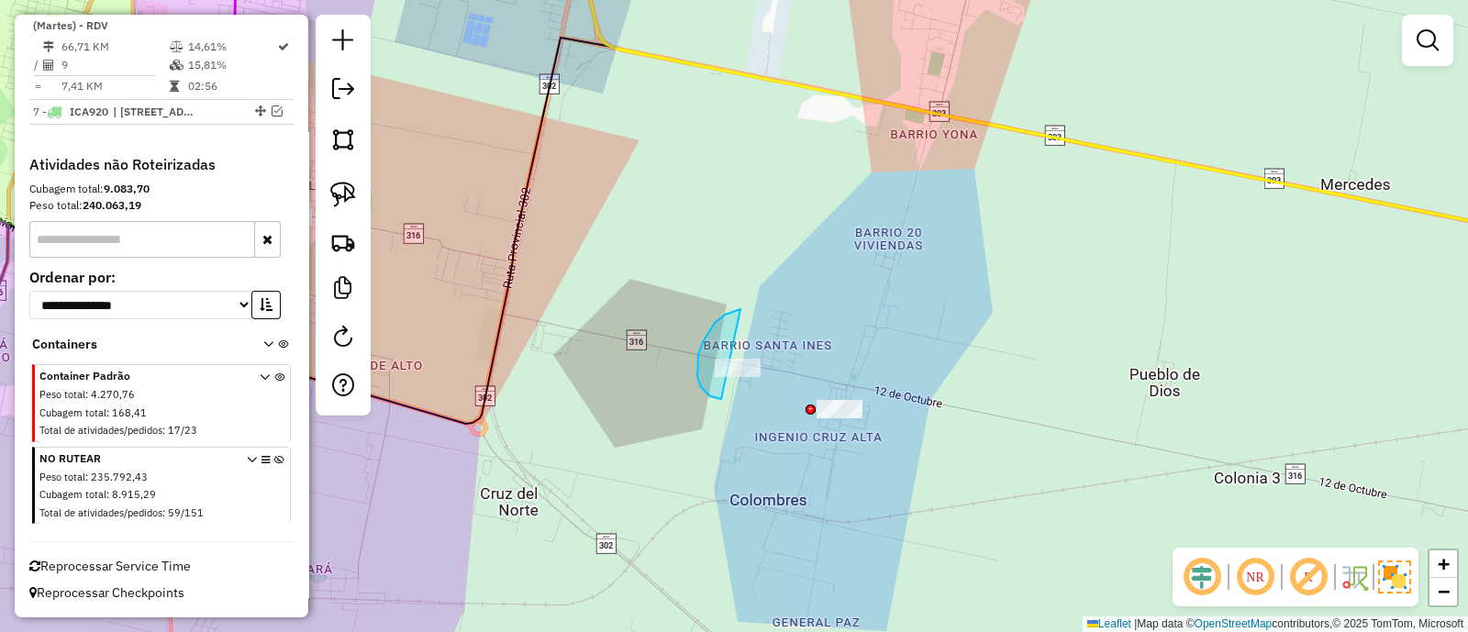
drag, startPoint x: 725, startPoint y: 315, endPoint x: 816, endPoint y: 364, distance: 103.5
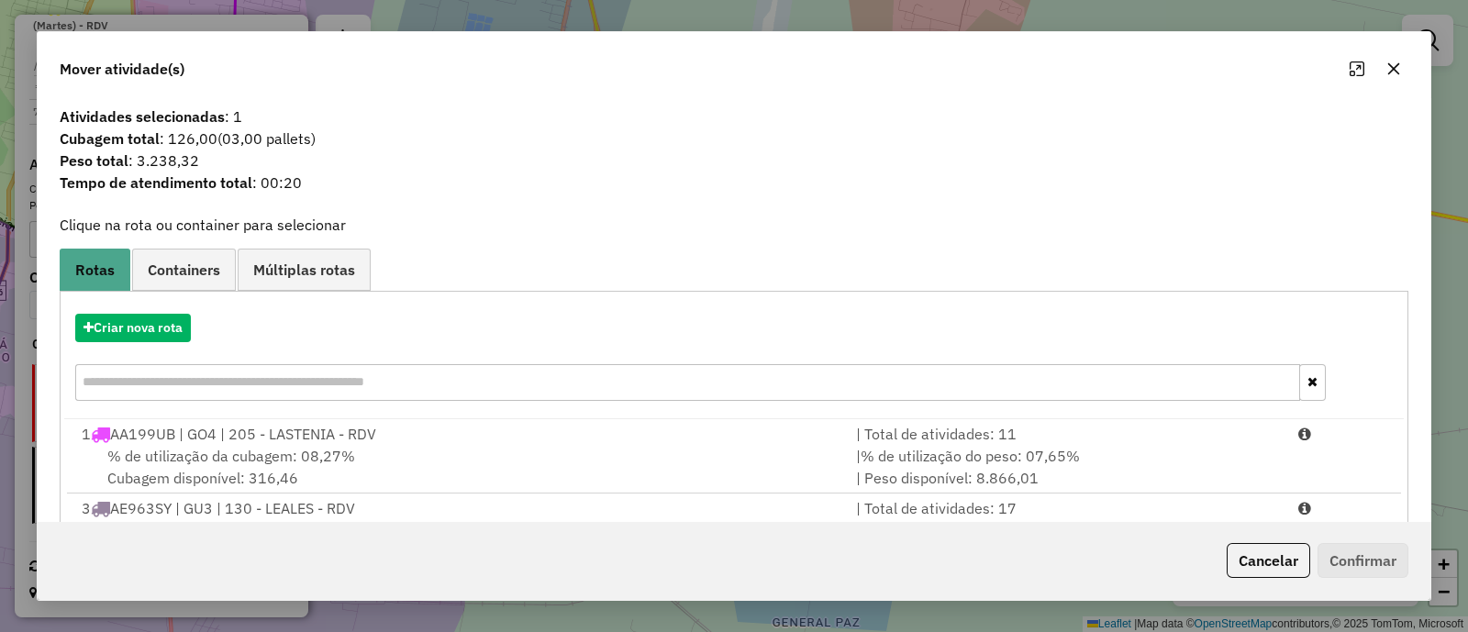
click at [1406, 73] on button "button" at bounding box center [1393, 68] width 29 height 29
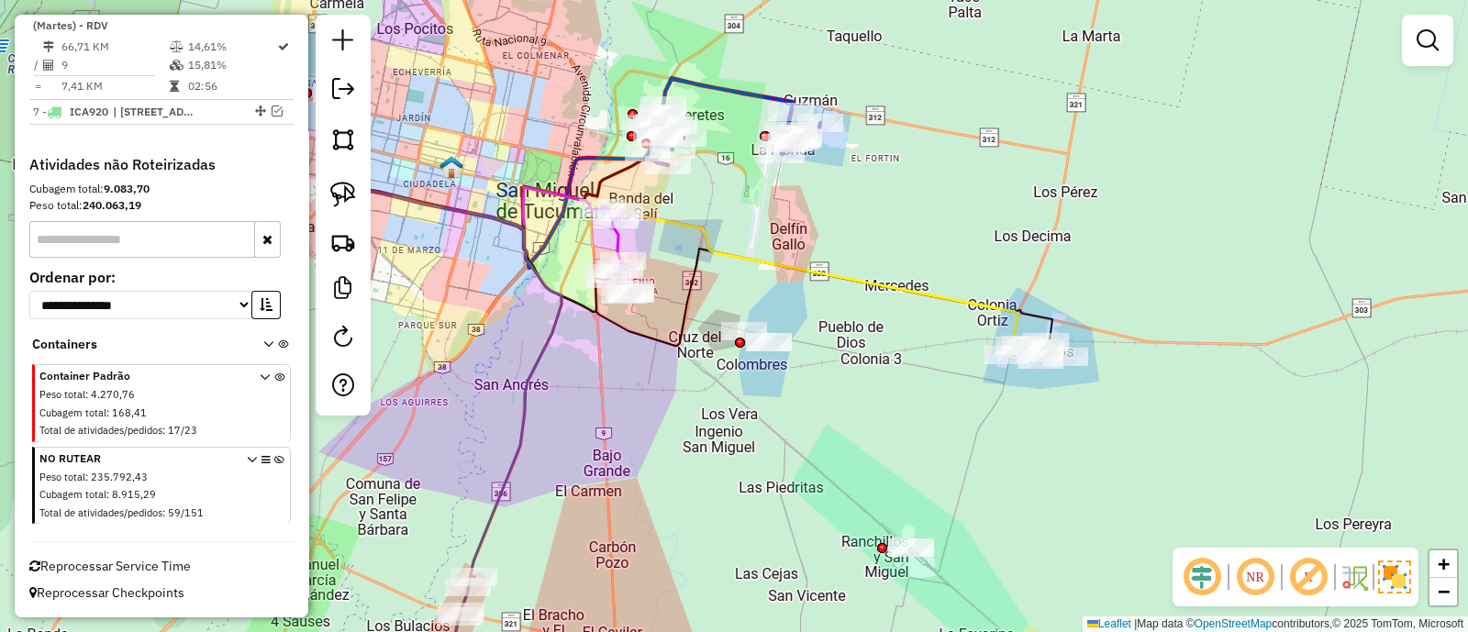
drag, startPoint x: 867, startPoint y: 311, endPoint x: 795, endPoint y: 312, distance: 72.5
click at [796, 312] on div "Janela de atendimento Grade de atendimento Capacidade Transportadoras Veículos …" at bounding box center [734, 316] width 1468 height 632
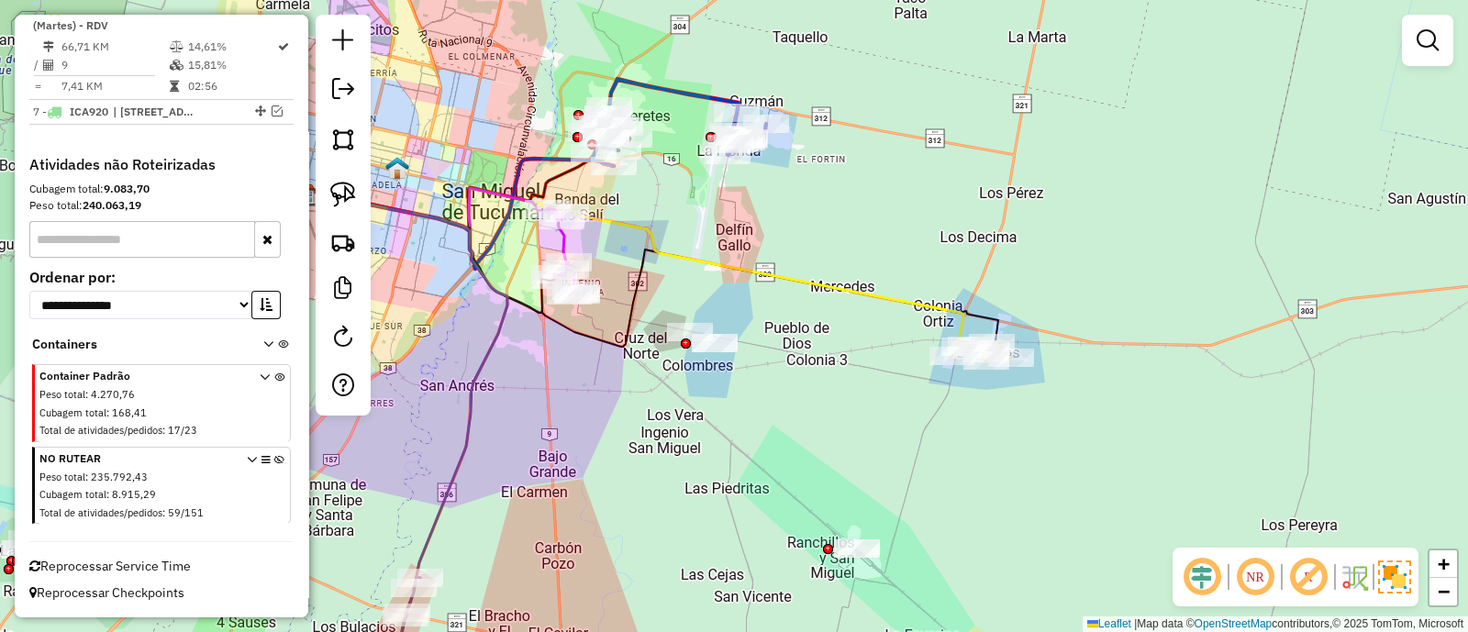
click at [844, 289] on icon at bounding box center [634, 272] width 659 height 169
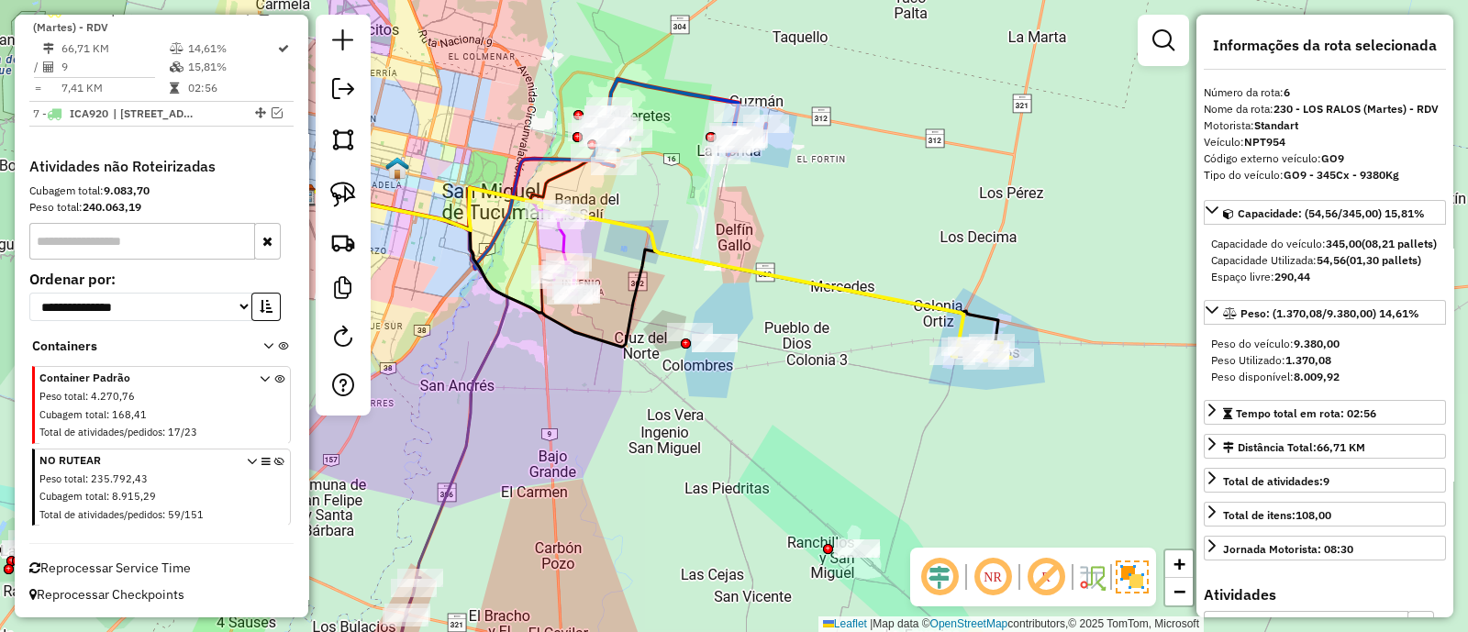
scroll to position [1046, 0]
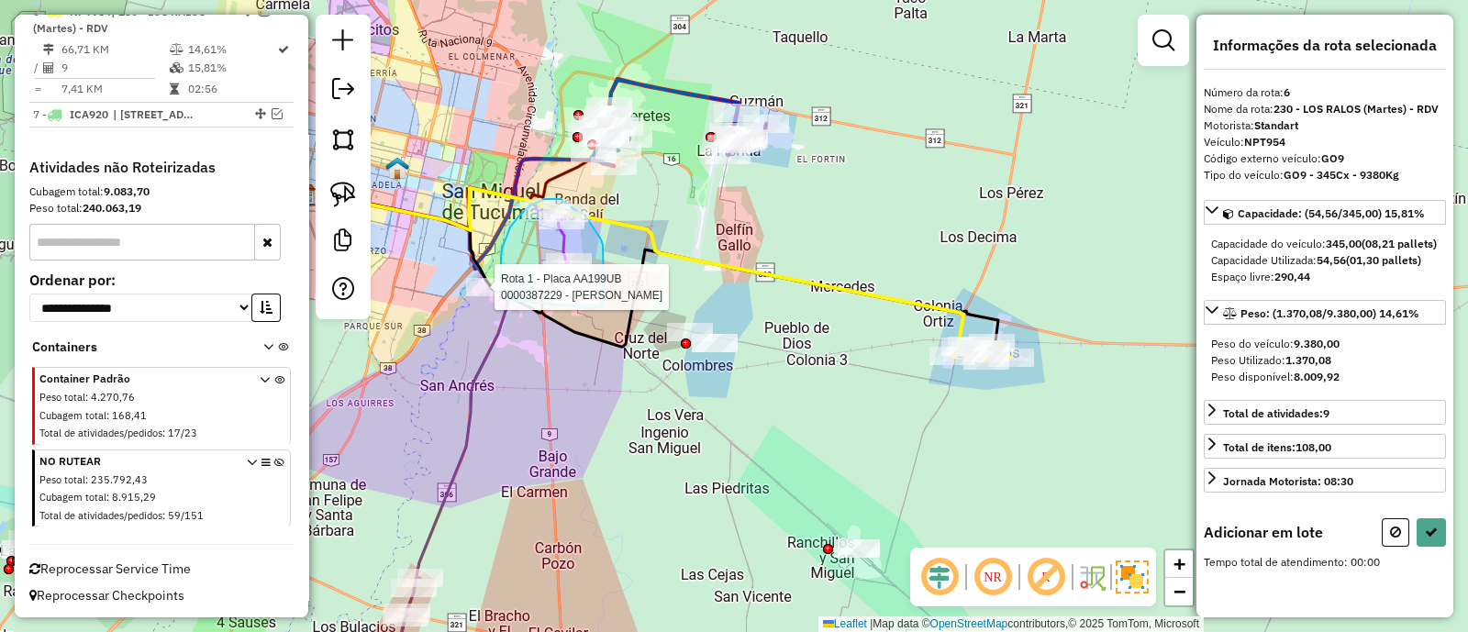
drag, startPoint x: 601, startPoint y: 307, endPoint x: 524, endPoint y: 335, distance: 82.2
click at [512, 296] on div at bounding box center [489, 287] width 46 height 18
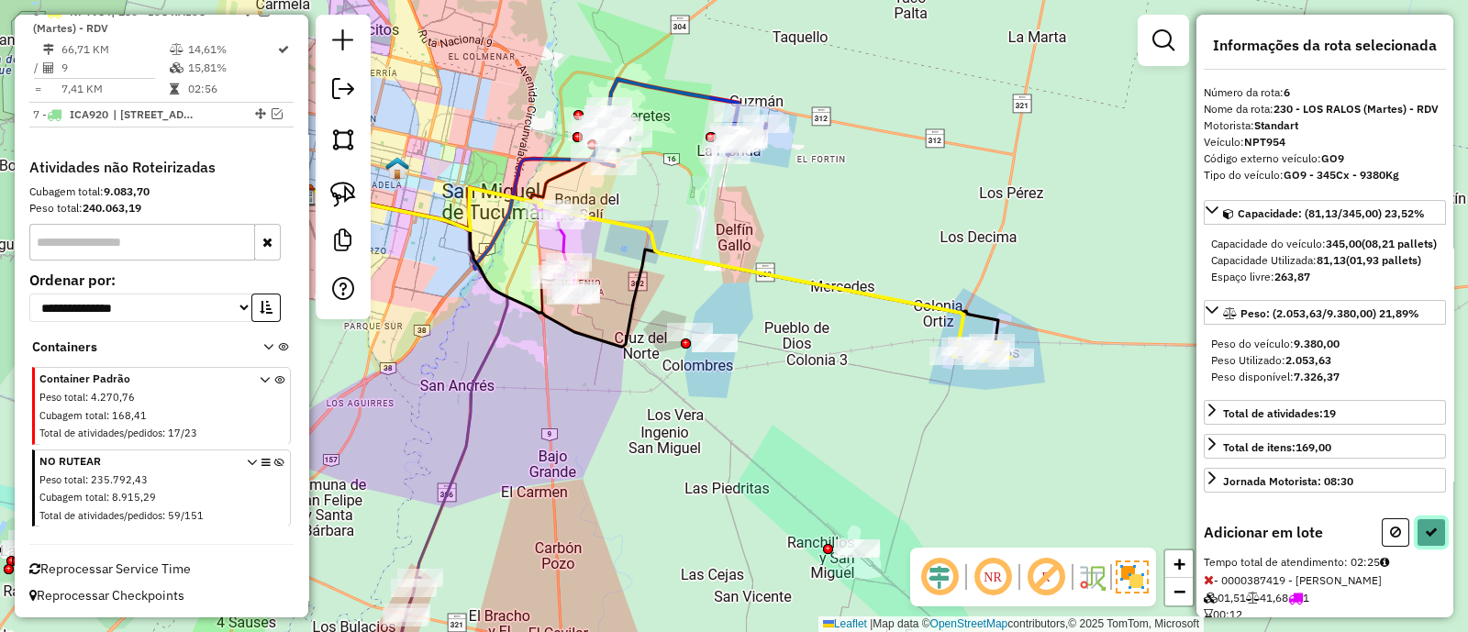
click at [1425, 539] on icon at bounding box center [1431, 532] width 13 height 13
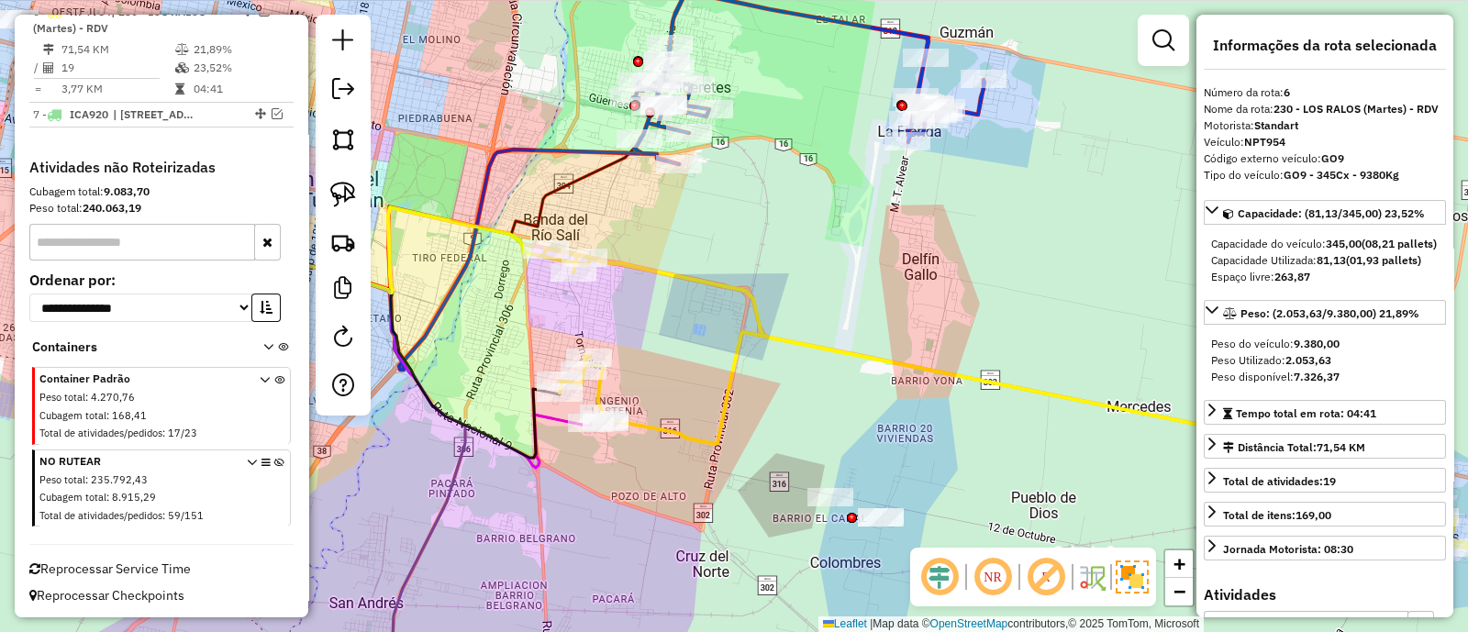
click at [672, 431] on icon at bounding box center [1008, 401] width 931 height 305
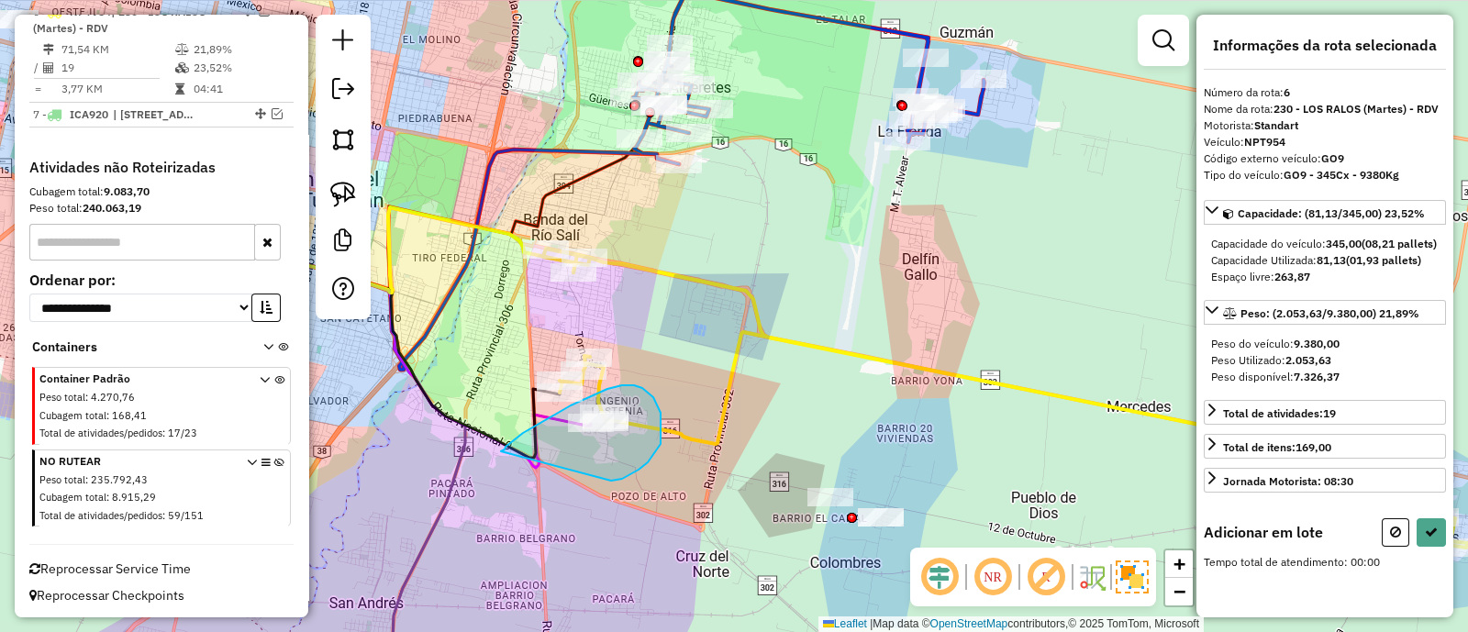
drag, startPoint x: 661, startPoint y: 444, endPoint x: 501, endPoint y: 452, distance: 159.9
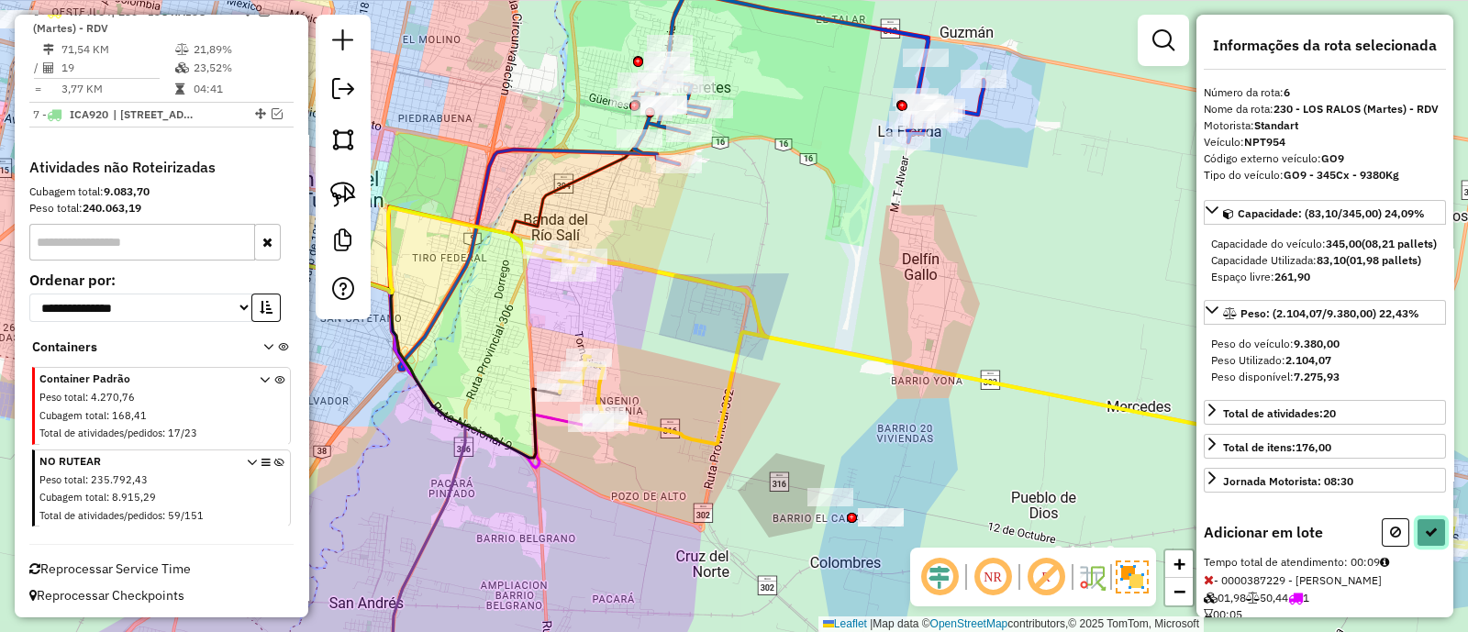
click at [1434, 547] on button at bounding box center [1431, 533] width 29 height 28
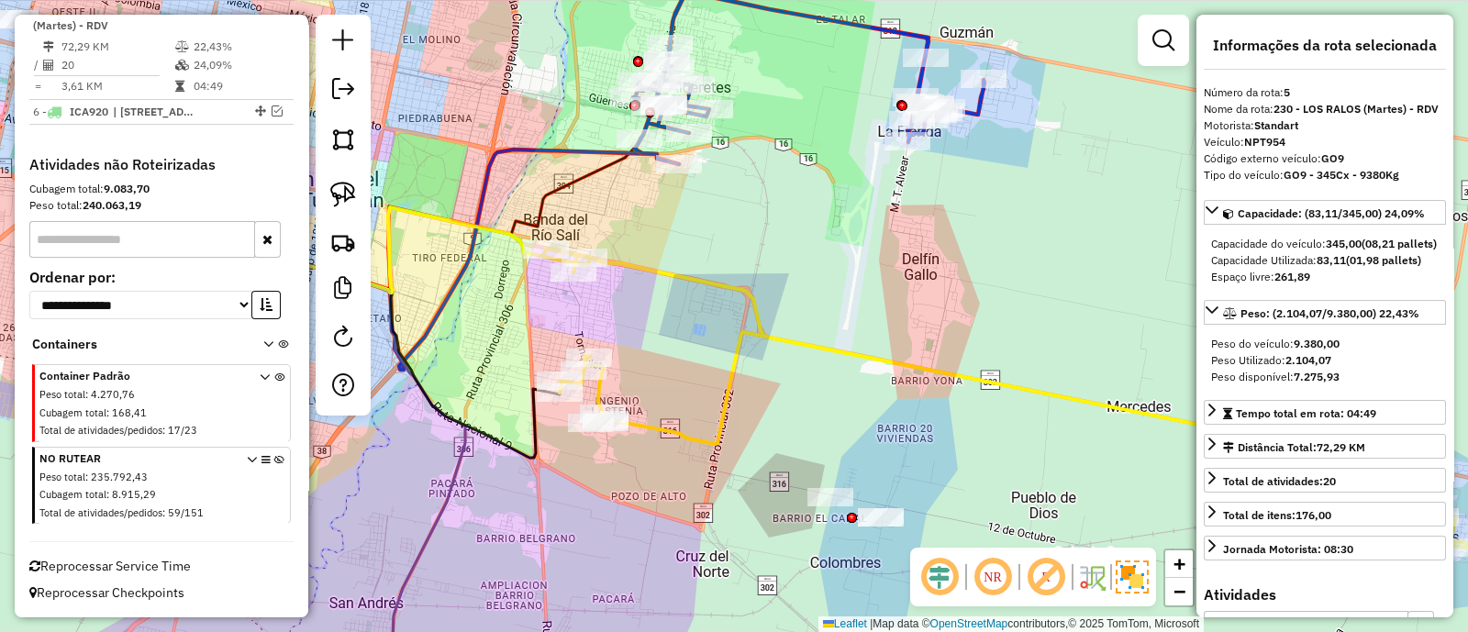
scroll to position [936, 0]
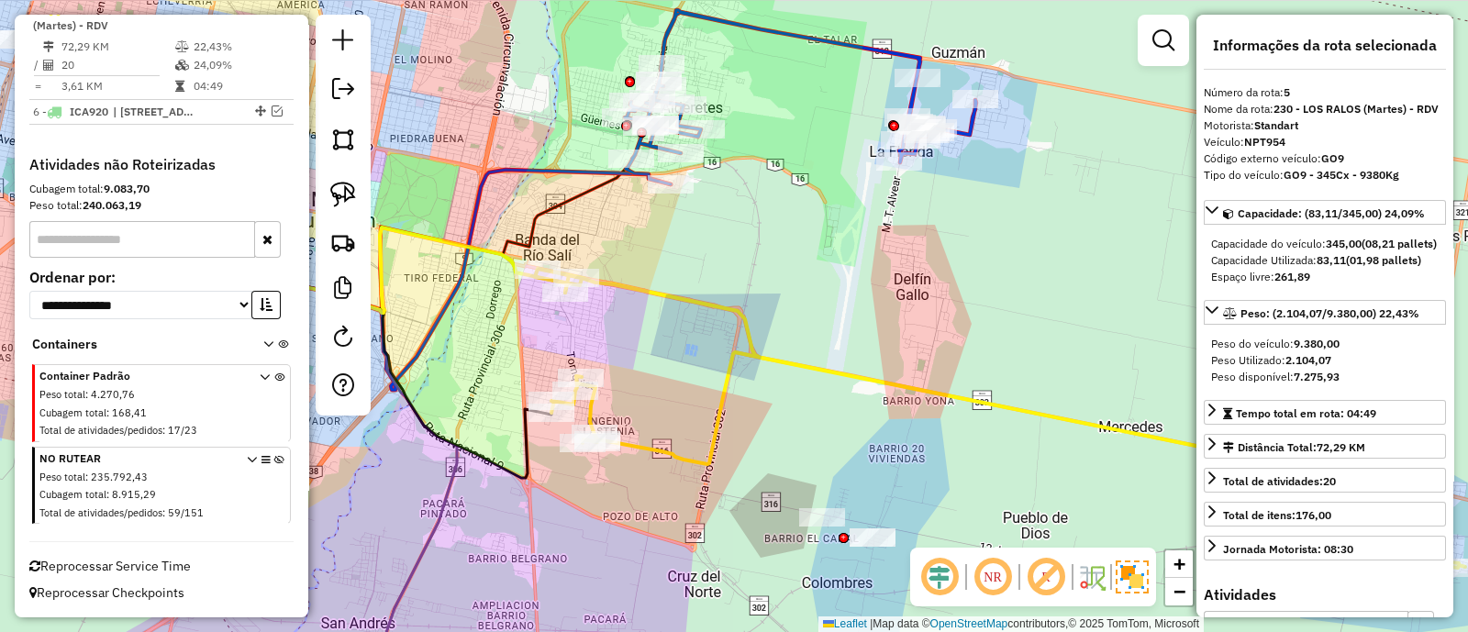
drag, startPoint x: 771, startPoint y: 181, endPoint x: 696, endPoint y: 406, distance: 237.1
click at [696, 406] on div "Janela de atendimento Grade de atendimento Capacidade Transportadoras Veículos …" at bounding box center [734, 316] width 1468 height 632
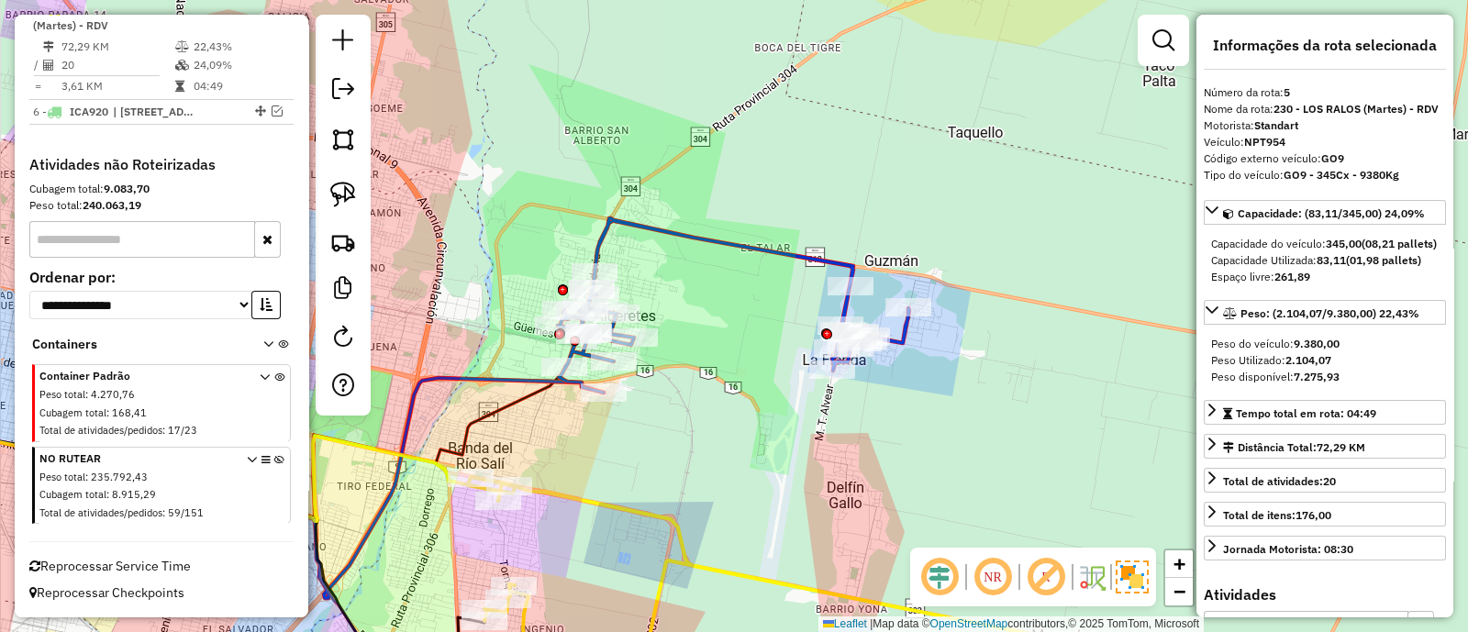
click at [709, 245] on icon at bounding box center [733, 305] width 351 height 174
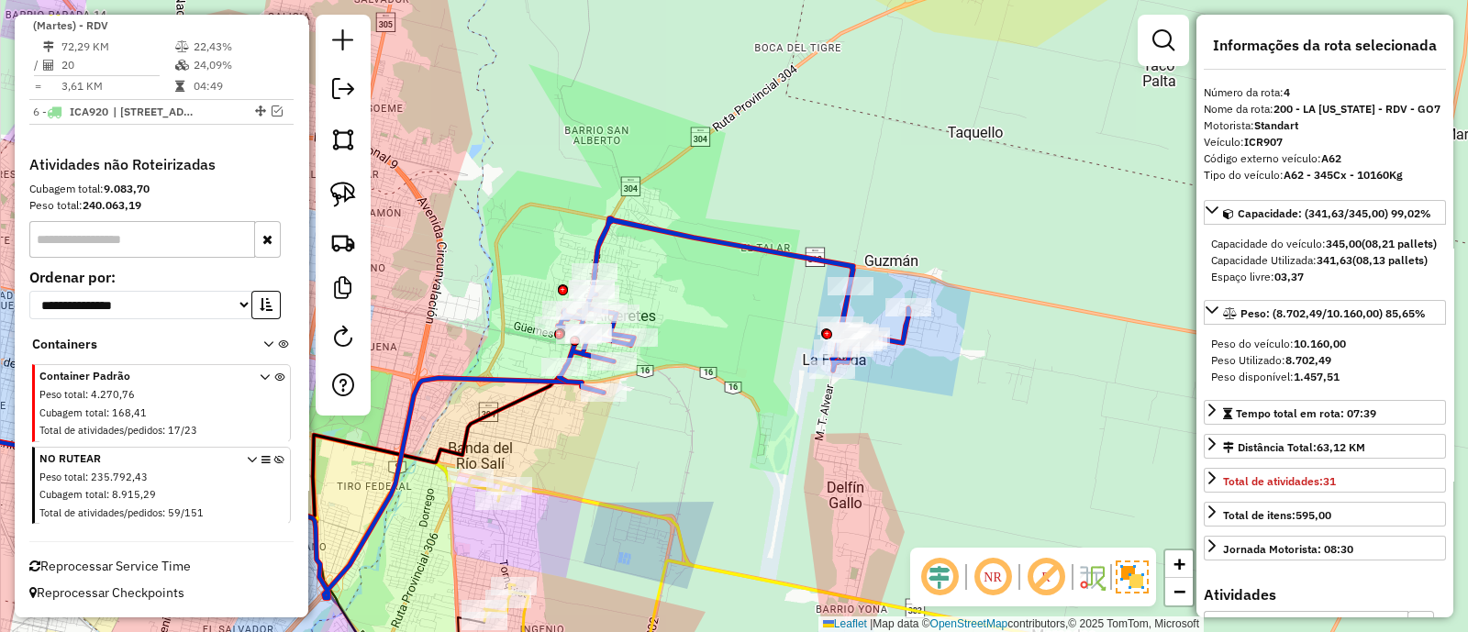
scroll to position [818, 0]
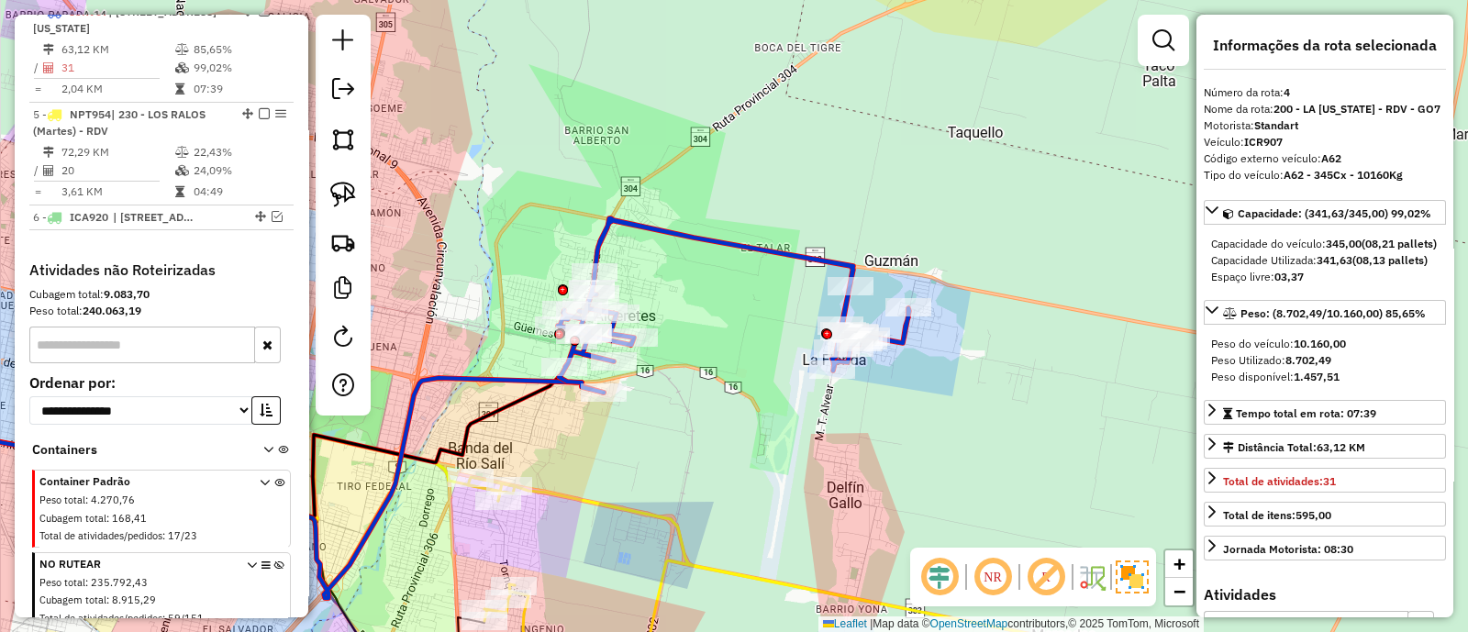
click at [572, 493] on icon at bounding box center [906, 586] width 877 height 218
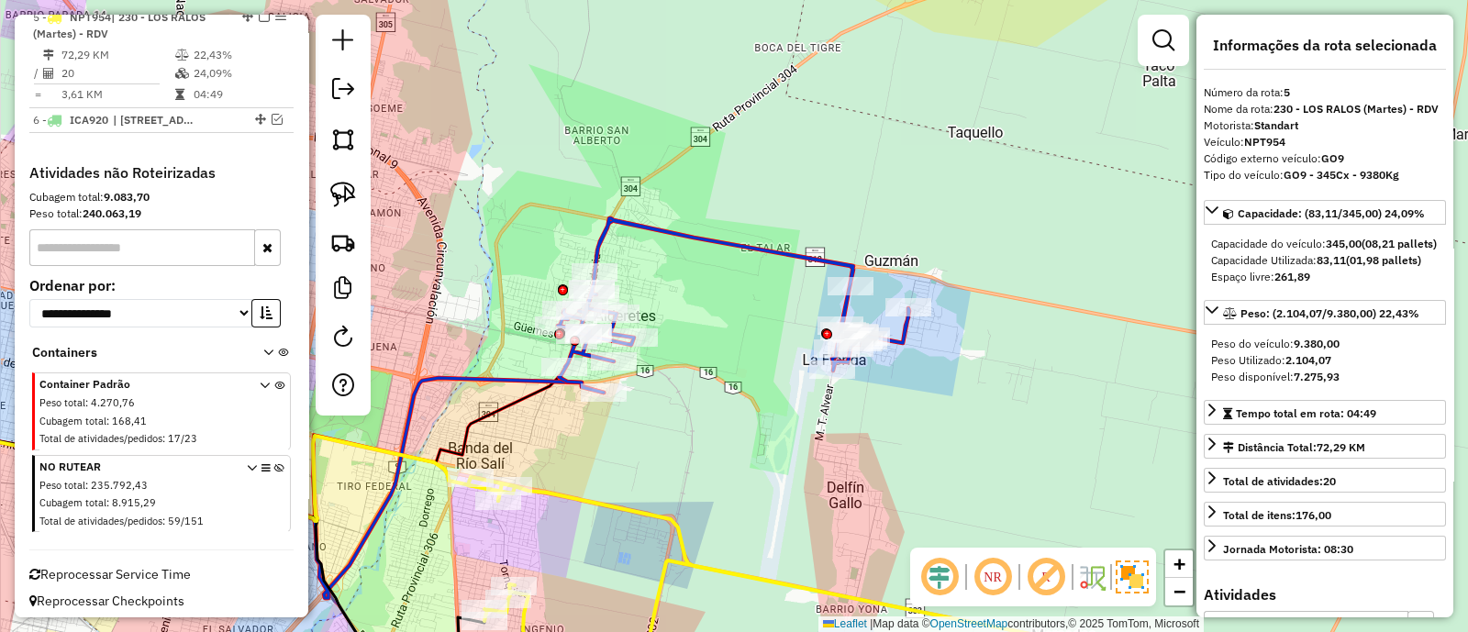
scroll to position [920, 0]
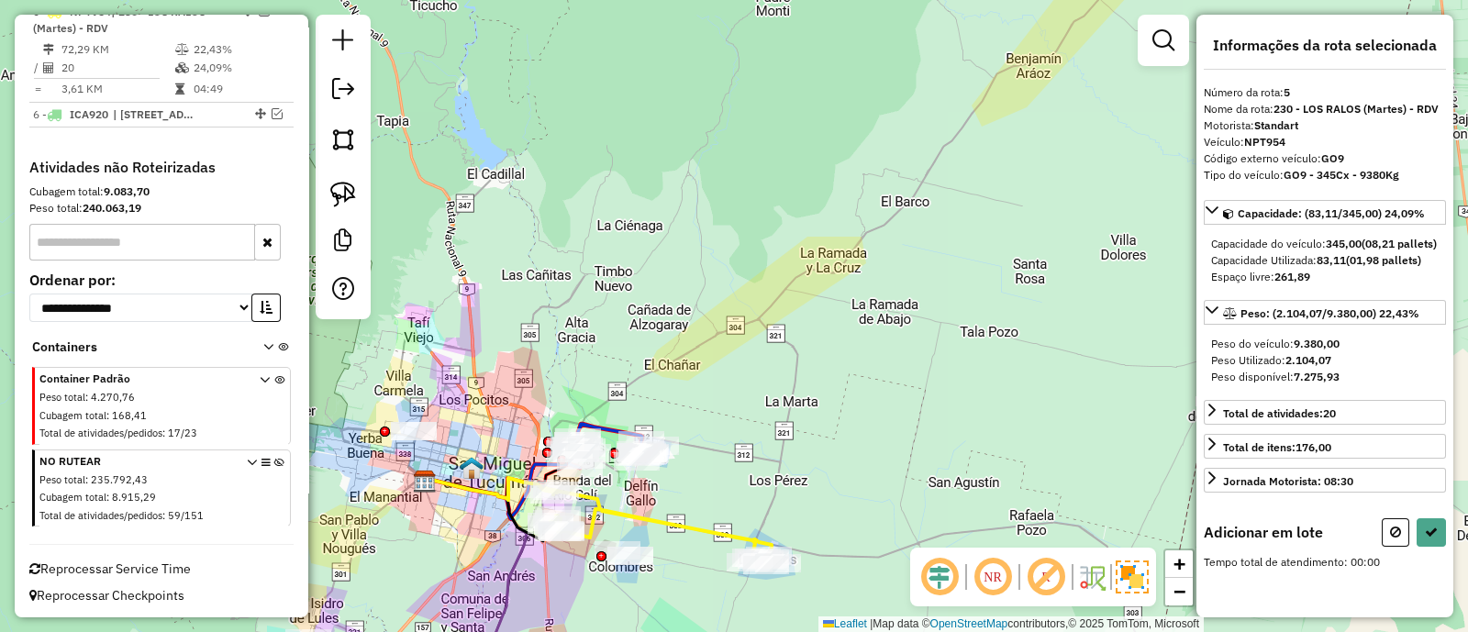
click at [708, 388] on div "Janela de atendimento Grade de atendimento Capacidade Transportadoras Veículos …" at bounding box center [734, 316] width 1468 height 632
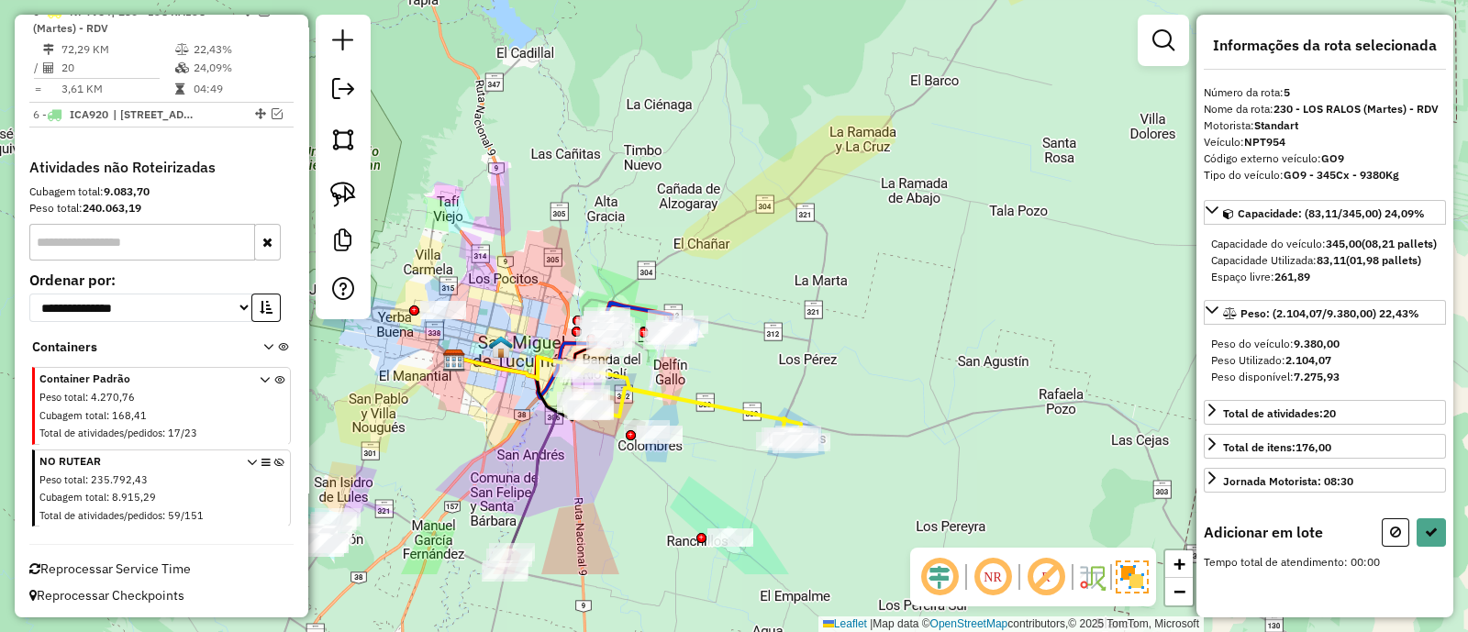
drag, startPoint x: 729, startPoint y: 373, endPoint x: 743, endPoint y: 300, distance: 74.0
click at [743, 300] on div "Janela de atendimento Grade de atendimento Capacidade Transportadoras Veículos …" at bounding box center [734, 316] width 1468 height 632
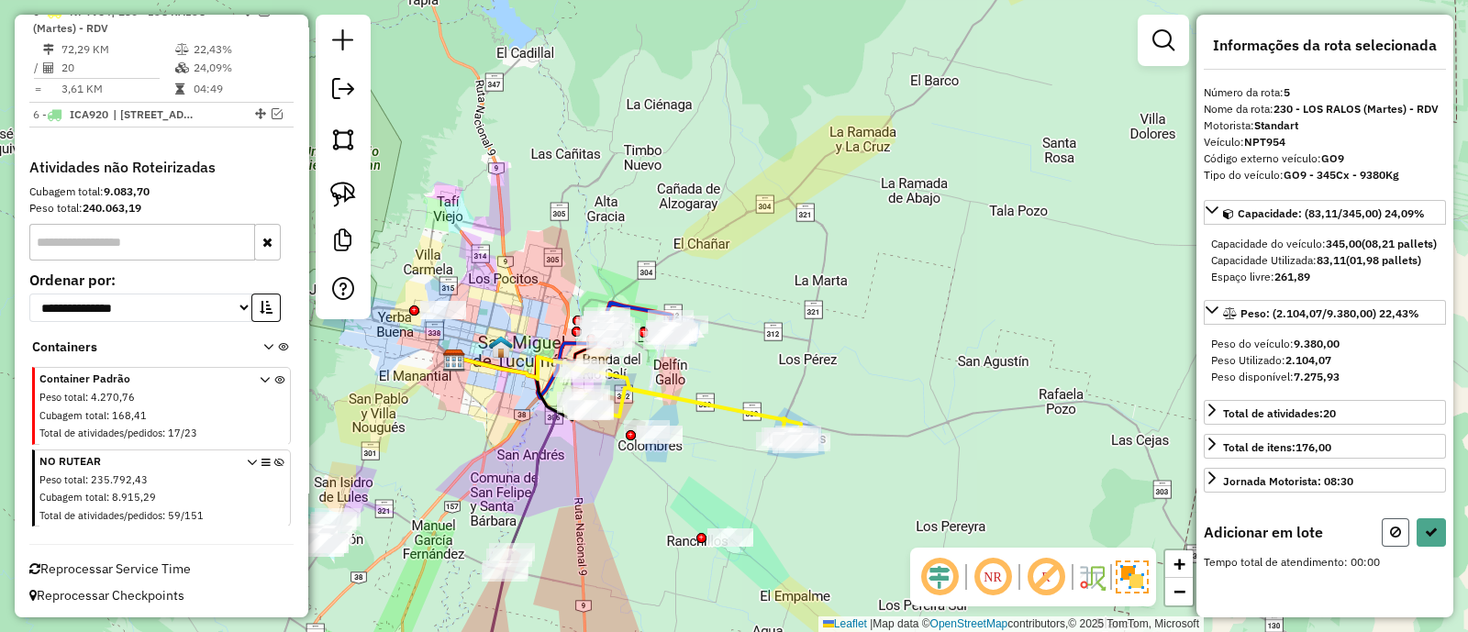
click at [1383, 547] on button at bounding box center [1396, 533] width 28 height 28
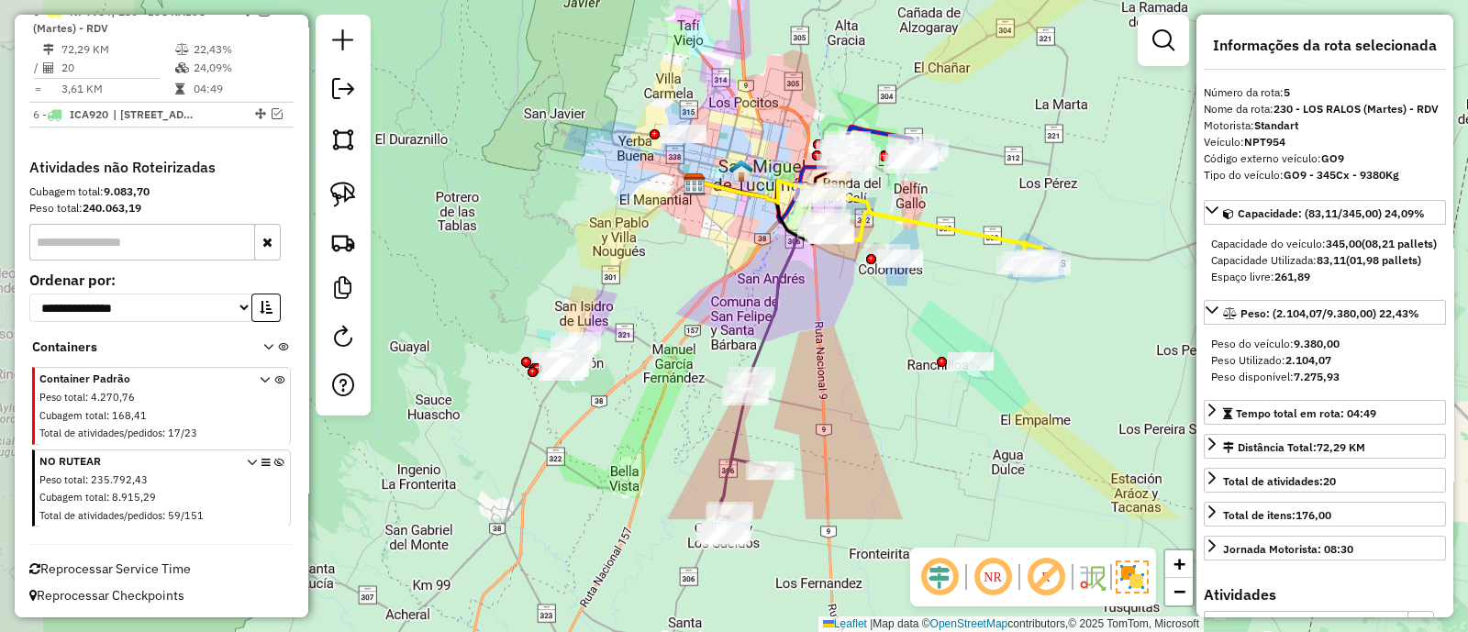
drag, startPoint x: 653, startPoint y: 506, endPoint x: 893, endPoint y: 329, distance: 298.1
click at [893, 329] on div "Janela de atendimento Grade de atendimento Capacidade Transportadoras Veículos …" at bounding box center [734, 316] width 1468 height 632
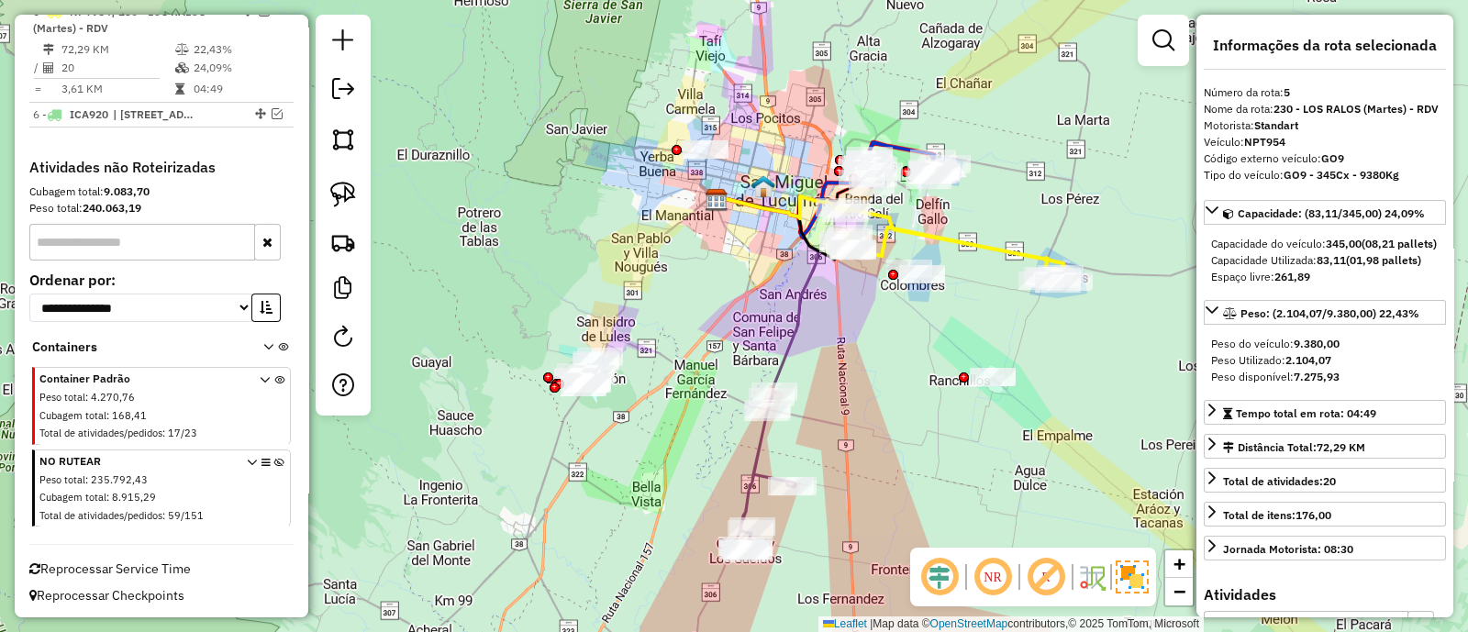
drag, startPoint x: 645, startPoint y: 349, endPoint x: 785, endPoint y: 456, distance: 176.0
click at [787, 456] on div "Janela de atendimento Grade de atendimento Capacidade Transportadoras Veículos …" at bounding box center [734, 316] width 1468 height 632
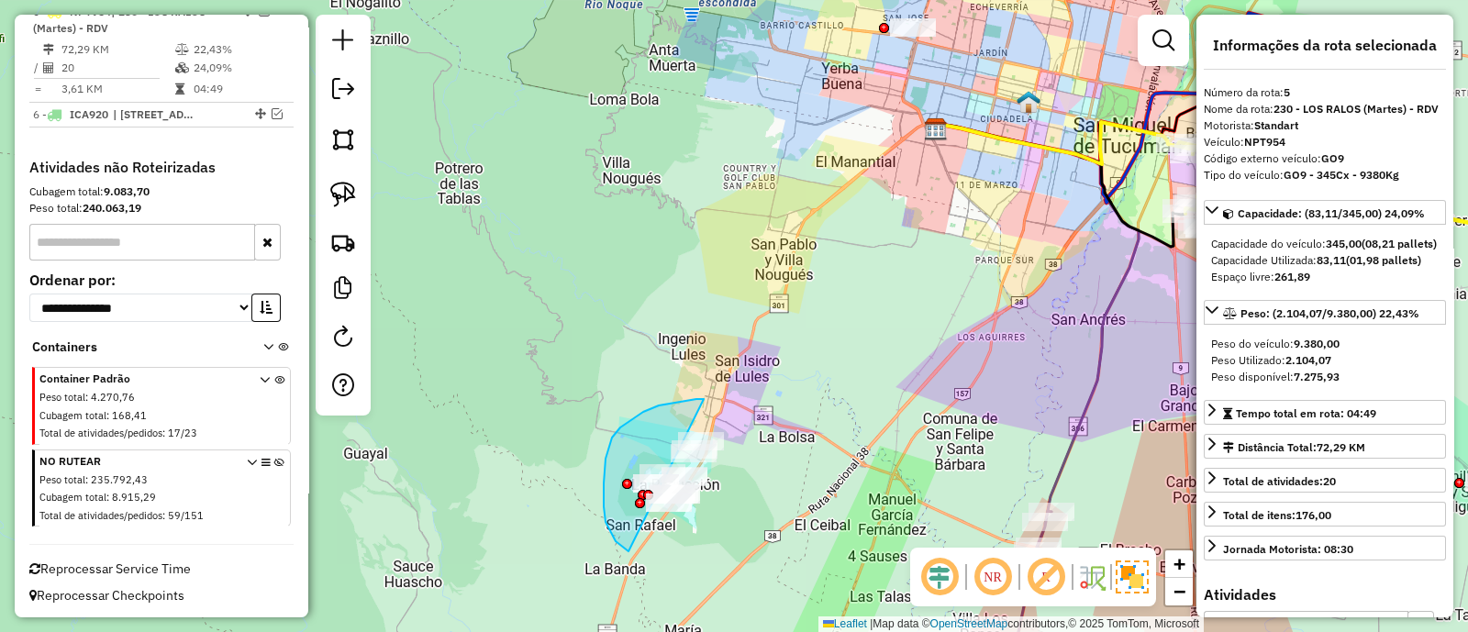
drag, startPoint x: 612, startPoint y: 438, endPoint x: 819, endPoint y: 500, distance: 215.7
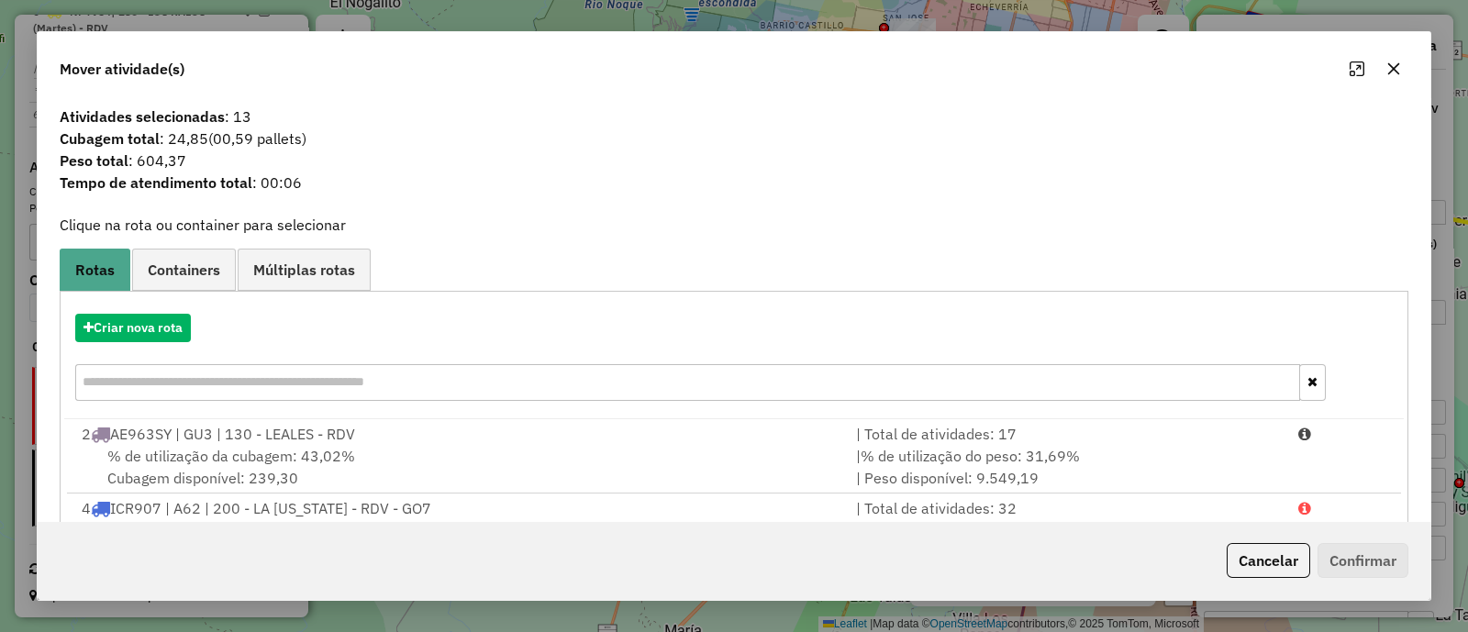
click at [1398, 58] on button "button" at bounding box center [1393, 68] width 29 height 29
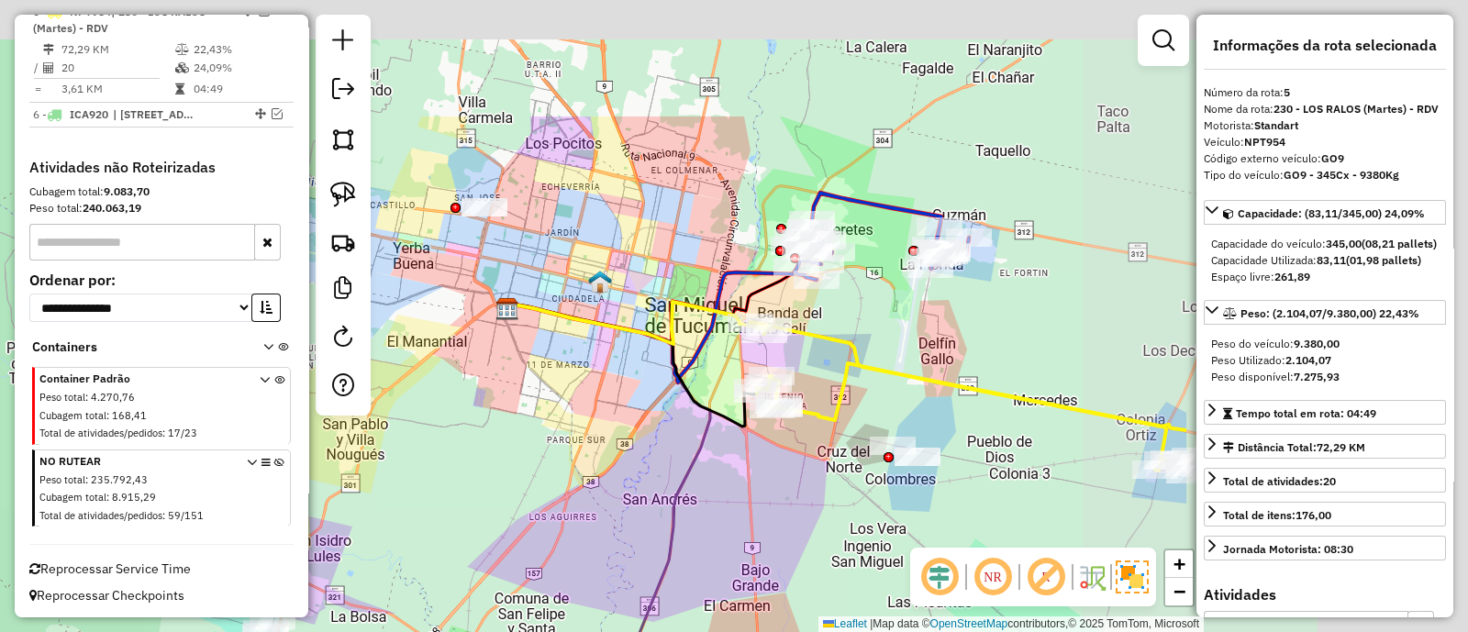
drag, startPoint x: 929, startPoint y: 271, endPoint x: 531, endPoint y: 429, distance: 427.9
click at [551, 422] on div "Janela de atendimento Grade de atendimento Capacidade Transportadoras Veículos …" at bounding box center [734, 316] width 1468 height 632
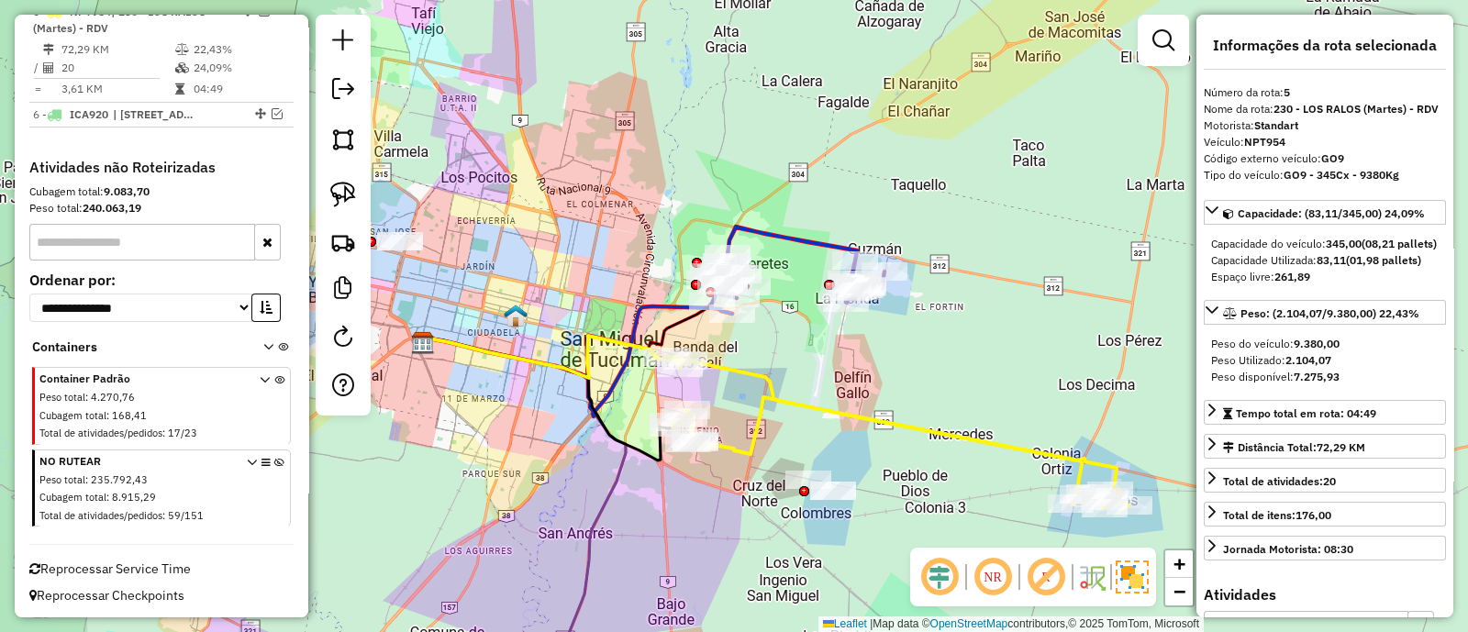
click at [801, 240] on icon at bounding box center [796, 270] width 175 height 87
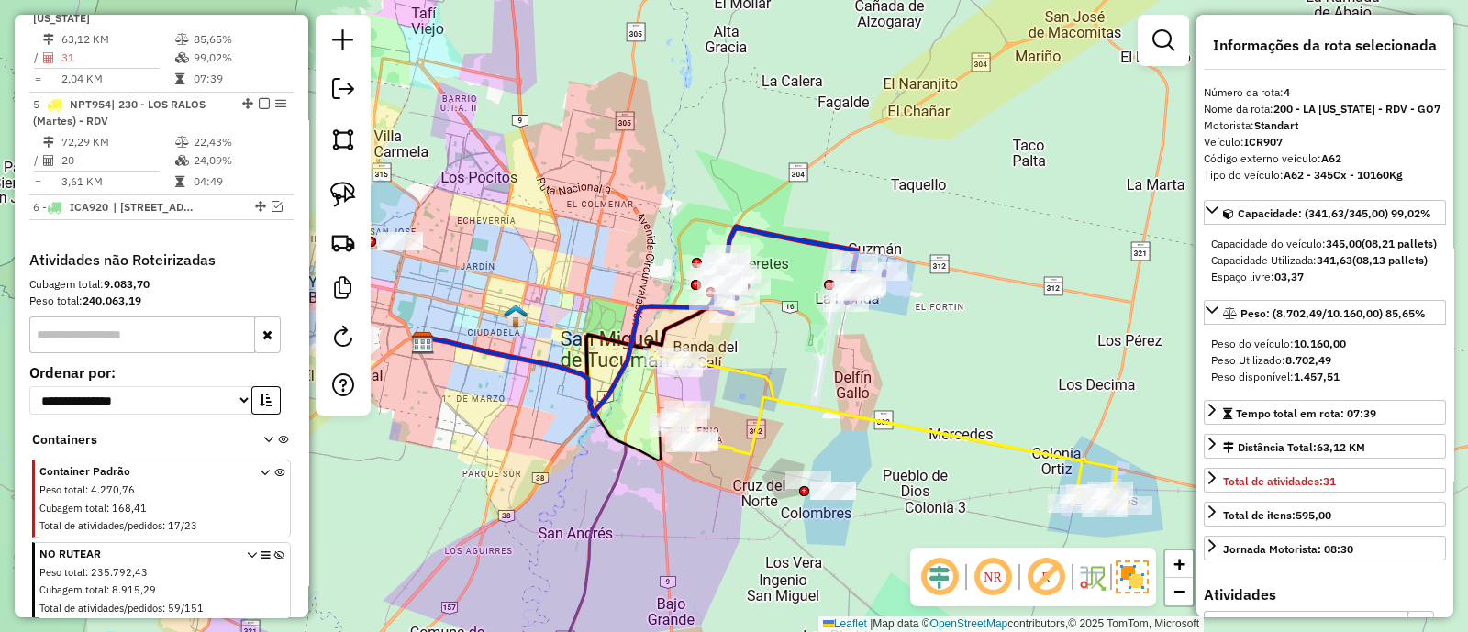
scroll to position [818, 0]
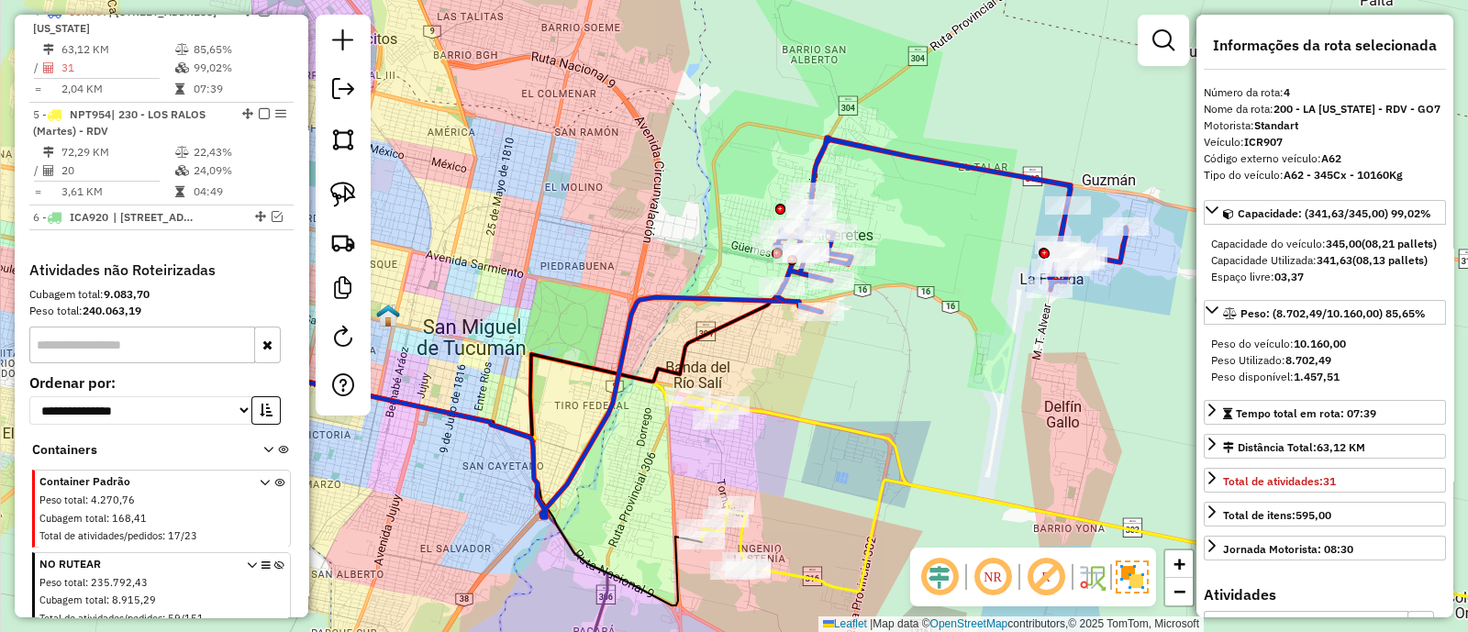
click at [868, 150] on icon at bounding box center [950, 225] width 351 height 174
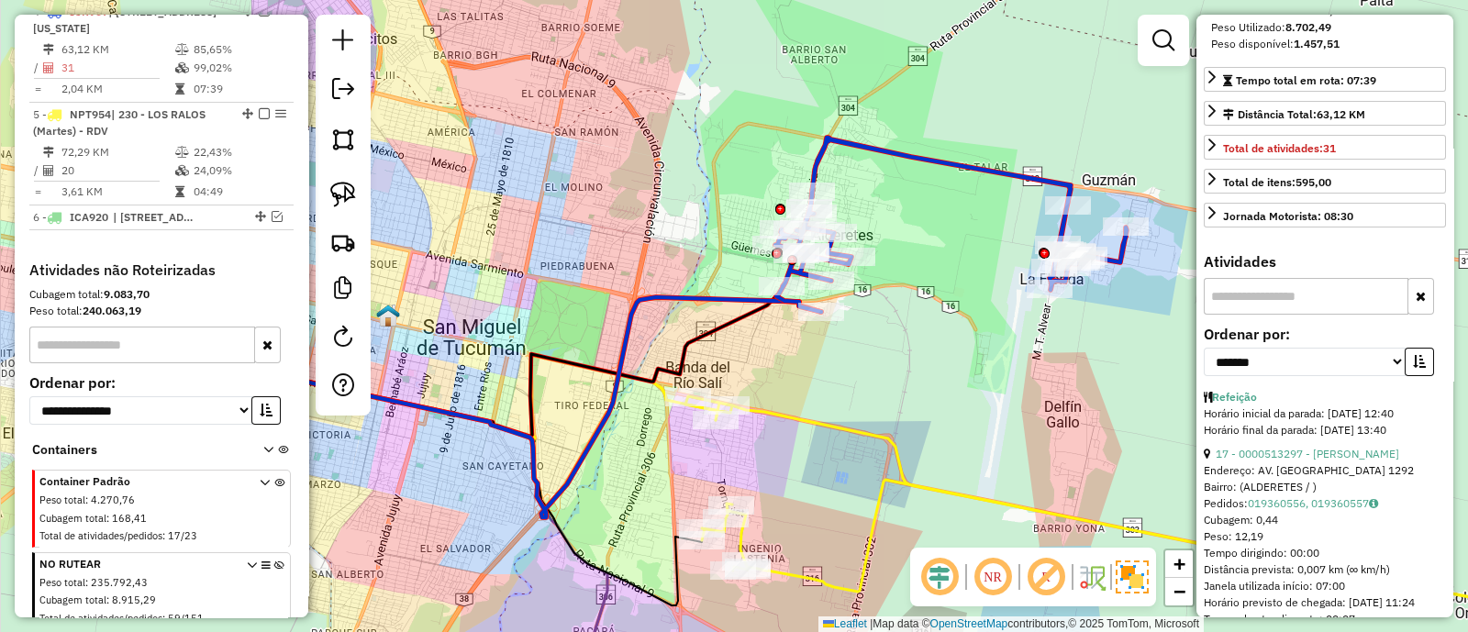
scroll to position [344, 0]
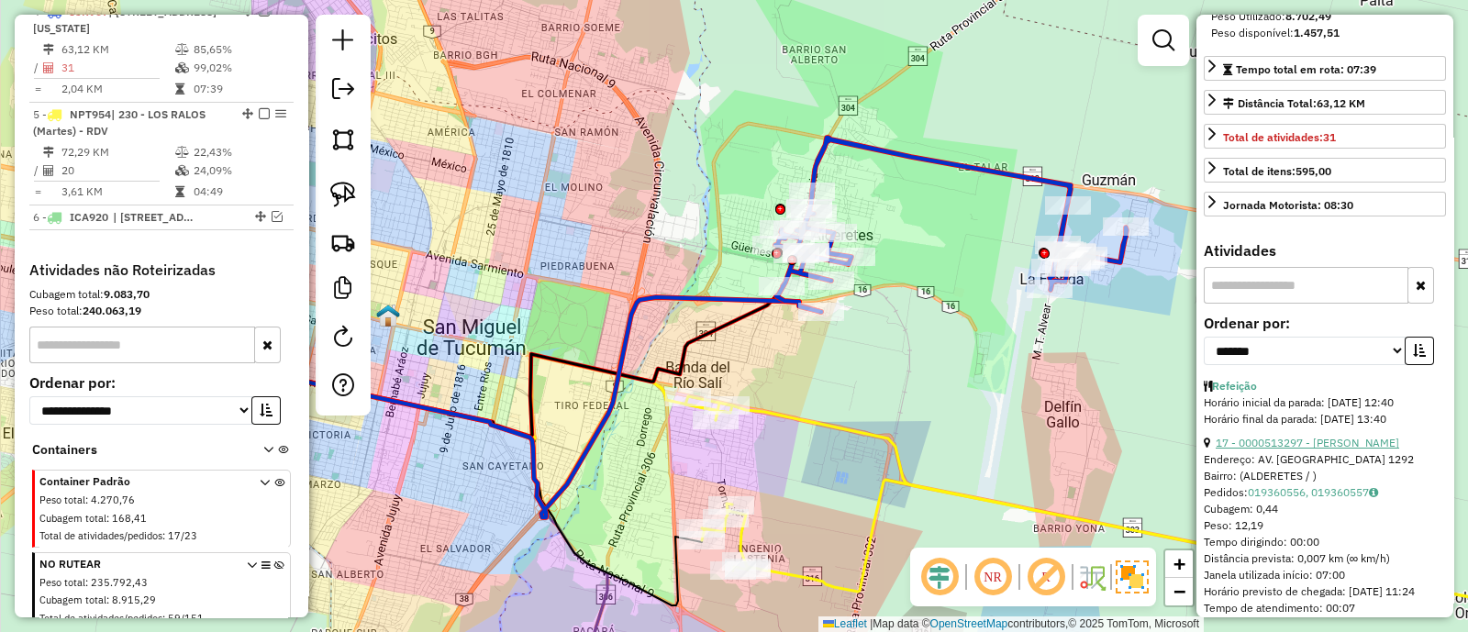
click at [1260, 450] on link "17 - 0000513297 - [PERSON_NAME]" at bounding box center [1308, 443] width 184 height 14
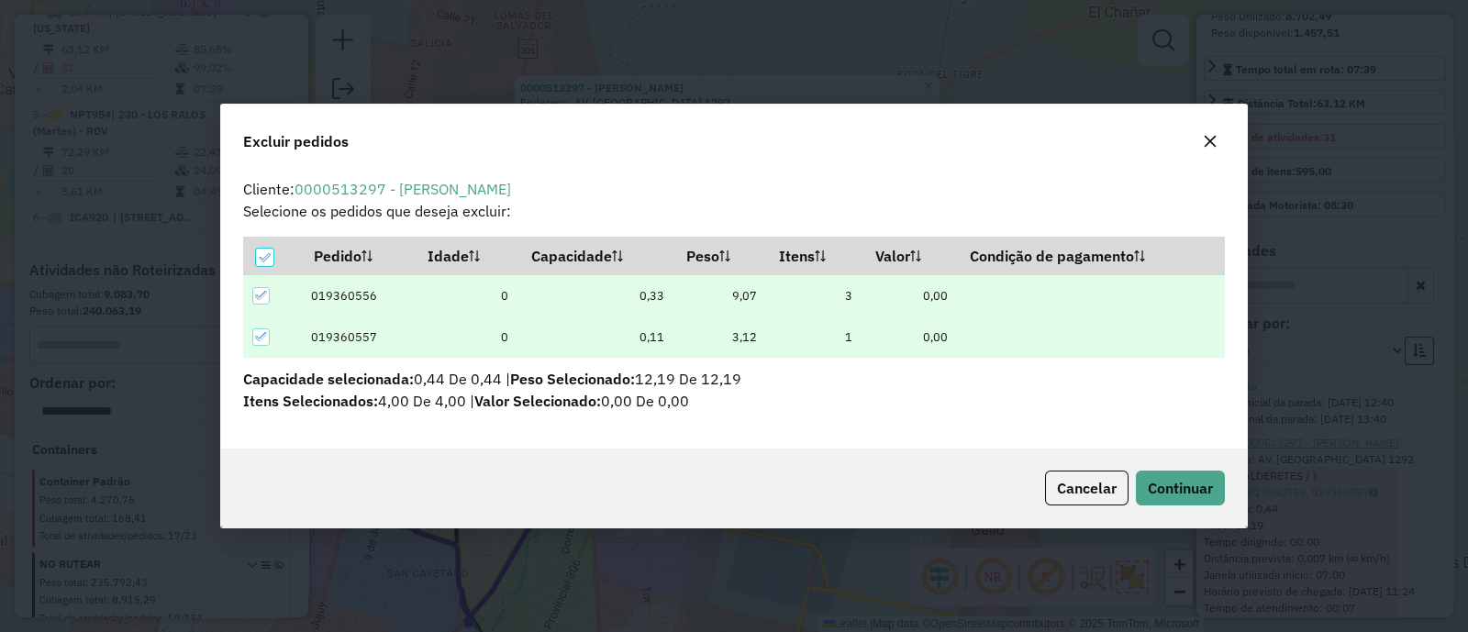
scroll to position [0, 0]
click at [1182, 484] on span "Continuar" at bounding box center [1180, 488] width 65 height 18
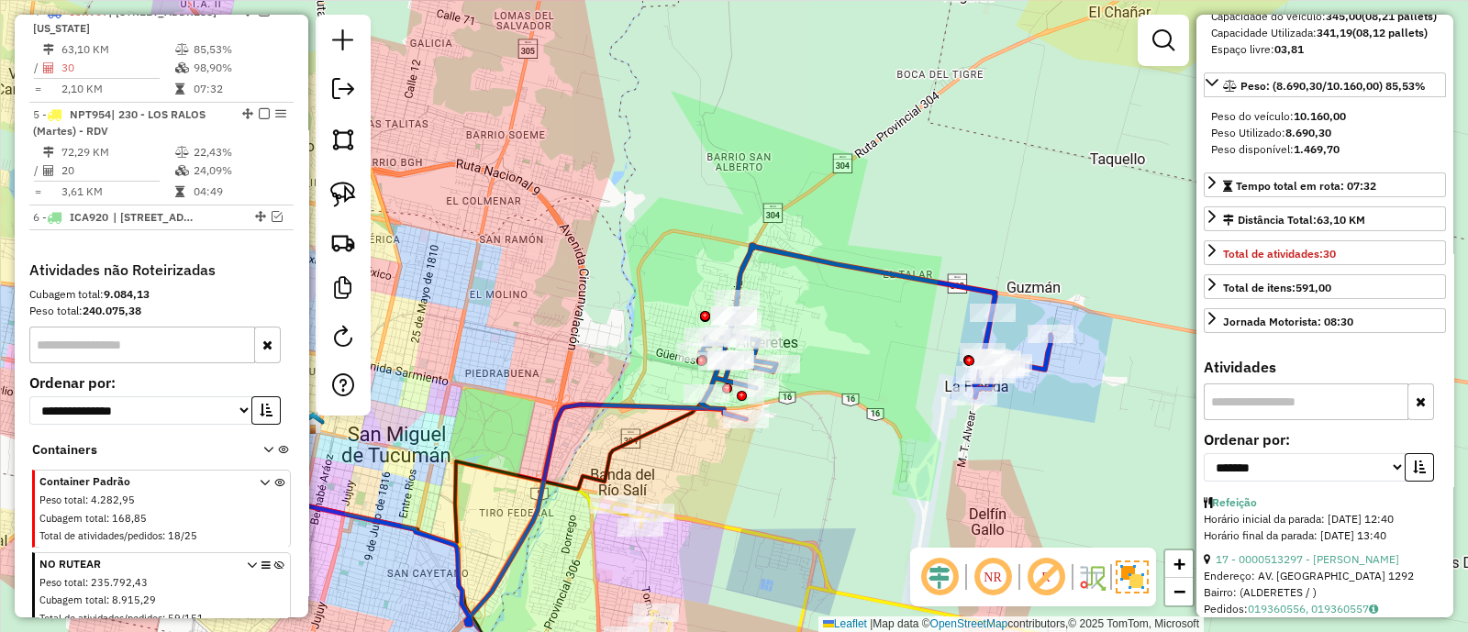
scroll to position [114, 0]
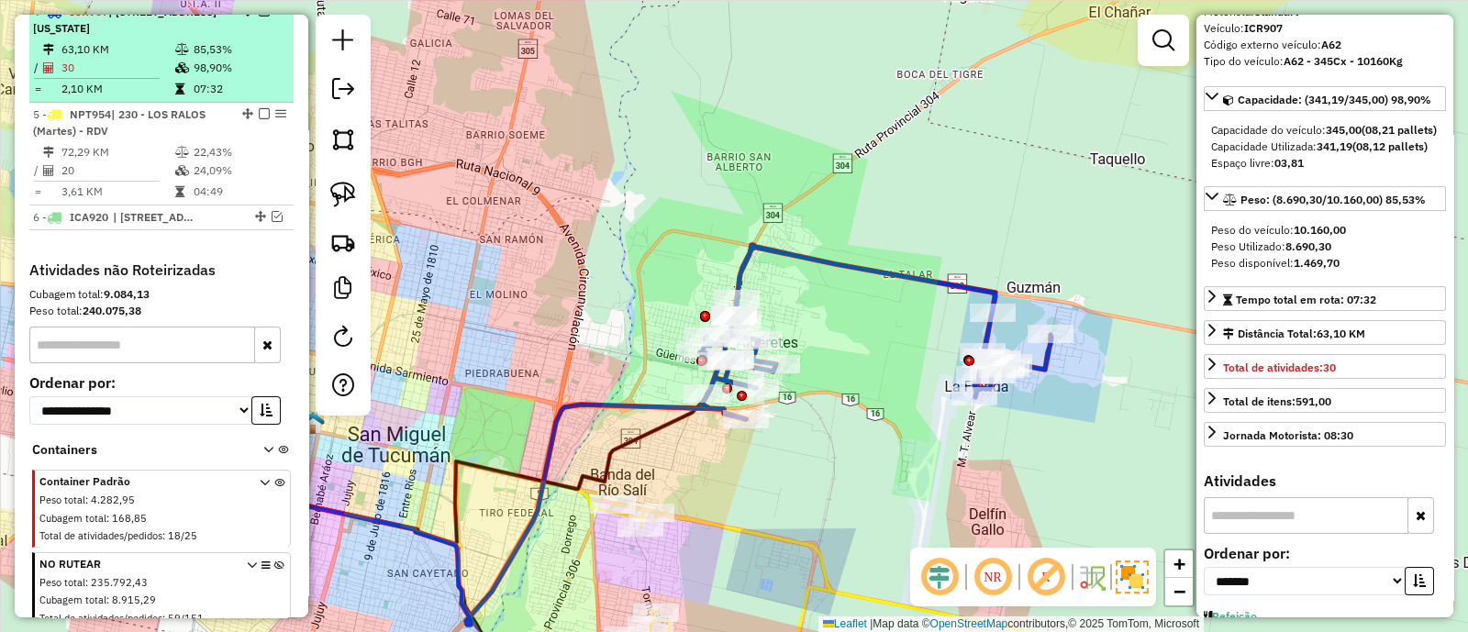
click at [259, 17] on em at bounding box center [264, 11] width 11 height 11
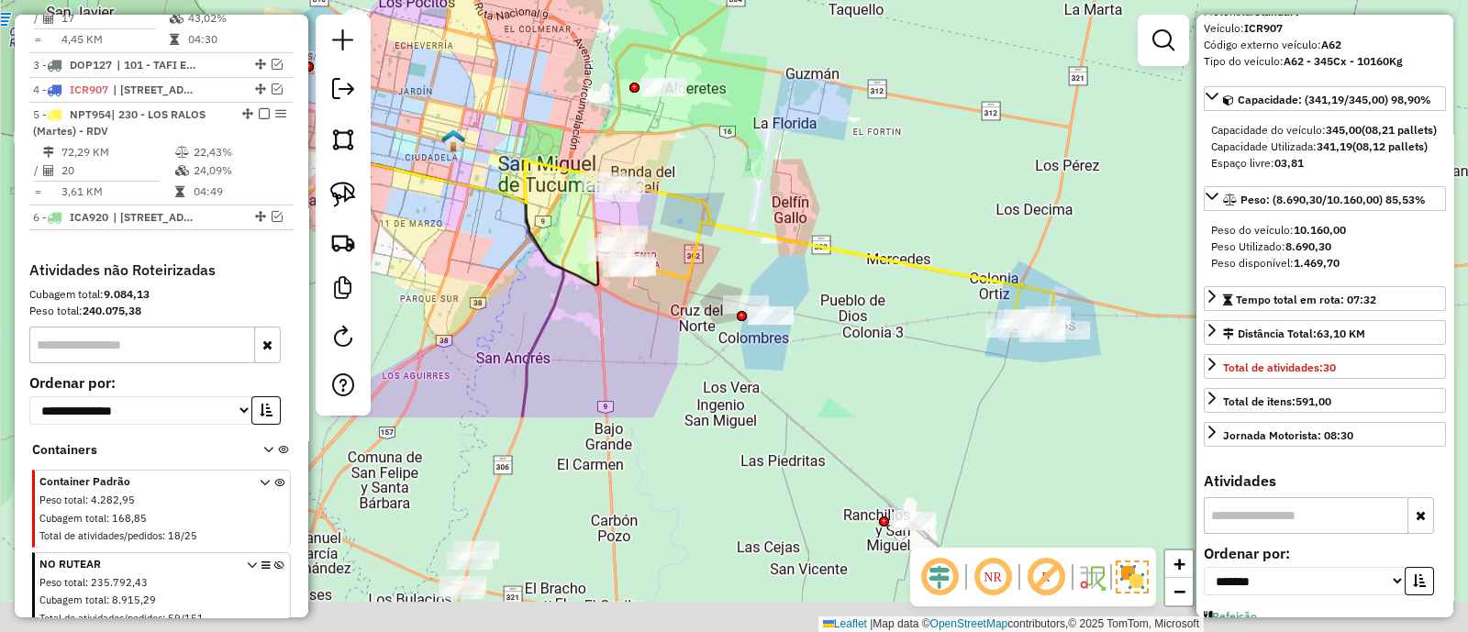
drag, startPoint x: 775, startPoint y: 442, endPoint x: 708, endPoint y: 160, distance: 290.5
click at [708, 160] on div "Janela de atendimento Grade de atendimento Capacidade Transportadoras Veículos …" at bounding box center [734, 316] width 1468 height 632
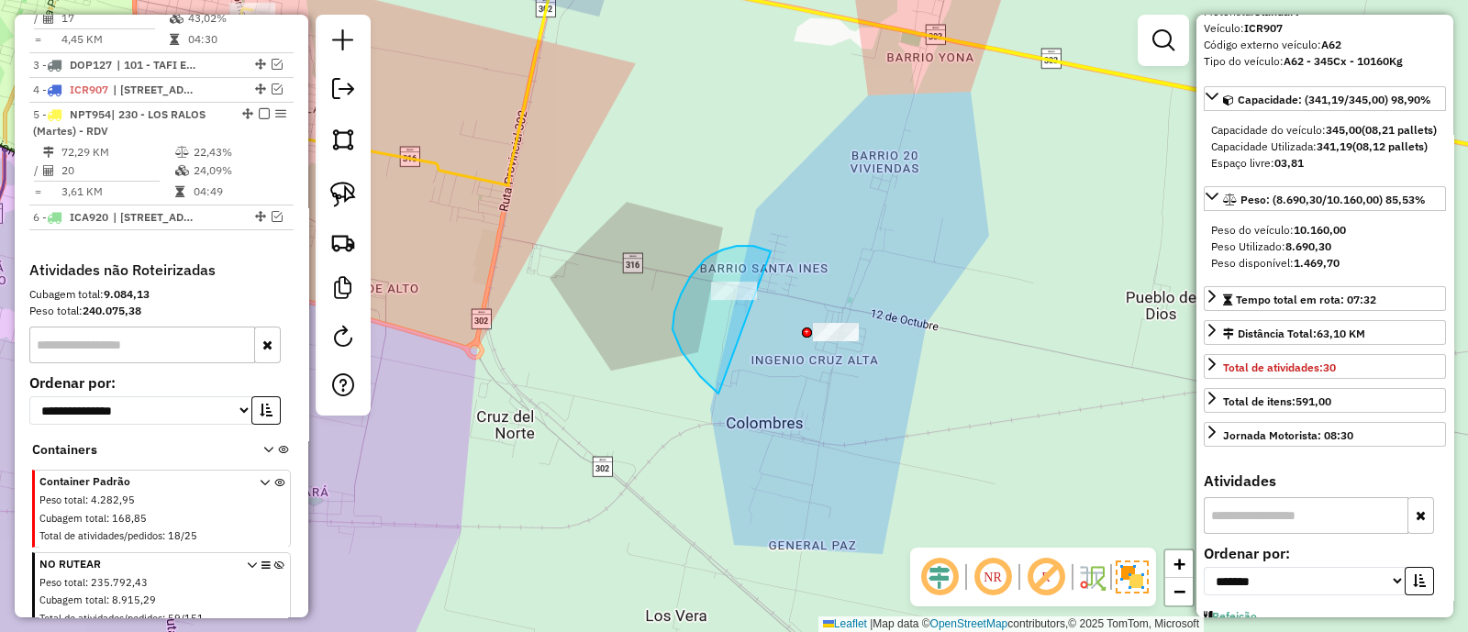
drag, startPoint x: 767, startPoint y: 251, endPoint x: 794, endPoint y: 404, distance: 155.6
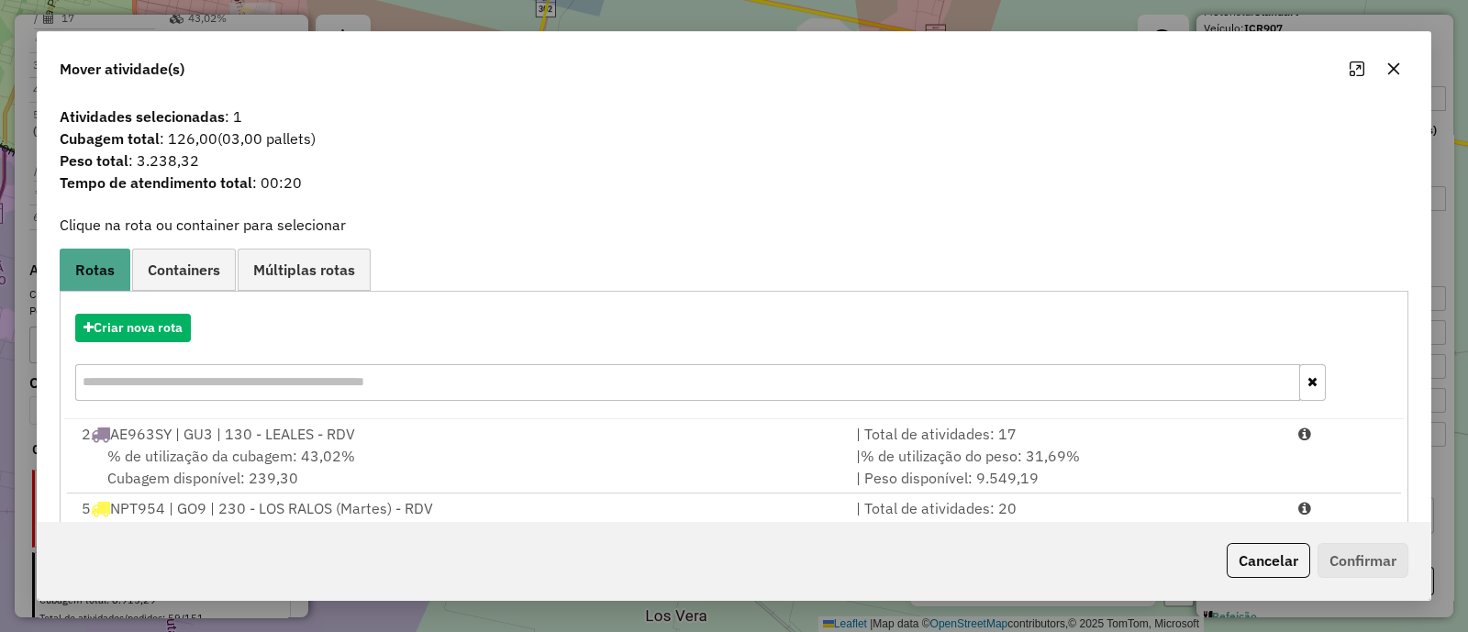
click at [1390, 70] on icon "button" at bounding box center [1394, 68] width 15 height 15
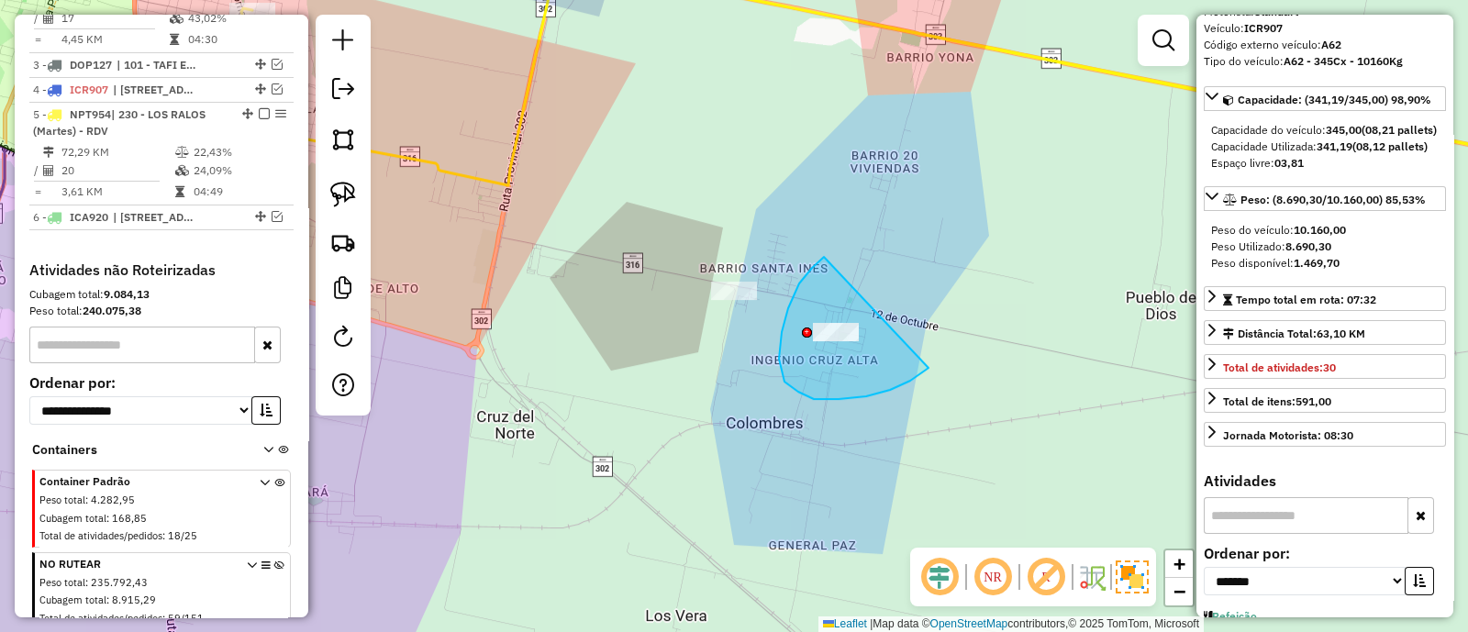
drag, startPoint x: 782, startPoint y: 332, endPoint x: 954, endPoint y: 341, distance: 172.8
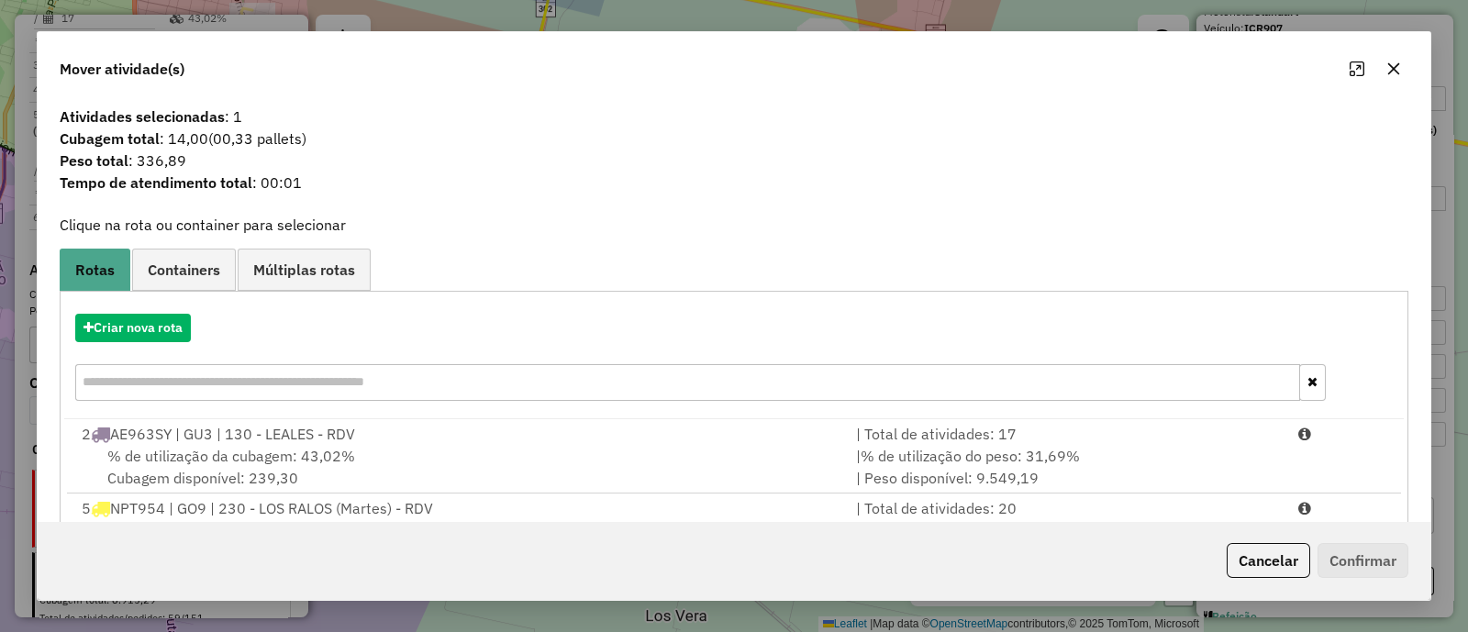
click at [1387, 74] on icon "button" at bounding box center [1394, 68] width 15 height 15
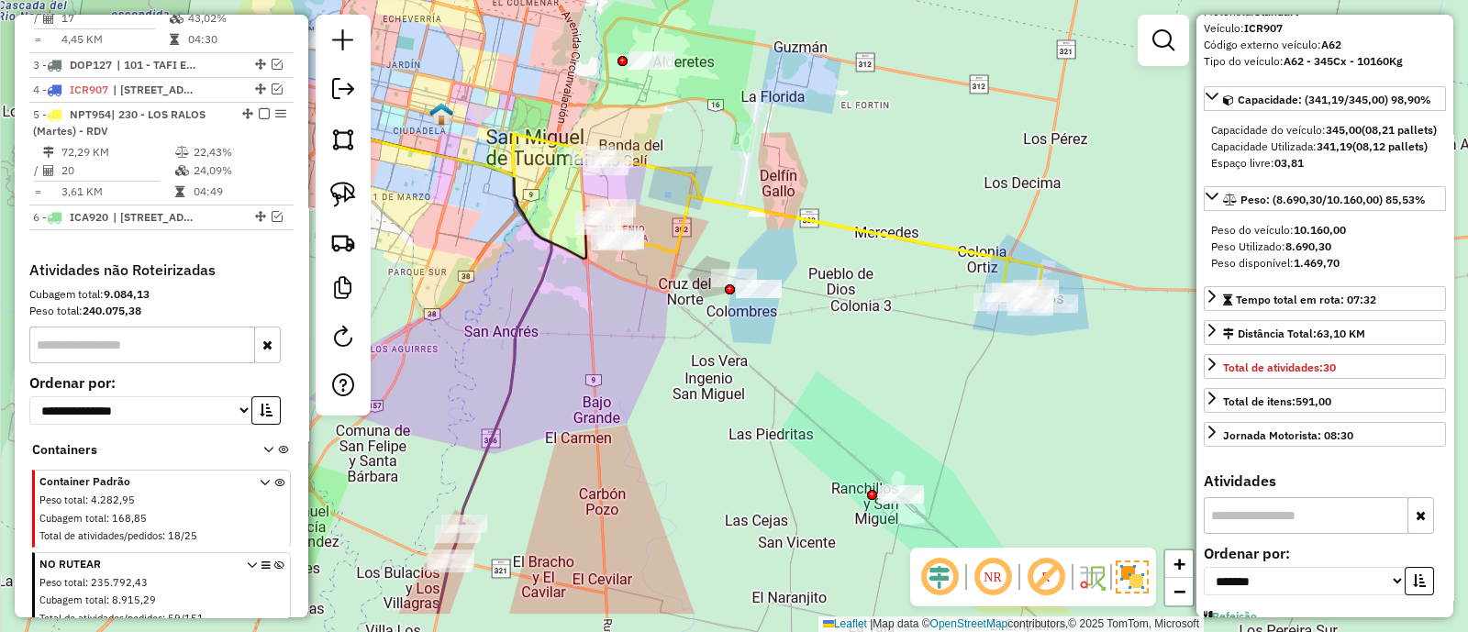
drag, startPoint x: 684, startPoint y: 490, endPoint x: 697, endPoint y: 409, distance: 81.9
click at [697, 409] on div "Janela de atendimento Grade de atendimento Capacidade Transportadoras Veículos …" at bounding box center [734, 316] width 1468 height 632
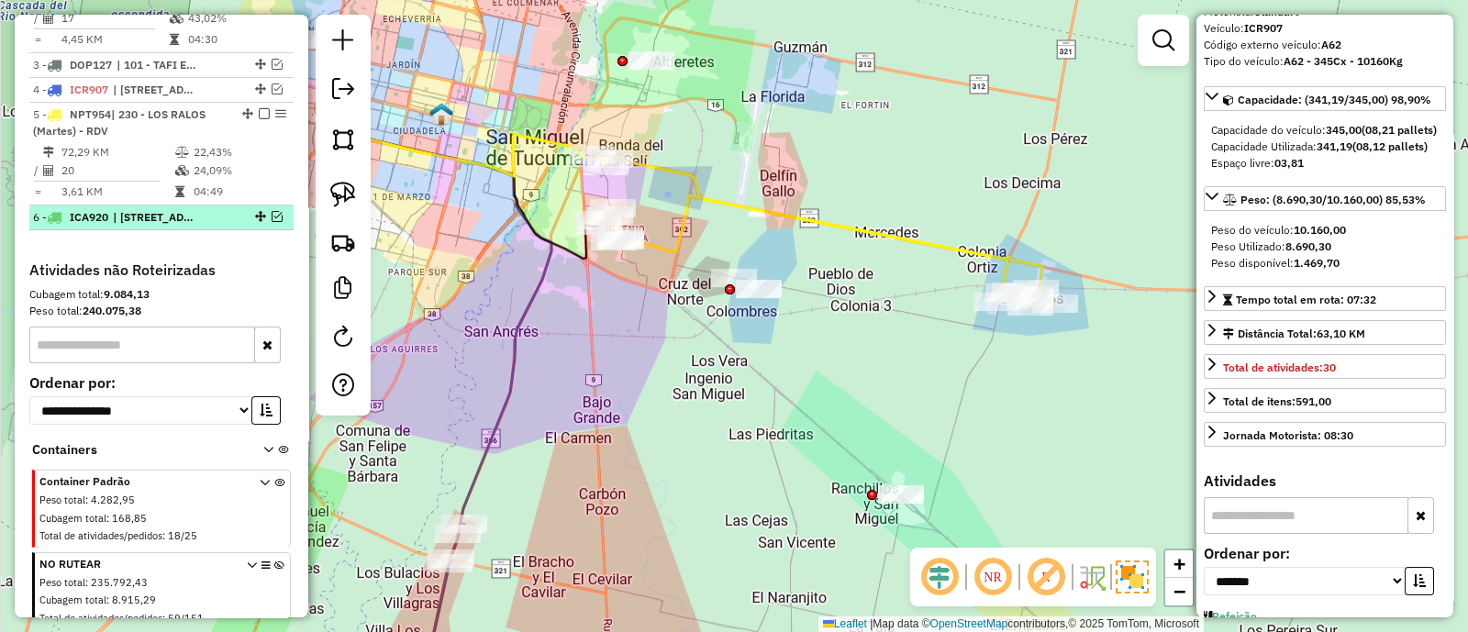
click at [272, 222] on em at bounding box center [277, 216] width 11 height 11
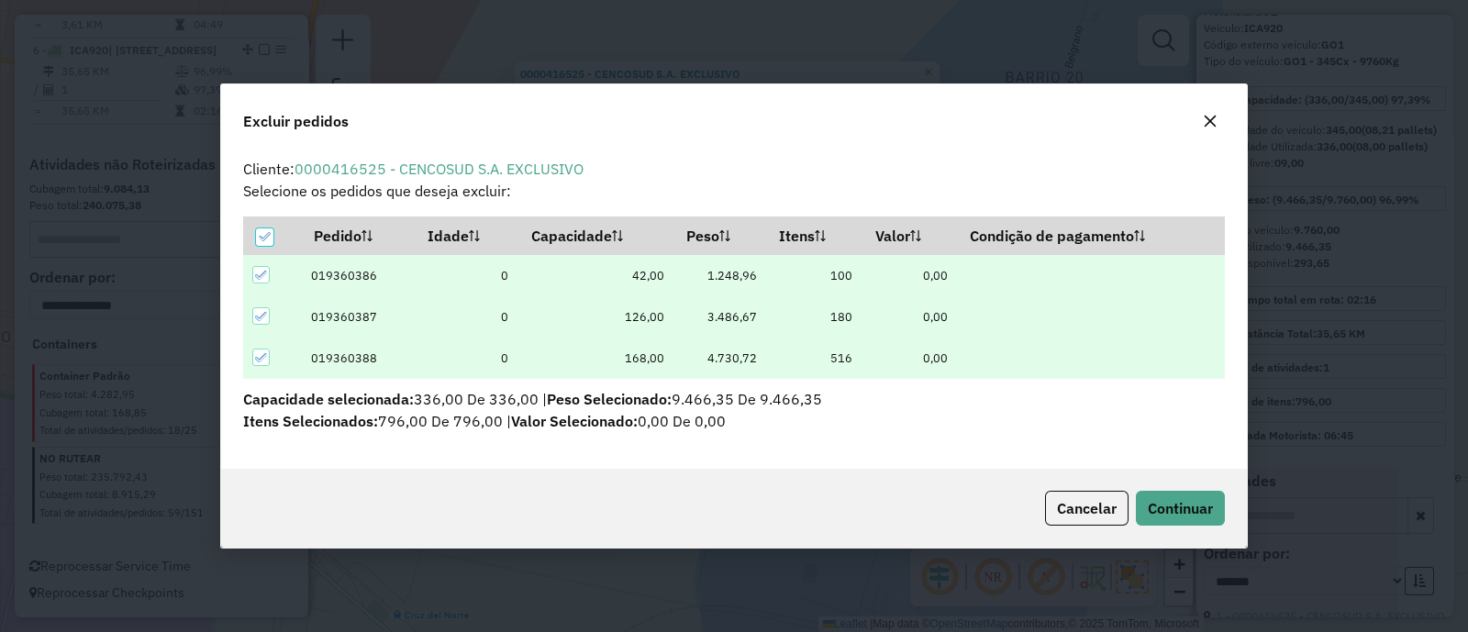
scroll to position [0, 0]
click at [1211, 123] on icon "button" at bounding box center [1211, 121] width 12 height 12
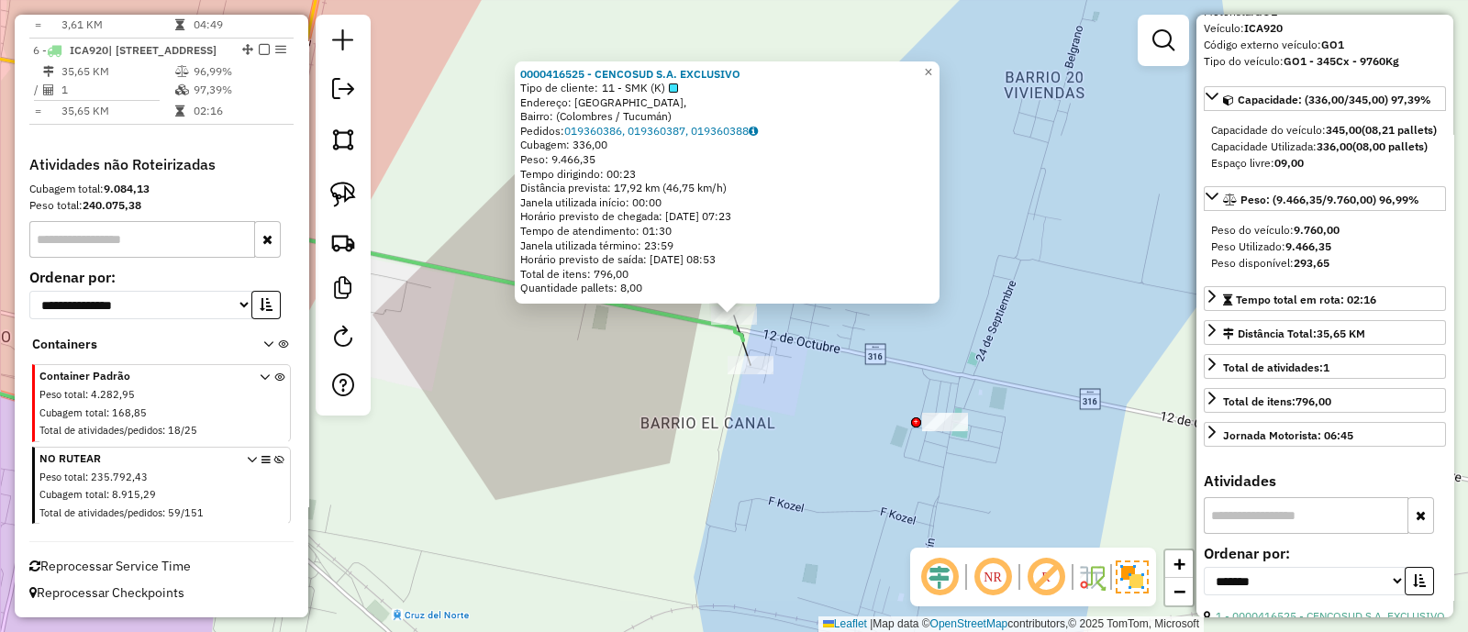
click at [820, 414] on div "Rota 6 - Placa ICA920 0000416525 - CENCOSUD S.A. EXCLUSIVO 0000416525 - CENCOSU…" at bounding box center [734, 316] width 1468 height 632
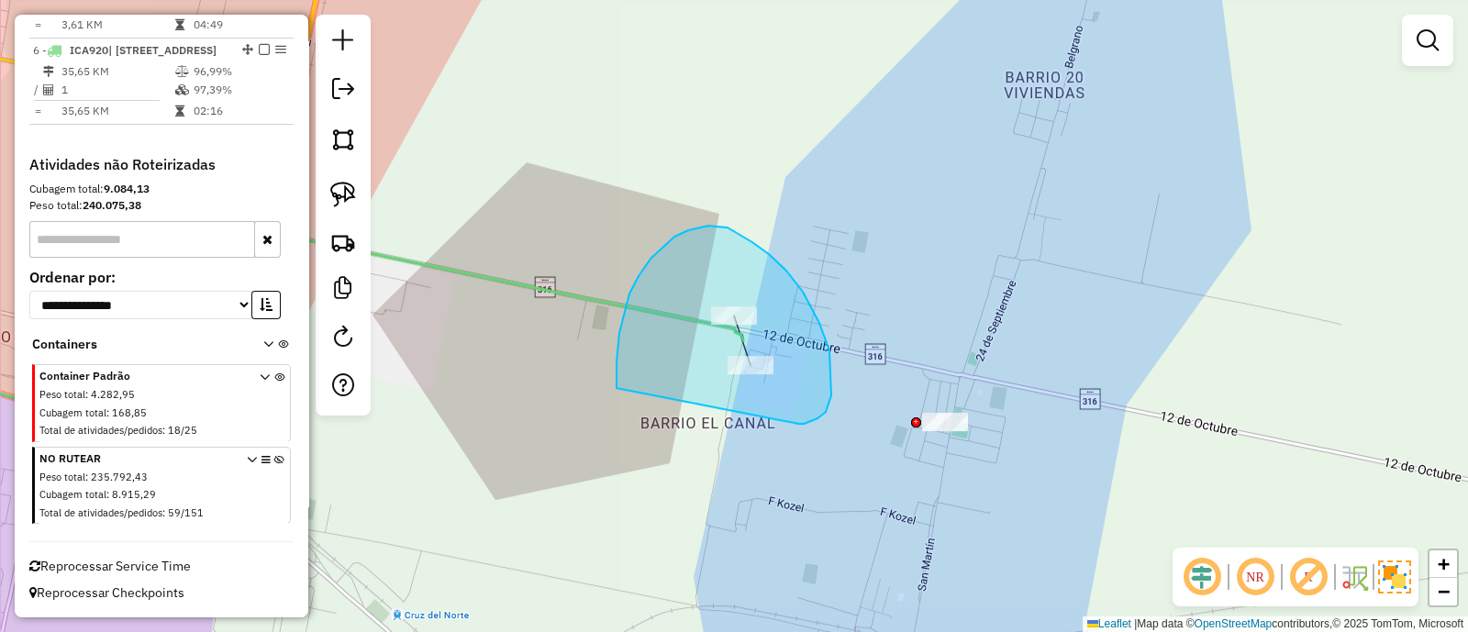
drag, startPoint x: 831, startPoint y: 375, endPoint x: 617, endPoint y: 388, distance: 215.1
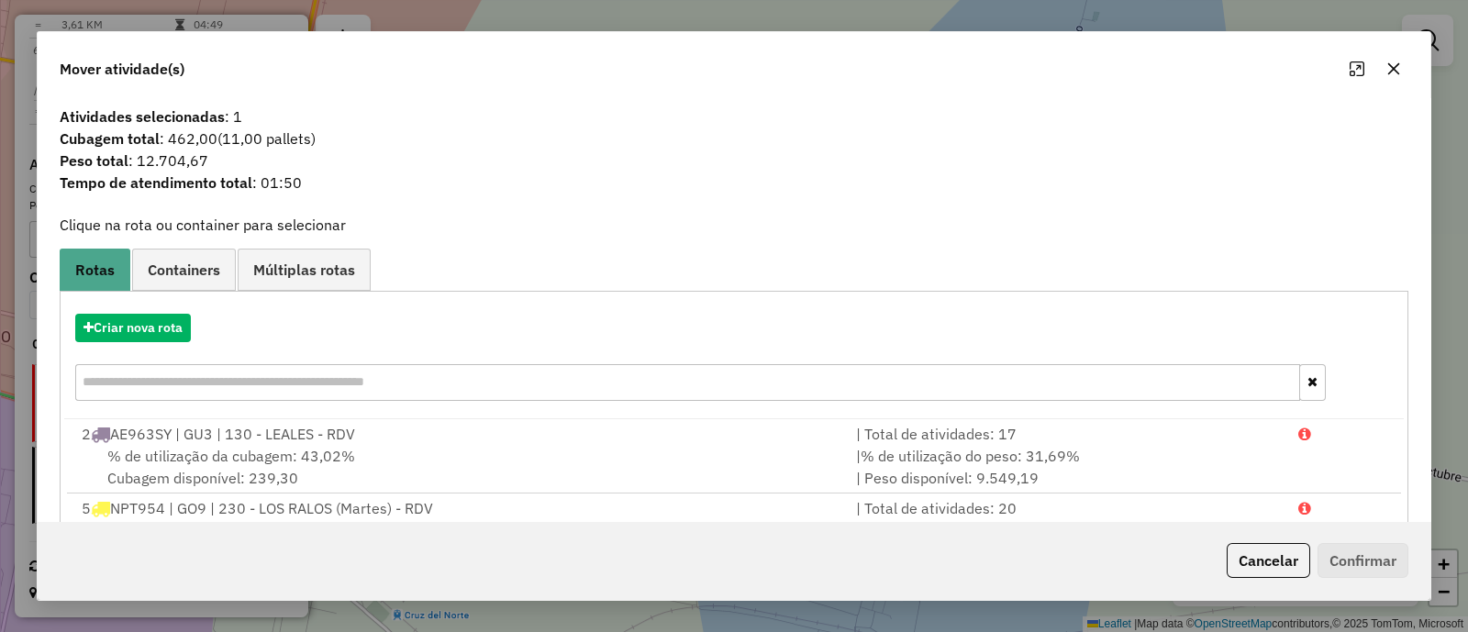
click at [1388, 73] on icon "button" at bounding box center [1394, 68] width 15 height 15
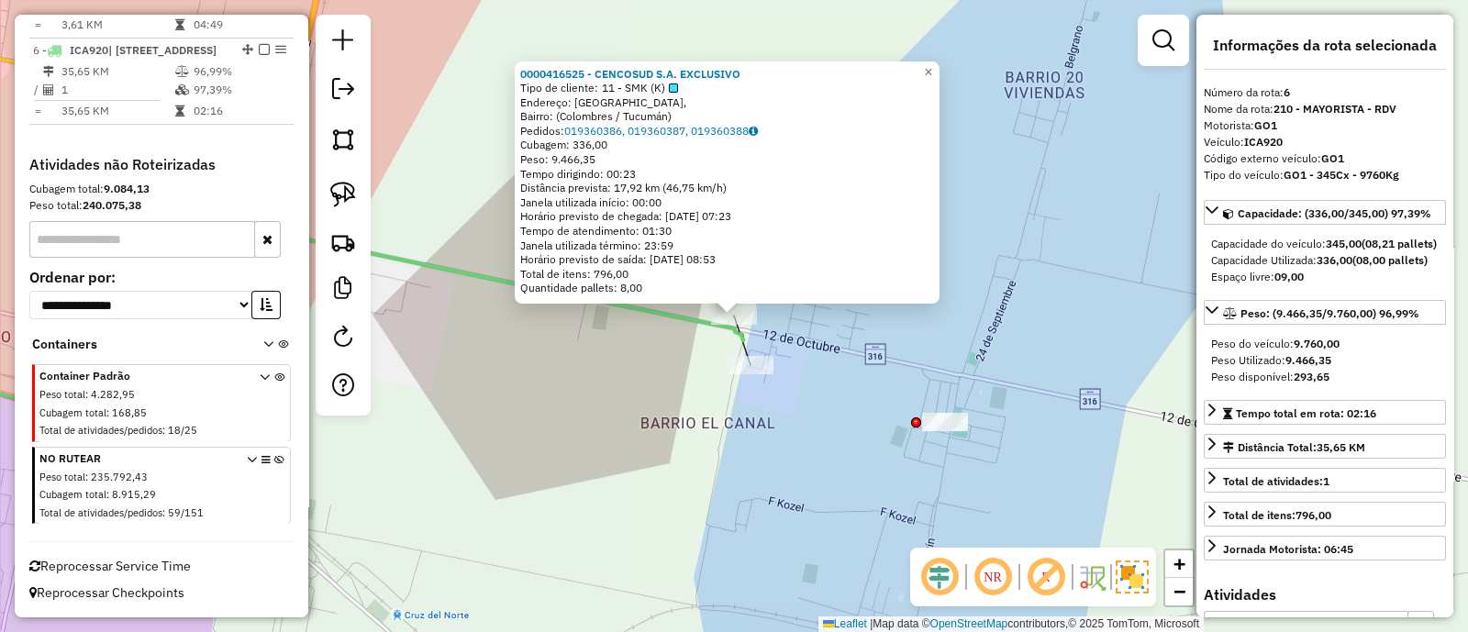
click at [824, 387] on div "Rota 6 - Placa ICA920 0000416525 - CENCOSUD S.A. EXCLUSIVO 0000416525 - CENCOSU…" at bounding box center [734, 316] width 1468 height 632
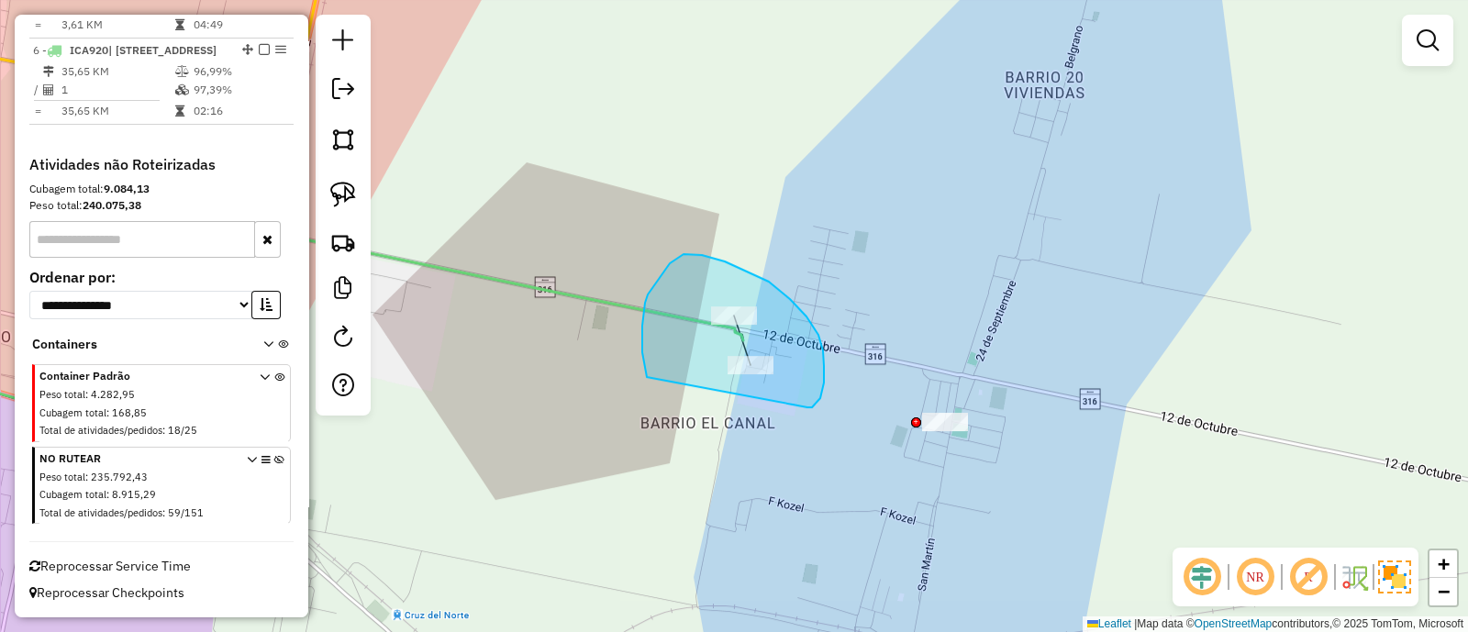
drag, startPoint x: 824, startPoint y: 383, endPoint x: 647, endPoint y: 377, distance: 177.2
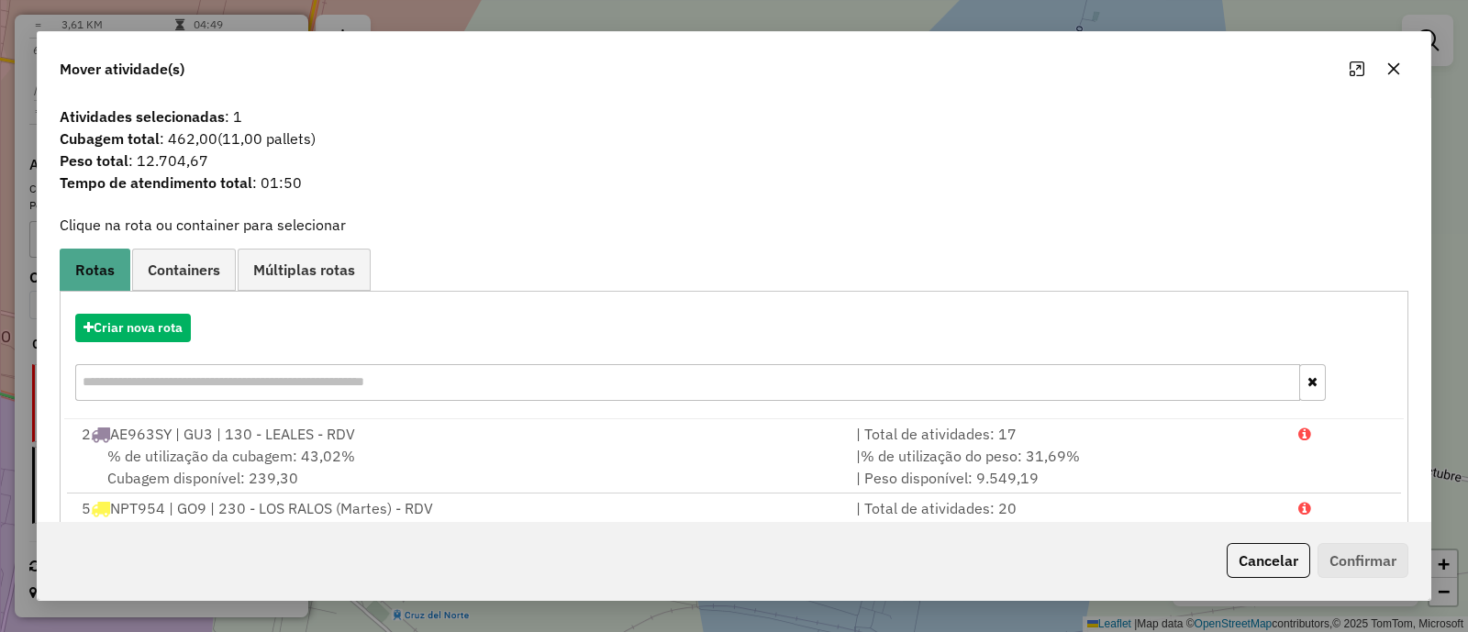
click at [1396, 71] on icon "button" at bounding box center [1395, 69] width 12 height 12
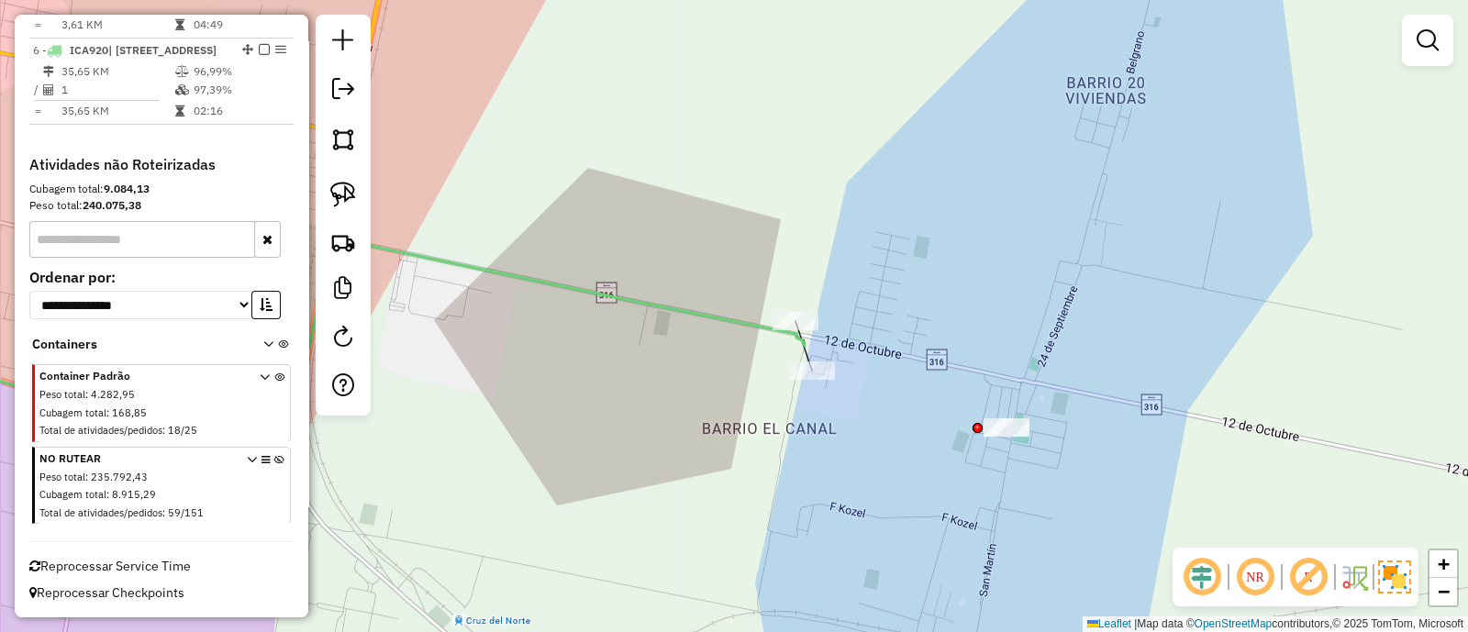
drag, startPoint x: 808, startPoint y: 355, endPoint x: 869, endPoint y: 360, distance: 61.7
click at [869, 360] on div "Janela de atendimento Grade de atendimento Capacidade Transportadoras Veículos …" at bounding box center [734, 316] width 1468 height 632
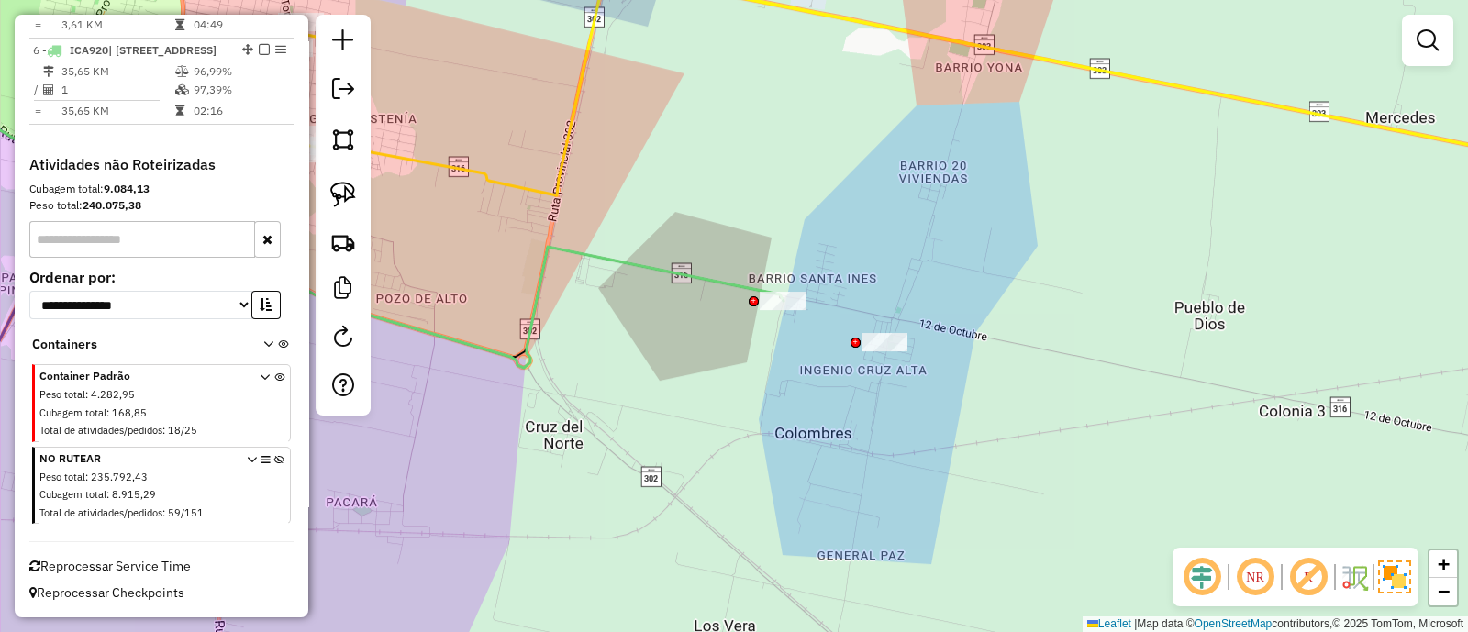
click at [699, 277] on icon at bounding box center [344, 152] width 880 height 431
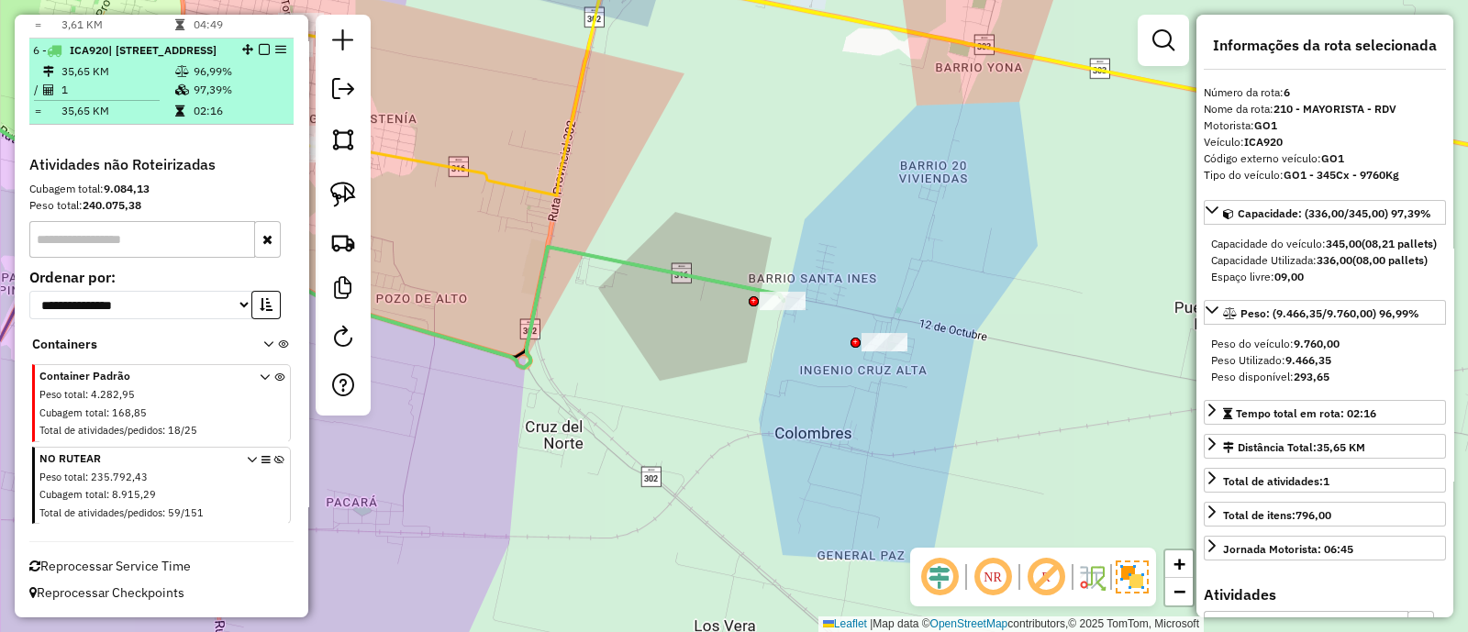
click at [259, 44] on em at bounding box center [264, 49] width 11 height 11
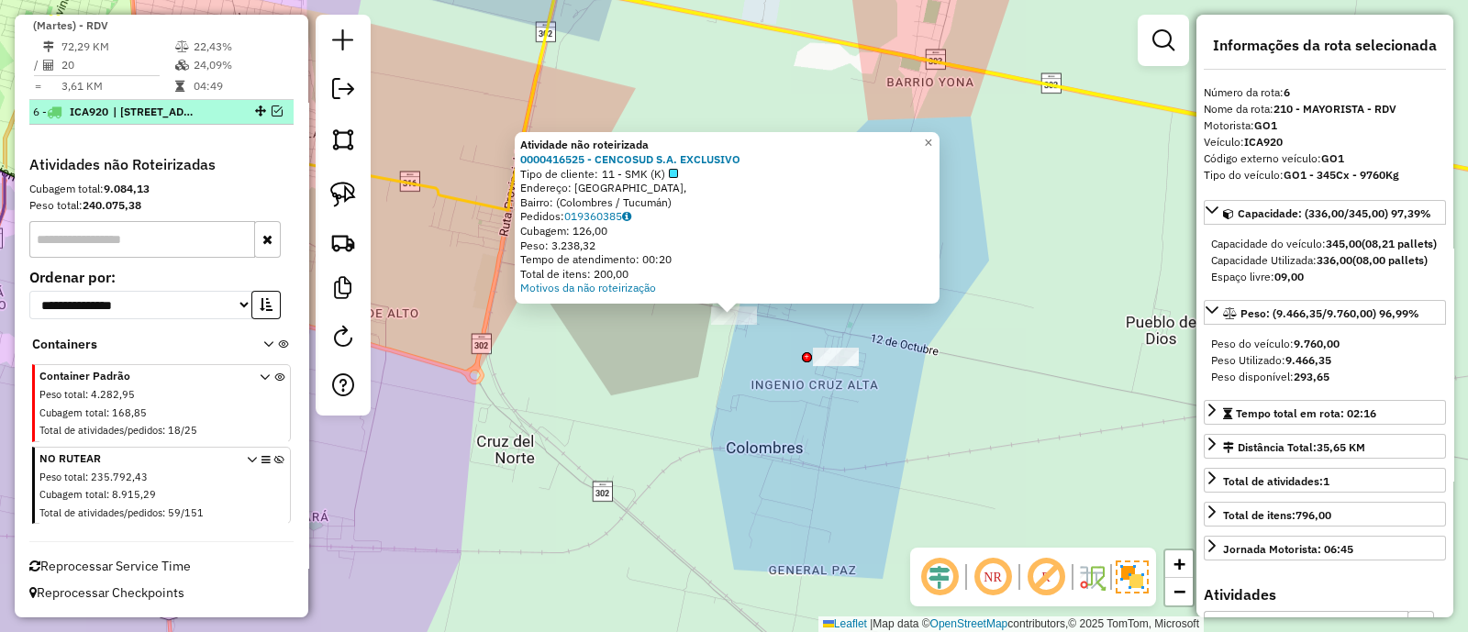
click at [272, 114] on em at bounding box center [277, 111] width 11 height 11
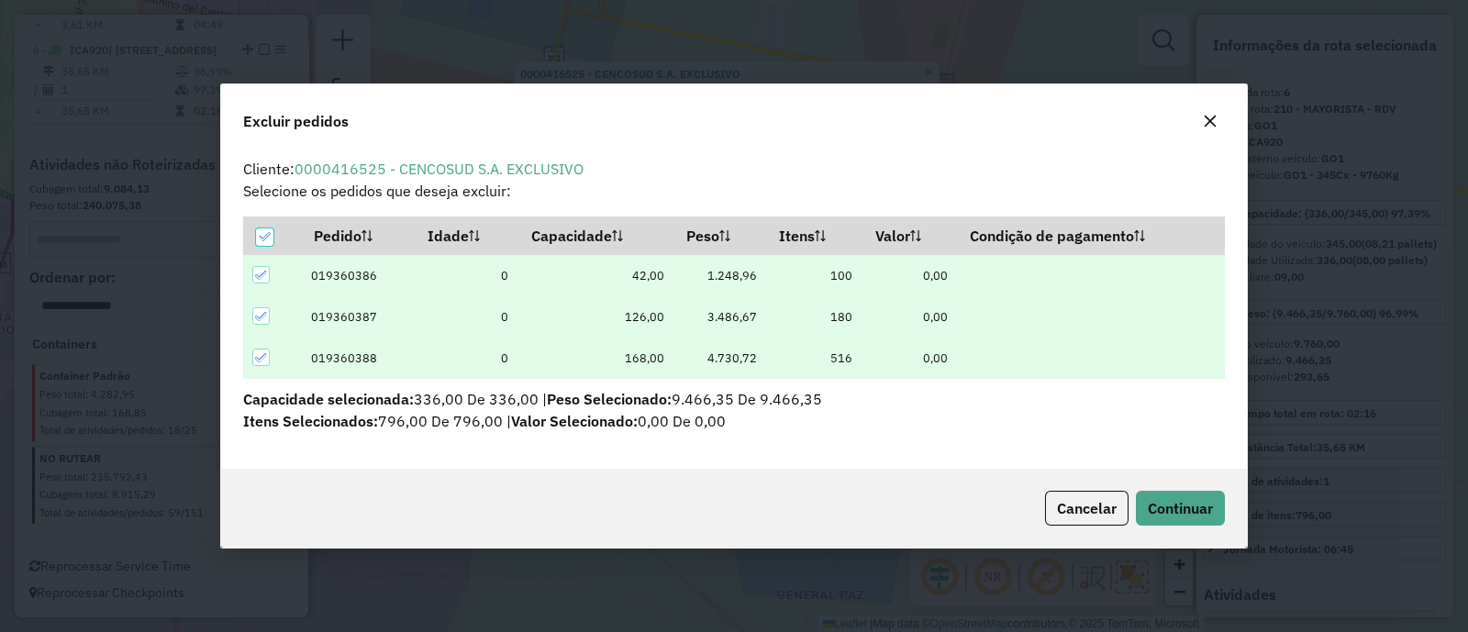
scroll to position [0, 0]
click at [260, 239] on icon at bounding box center [265, 237] width 12 height 8
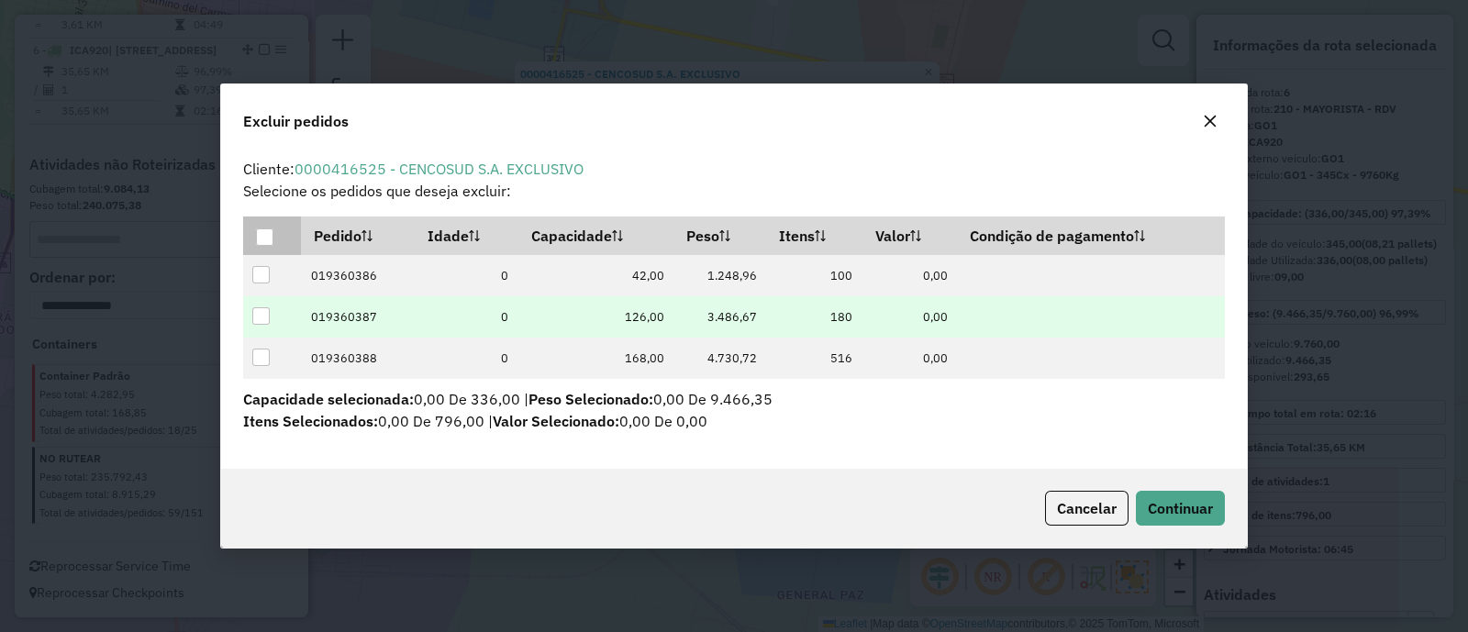
click at [256, 318] on div at bounding box center [260, 315] width 17 height 17
click at [1194, 508] on span "Continuar" at bounding box center [1180, 508] width 65 height 18
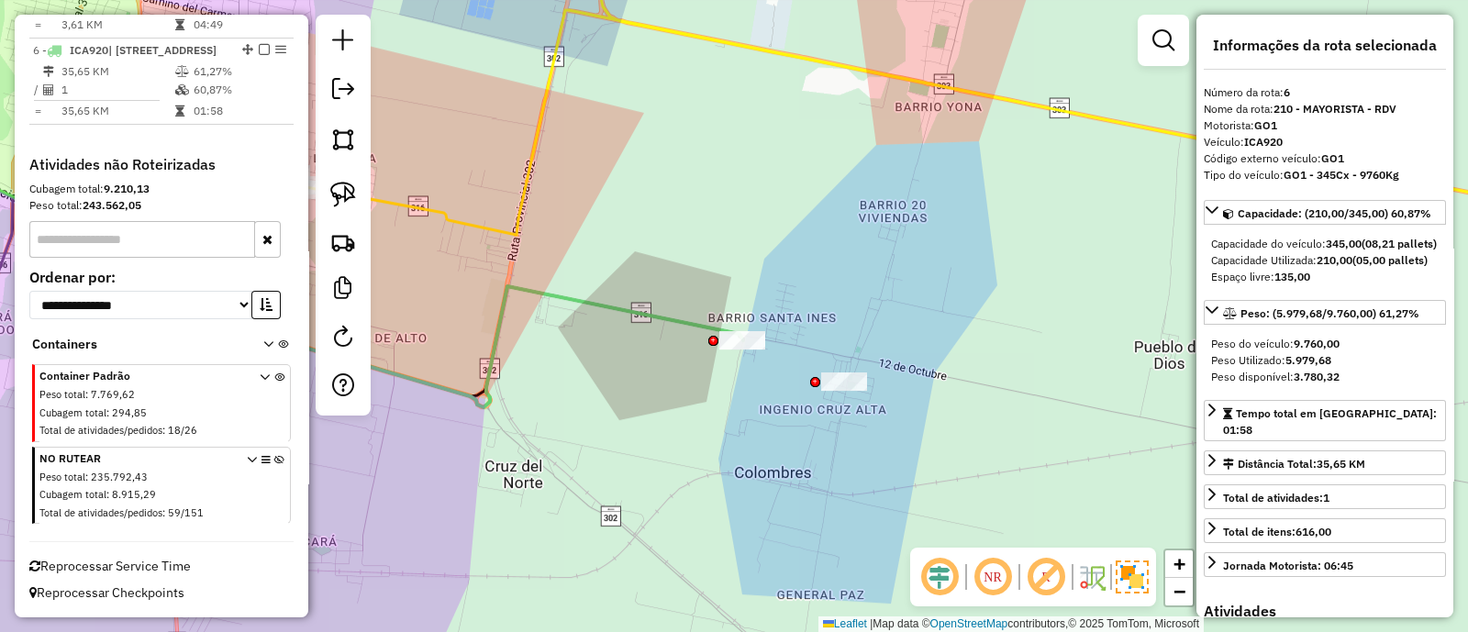
scroll to position [945, 0]
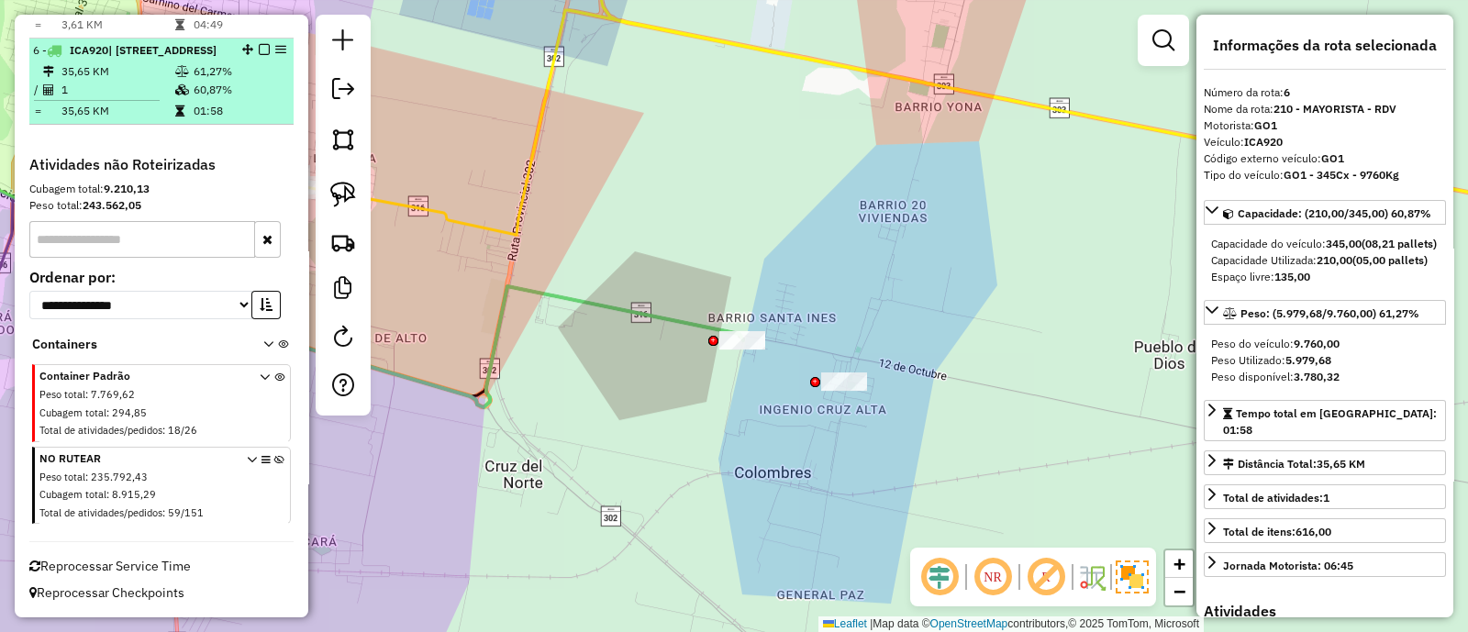
click at [250, 81] on td "61,27%" at bounding box center [239, 71] width 93 height 18
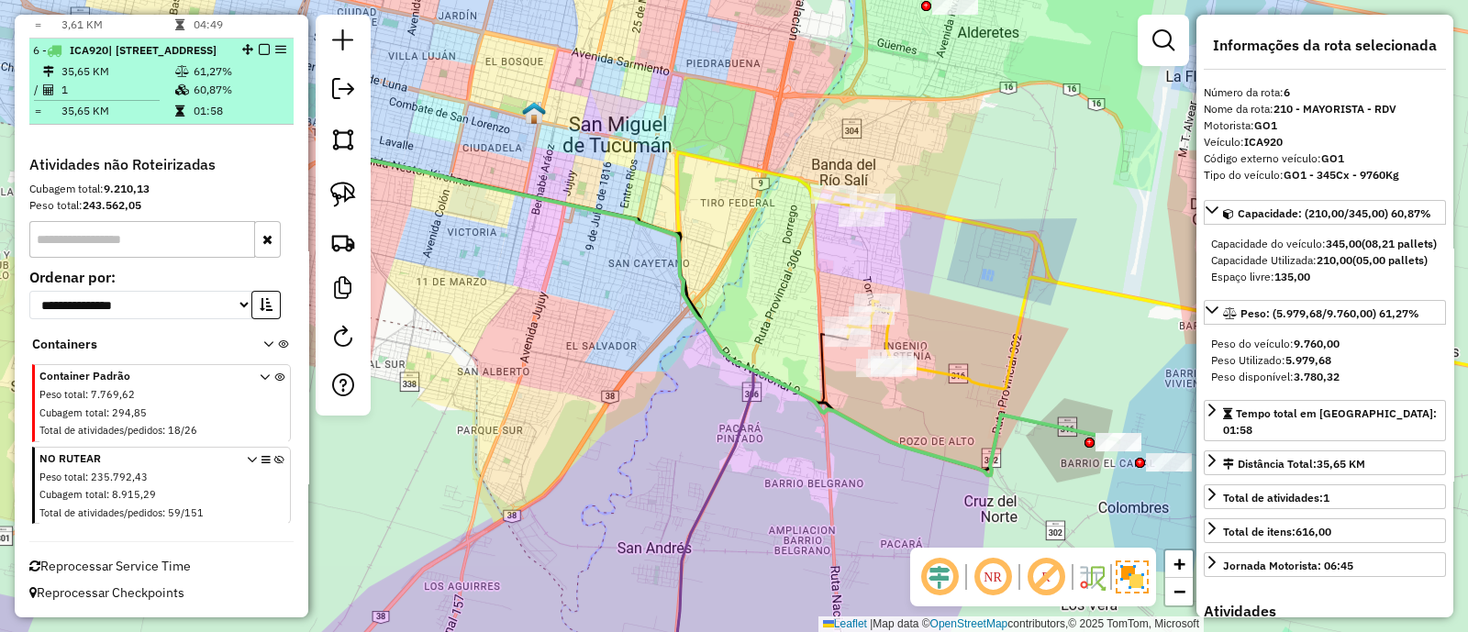
click at [259, 50] on em at bounding box center [264, 49] width 11 height 11
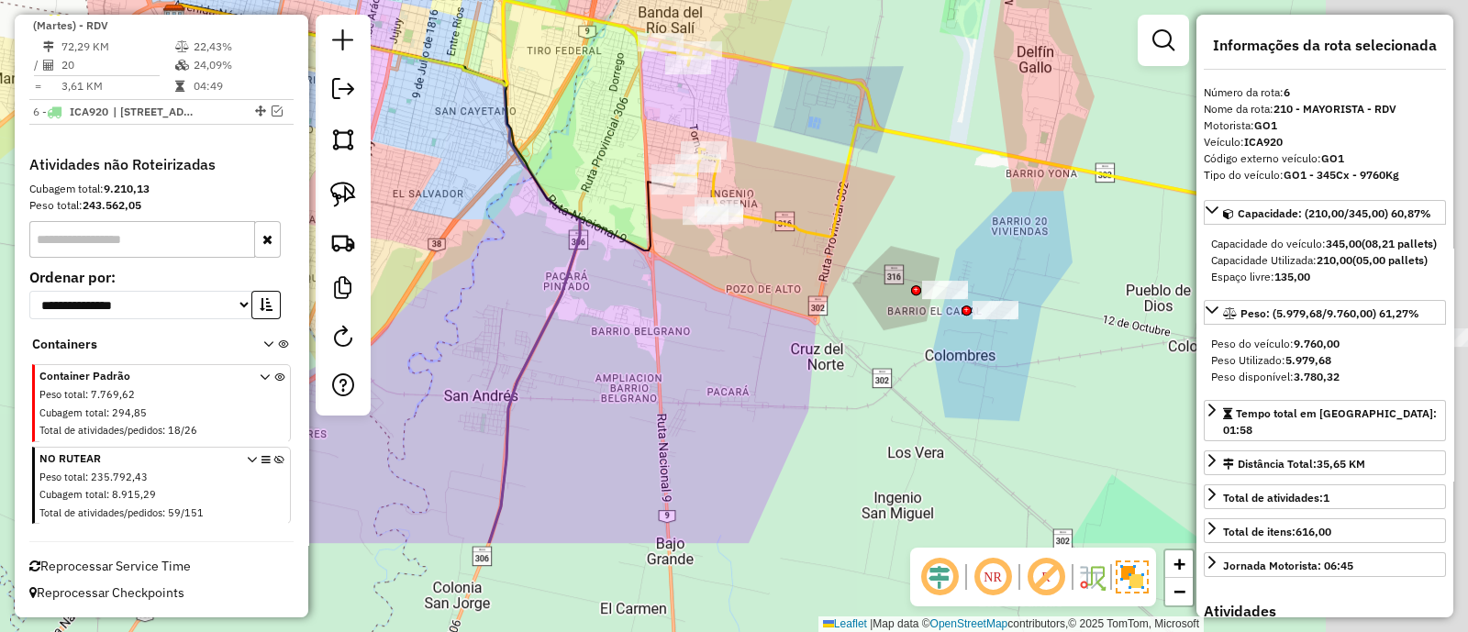
drag, startPoint x: 1050, startPoint y: 452, endPoint x: 889, endPoint y: 337, distance: 197.4
click at [890, 337] on div "Janela de atendimento Grade de atendimento Capacidade Transportadoras Veículos …" at bounding box center [734, 316] width 1468 height 632
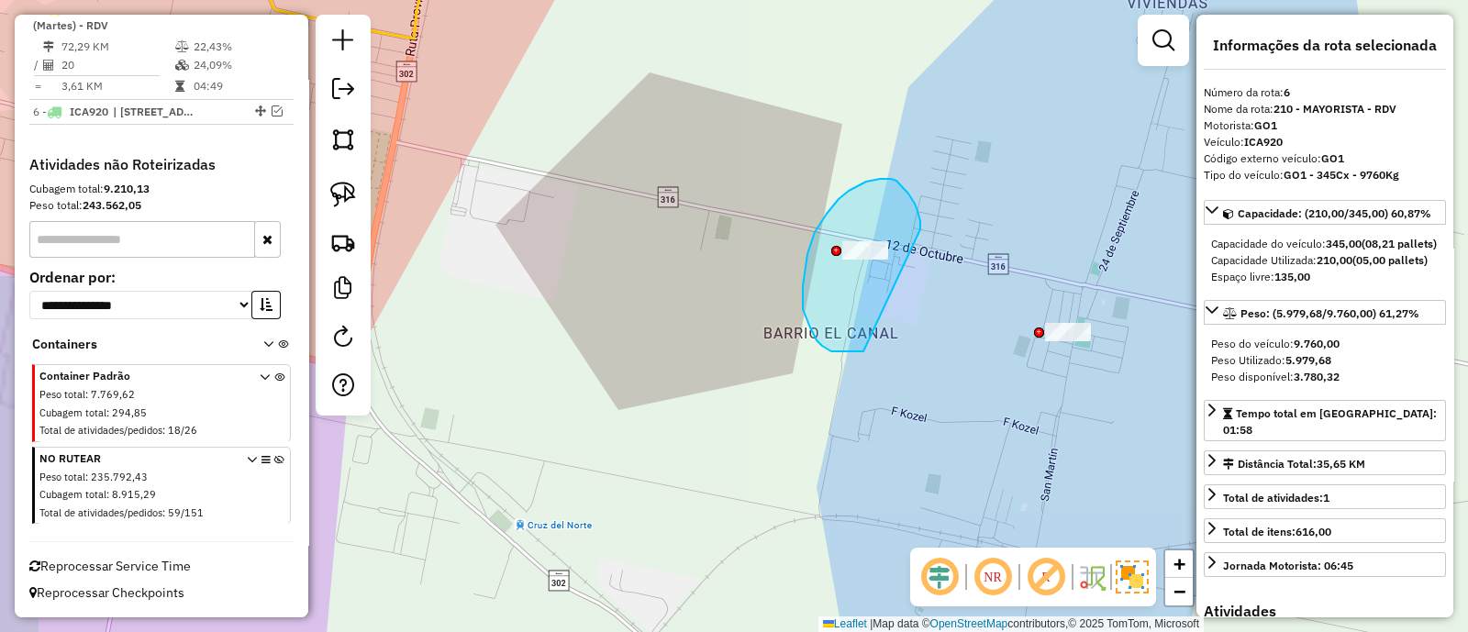
drag, startPoint x: 891, startPoint y: 179, endPoint x: 868, endPoint y: 351, distance: 174.1
click at [868, 351] on div "Janela de atendimento Grade de atendimento Capacidade Transportadoras Veículos …" at bounding box center [734, 316] width 1468 height 632
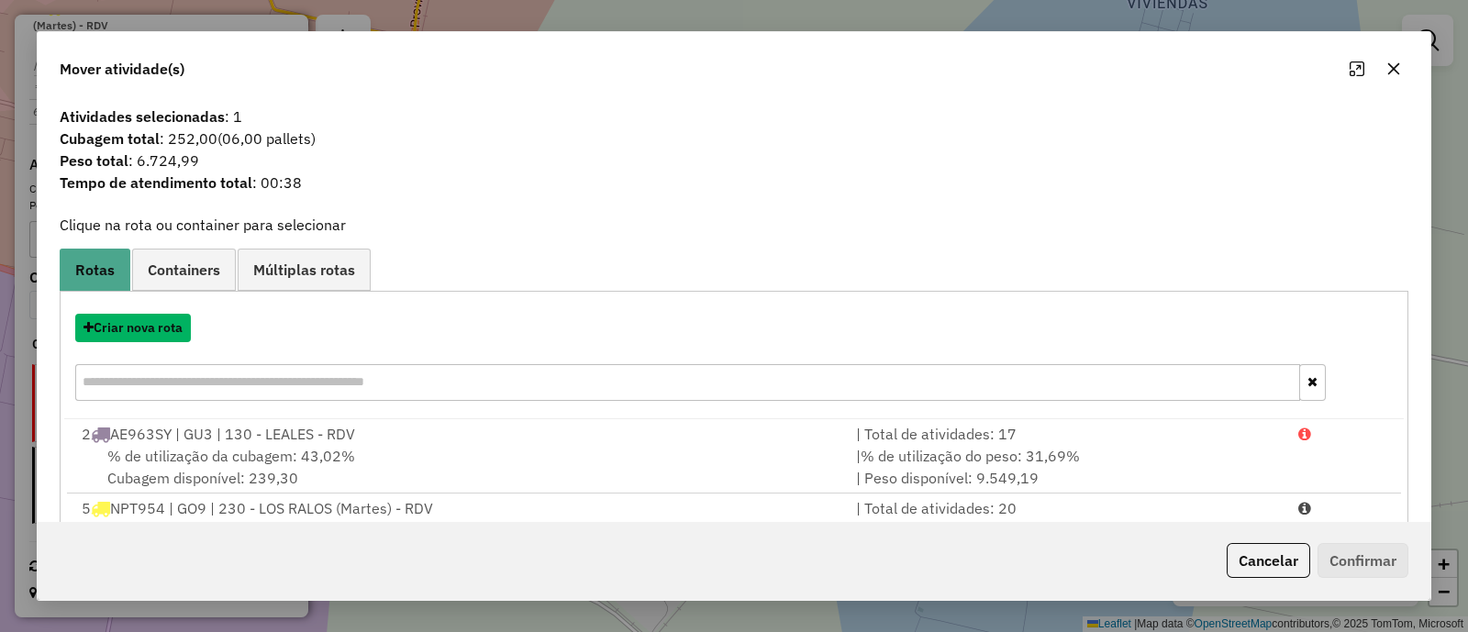
click at [152, 327] on button "Criar nova rota" at bounding box center [133, 328] width 116 height 28
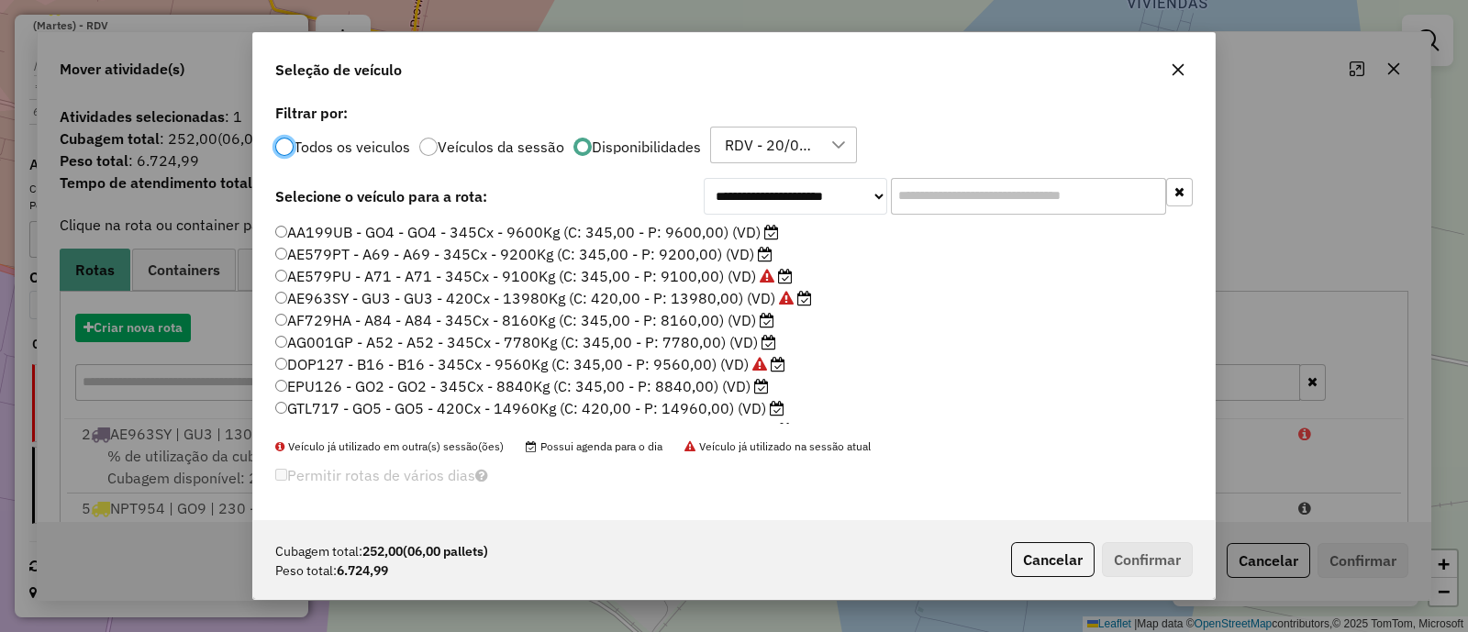
scroll to position [9, 6]
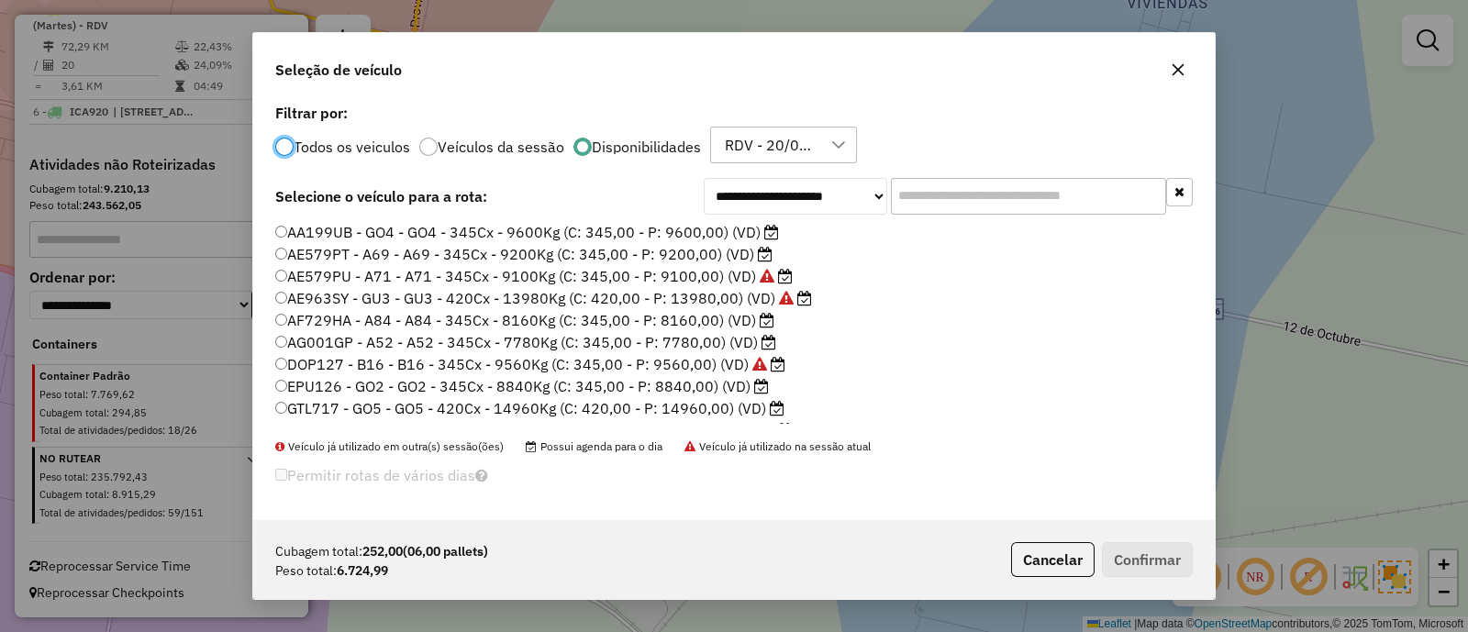
click at [676, 252] on label "AE579PT - A69 - A69 - 345Cx - 9200Kg (C: 345,00 - P: 9200,00) (VD)" at bounding box center [523, 254] width 497 height 22
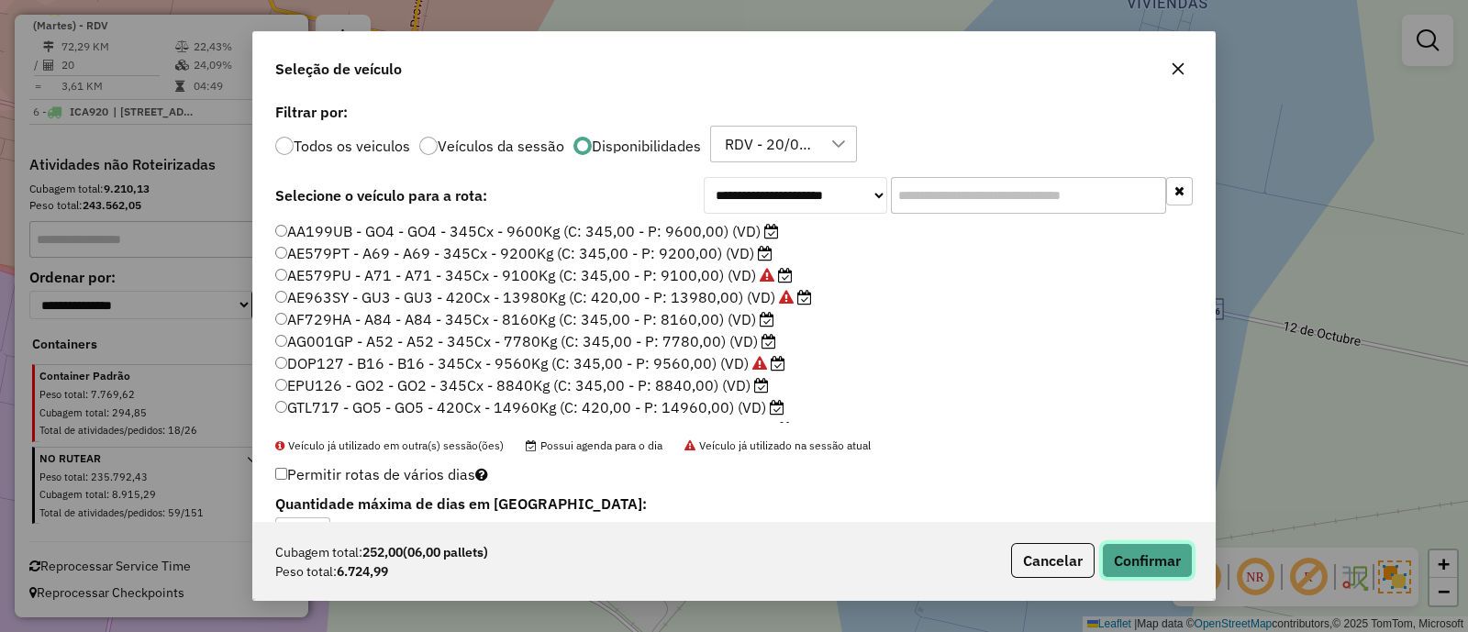
click at [1129, 554] on button "Confirmar" at bounding box center [1147, 560] width 91 height 35
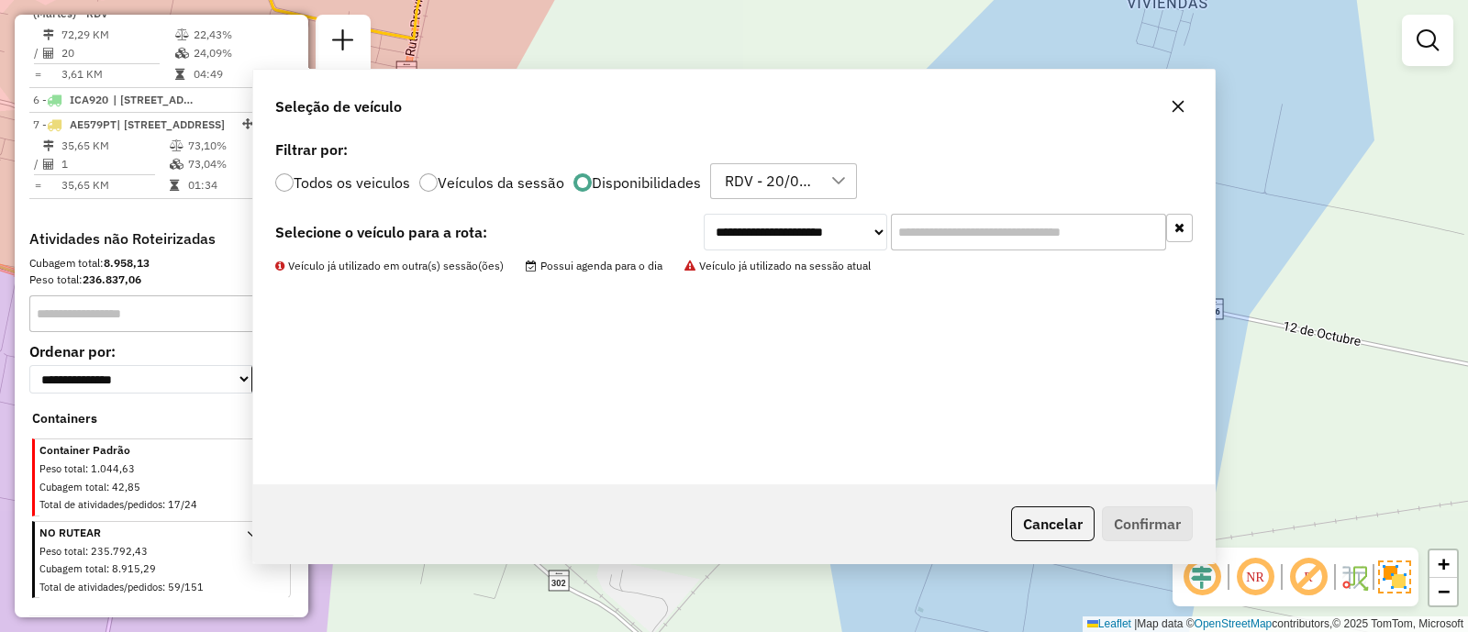
scroll to position [945, 0]
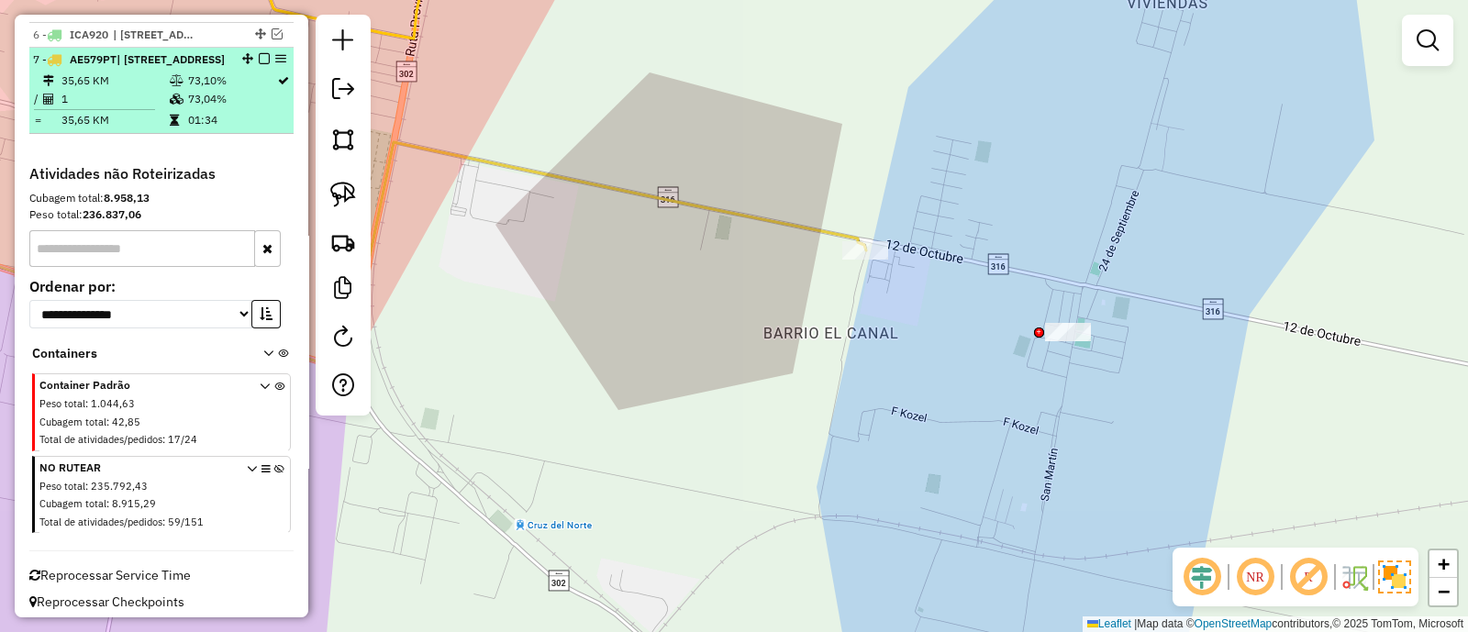
click at [259, 64] on em at bounding box center [264, 58] width 11 height 11
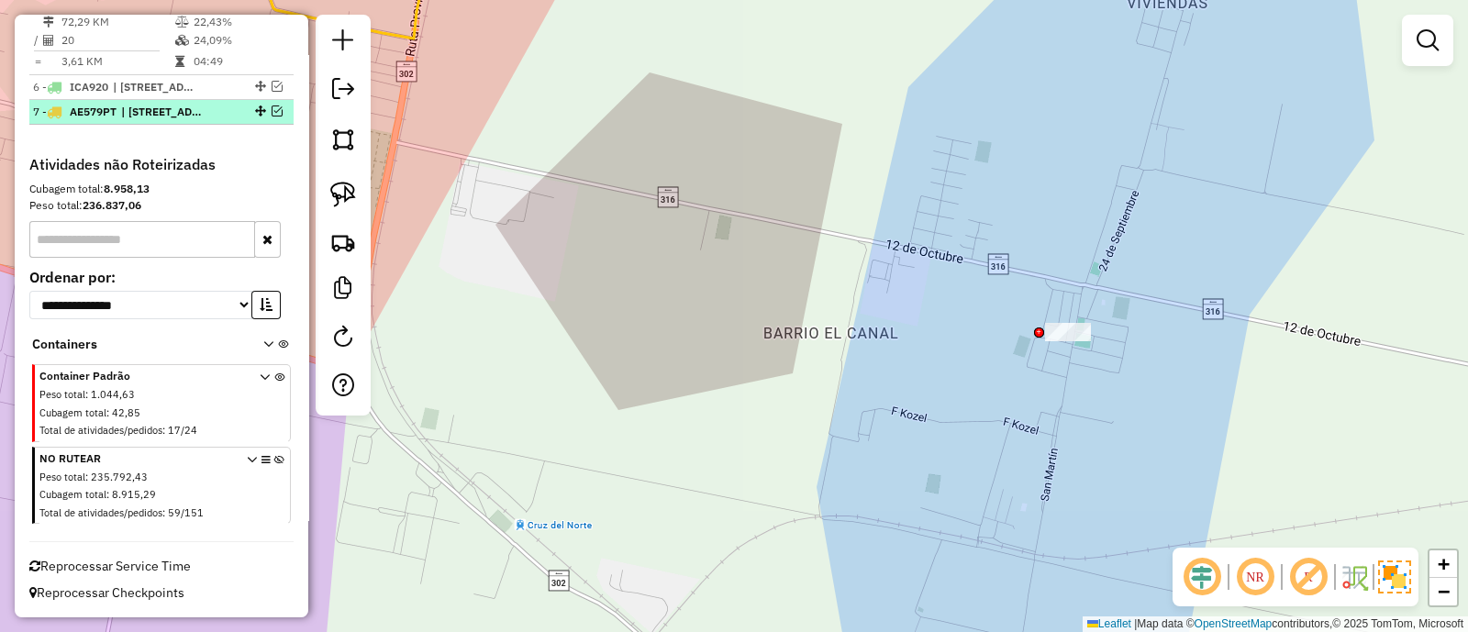
scroll to position [906, 0]
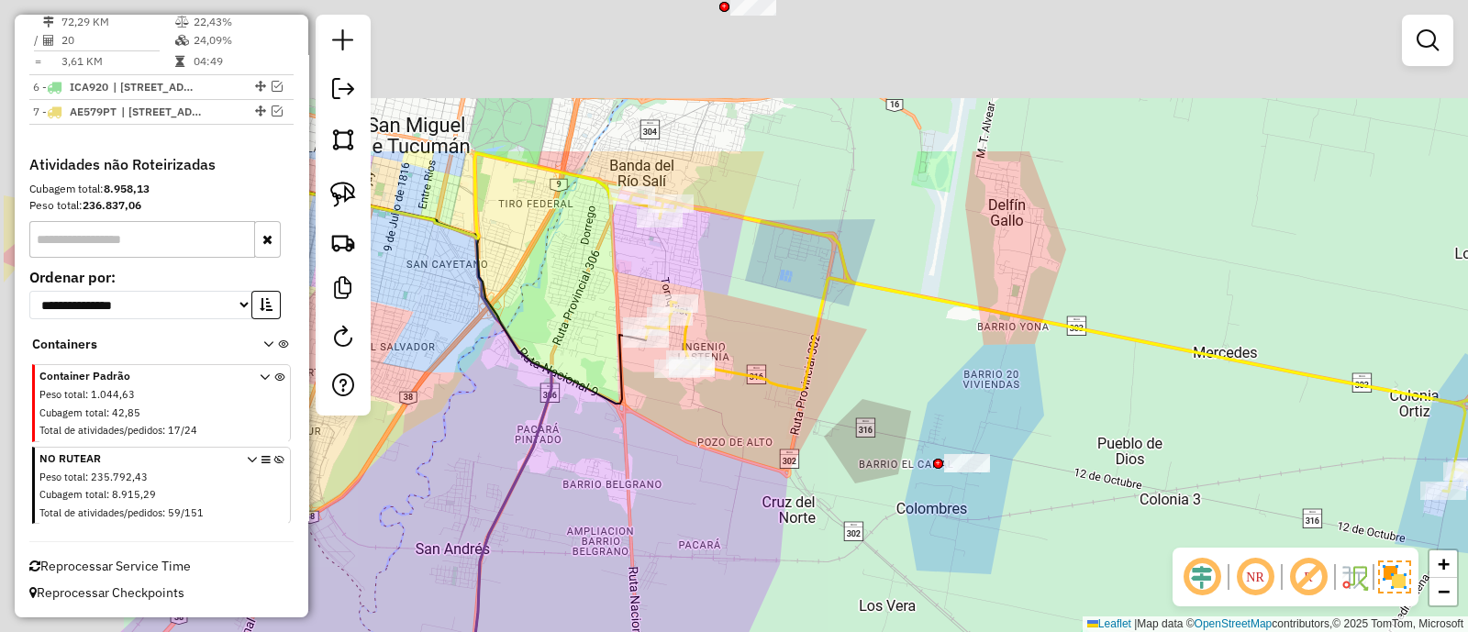
drag, startPoint x: 643, startPoint y: 241, endPoint x: 798, endPoint y: 465, distance: 271.9
click at [801, 469] on div "Janela de atendimento Grade de atendimento Capacidade Transportadoras Veículos …" at bounding box center [734, 316] width 1468 height 632
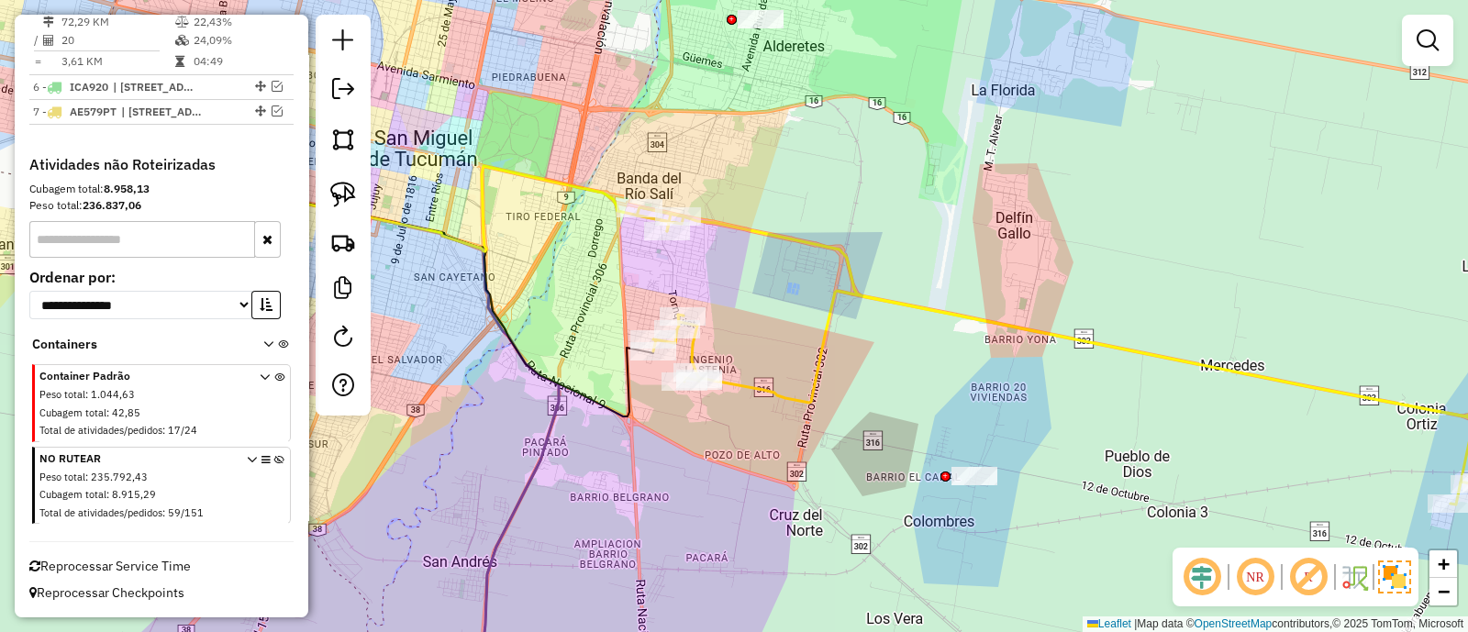
click at [814, 354] on icon at bounding box center [1102, 359] width 931 height 305
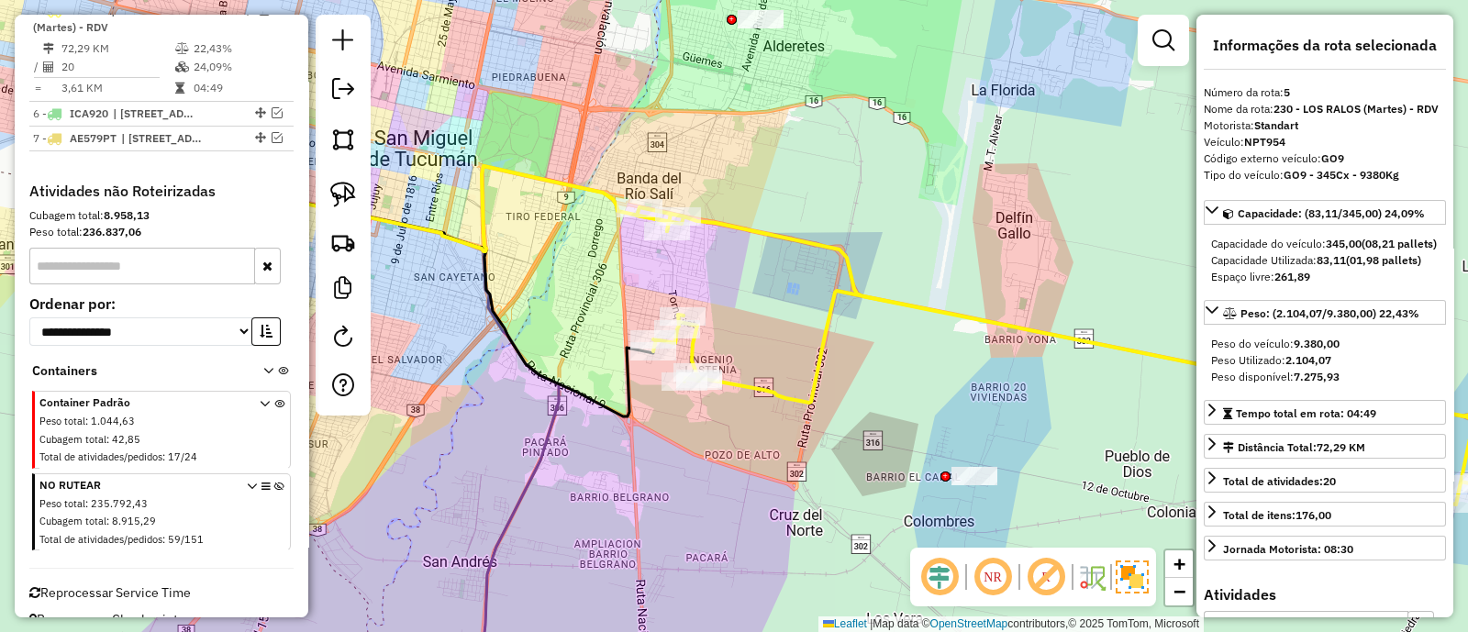
scroll to position [865, 0]
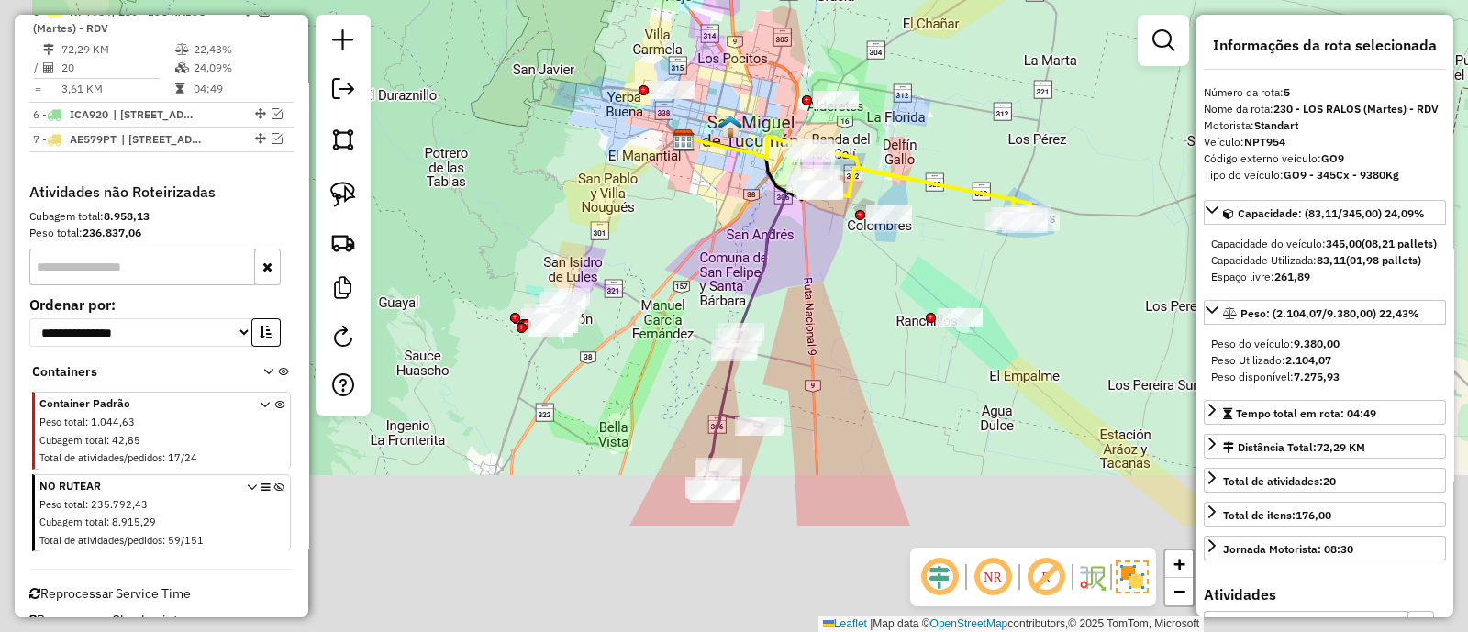
drag, startPoint x: 749, startPoint y: 520, endPoint x: 775, endPoint y: 346, distance: 176.4
click at [783, 354] on div "Janela de atendimento Grade de atendimento Capacidade Transportadoras Veículos …" at bounding box center [734, 316] width 1468 height 632
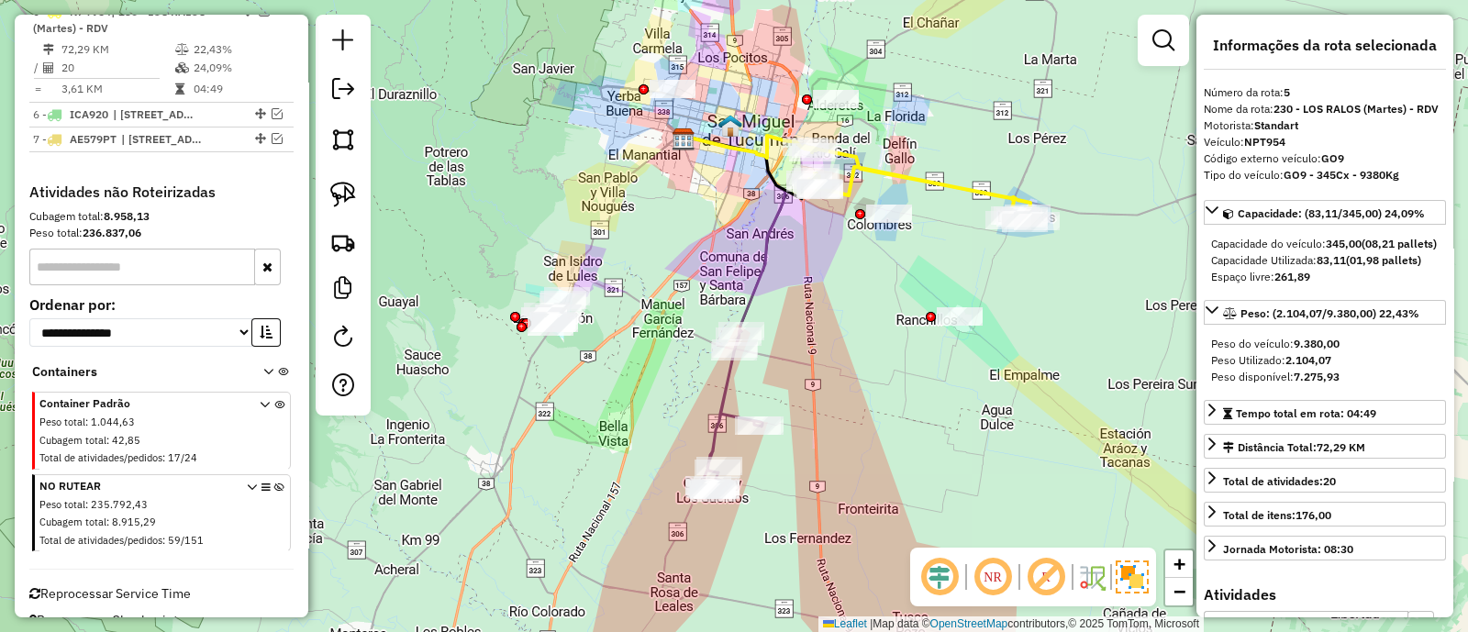
click at [748, 307] on icon at bounding box center [735, 235] width 102 height 194
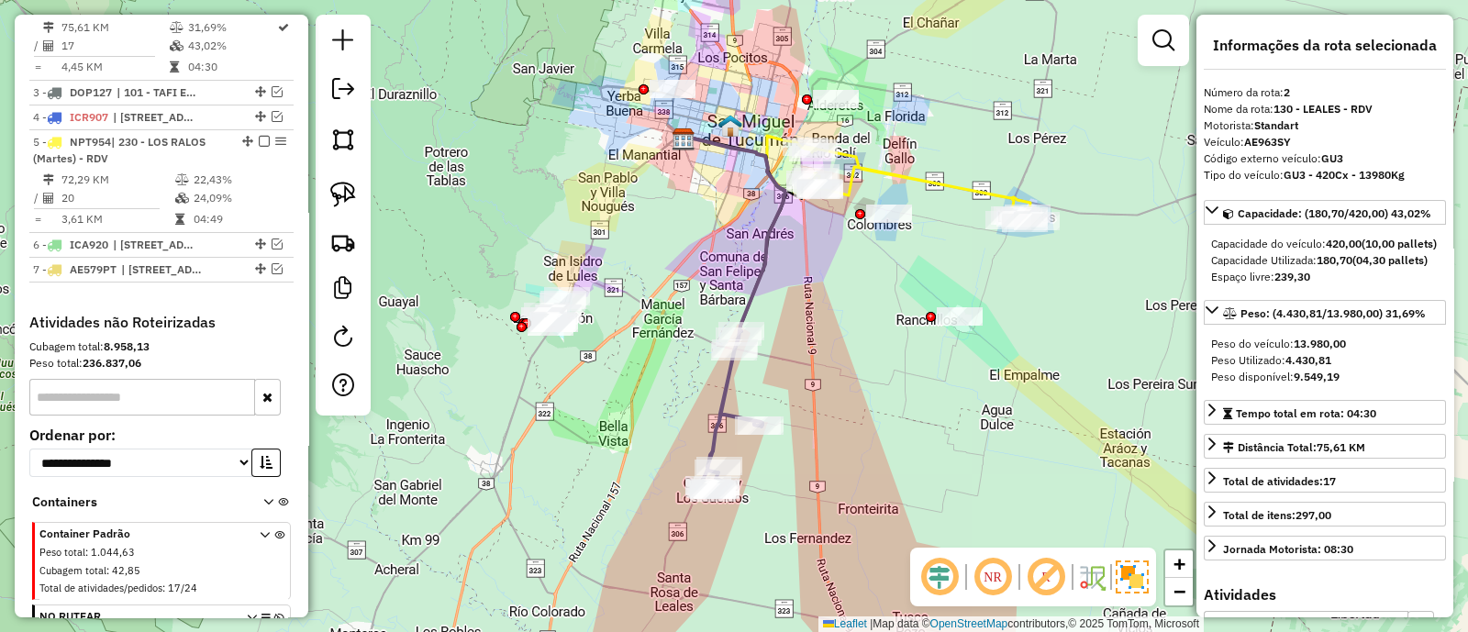
scroll to position [714, 0]
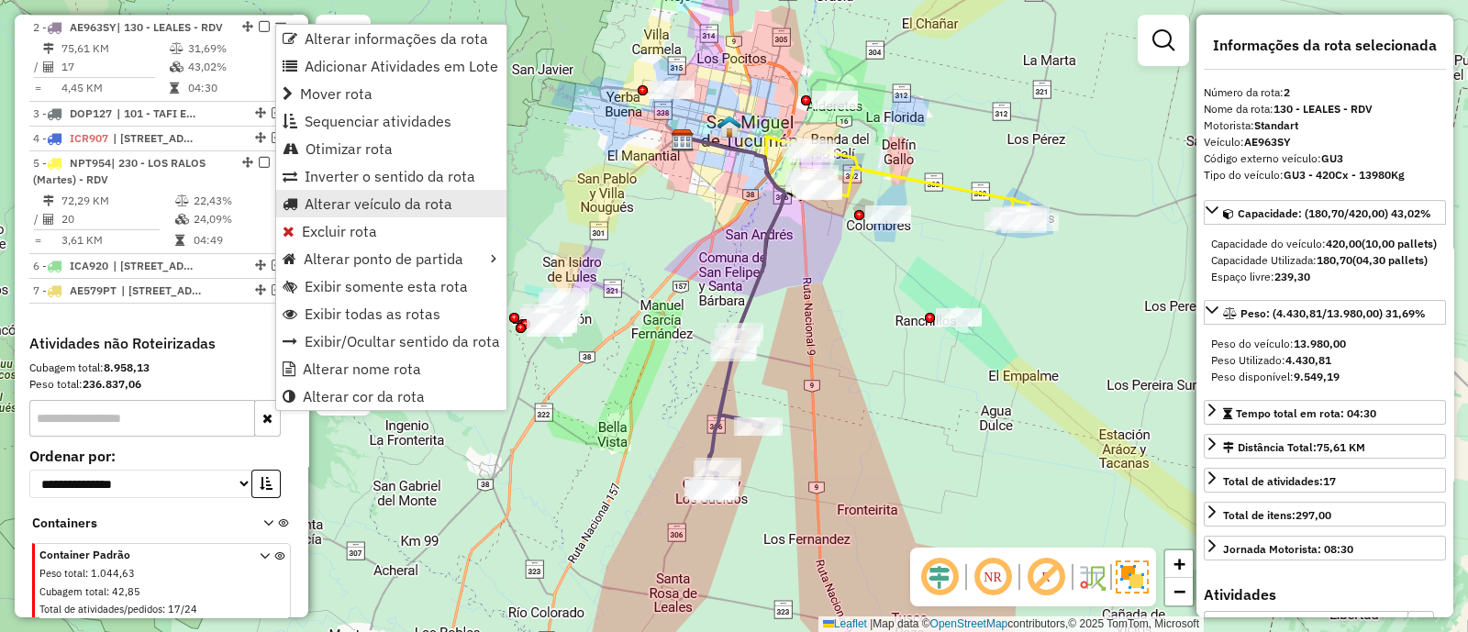
click at [355, 199] on span "Alterar veículo da rota" at bounding box center [379, 203] width 148 height 15
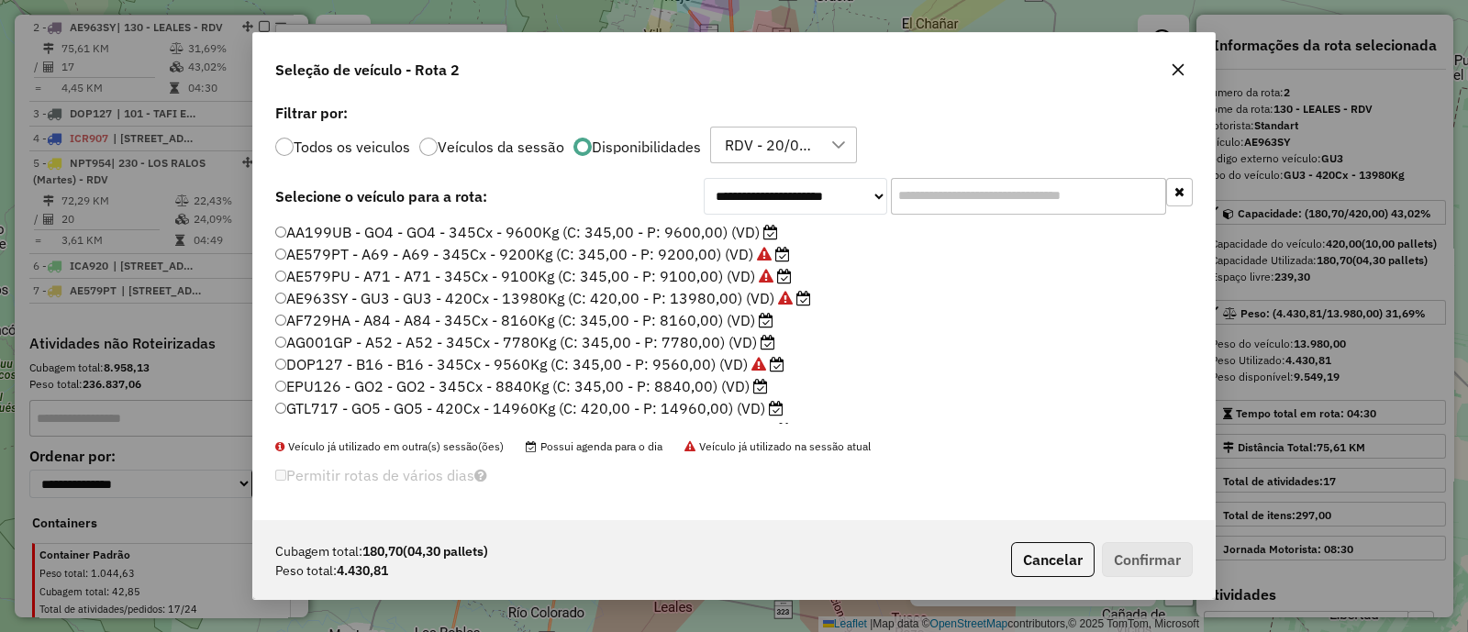
scroll to position [9, 6]
click at [675, 339] on label "AG001GP - A52 - A52 - 345Cx - 7780Kg (C: 345,00 - P: 7780,00) (VD)" at bounding box center [525, 342] width 501 height 22
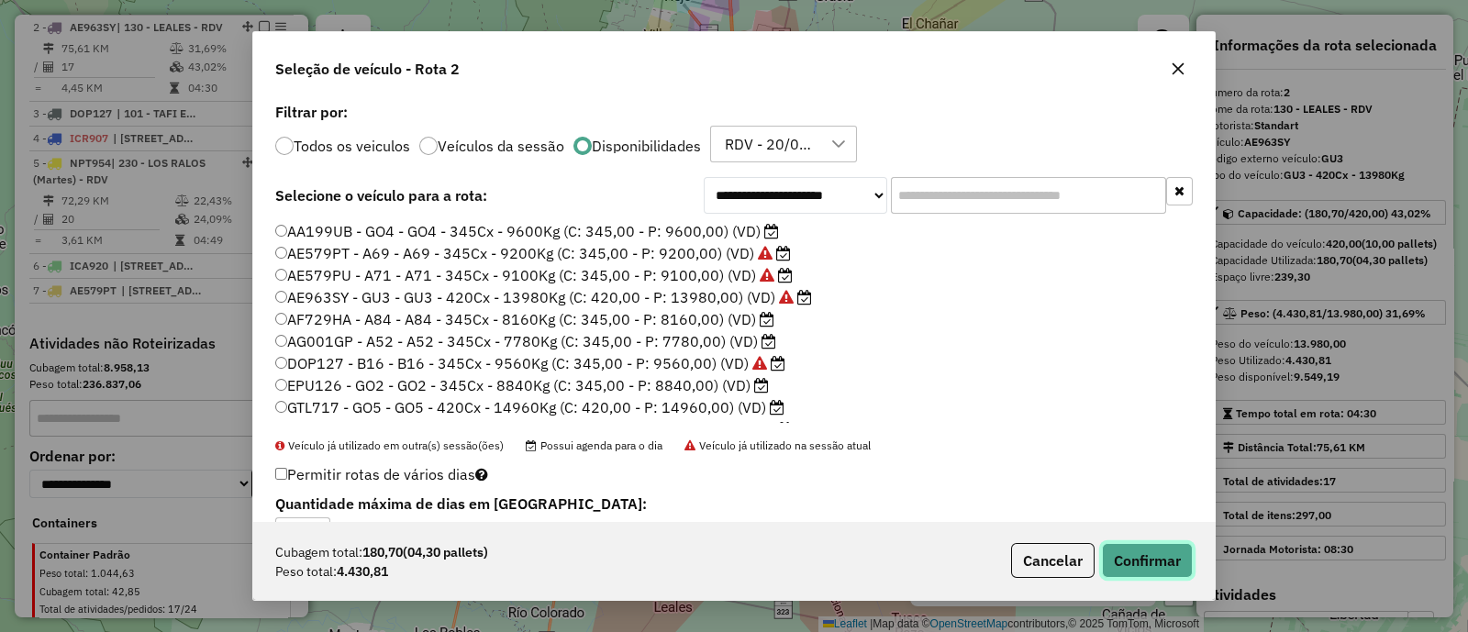
click at [1165, 566] on button "Confirmar" at bounding box center [1147, 560] width 91 height 35
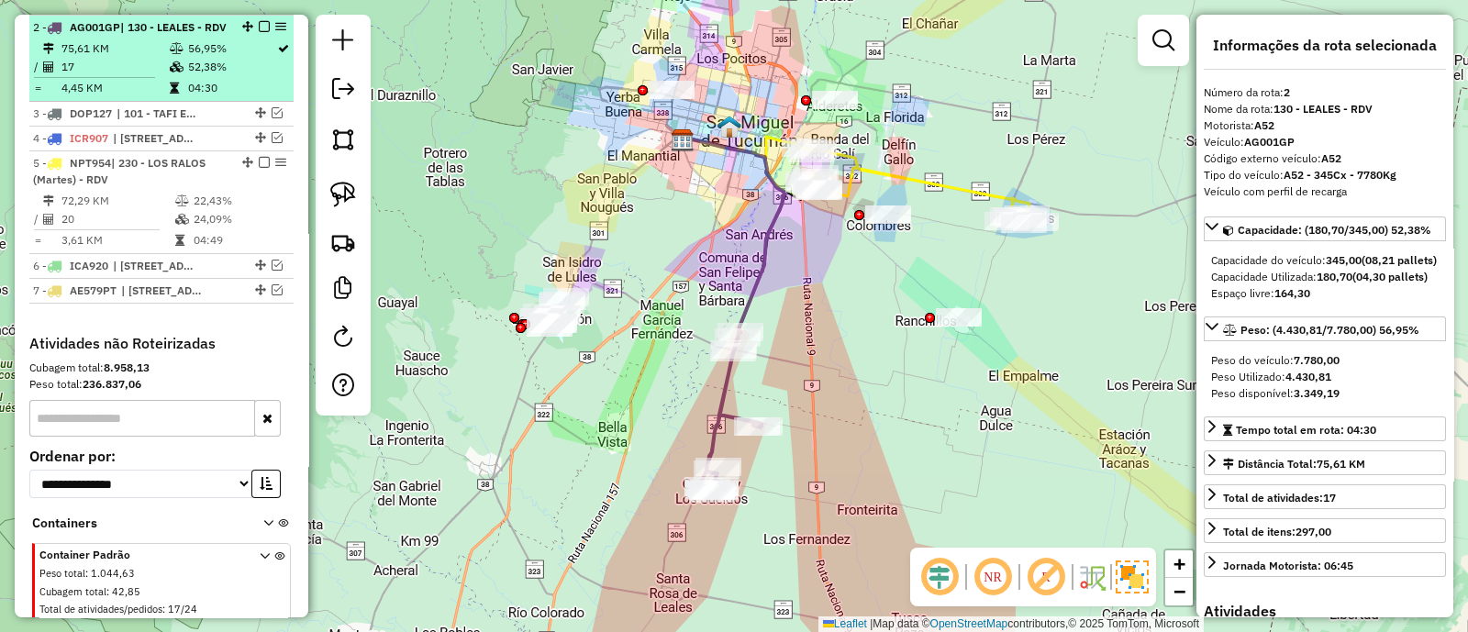
click at [259, 24] on em at bounding box center [264, 26] width 11 height 11
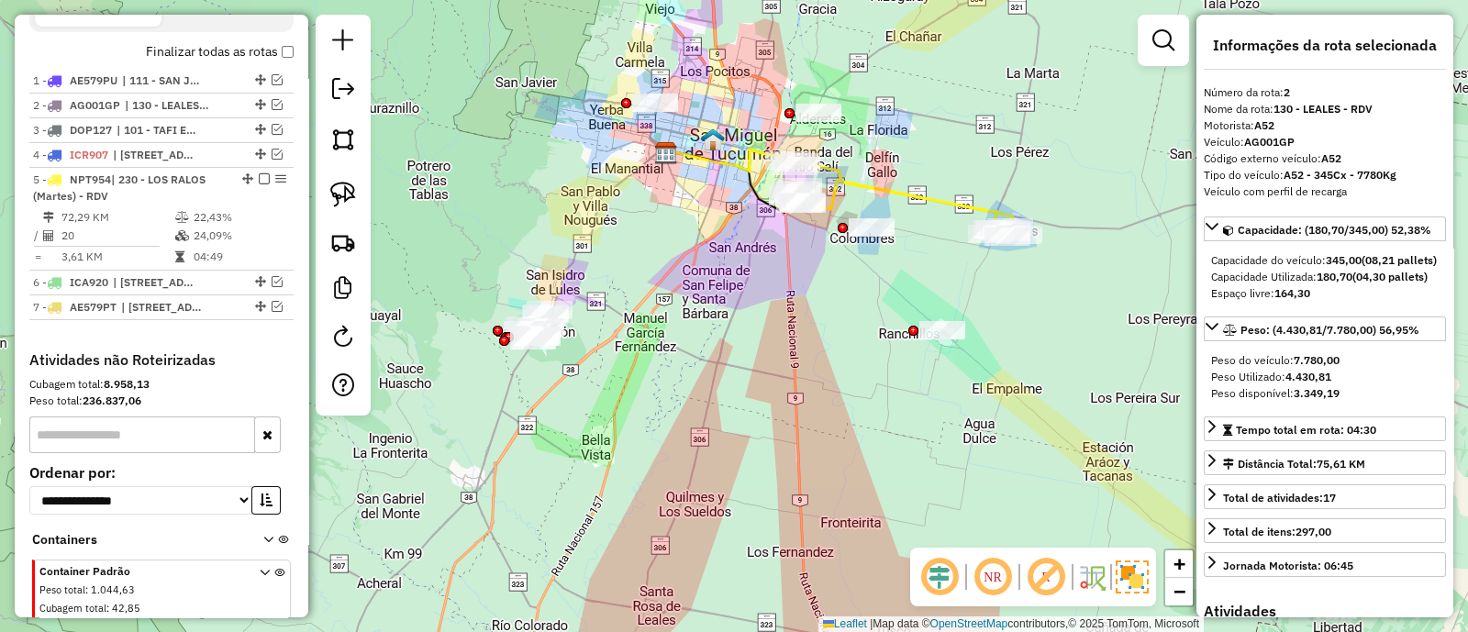
drag, startPoint x: 805, startPoint y: 262, endPoint x: 655, endPoint y: 415, distance: 214.2
click at [656, 412] on div "Janela de atendimento Grade de atendimento Capacidade Transportadoras Veículos …" at bounding box center [734, 316] width 1468 height 632
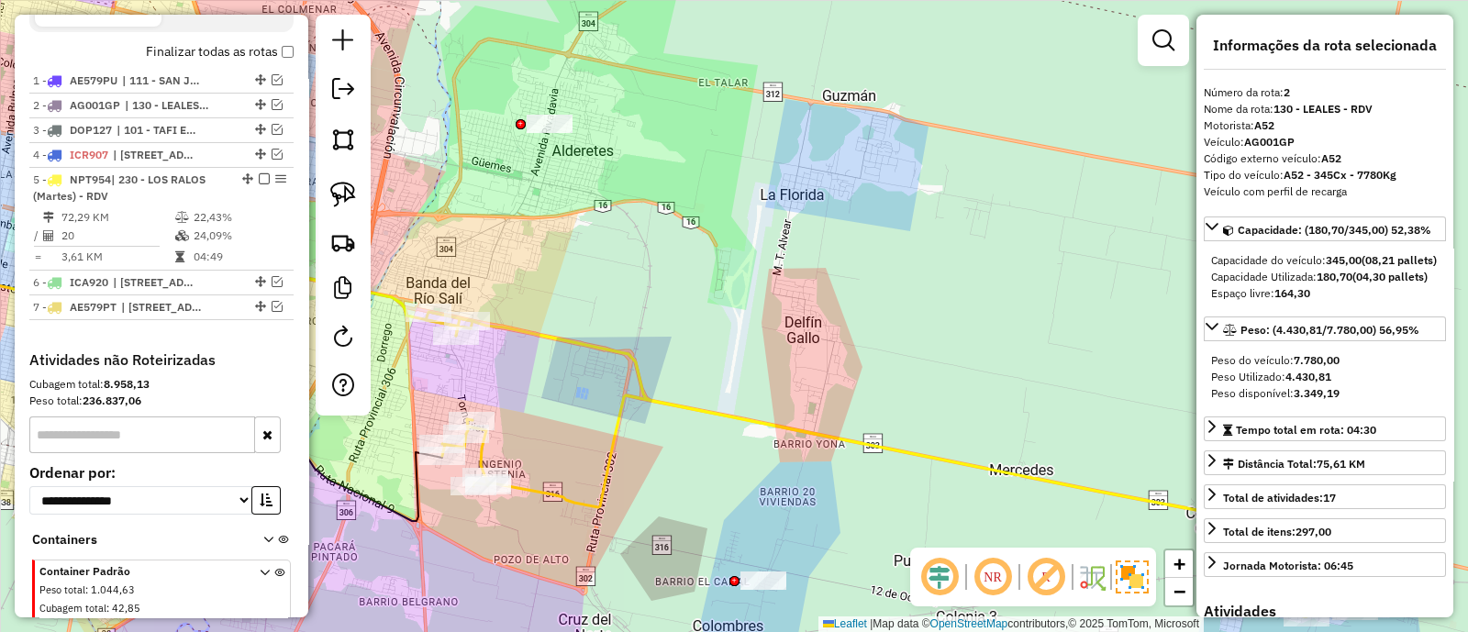
drag, startPoint x: 652, startPoint y: 282, endPoint x: 842, endPoint y: 452, distance: 255.4
click at [841, 452] on div "Janela de atendimento Grade de atendimento Capacidade Transportadoras Veículos …" at bounding box center [734, 316] width 1468 height 632
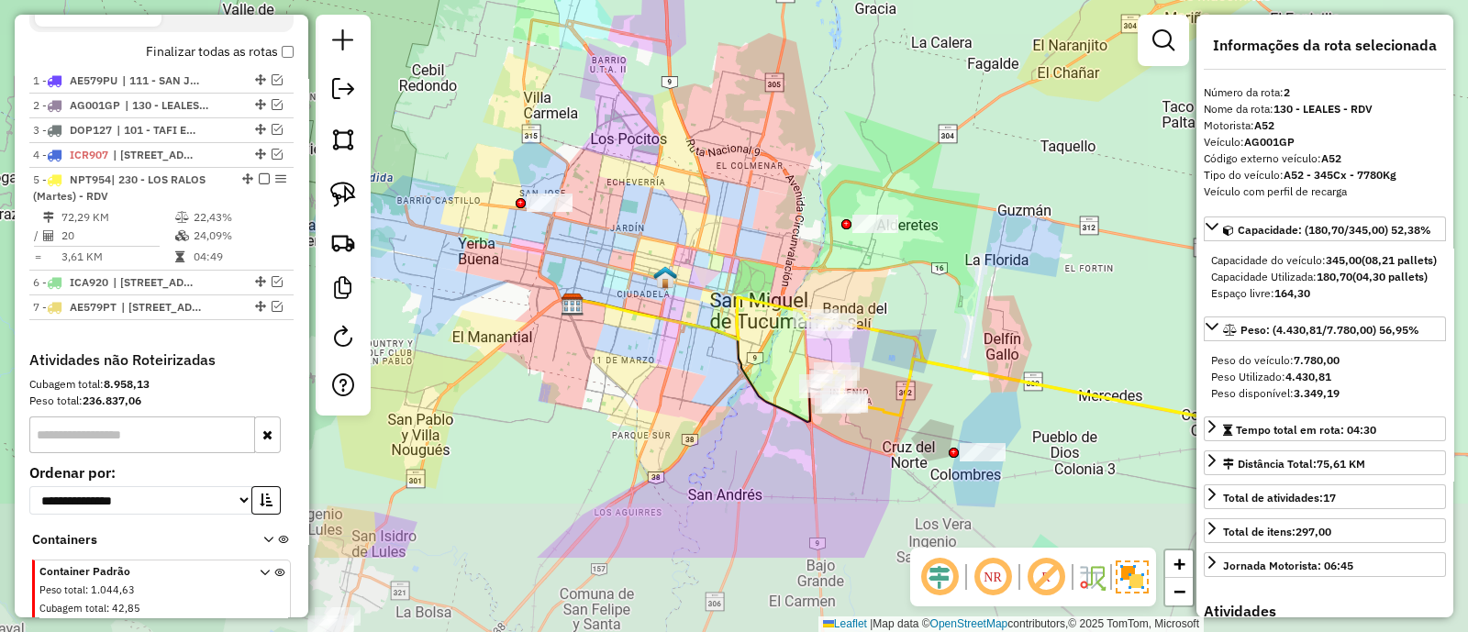
drag, startPoint x: 862, startPoint y: 332, endPoint x: 908, endPoint y: 276, distance: 72.4
click at [908, 276] on div "Janela de atendimento Grade de atendimento Capacidade Transportadoras Veículos …" at bounding box center [734, 316] width 1468 height 632
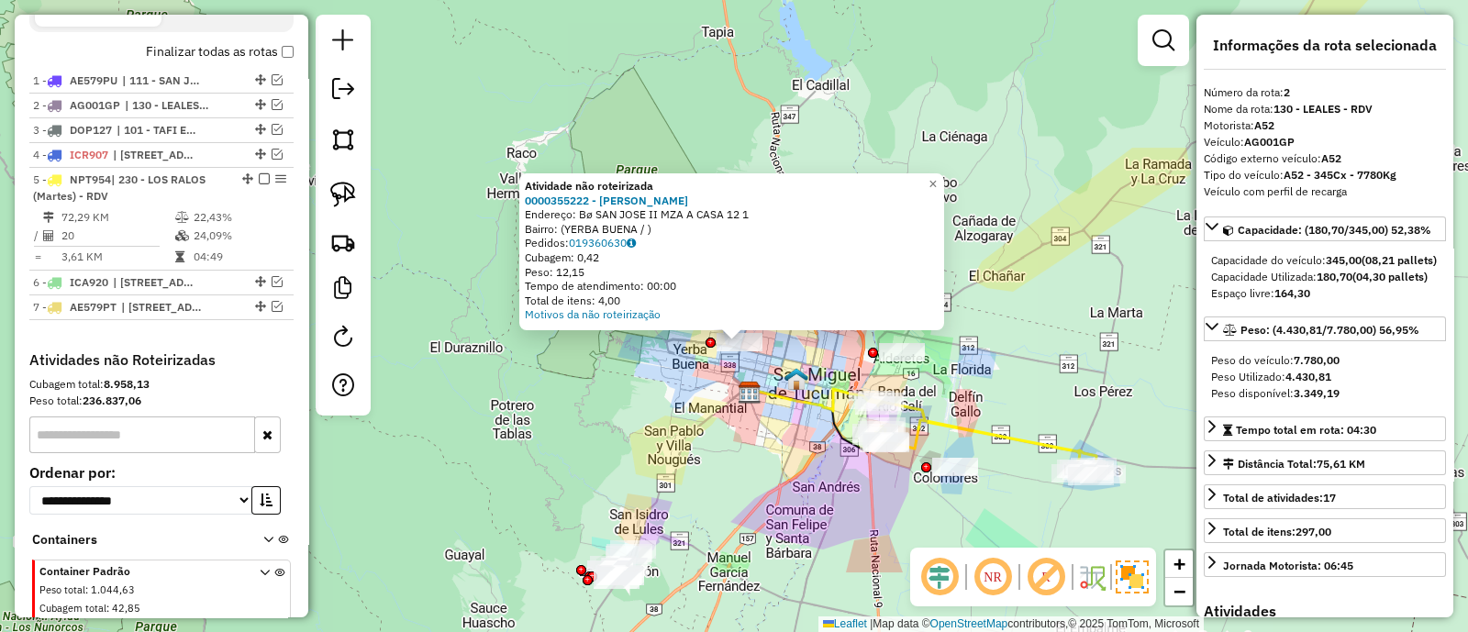
drag, startPoint x: 887, startPoint y: 520, endPoint x: 652, endPoint y: 240, distance: 365.4
click at [750, 389] on icon at bounding box center [814, 400] width 129 height 22
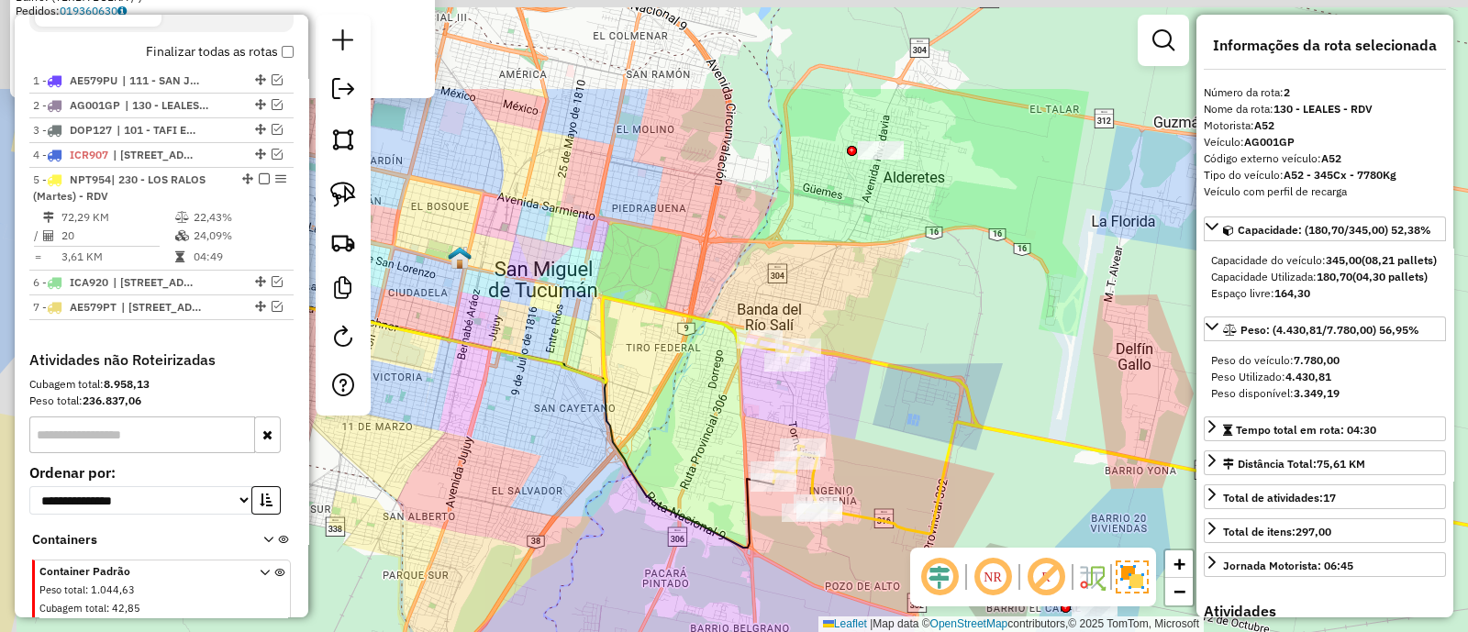
drag, startPoint x: 563, startPoint y: 195, endPoint x: 610, endPoint y: 329, distance: 141.4
click at [610, 329] on icon at bounding box center [531, 339] width 515 height 85
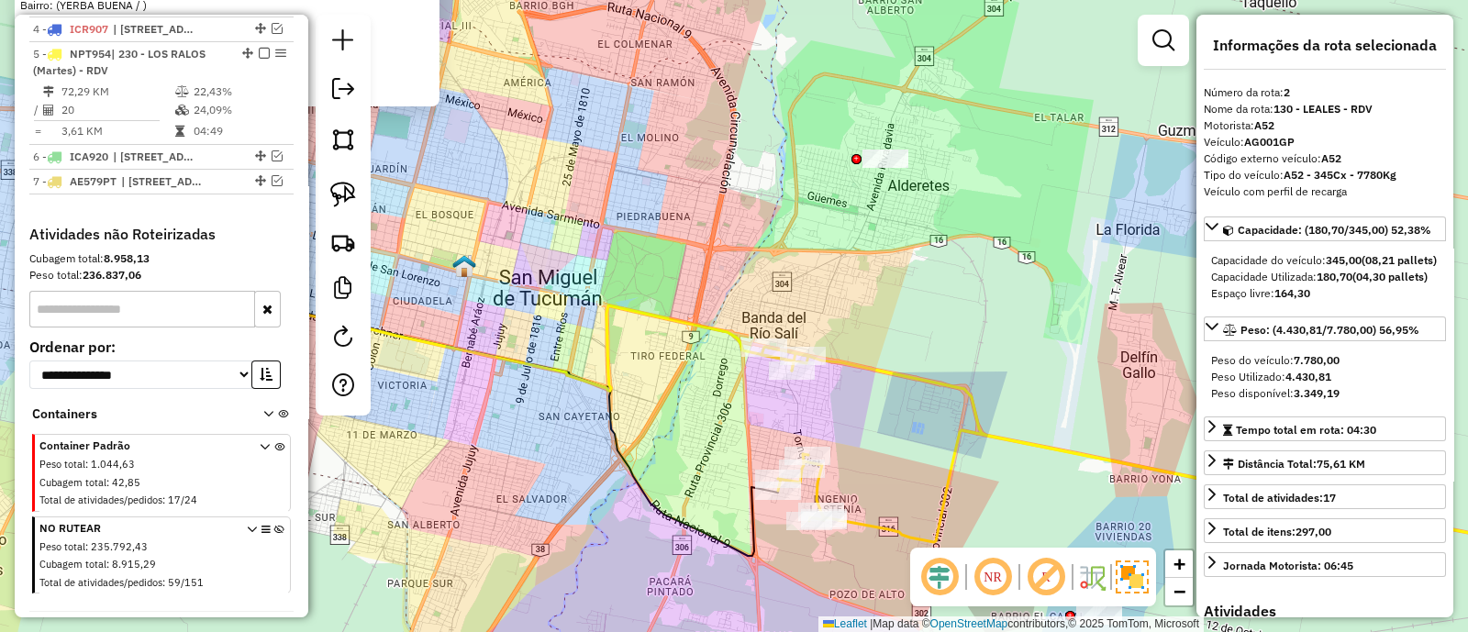
scroll to position [828, 0]
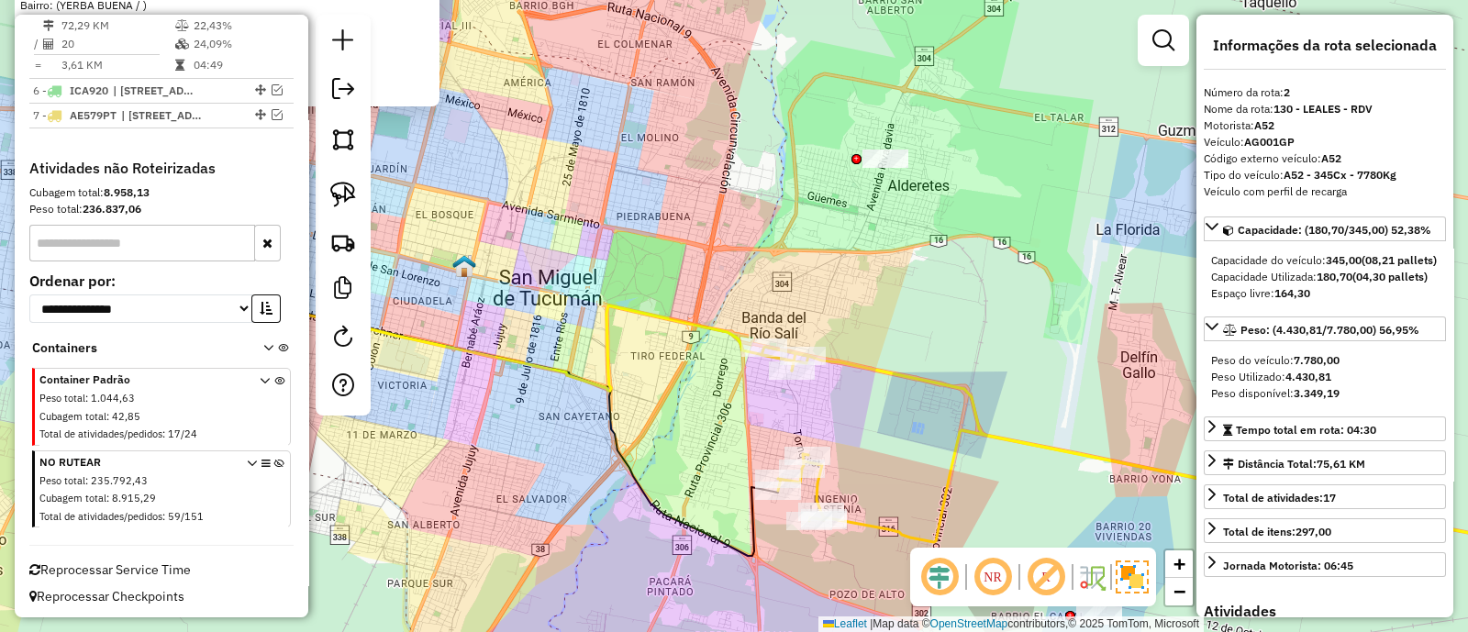
click at [274, 462] on icon at bounding box center [279, 493] width 10 height 69
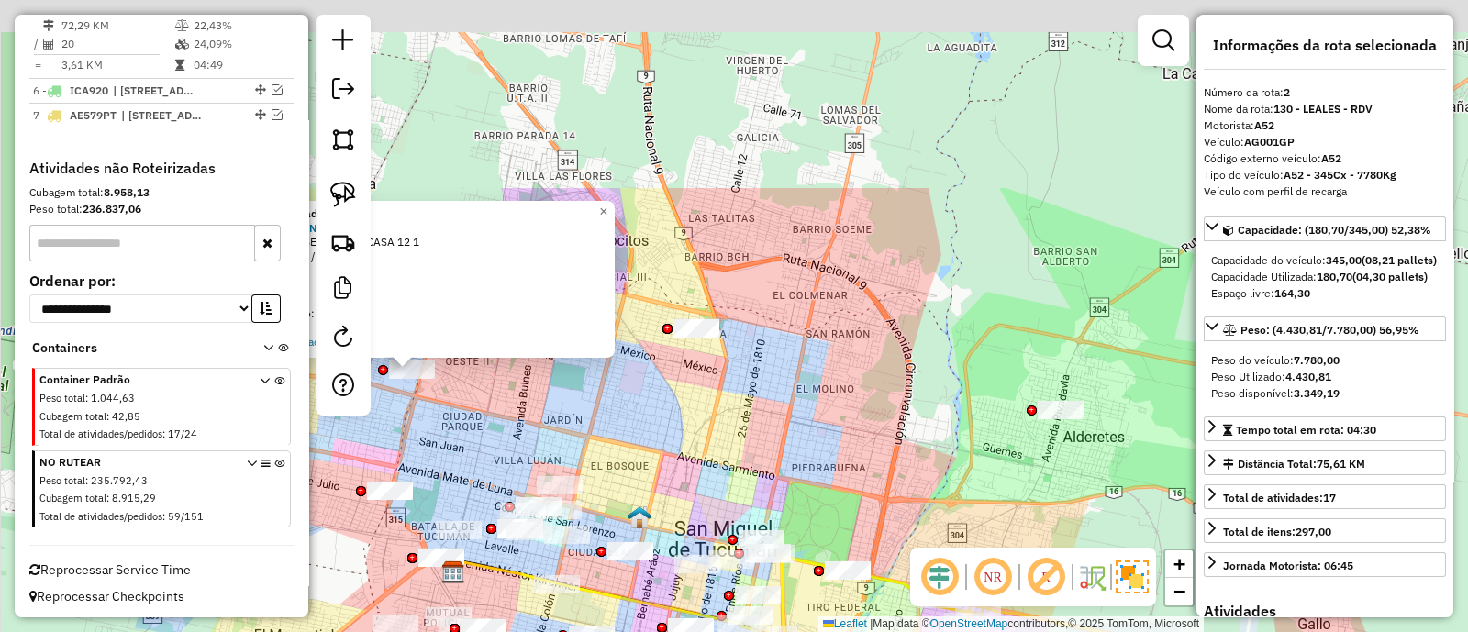
drag, startPoint x: 573, startPoint y: 126, endPoint x: 775, endPoint y: 433, distance: 367.8
click at [775, 432] on div "Atividade não roteirizada 0000355222 - [PERSON_NAME]: Bø SAN JOSE II MZA A CASA…" at bounding box center [734, 316] width 1468 height 632
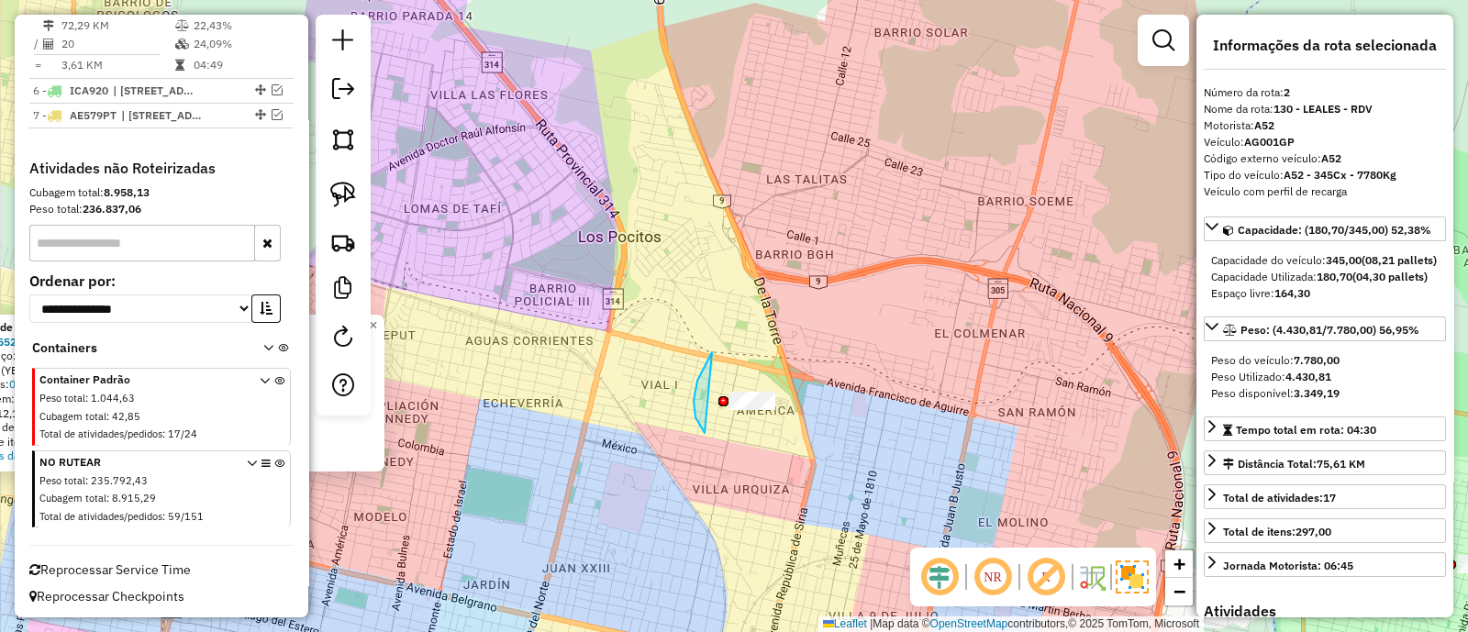
drag, startPoint x: 705, startPoint y: 433, endPoint x: 844, endPoint y: 378, distance: 150.0
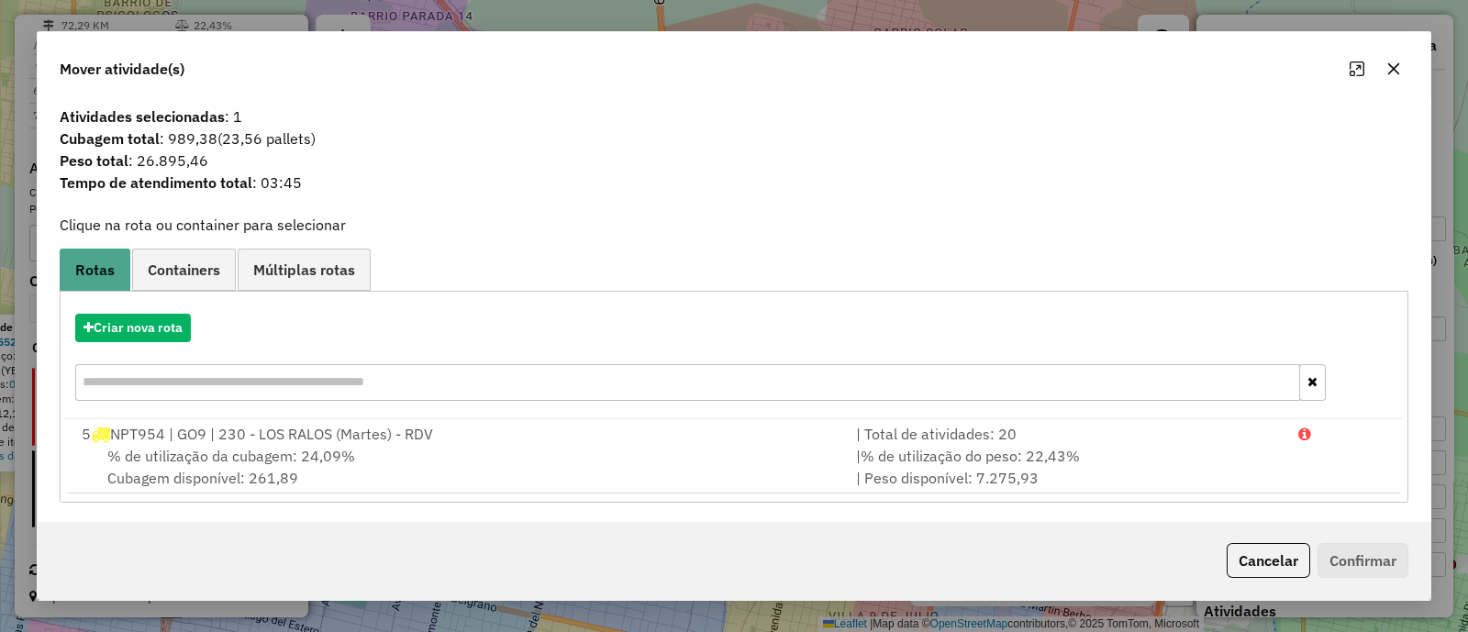
click at [1395, 58] on button "button" at bounding box center [1393, 68] width 29 height 29
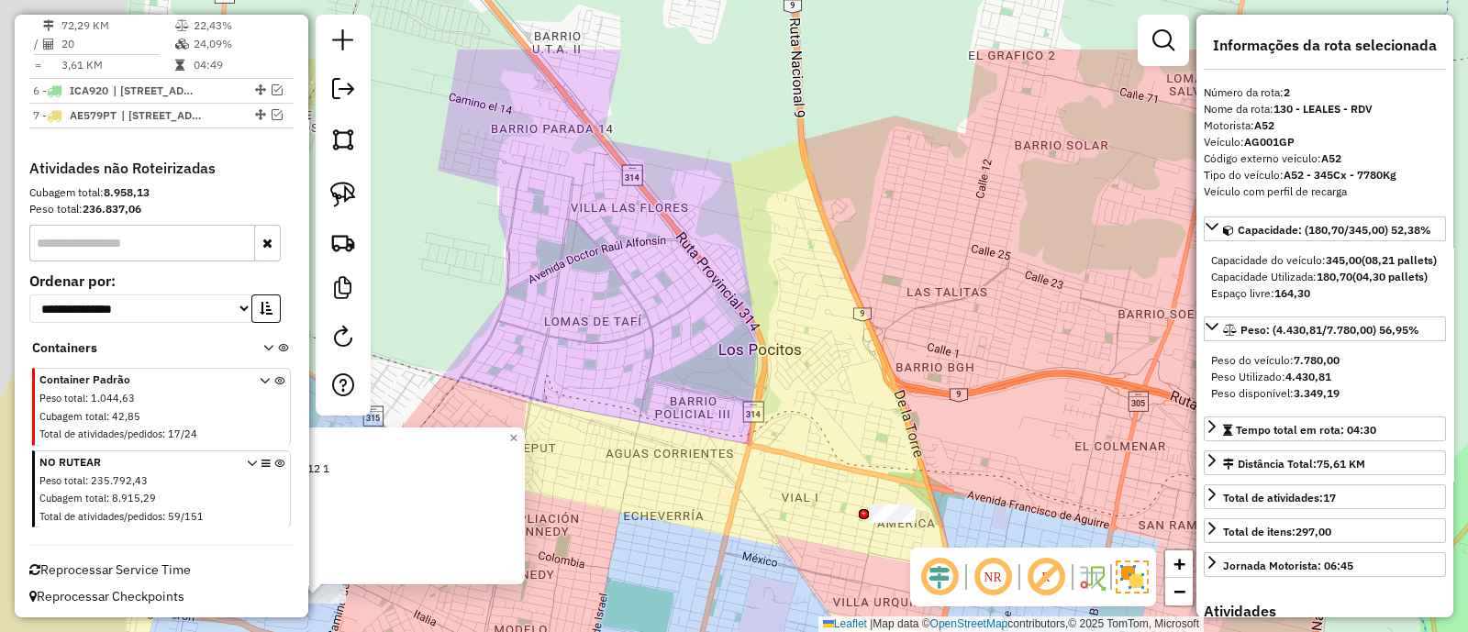
drag, startPoint x: 631, startPoint y: 391, endPoint x: 732, endPoint y: 456, distance: 120.2
click at [771, 508] on div "Atividade não roteirizada 0000355222 - [PERSON_NAME]: Bø SAN JOSE II MZA A CASA…" at bounding box center [734, 316] width 1468 height 632
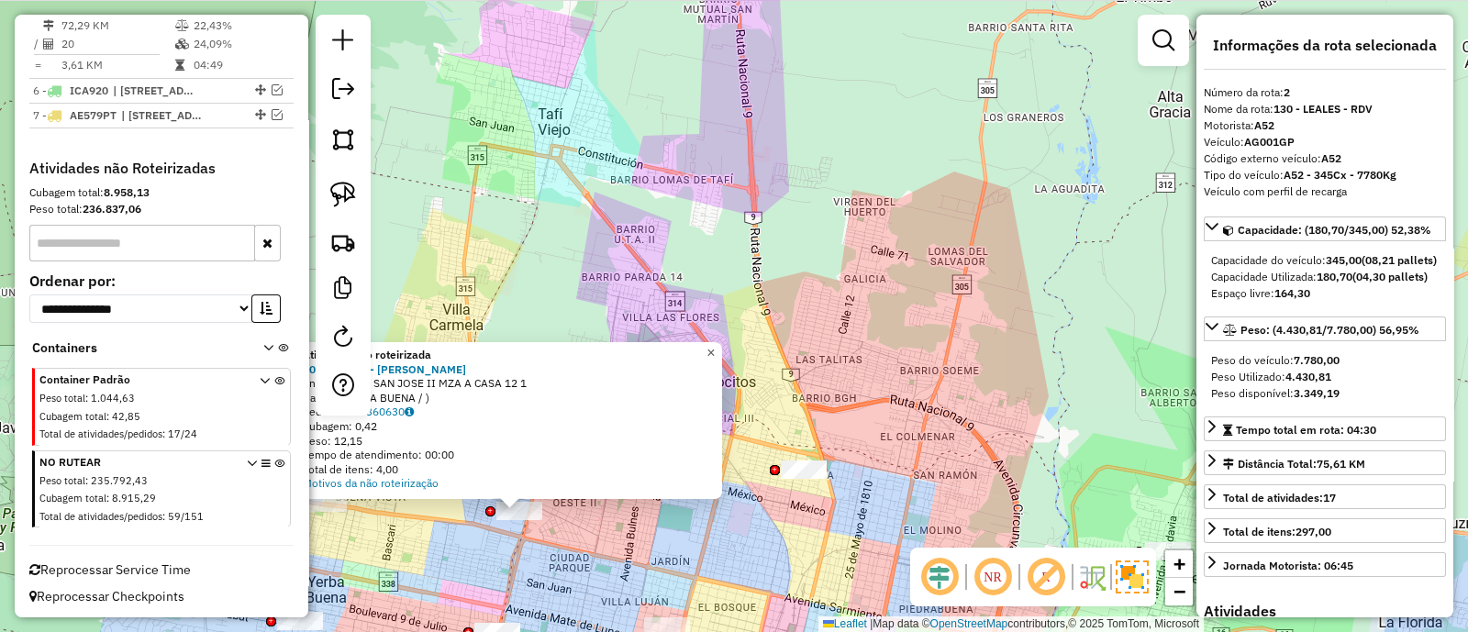
click at [715, 348] on span "×" at bounding box center [711, 353] width 8 height 16
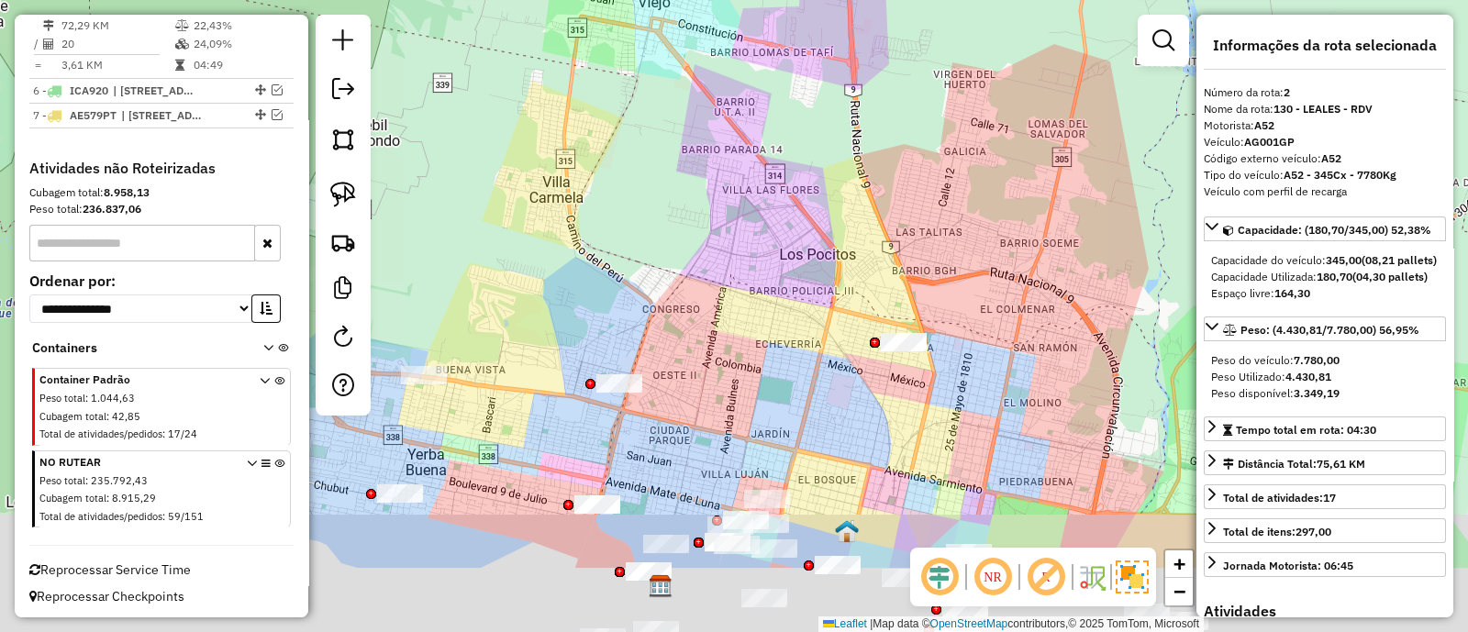
drag, startPoint x: 686, startPoint y: 437, endPoint x: 700, endPoint y: 374, distance: 64.8
click at [731, 374] on div "Janela de atendimento Grade de atendimento Capacidade Transportadoras Veículos …" at bounding box center [734, 316] width 1468 height 632
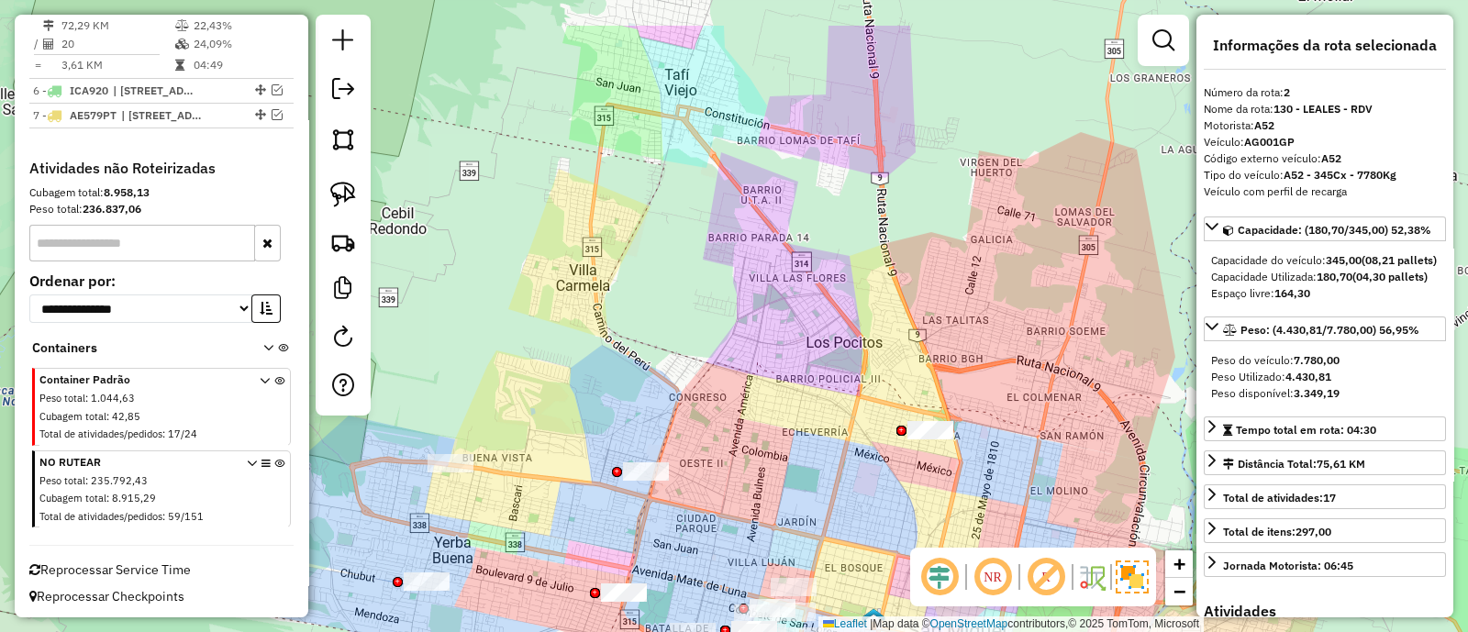
drag, startPoint x: 753, startPoint y: 330, endPoint x: 780, endPoint y: 421, distance: 94.7
click at [780, 421] on div "Janela de atendimento Grade de atendimento Capacidade Transportadoras Veículos …" at bounding box center [734, 316] width 1468 height 632
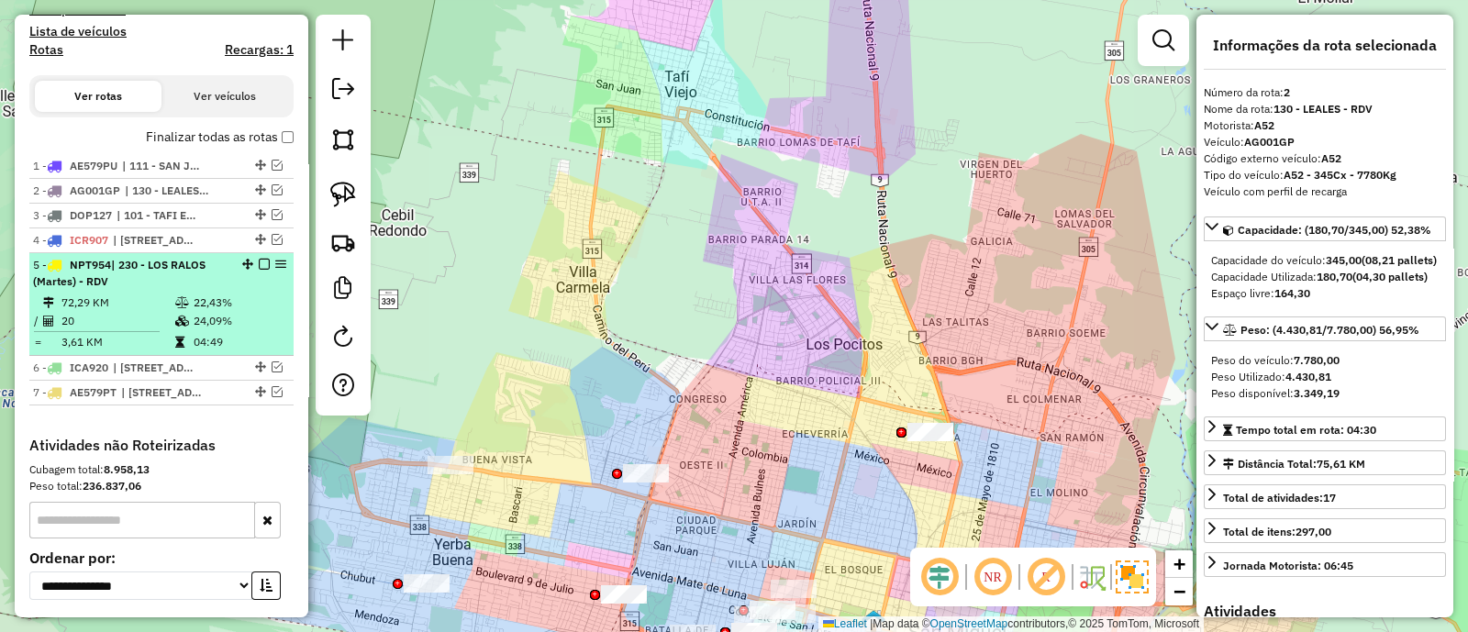
scroll to position [484, 0]
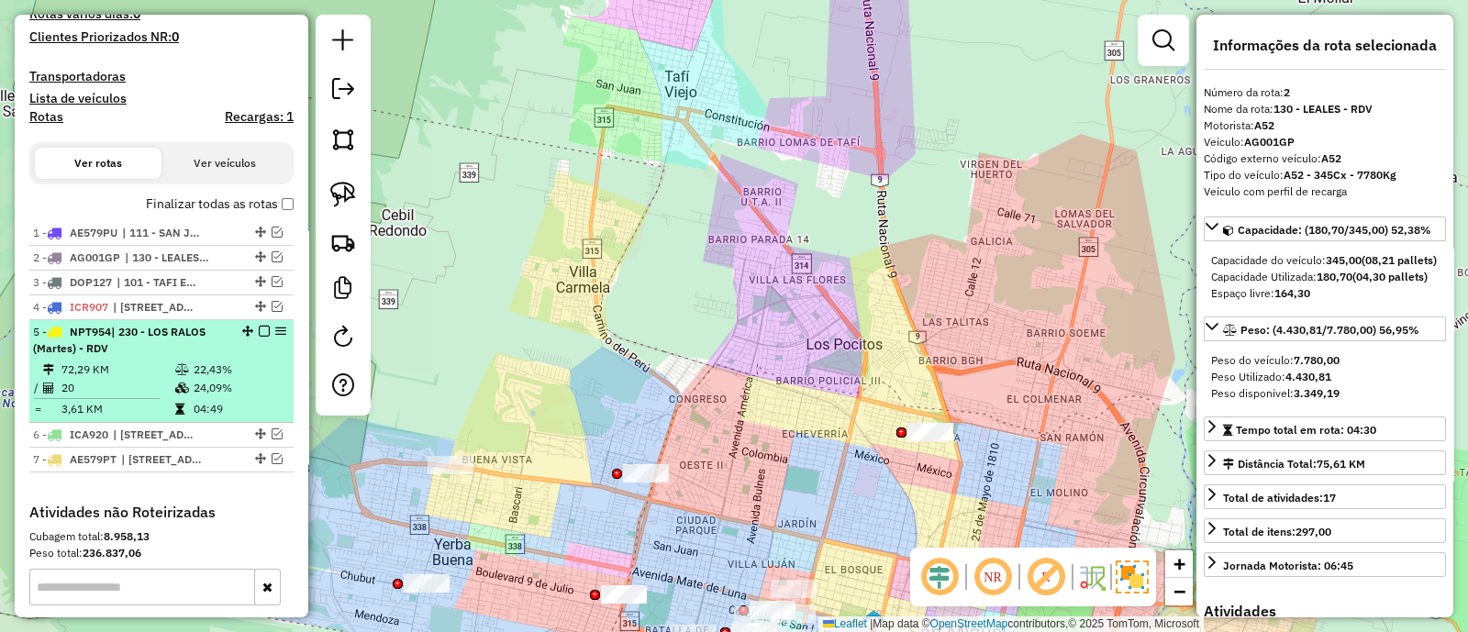
click at [262, 353] on div "5 - NPT954 | 230 - LOS RALOS (Martes) - RDV" at bounding box center [161, 340] width 257 height 33
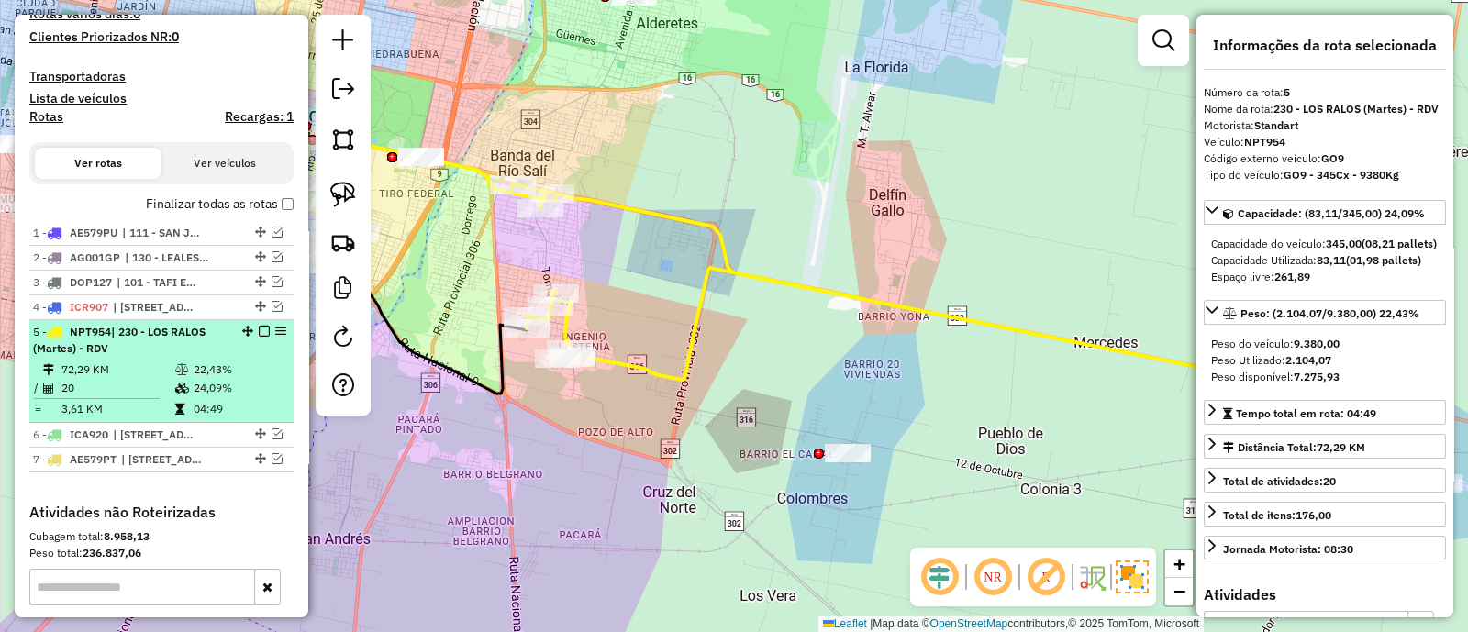
click at [259, 329] on em at bounding box center [264, 331] width 11 height 11
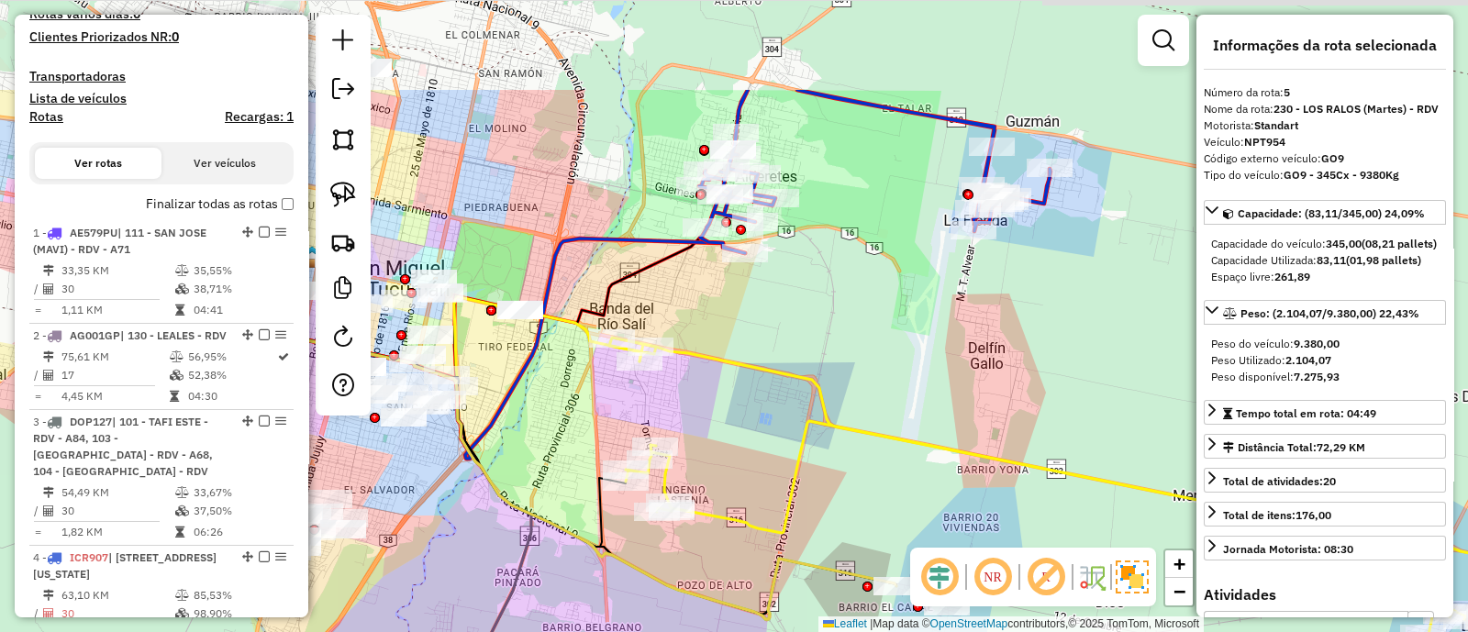
drag, startPoint x: 642, startPoint y: 195, endPoint x: 874, endPoint y: 686, distance: 542.7
click at [874, 631] on html "Aguarde... Pop-up bloqueado! Seu navegador bloqueou automáticamente a abertura …" at bounding box center [734, 316] width 1468 height 632
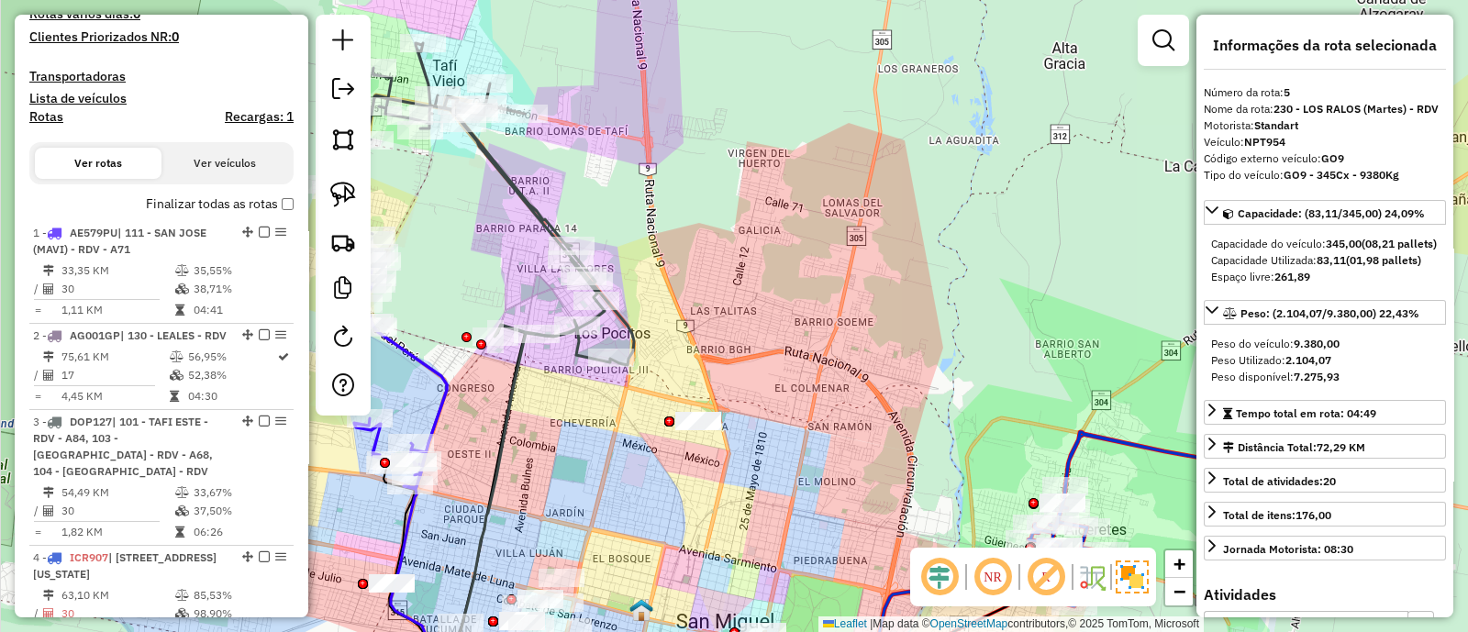
drag, startPoint x: 707, startPoint y: 484, endPoint x: 843, endPoint y: 469, distance: 137.5
click at [843, 469] on div "Janela de atendimento Grade de atendimento Capacidade Transportadoras Veículos …" at bounding box center [734, 316] width 1468 height 632
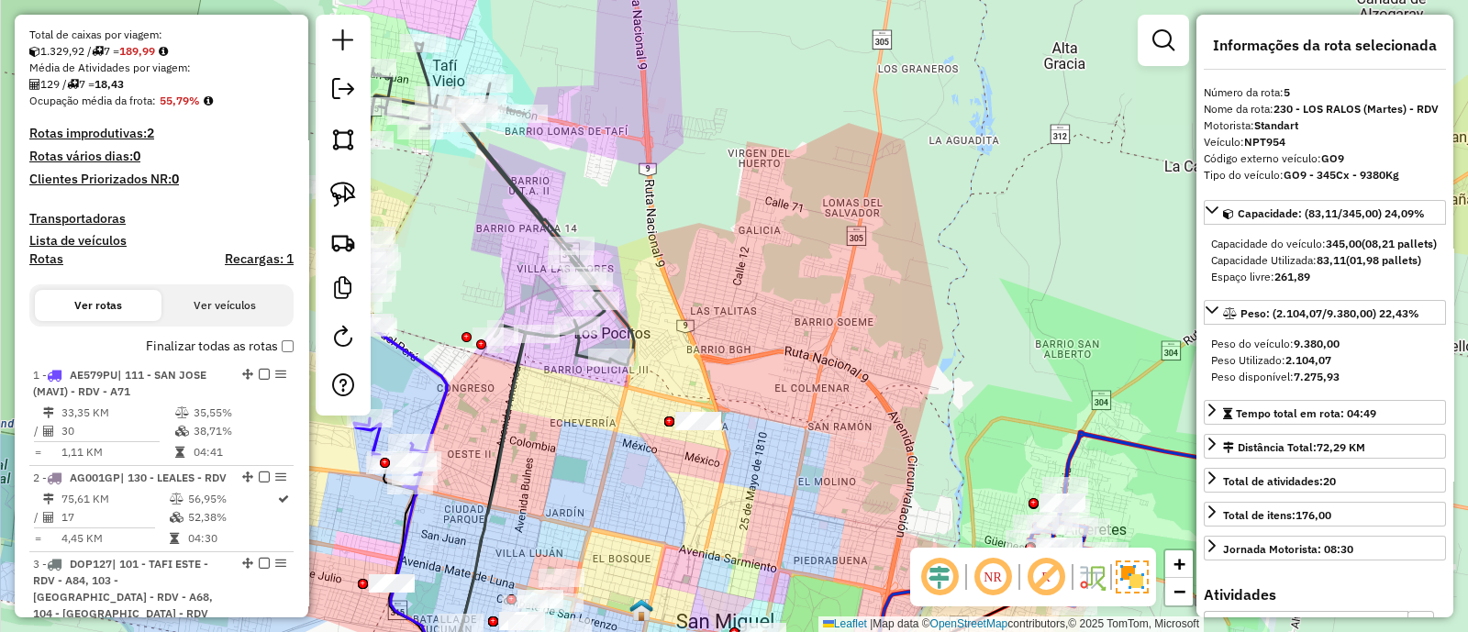
scroll to position [0, 0]
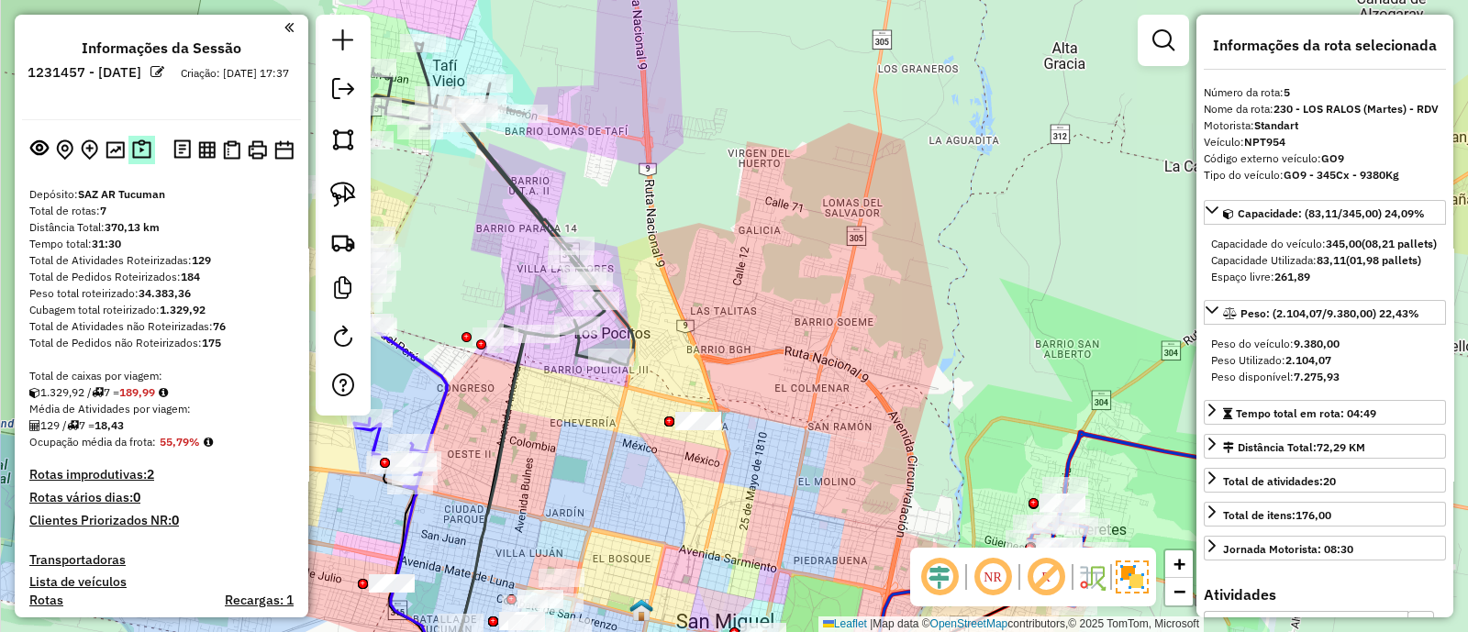
click at [135, 154] on img at bounding box center [141, 149] width 19 height 21
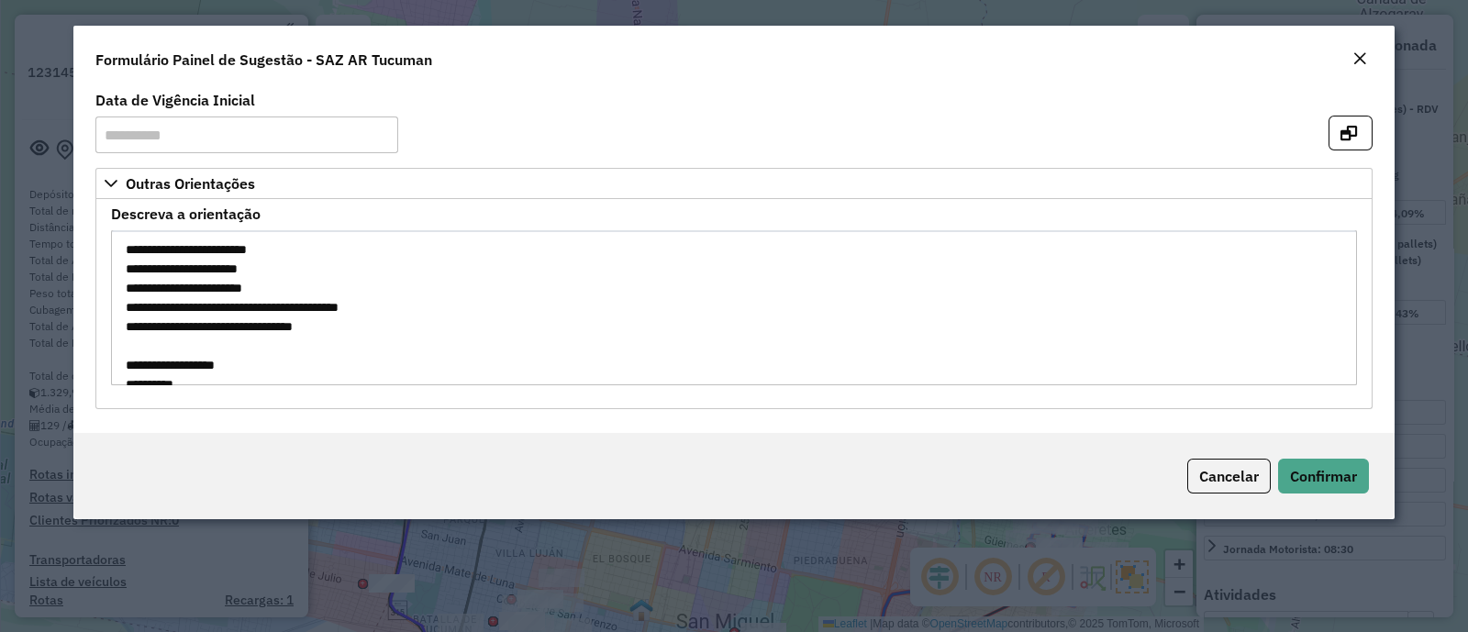
click at [1364, 50] on div "Close" at bounding box center [1360, 60] width 15 height 22
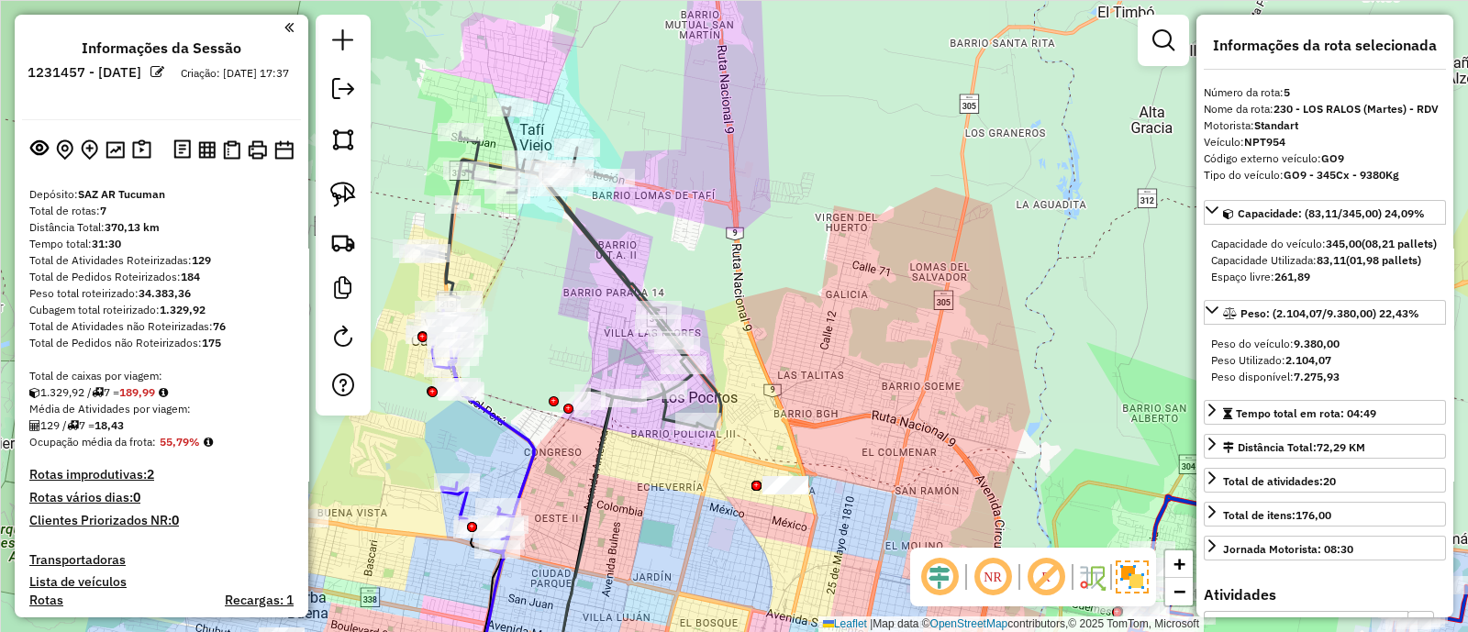
drag, startPoint x: 619, startPoint y: 452, endPoint x: 666, endPoint y: 490, distance: 61.3
click at [666, 490] on div "Janela de atendimento Grade de atendimento Capacidade Transportadoras Veículos …" at bounding box center [734, 316] width 1468 height 632
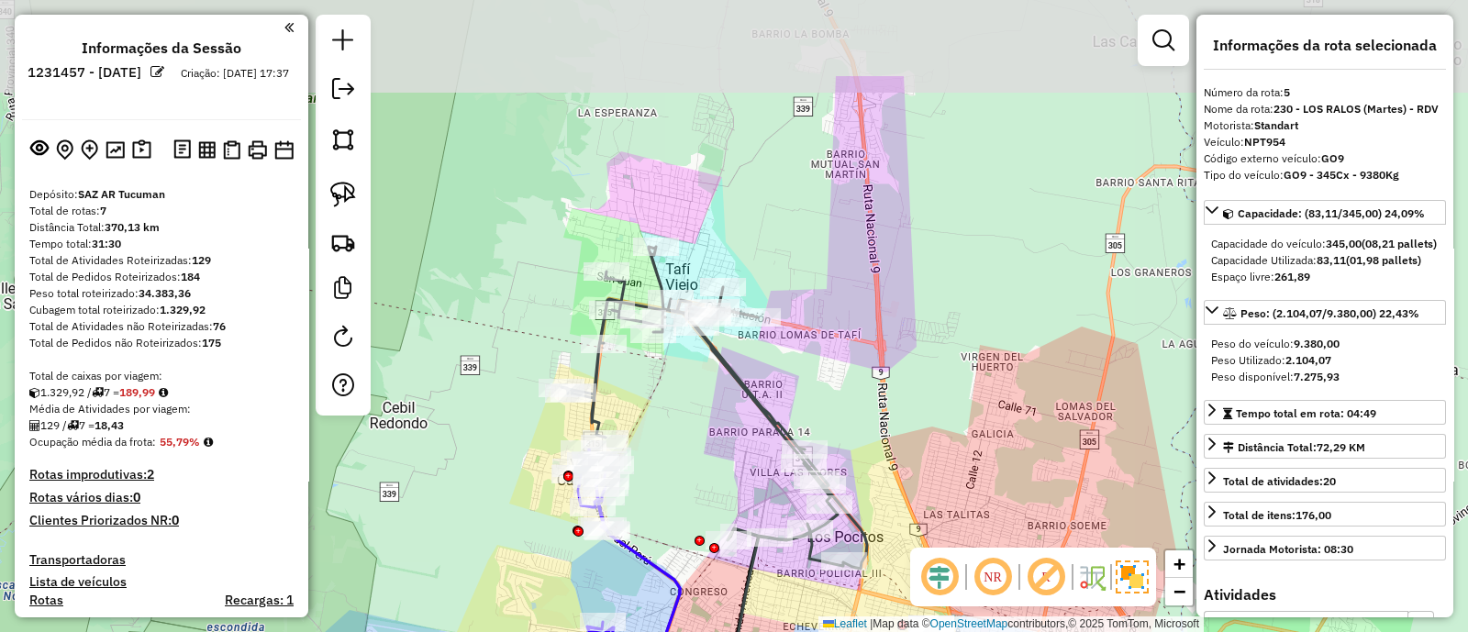
drag, startPoint x: 541, startPoint y: 275, endPoint x: 684, endPoint y: 415, distance: 199.9
click at [684, 415] on div "Janela de atendimento Grade de atendimento Capacidade Transportadoras Veículos …" at bounding box center [734, 316] width 1468 height 632
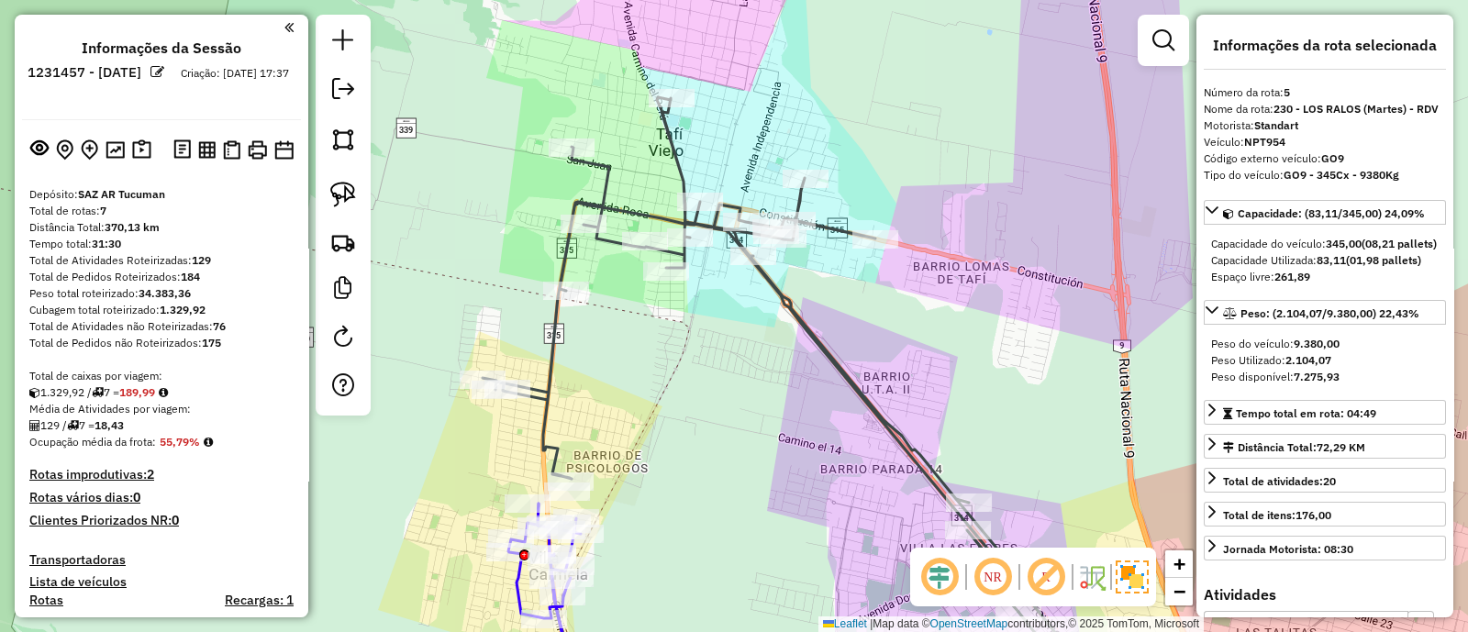
drag, startPoint x: 655, startPoint y: 415, endPoint x: 681, endPoint y: 433, distance: 31.6
click at [681, 433] on div "Janela de atendimento Grade de atendimento Capacidade Transportadoras Veículos …" at bounding box center [734, 316] width 1468 height 632
click at [519, 576] on icon at bounding box center [560, 600] width 104 height 192
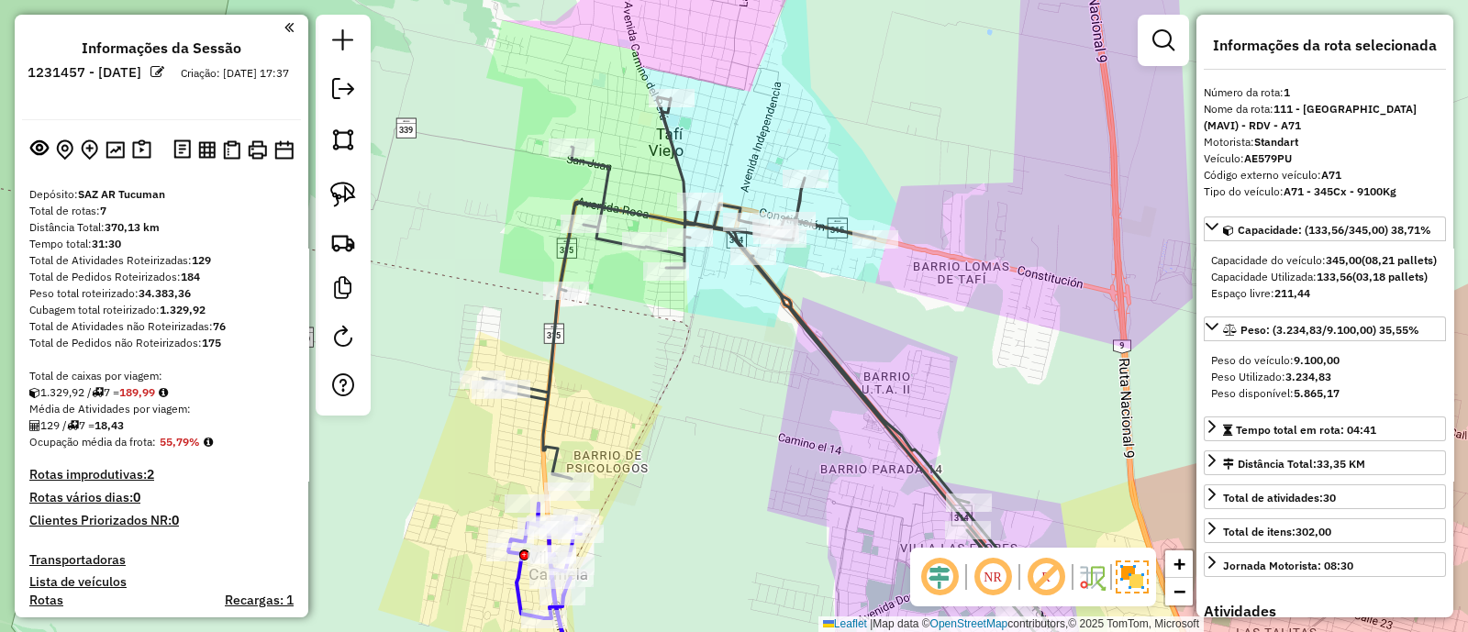
scroll to position [688, 0]
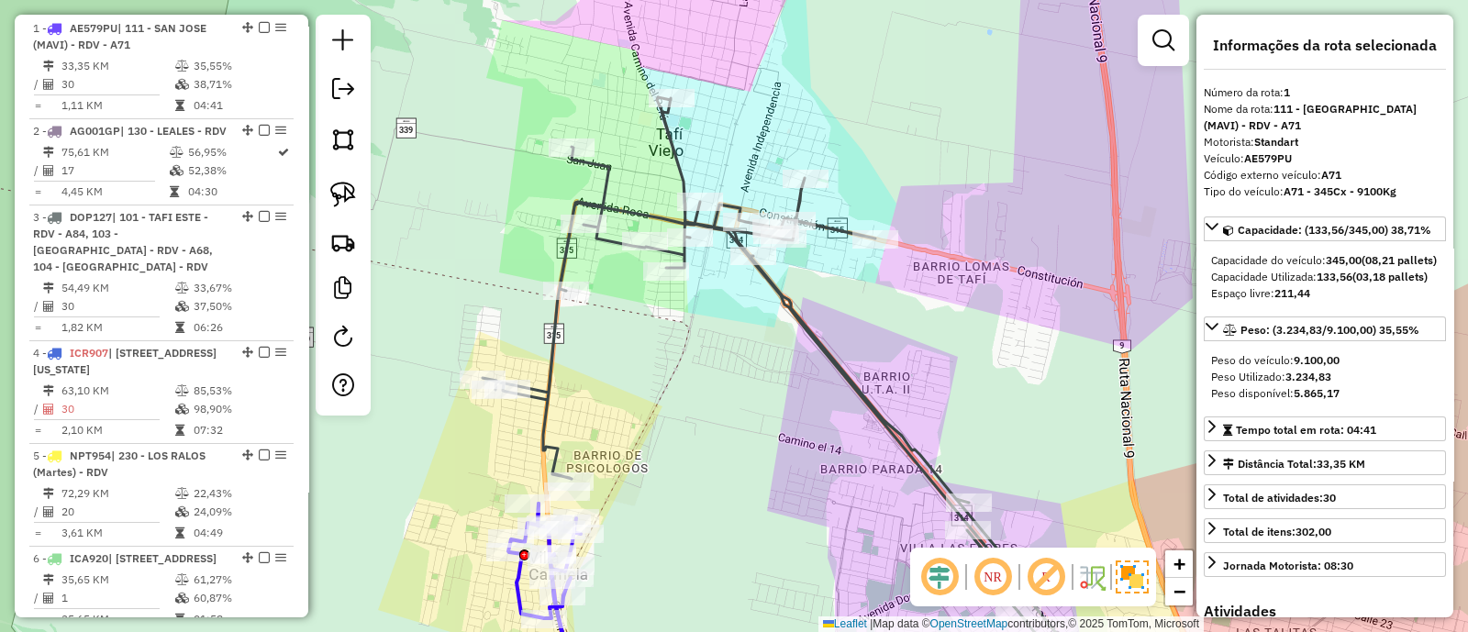
click at [931, 349] on div "Janela de atendimento Grade de atendimento Capacidade Transportadoras Veículos …" at bounding box center [734, 316] width 1468 height 632
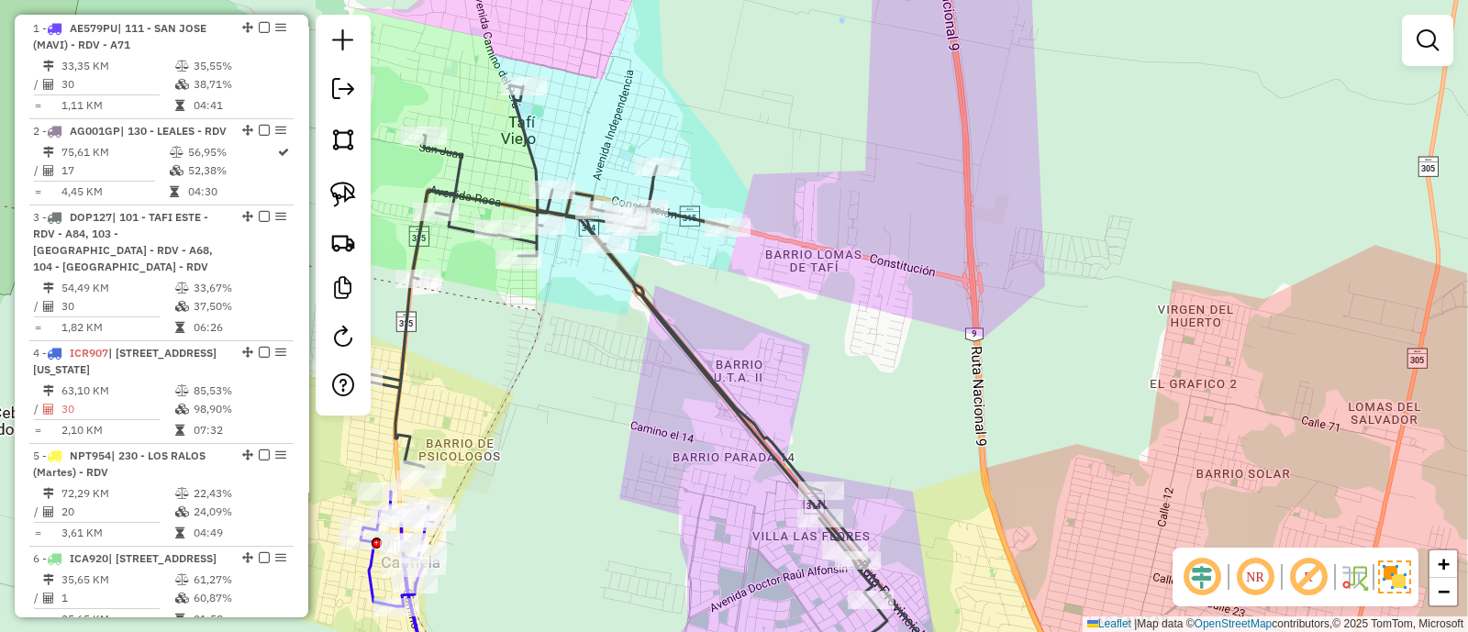
drag, startPoint x: 931, startPoint y: 358, endPoint x: 807, endPoint y: 343, distance: 125.7
click at [807, 343] on div "Janela de atendimento Grade de atendimento Capacidade Transportadoras Veículos …" at bounding box center [734, 316] width 1468 height 632
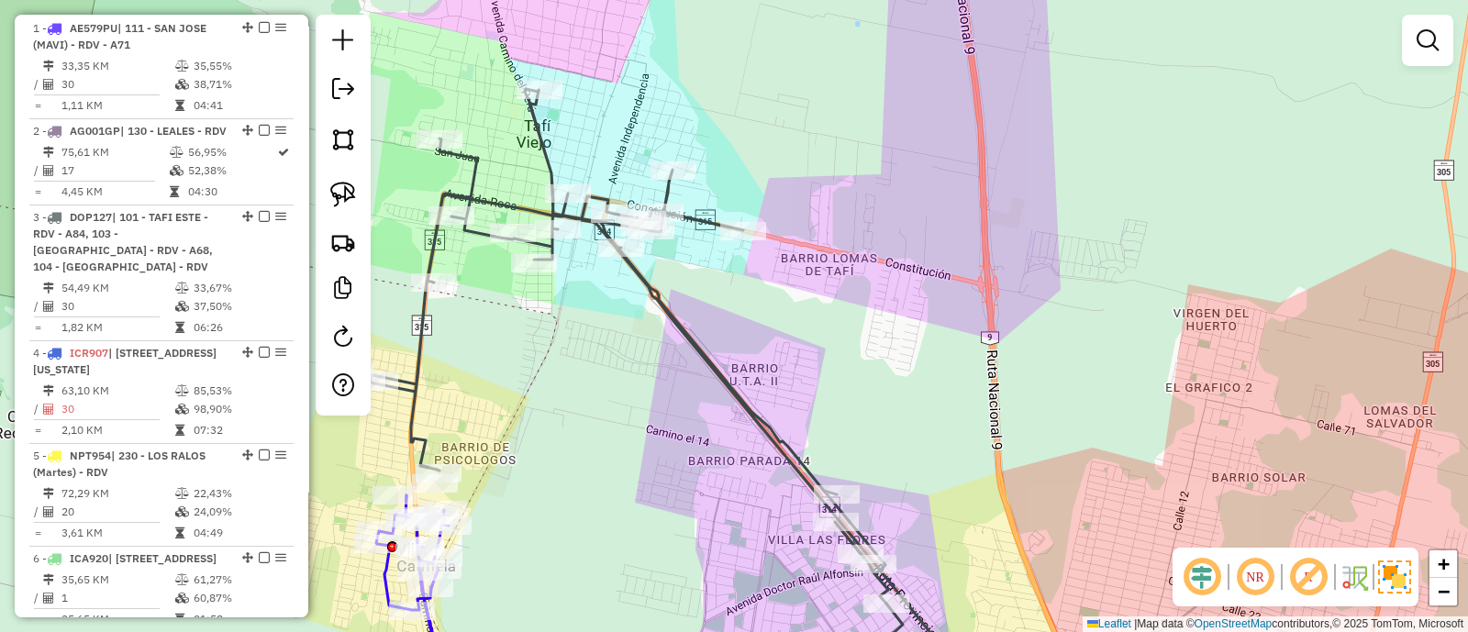
drag, startPoint x: 526, startPoint y: 314, endPoint x: 744, endPoint y: 415, distance: 240.6
click at [744, 415] on div "Janela de atendimento Grade de atendimento Capacidade Transportadoras Veículos …" at bounding box center [734, 316] width 1468 height 632
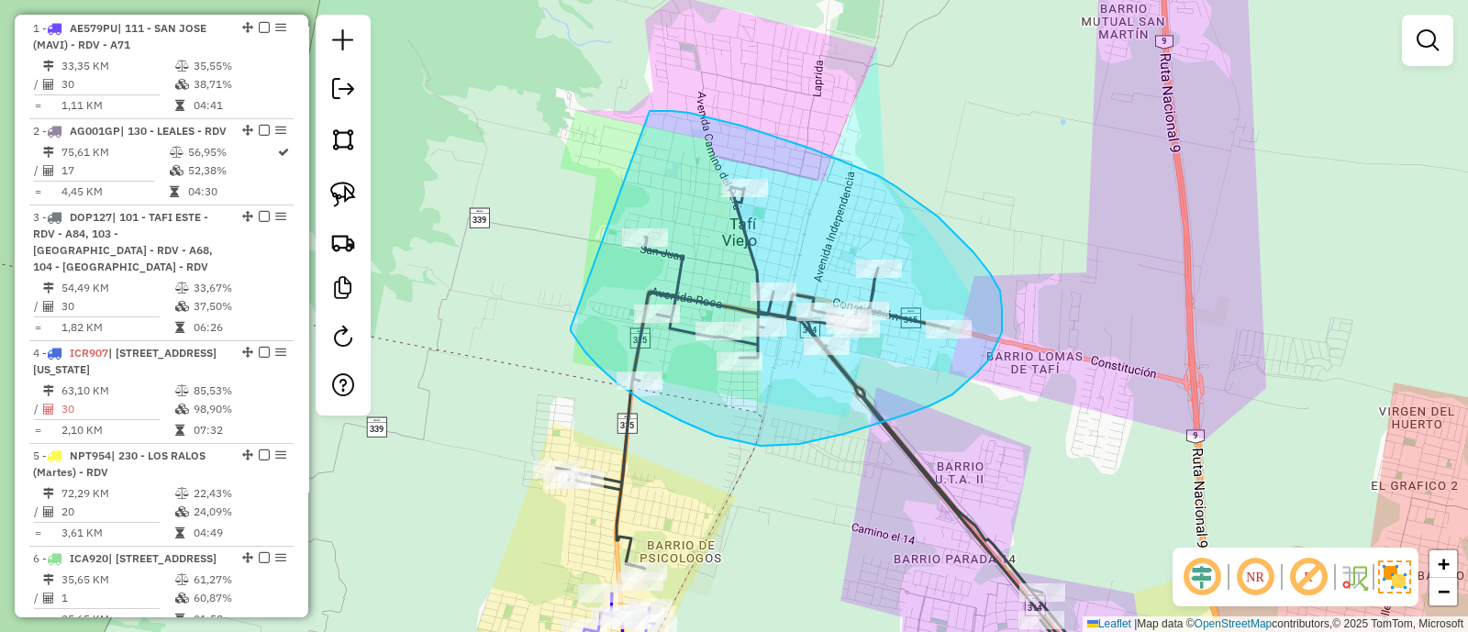
drag, startPoint x: 741, startPoint y: 442, endPoint x: 637, endPoint y: 111, distance: 347.1
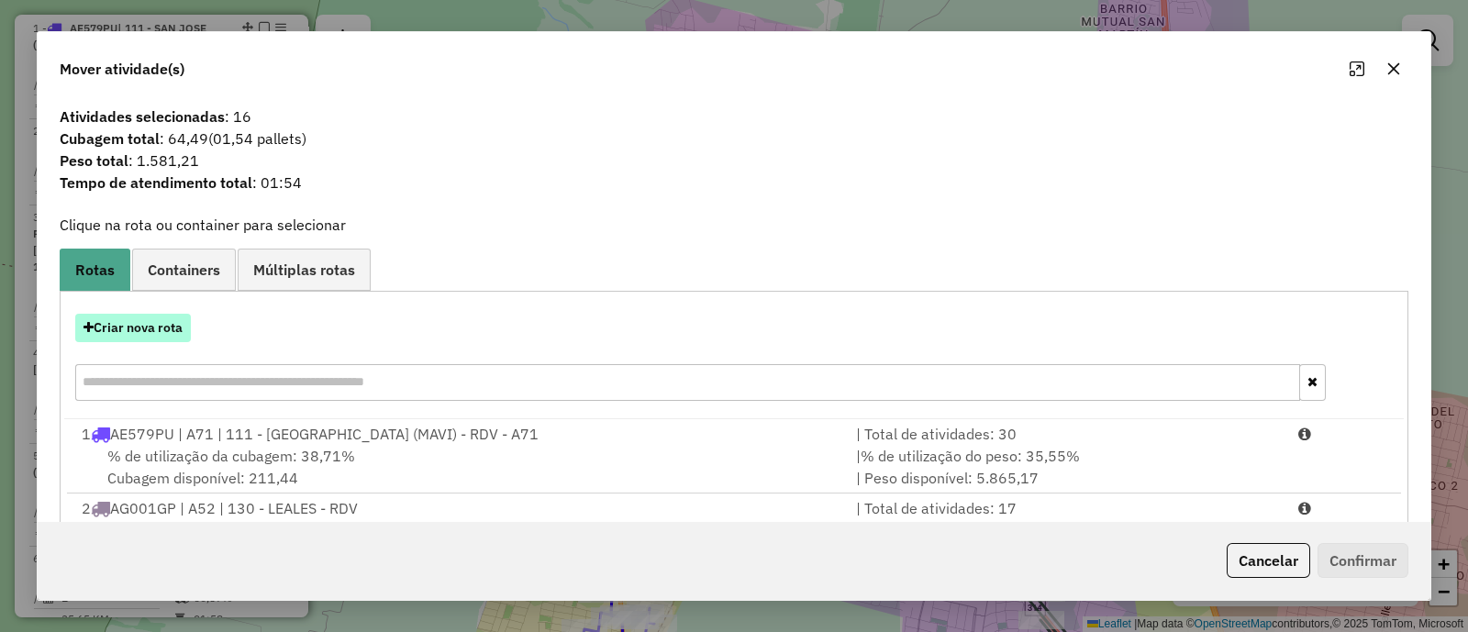
click at [170, 318] on button "Criar nova rota" at bounding box center [133, 328] width 116 height 28
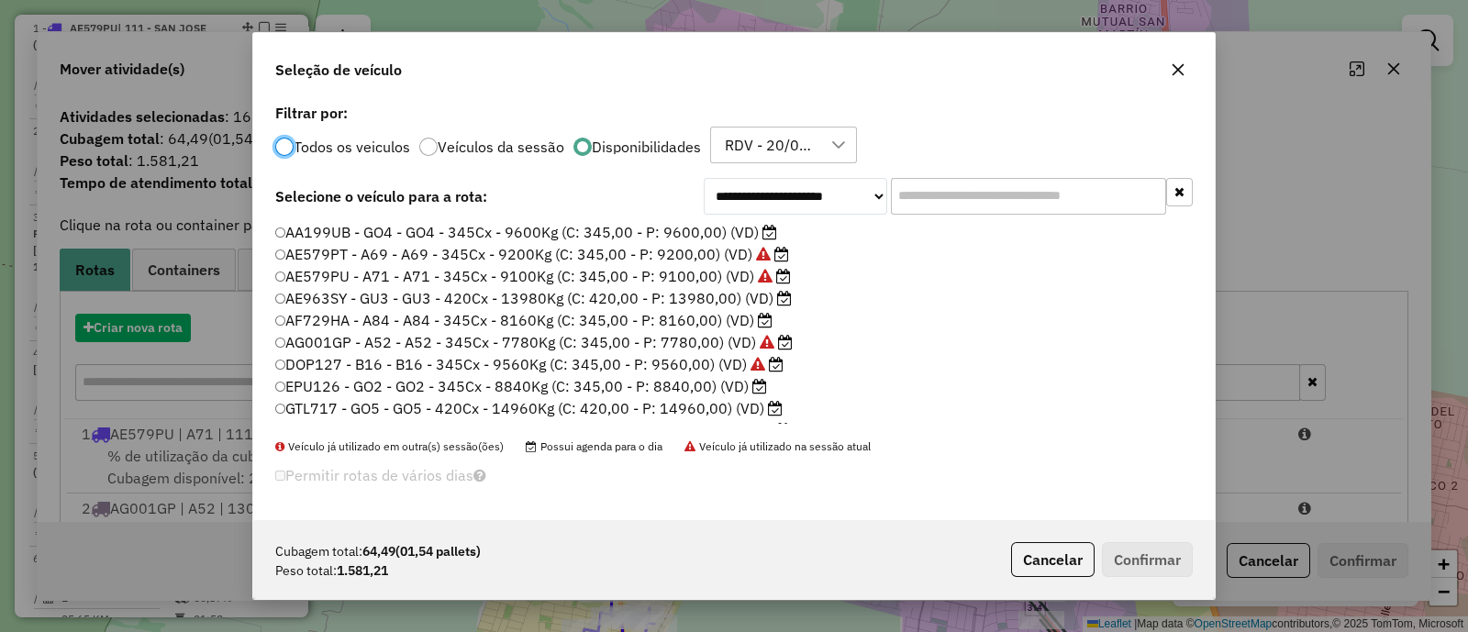
scroll to position [9, 6]
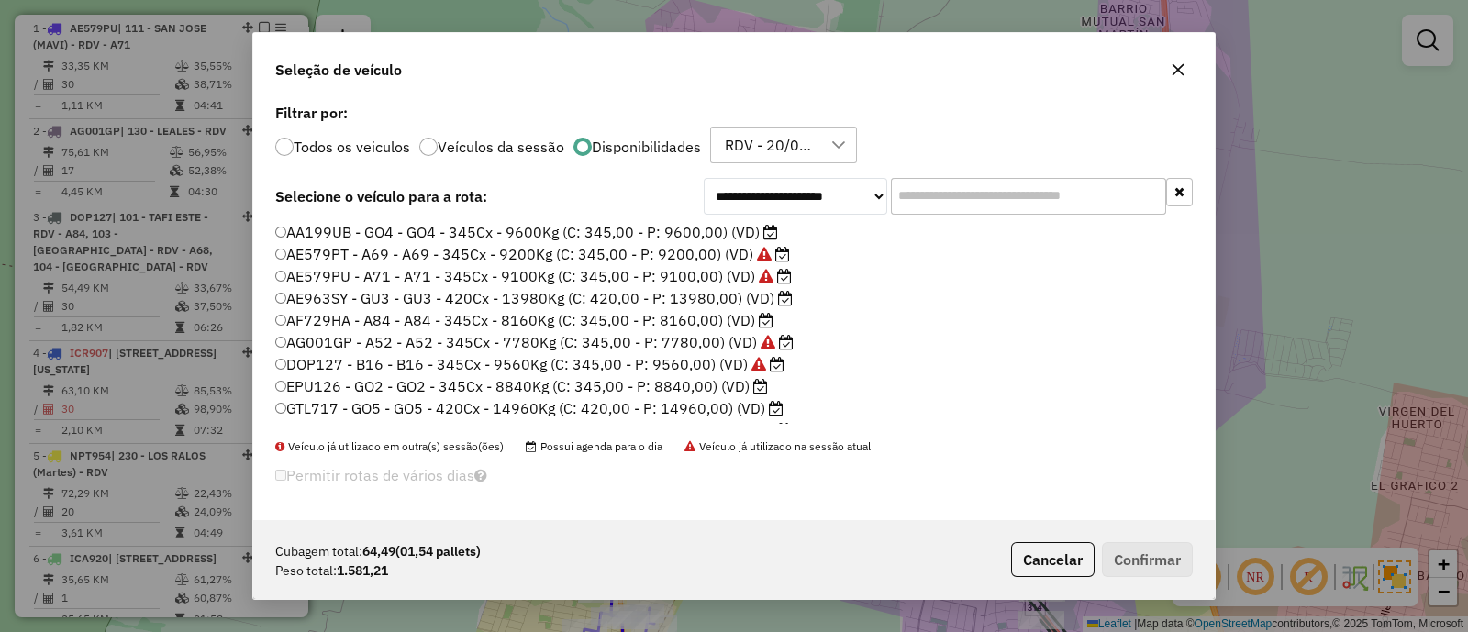
click at [668, 322] on label "AF729HA - A84 - A84 - 345Cx - 8160Kg (C: 345,00 - P: 8160,00) (VD)" at bounding box center [524, 320] width 498 height 22
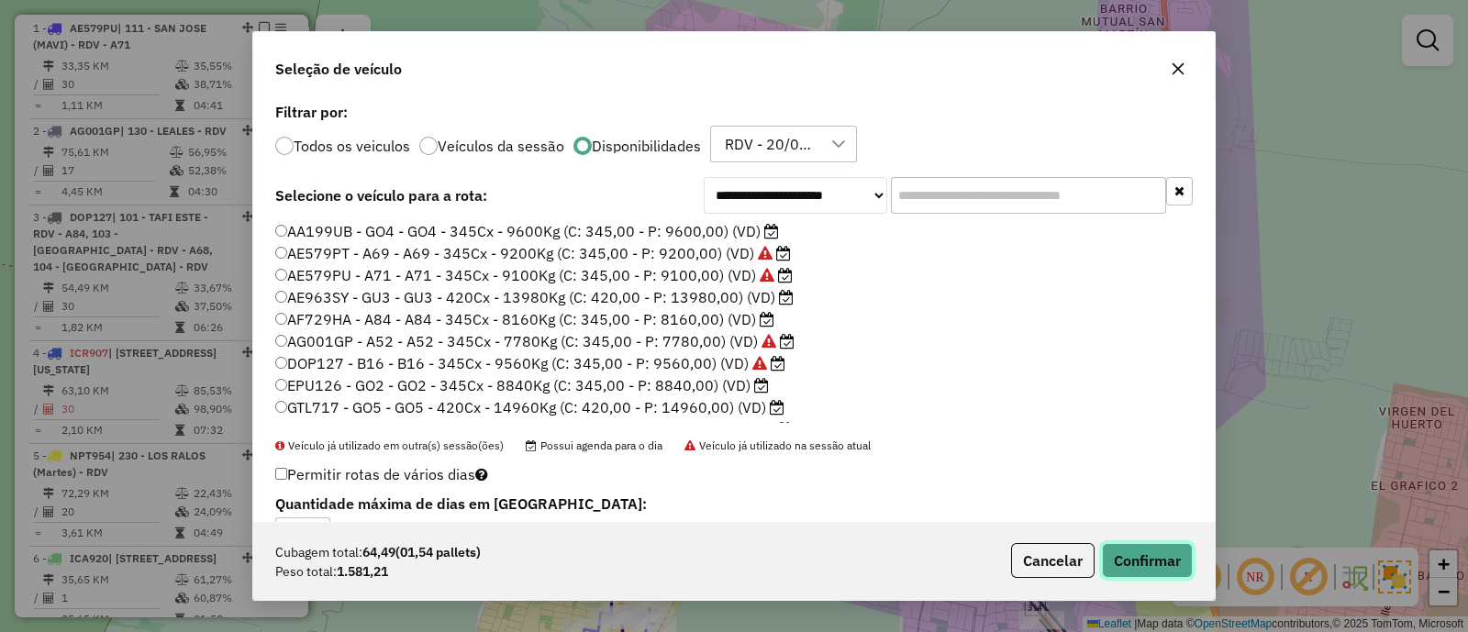
click at [1136, 543] on button "Confirmar" at bounding box center [1147, 560] width 91 height 35
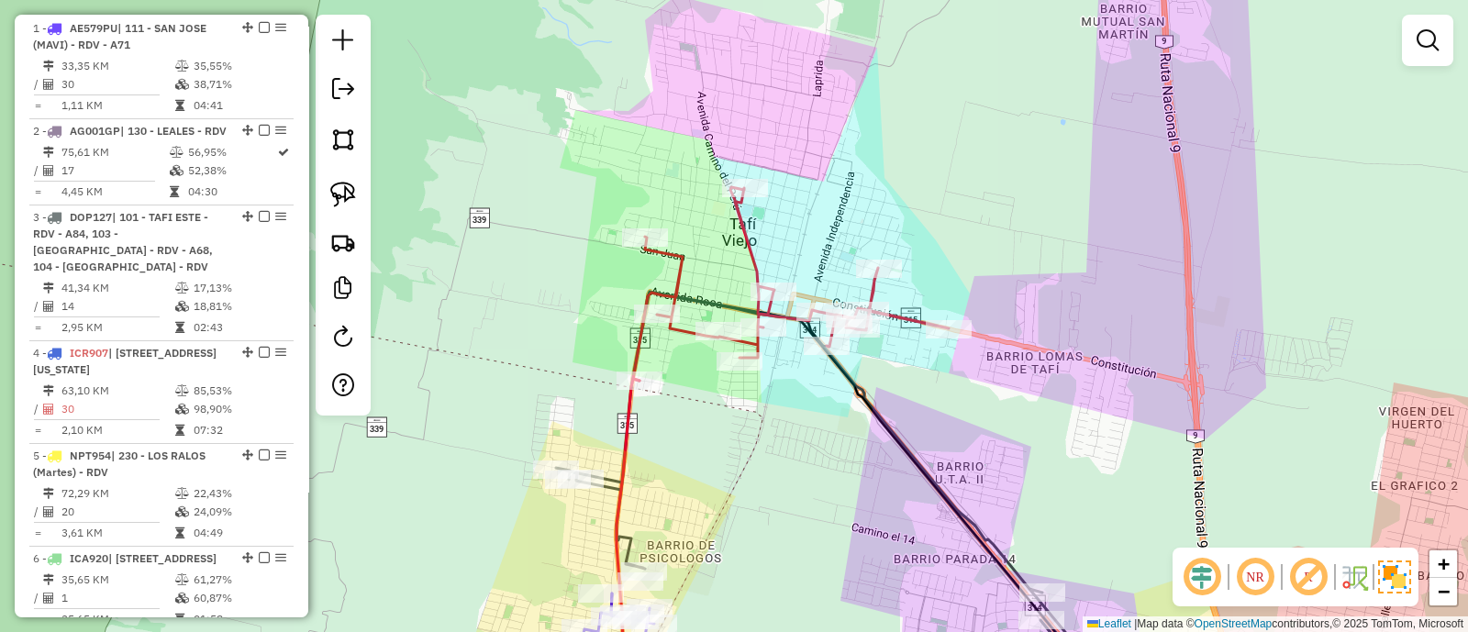
click at [744, 436] on div "Janela de atendimento Grade de atendimento Capacidade Transportadoras Veículos …" at bounding box center [734, 316] width 1468 height 632
click at [638, 332] on icon at bounding box center [791, 284] width 316 height 194
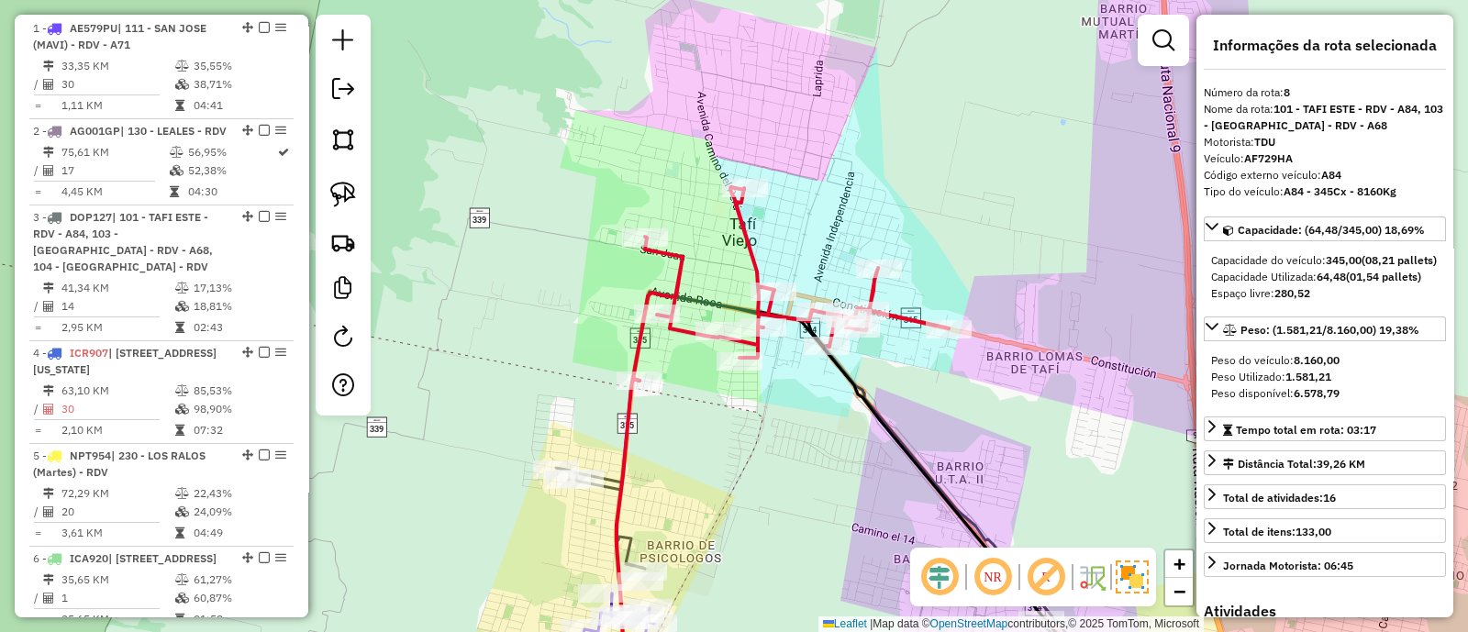
scroll to position [1422, 0]
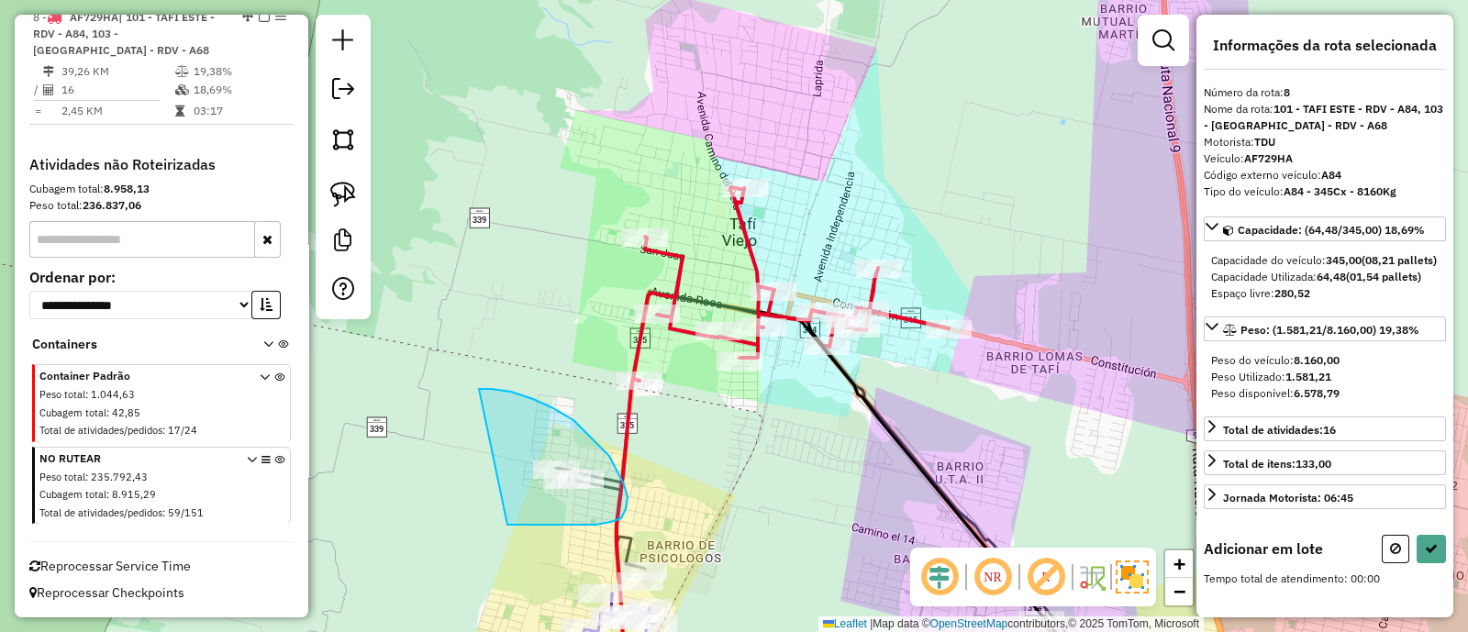
drag, startPoint x: 583, startPoint y: 525, endPoint x: 461, endPoint y: 391, distance: 181.2
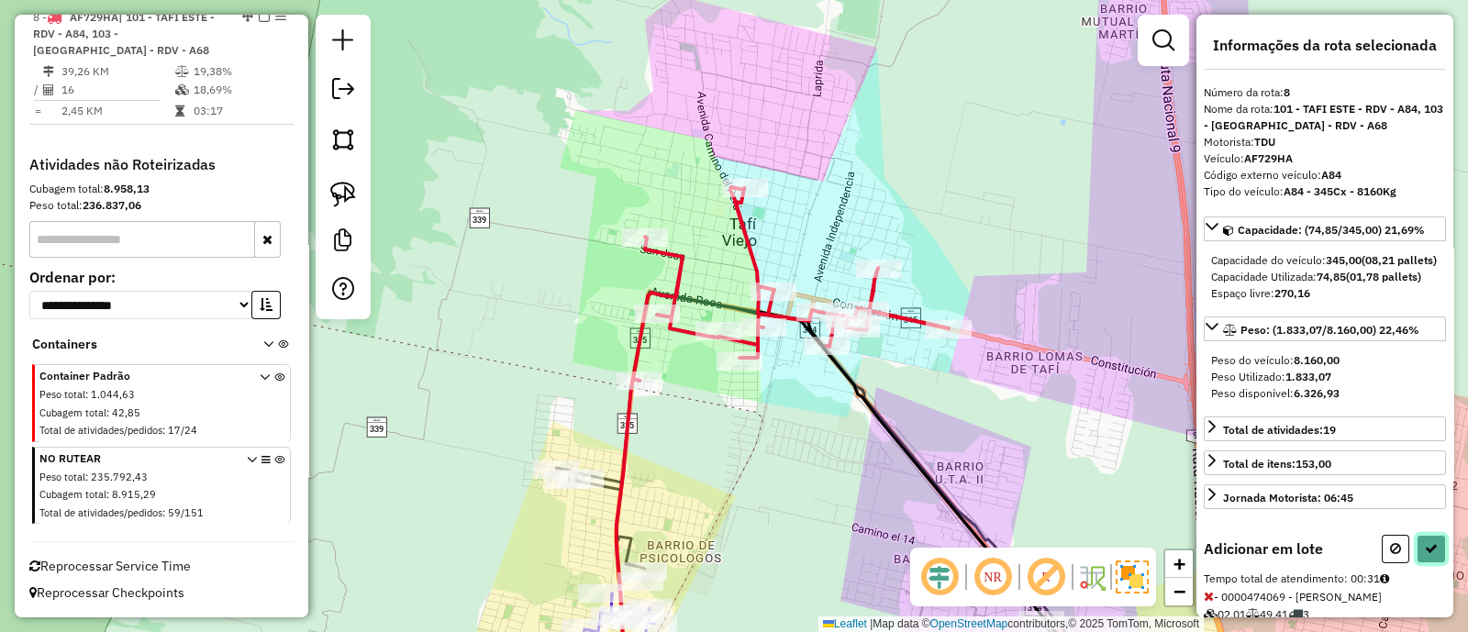
click at [1423, 563] on button at bounding box center [1431, 549] width 29 height 28
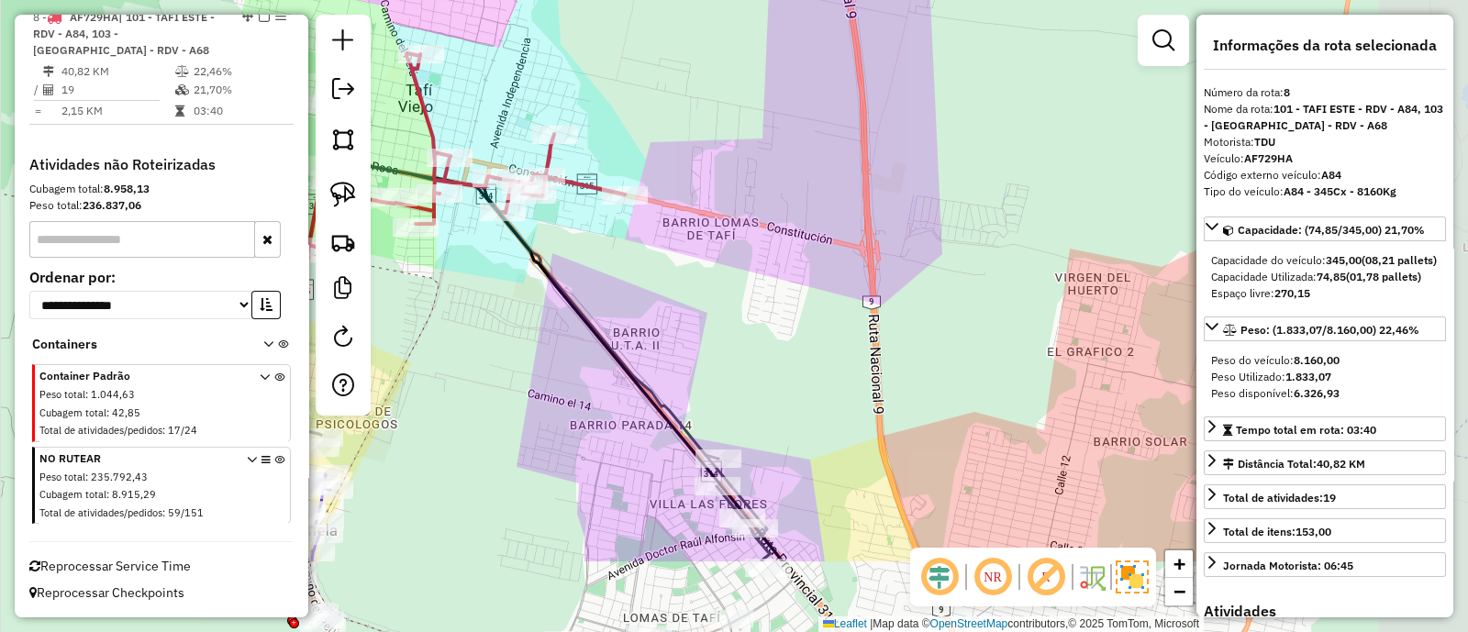
drag, startPoint x: 1055, startPoint y: 471, endPoint x: 745, endPoint y: 338, distance: 337.5
click at [745, 338] on div "Janela de atendimento Grade de atendimento Capacidade Transportadoras Veículos …" at bounding box center [734, 316] width 1468 height 632
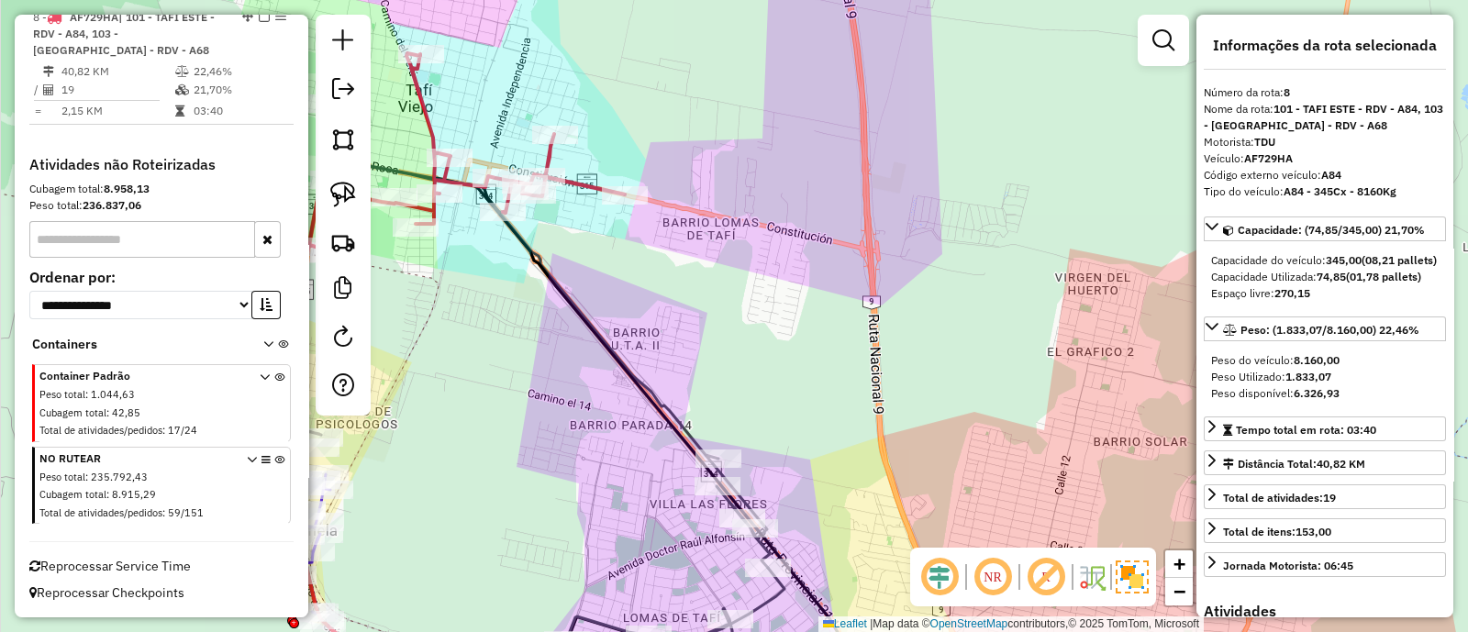
click at [574, 181] on icon at bounding box center [428, 204] width 393 height 303
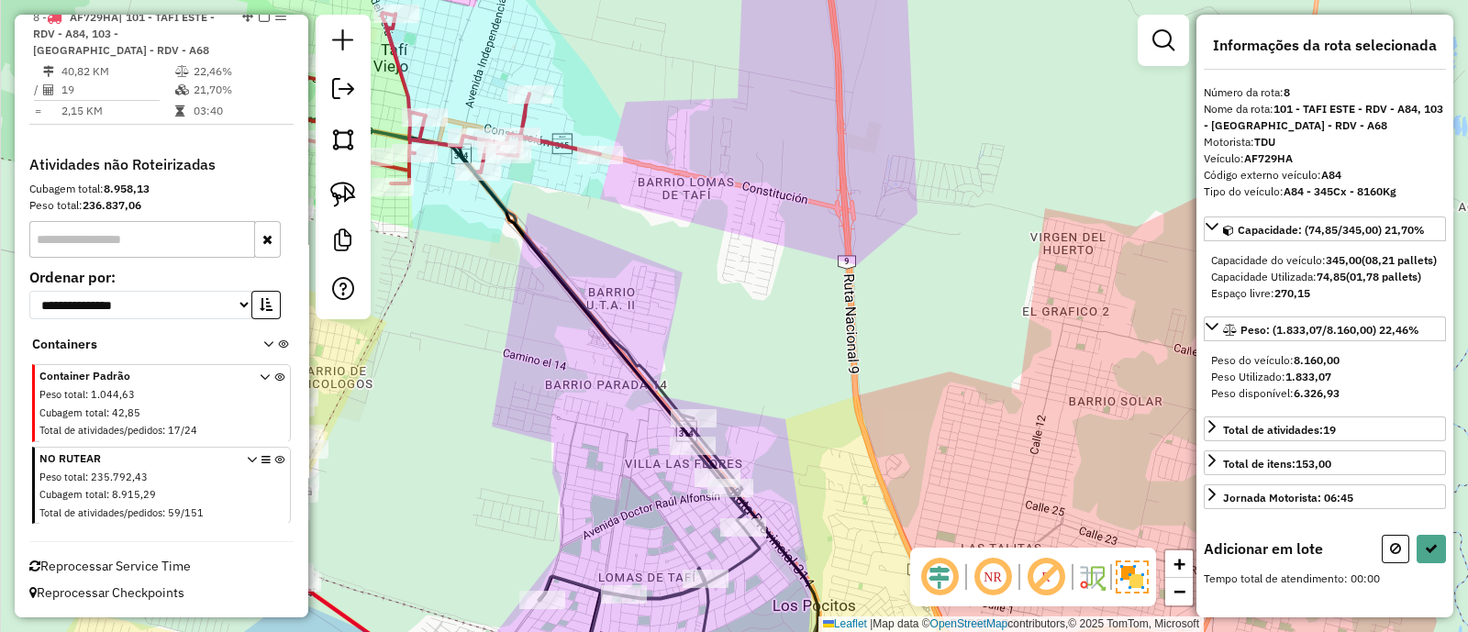
drag, startPoint x: 848, startPoint y: 428, endPoint x: 576, endPoint y: 6, distance: 501.2
click at [578, 8] on div "Janela de atendimento Grade de atendimento Capacidade Transportadoras Veículos …" at bounding box center [734, 316] width 1468 height 632
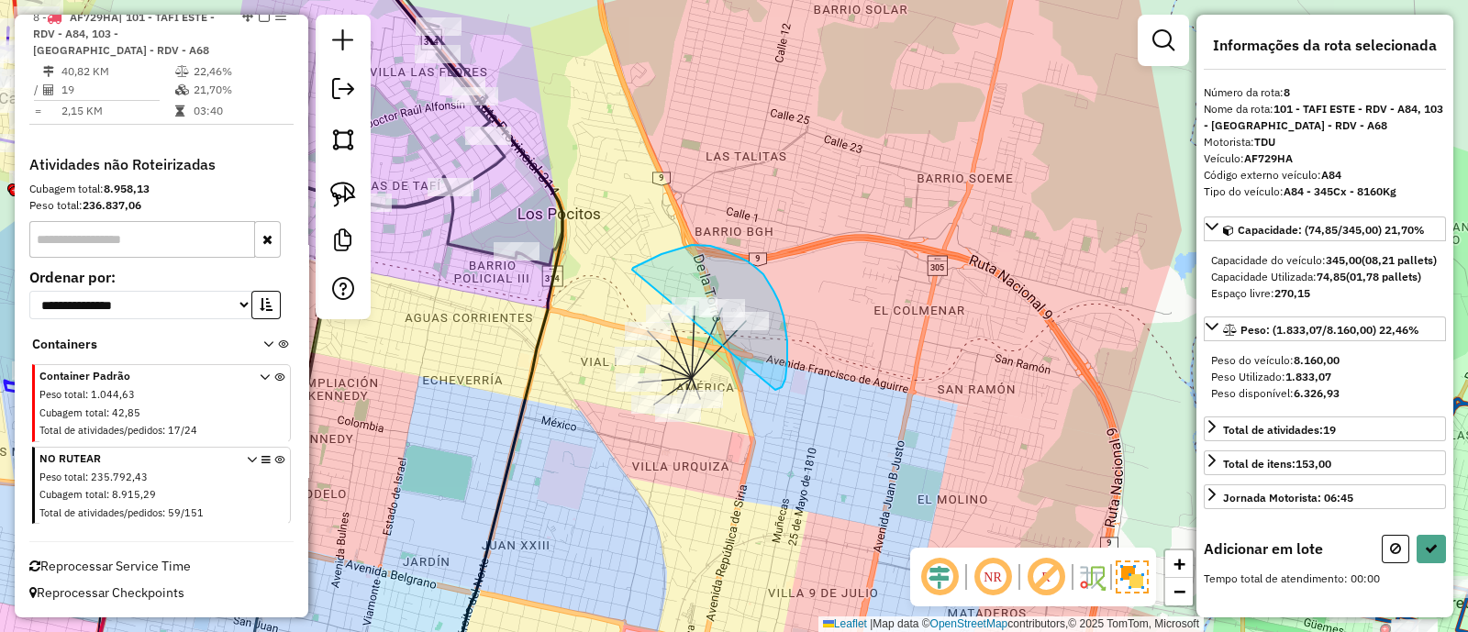
drag, startPoint x: 776, startPoint y: 390, endPoint x: 632, endPoint y: 270, distance: 187.7
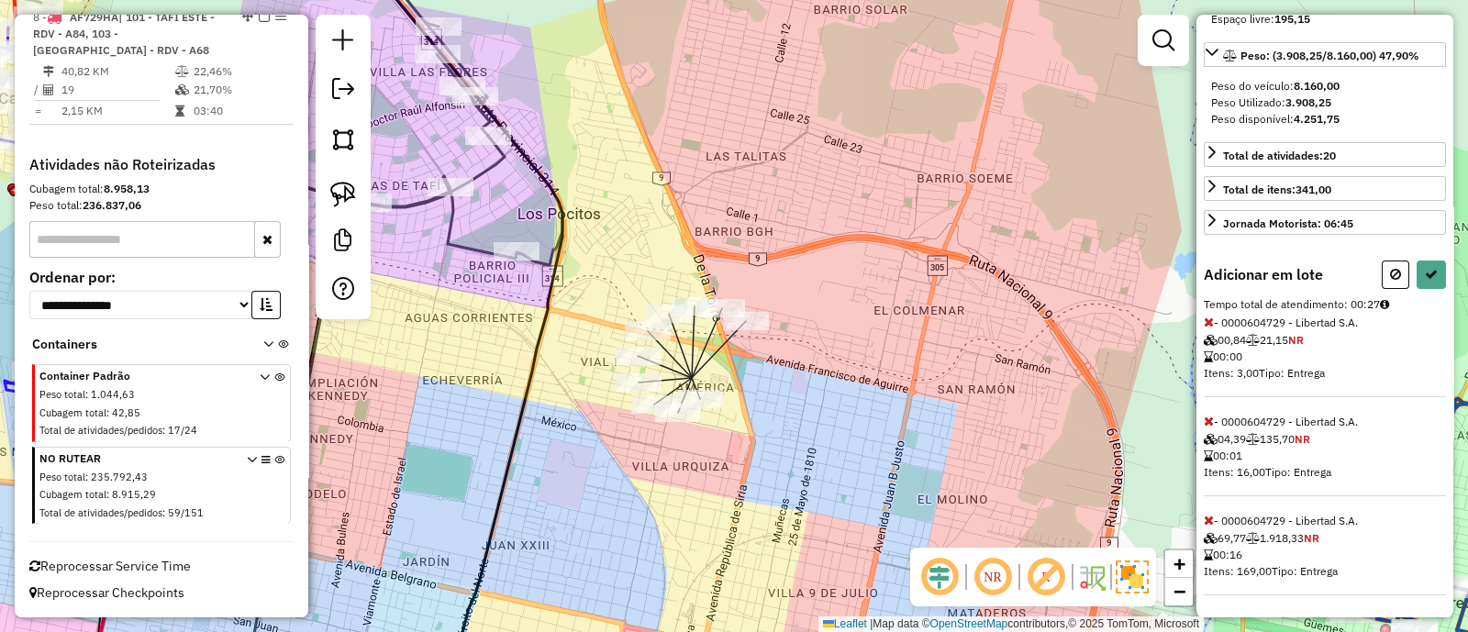
scroll to position [303, 0]
click at [1390, 267] on button at bounding box center [1396, 275] width 28 height 28
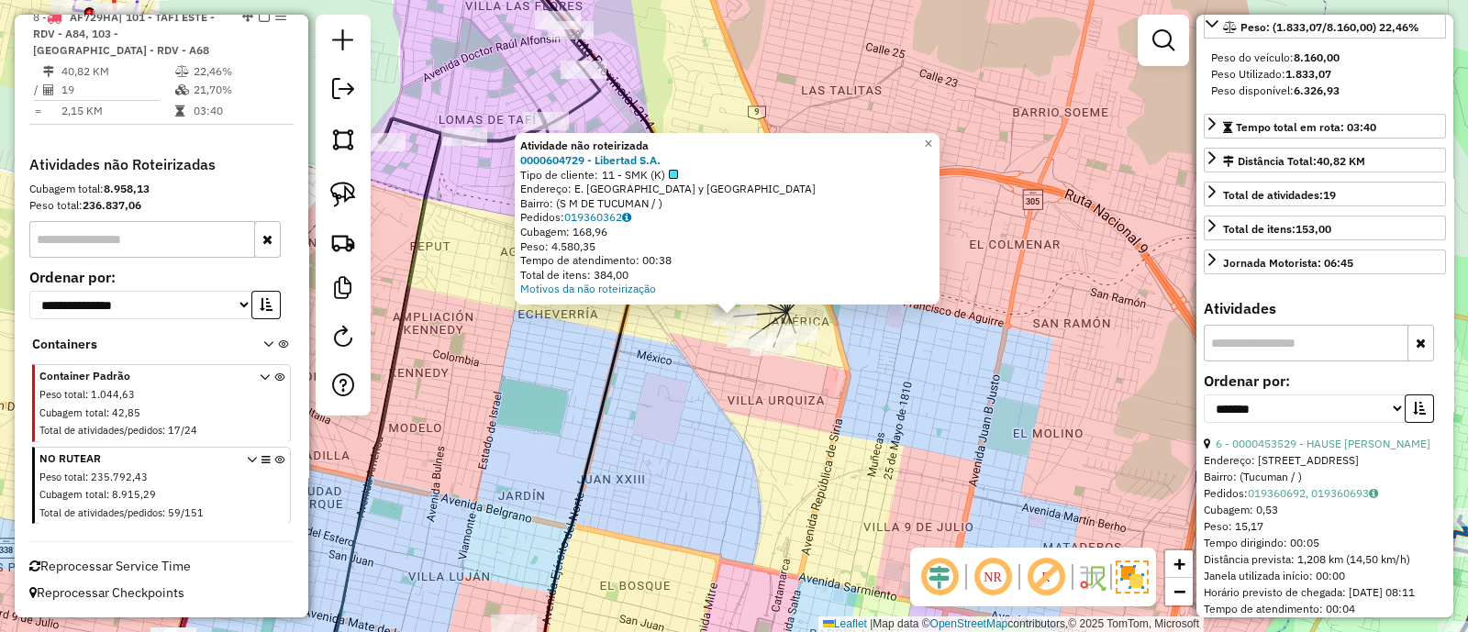
click at [670, 397] on div "Atividade não roteirizada 0000604729 - Libertad S.A. Tipo de cliente: 11 - SMK …" at bounding box center [734, 316] width 1468 height 632
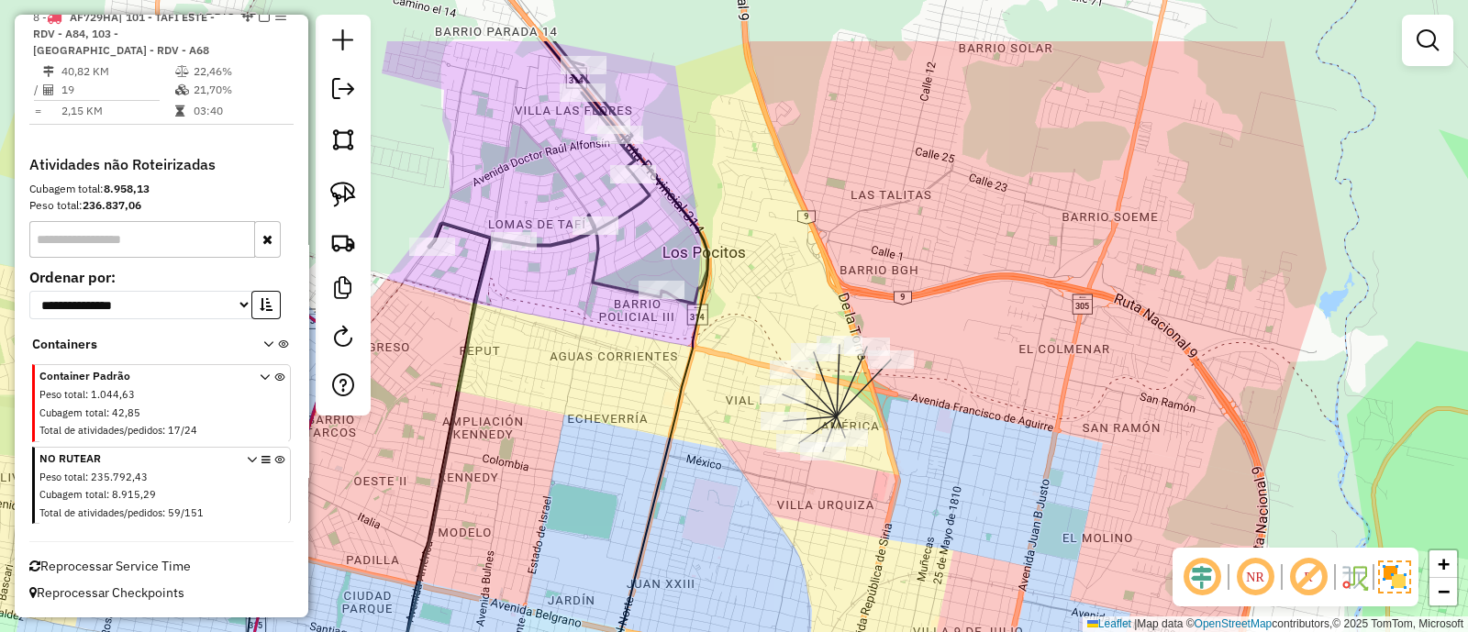
drag, startPoint x: 738, startPoint y: 127, endPoint x: 886, endPoint y: 353, distance: 270.6
click at [886, 353] on div "Janela de atendimento Grade de atendimento Capacidade Transportadoras Veículos …" at bounding box center [734, 316] width 1468 height 632
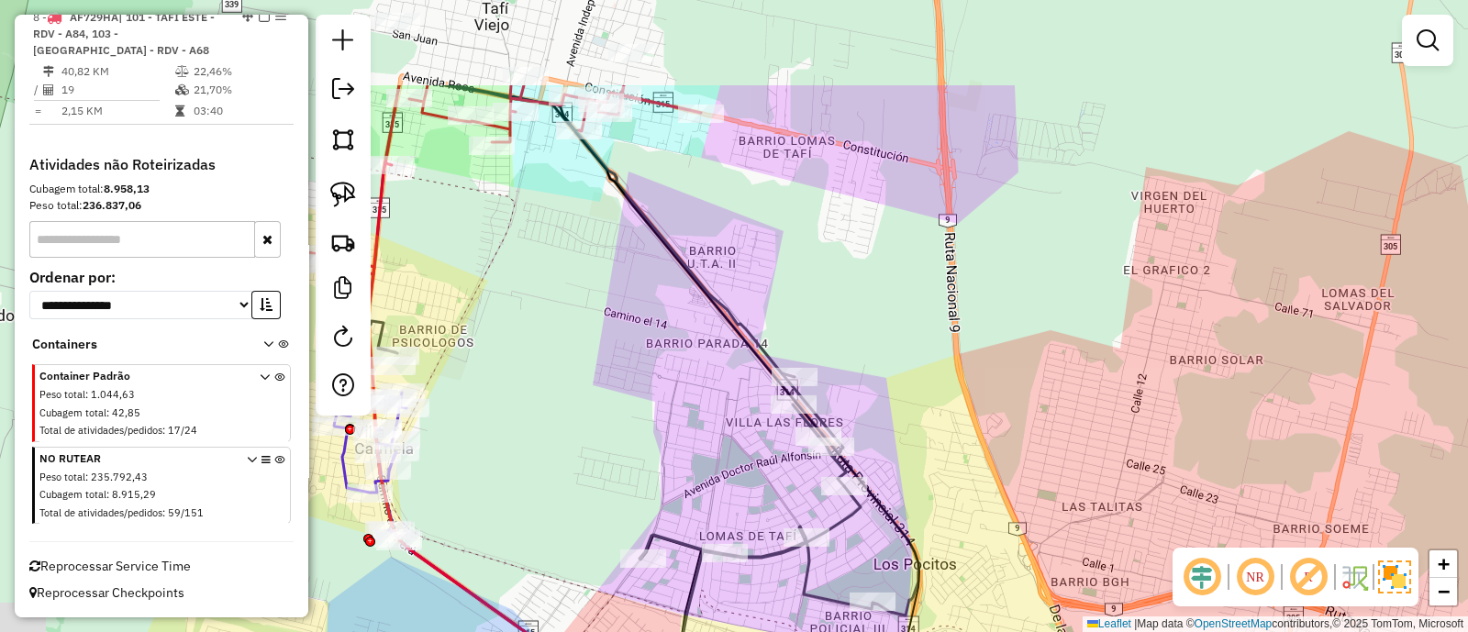
drag, startPoint x: 622, startPoint y: 203, endPoint x: 703, endPoint y: 350, distance: 167.6
click at [703, 350] on icon at bounding box center [714, 470] width 409 height 748
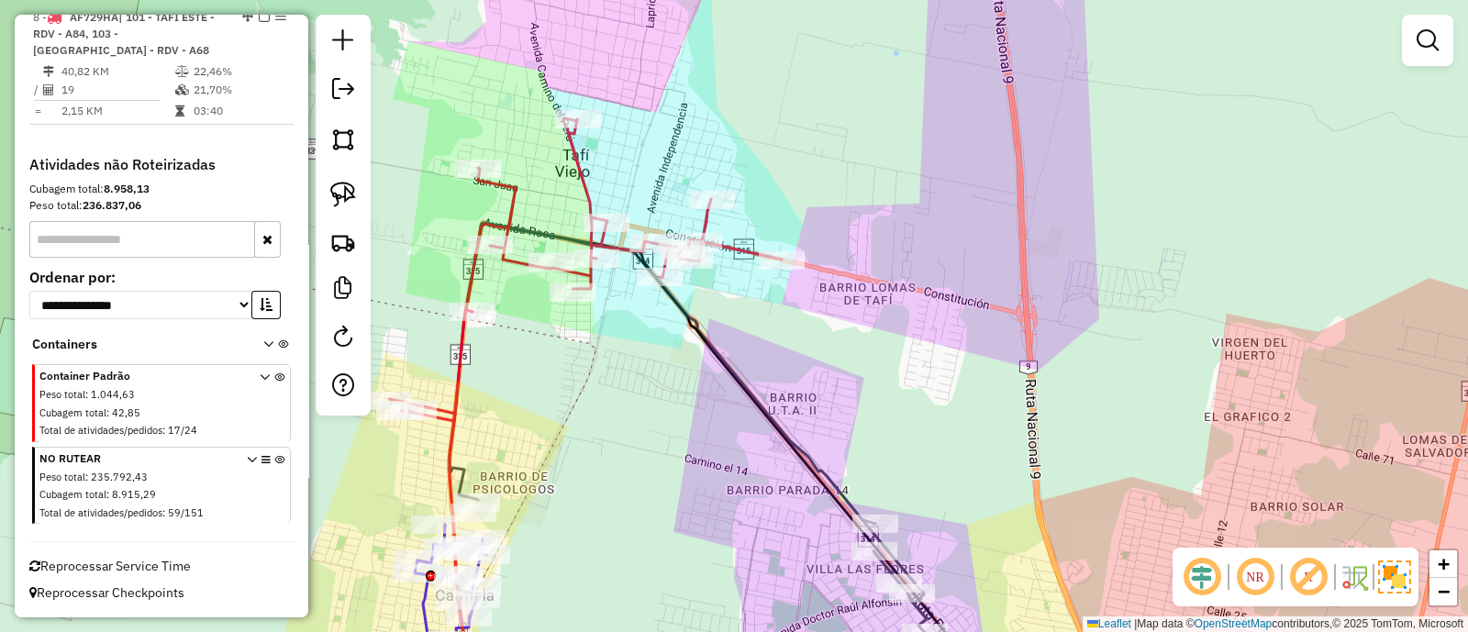
click at [574, 176] on icon at bounding box center [585, 269] width 393 height 303
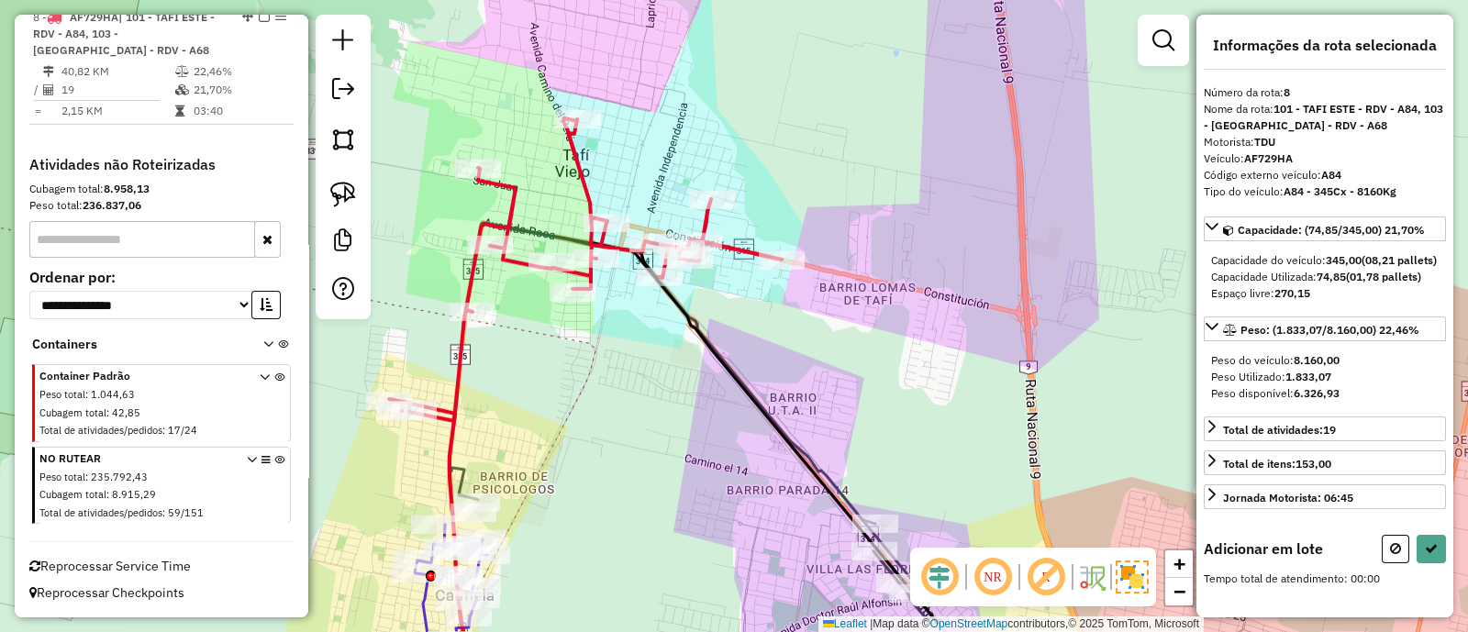
drag, startPoint x: 874, startPoint y: 405, endPoint x: 640, endPoint y: -21, distance: 485.9
click at [640, 0] on html "Aguarde... Pop-up bloqueado! Seu navegador bloqueou automáticamente a abertura …" at bounding box center [734, 316] width 1468 height 632
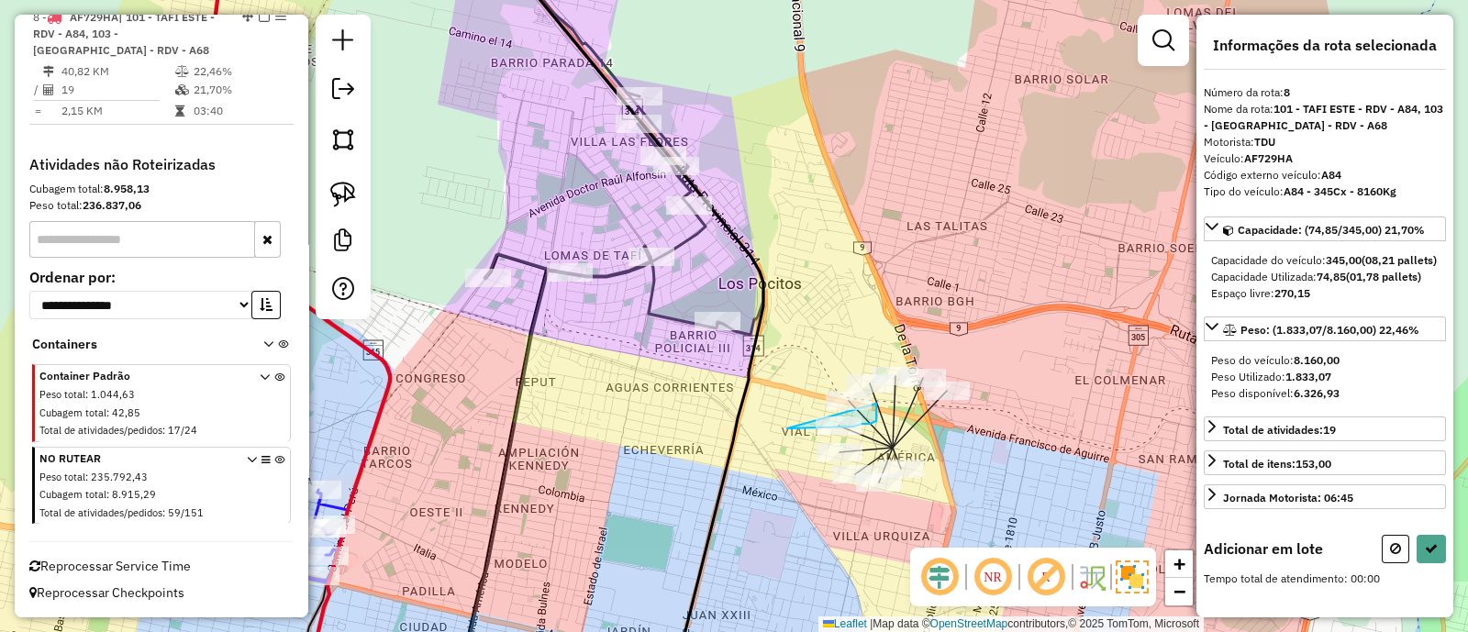
drag, startPoint x: 787, startPoint y: 429, endPoint x: 876, endPoint y: 404, distance: 92.4
click at [1426, 555] on icon at bounding box center [1431, 548] width 13 height 13
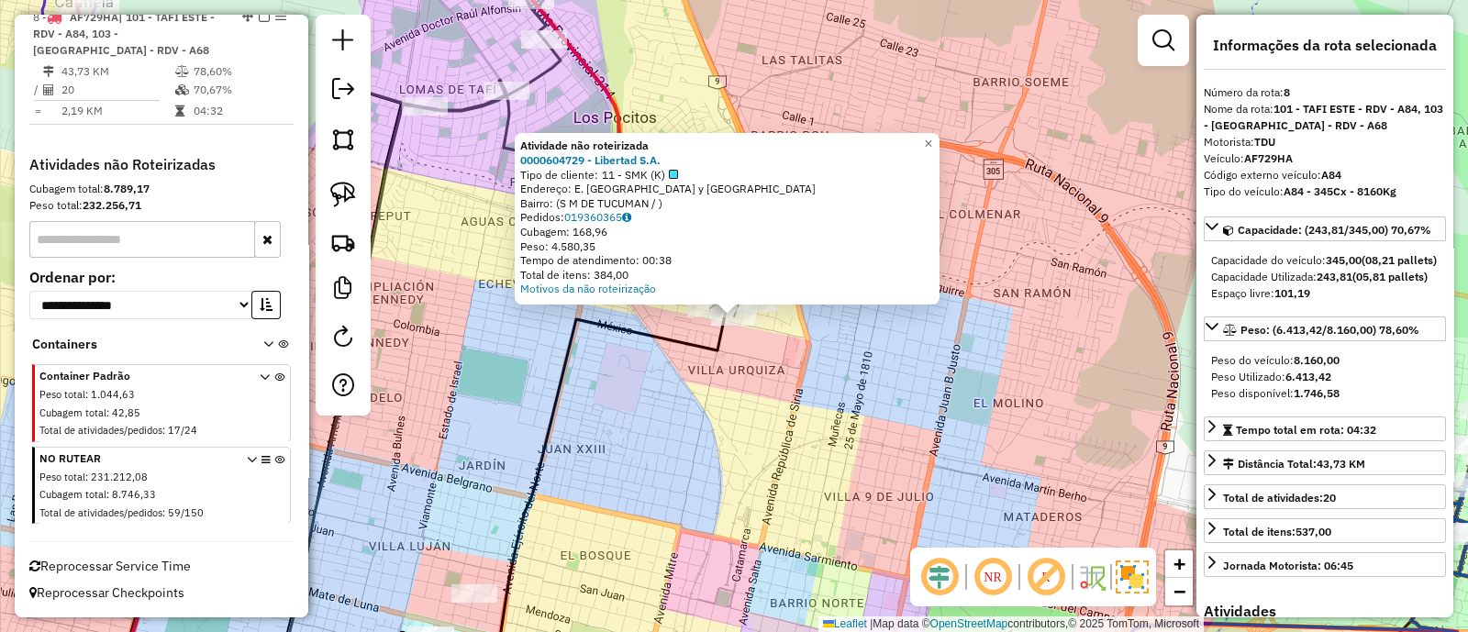
drag, startPoint x: 763, startPoint y: 429, endPoint x: 759, endPoint y: 401, distance: 28.7
click at [764, 429] on div "Atividade não roteirizada 0000604729 - Libertad S.A. Tipo de cliente: 11 - SMK …" at bounding box center [734, 316] width 1468 height 632
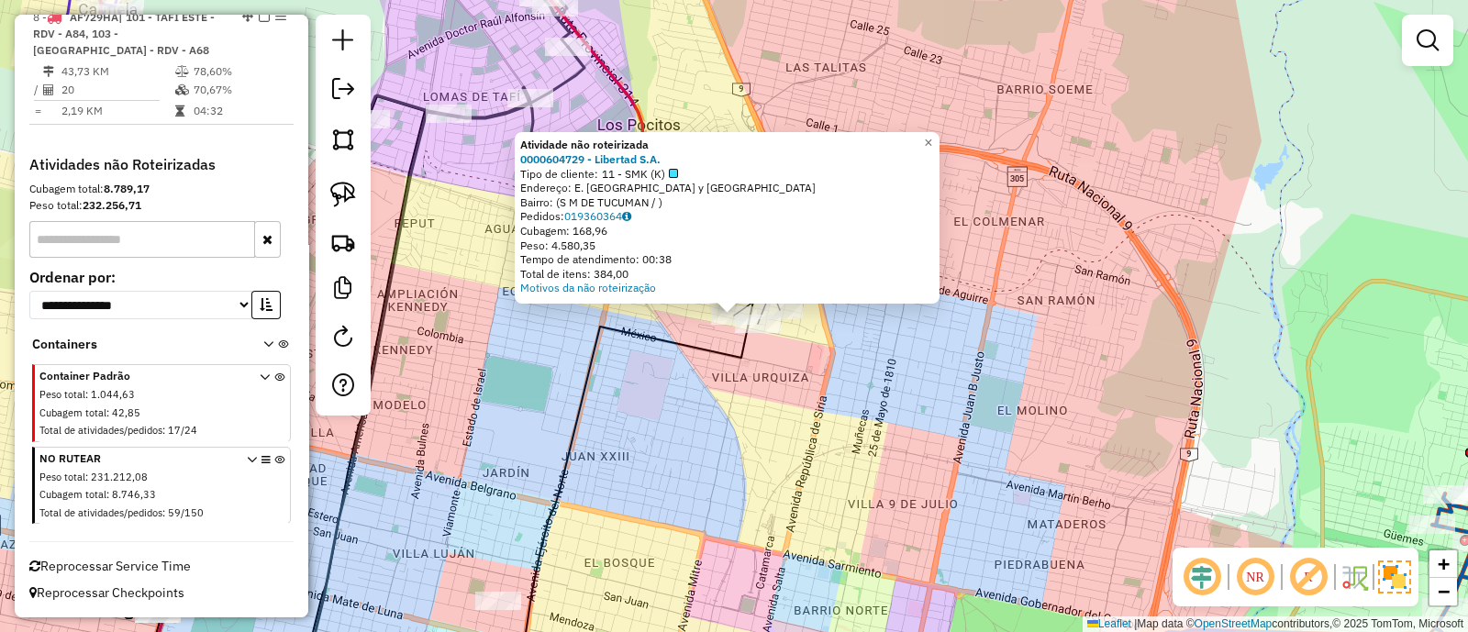
click at [679, 331] on div "Atividade não roteirizada 0000604729 - Libertad S.A. Tipo de cliente: 11 - SMK …" at bounding box center [734, 316] width 1468 height 632
